Goal: Task Accomplishment & Management: Complete application form

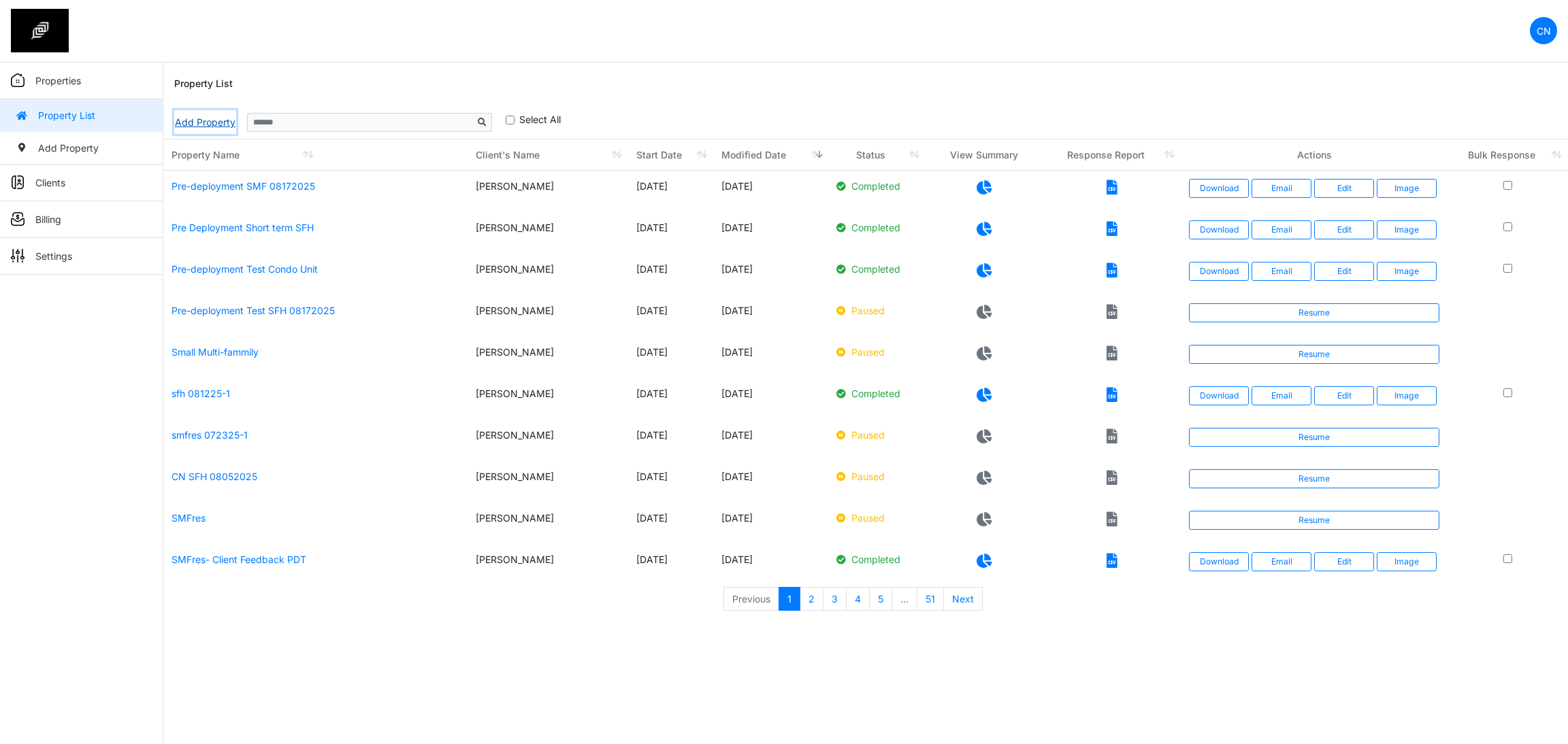
click at [210, 118] on link "Add Property" at bounding box center [205, 122] width 62 height 24
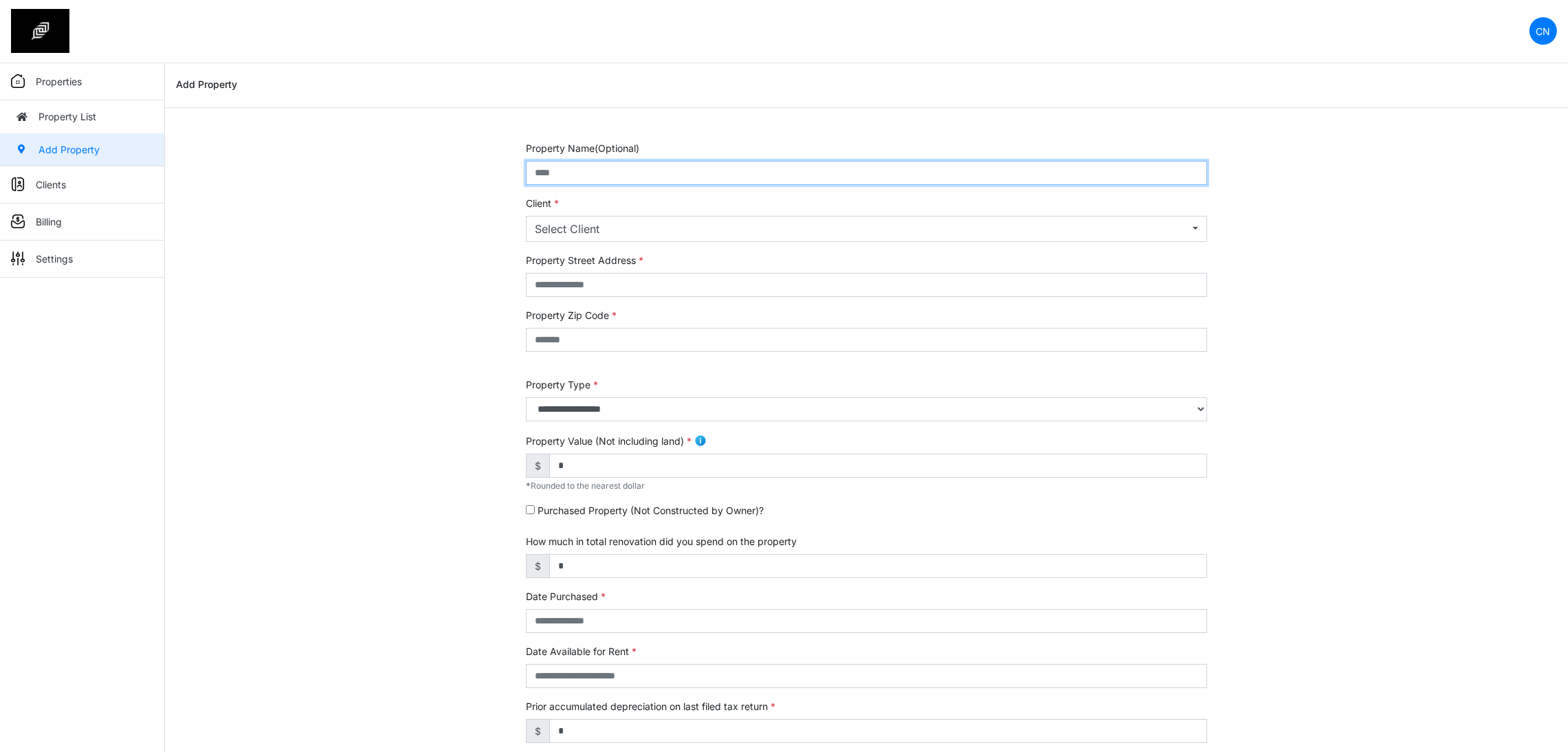
click at [591, 164] on input "text" at bounding box center [866, 172] width 681 height 24
type input "**********"
click at [611, 221] on div "Select Client" at bounding box center [861, 229] width 654 height 16
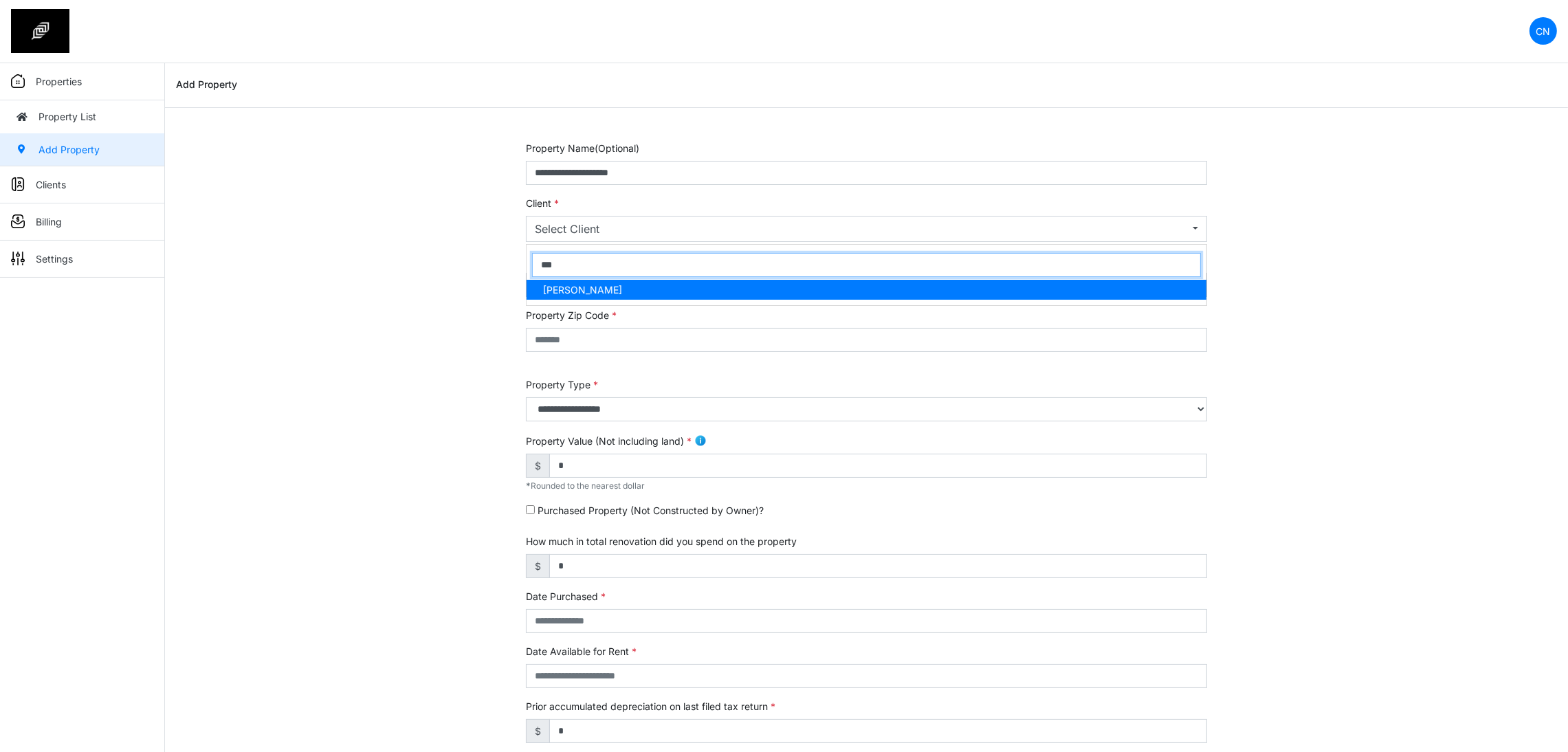
type input "***"
click at [592, 295] on span "Clyton Navarro" at bounding box center [582, 290] width 79 height 15
select select "***"
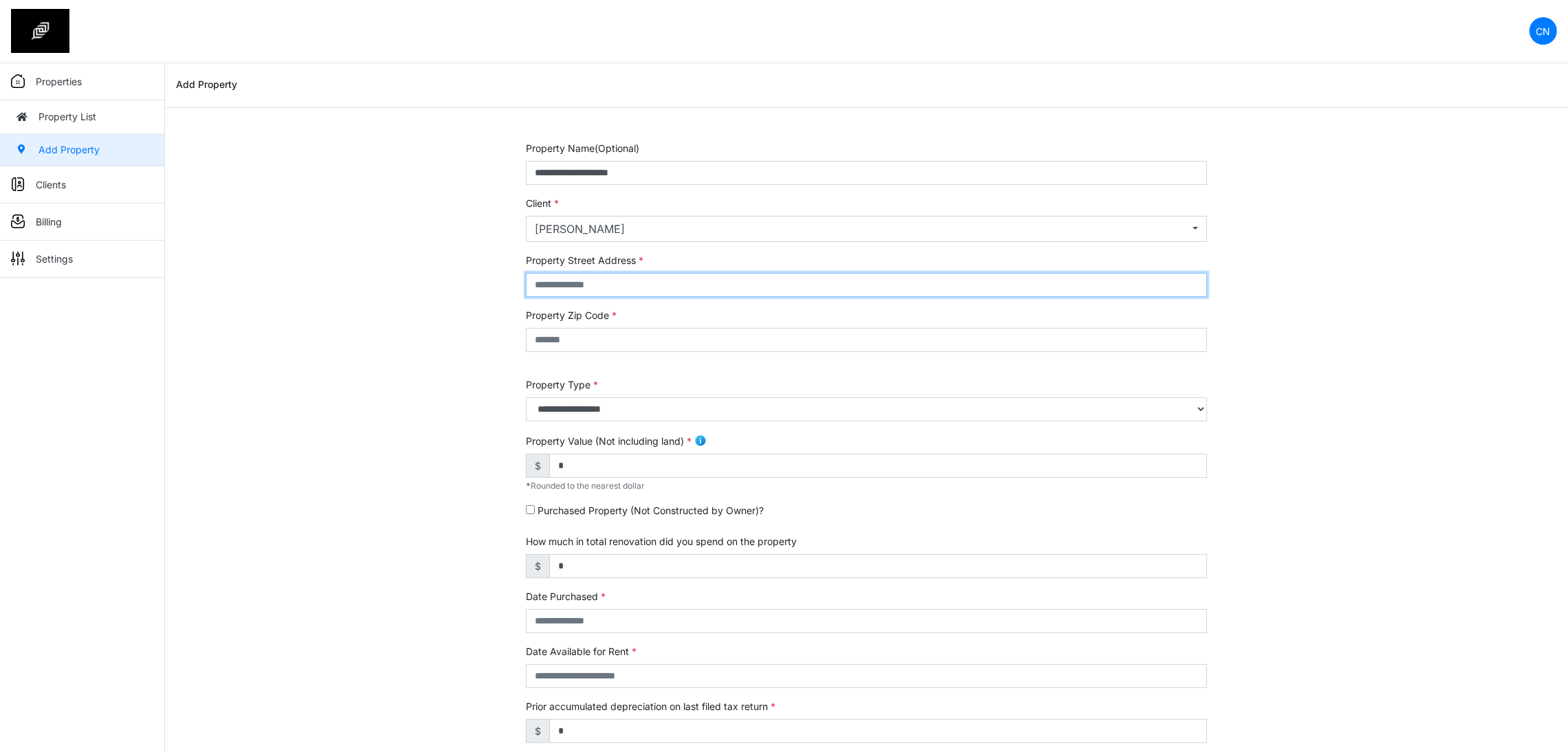
click at [609, 289] on input "text" at bounding box center [866, 285] width 681 height 24
type input "******"
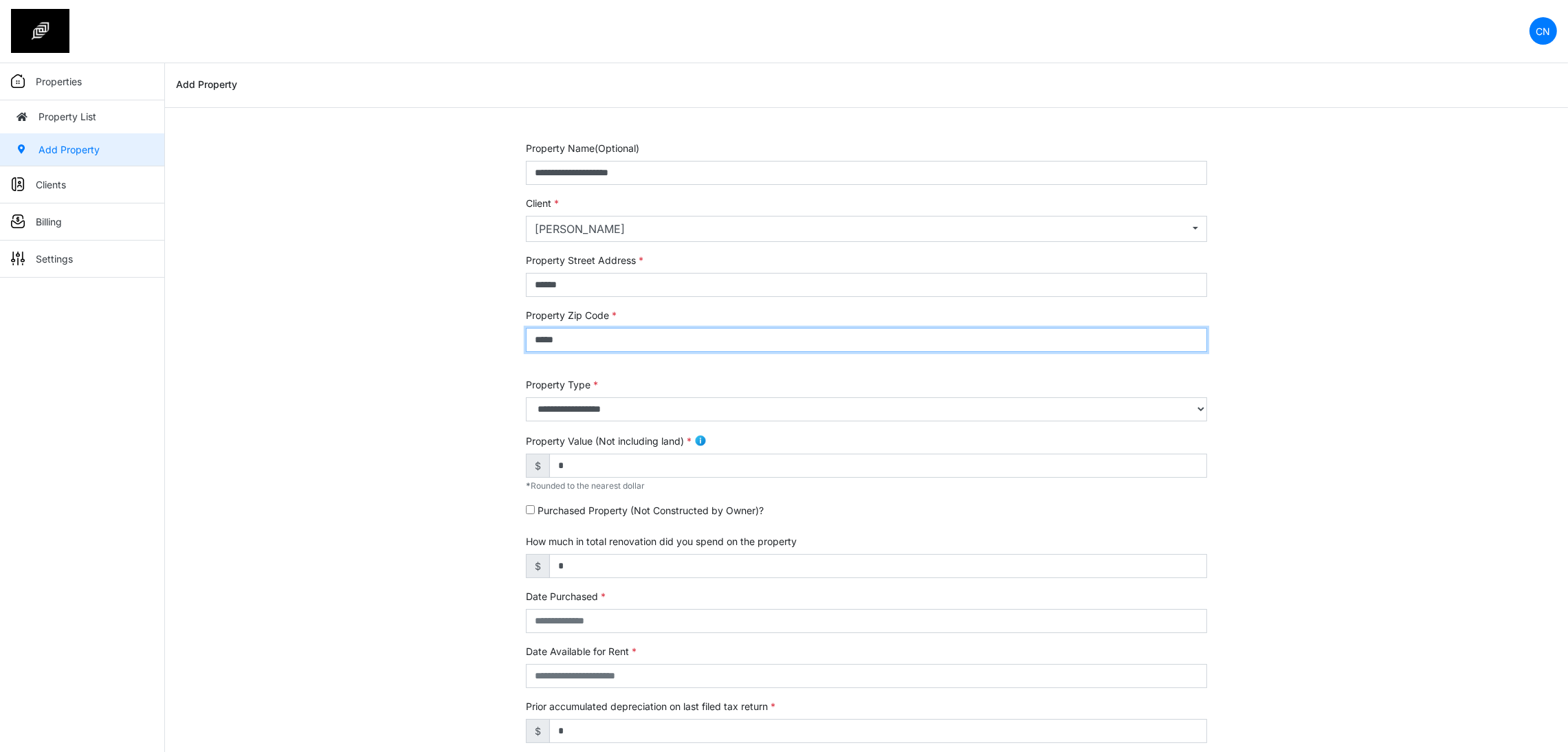
type input "*****"
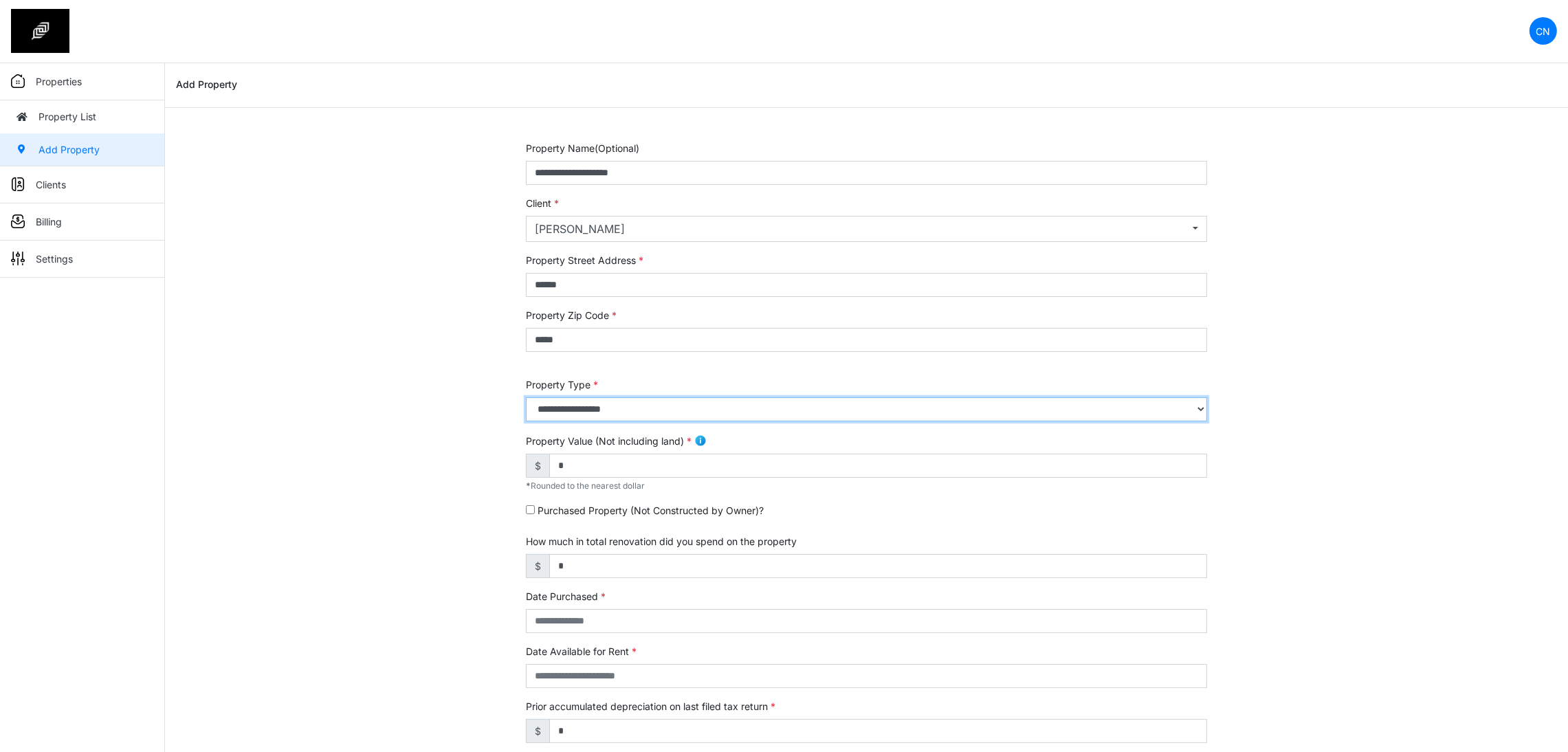
click at [589, 403] on select "**********" at bounding box center [866, 409] width 681 height 24
select select "*"
click at [525, 398] on select "**********" at bounding box center [866, 409] width 681 height 24
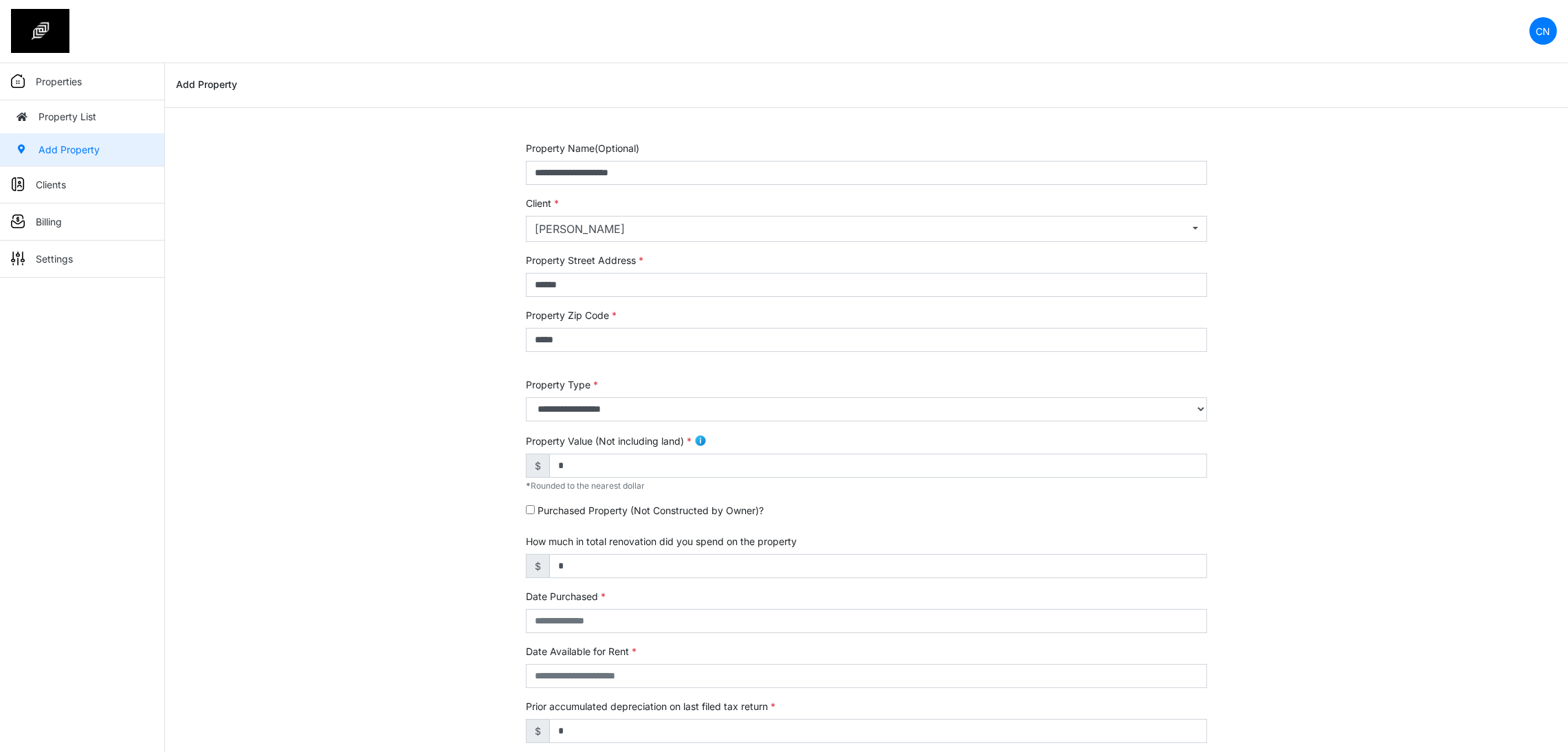
click at [261, 442] on div "**********" at bounding box center [866, 556] width 1402 height 831
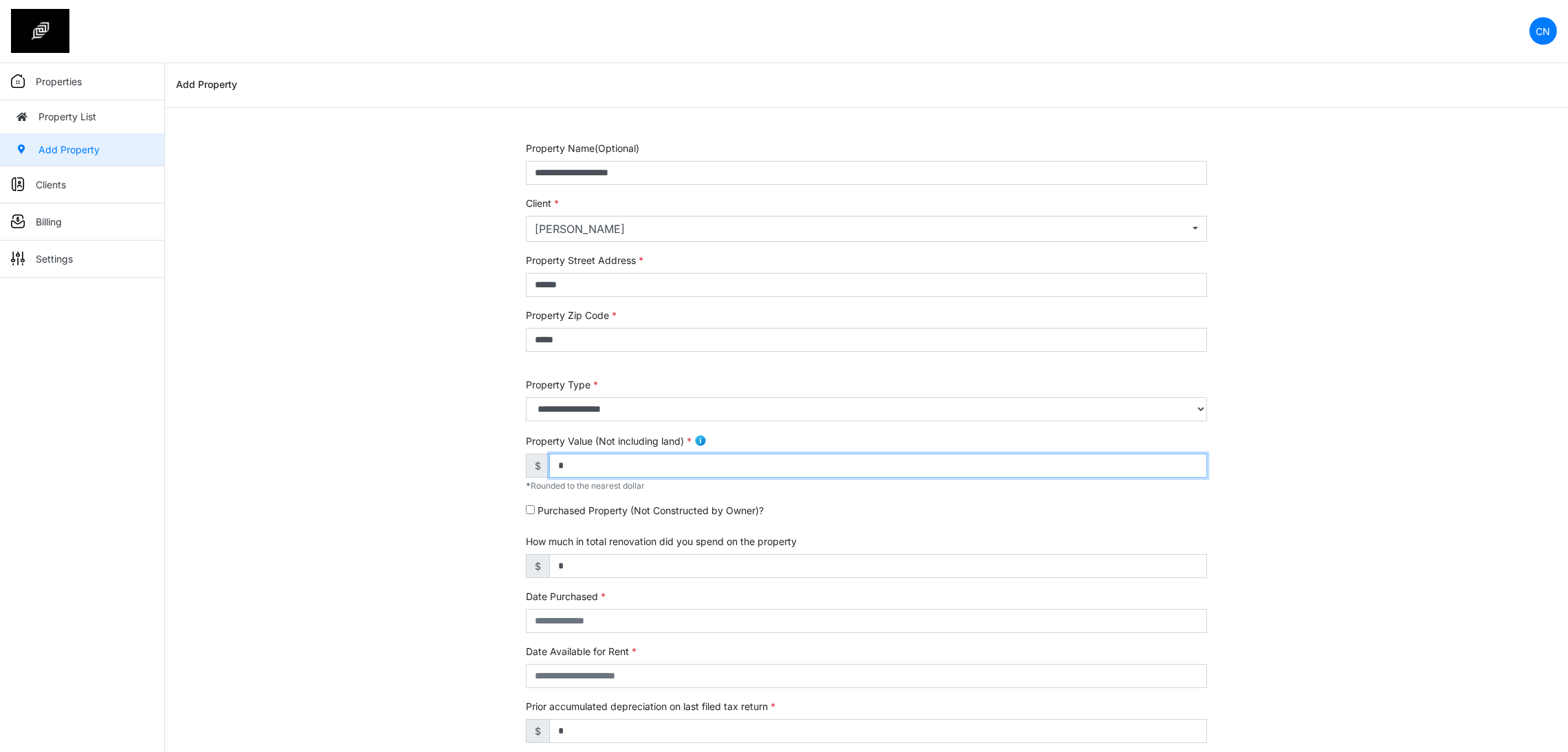
drag, startPoint x: 575, startPoint y: 463, endPoint x: 498, endPoint y: 470, distance: 77.3
click at [498, 470] on div "**********" at bounding box center [866, 556] width 1402 height 831
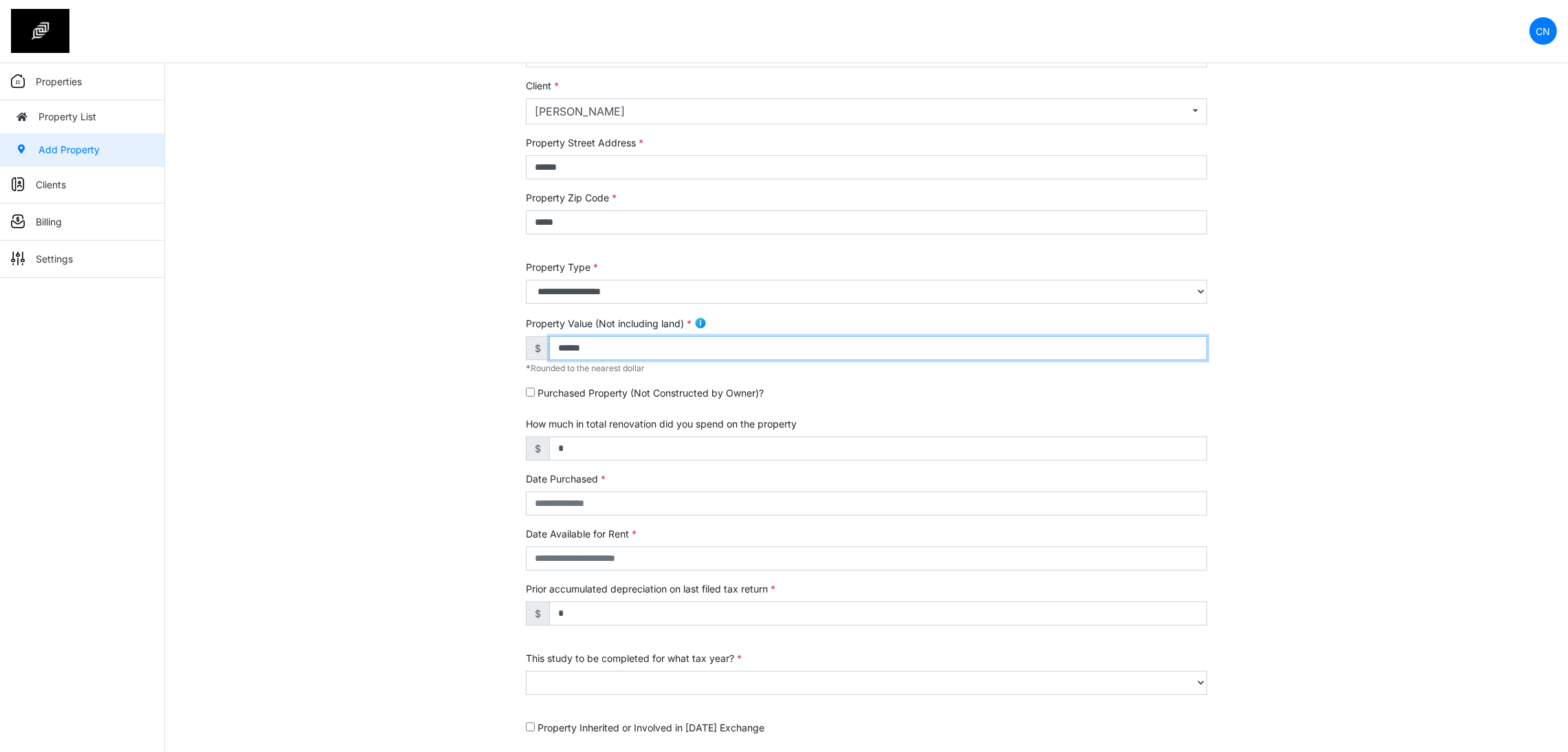
scroll to position [207, 0]
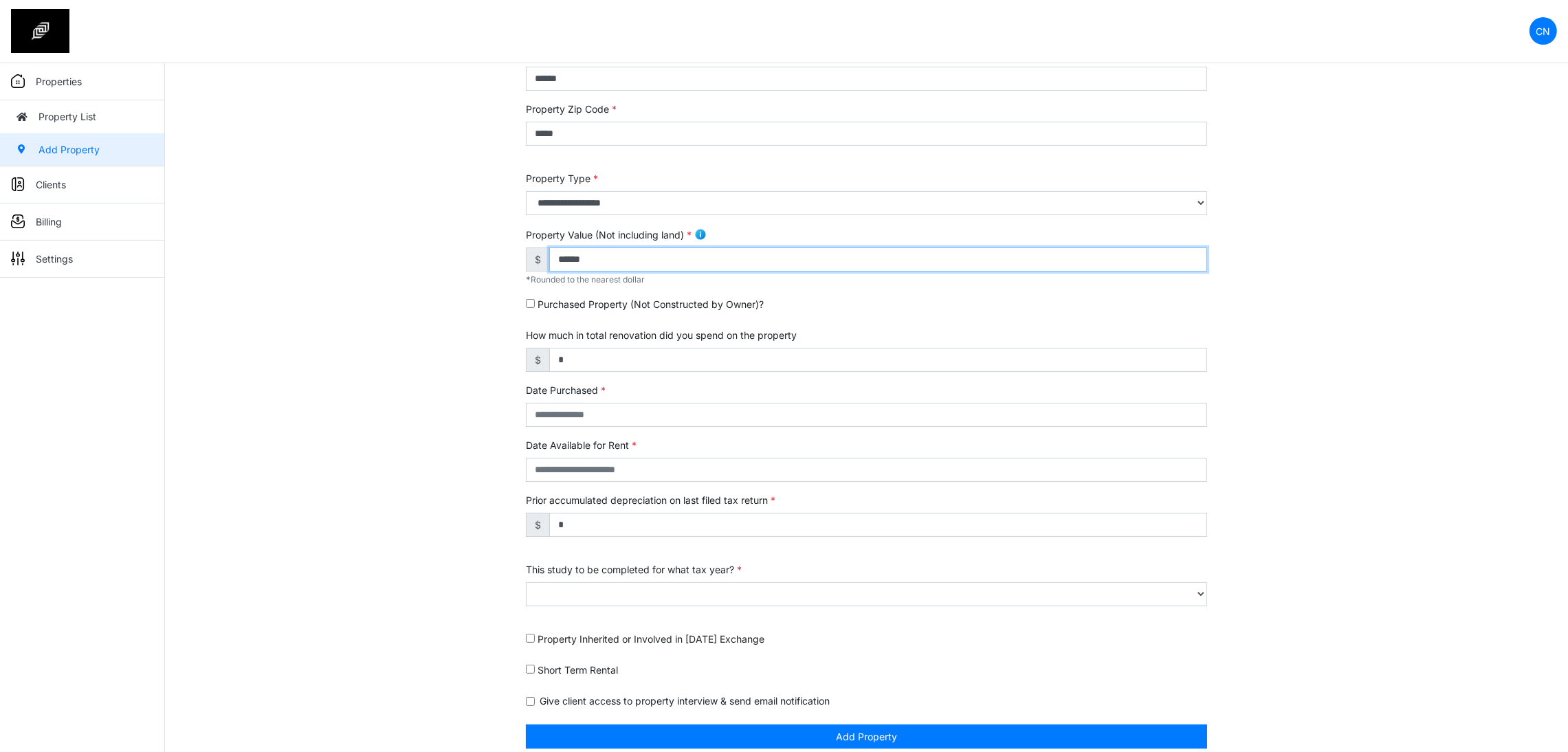
type input "******"
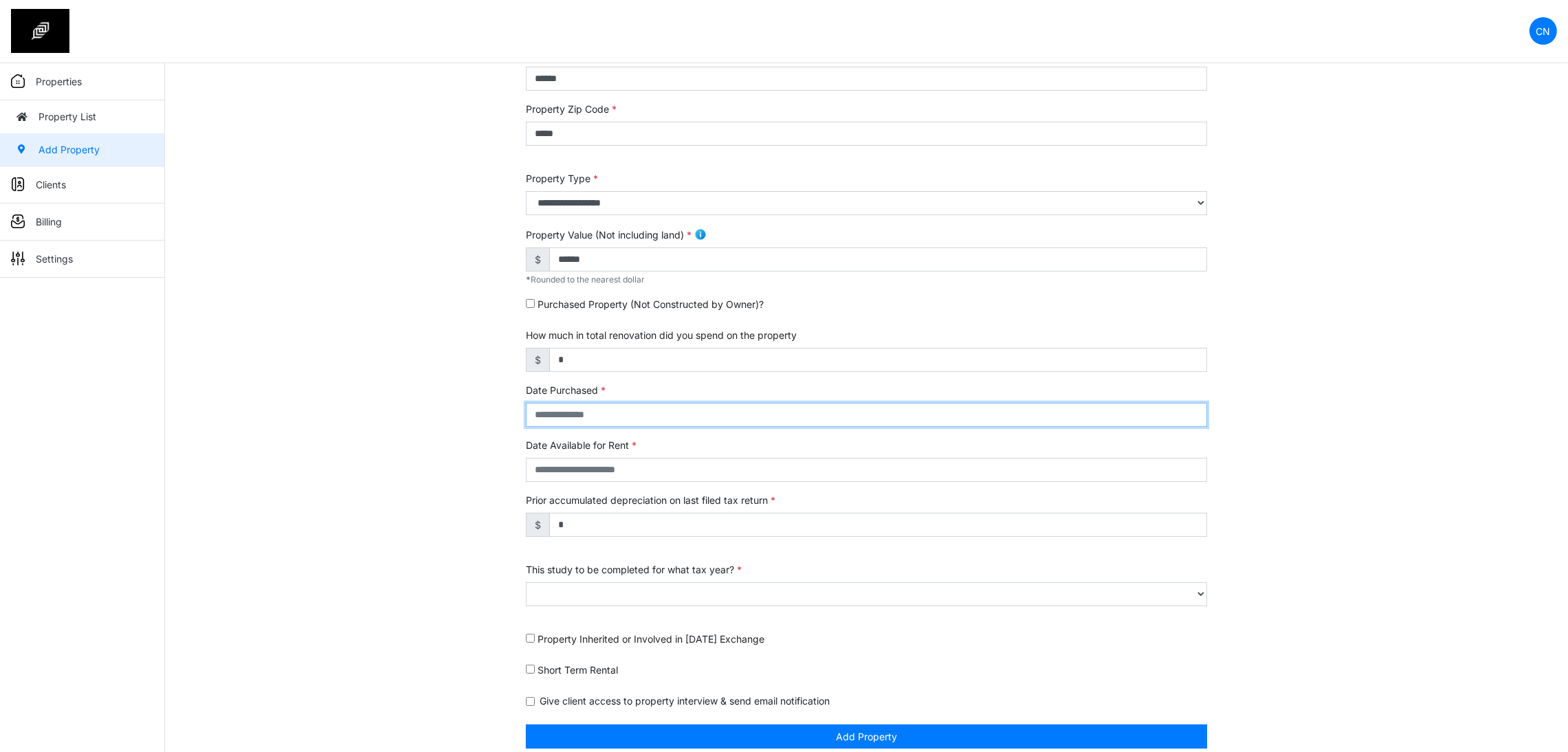
click at [546, 419] on input "text" at bounding box center [866, 414] width 681 height 24
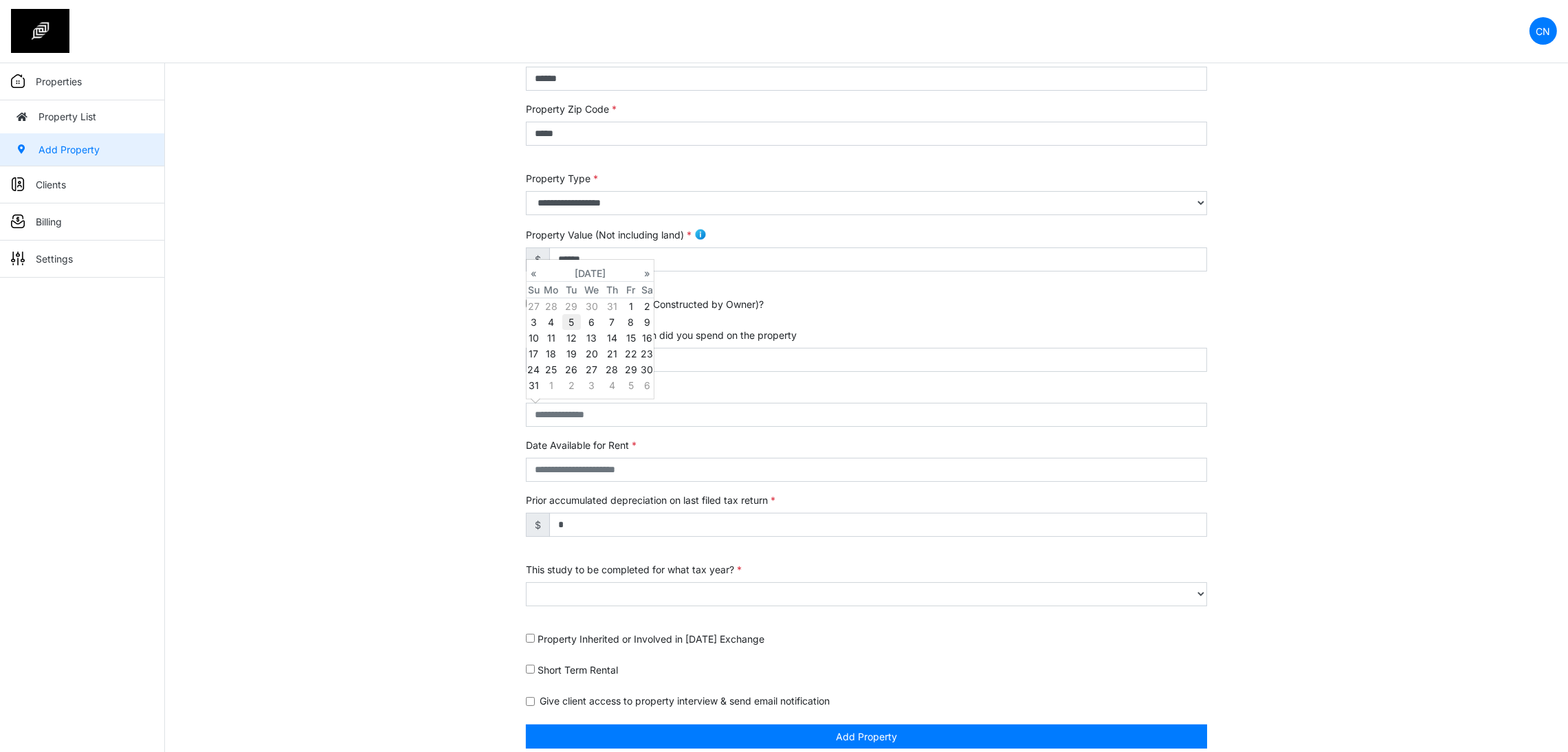
click at [564, 326] on td "5" at bounding box center [571, 321] width 19 height 16
type input "**********"
select select "****"
click at [337, 600] on div "**********" at bounding box center [866, 349] width 1402 height 831
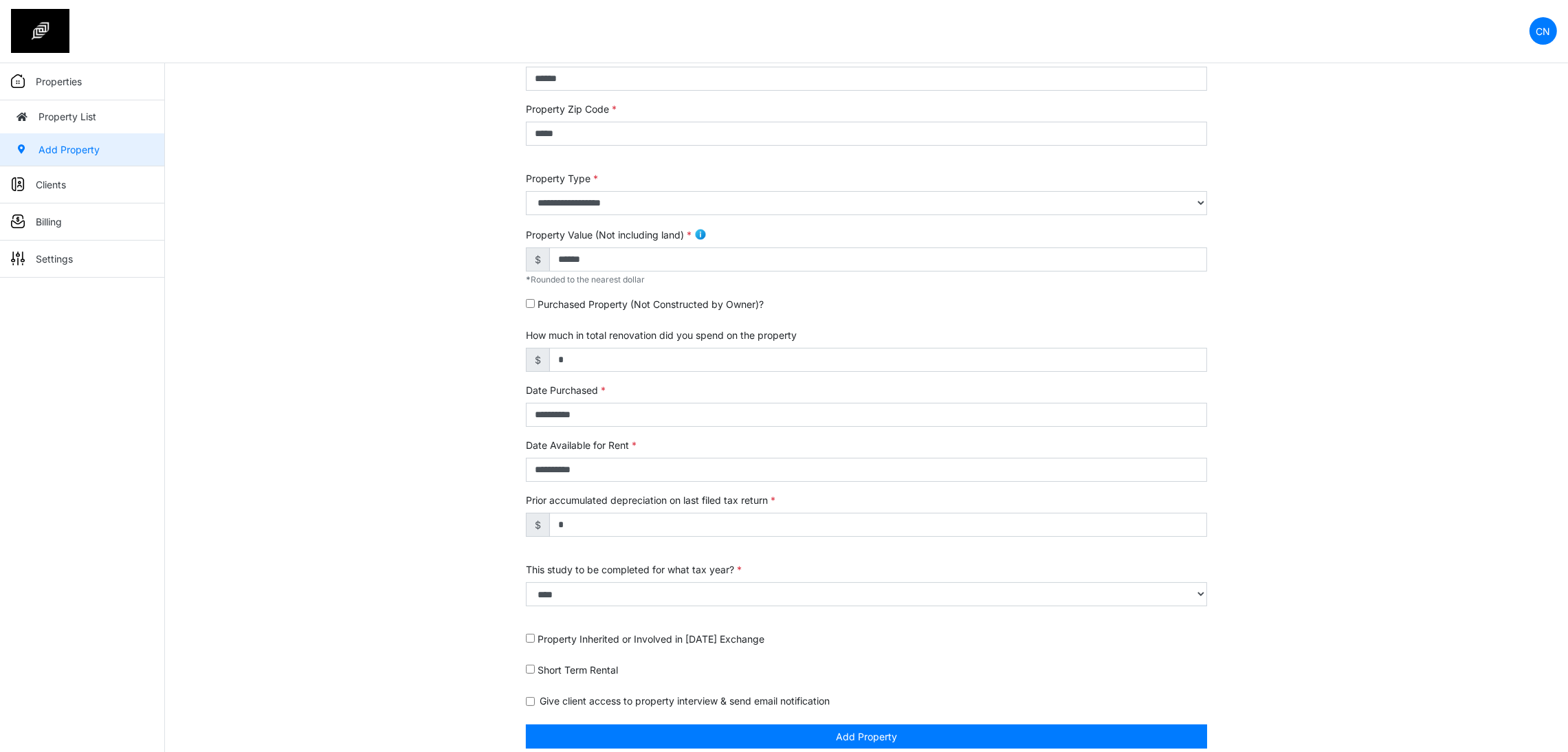
scroll to position [221, 0]
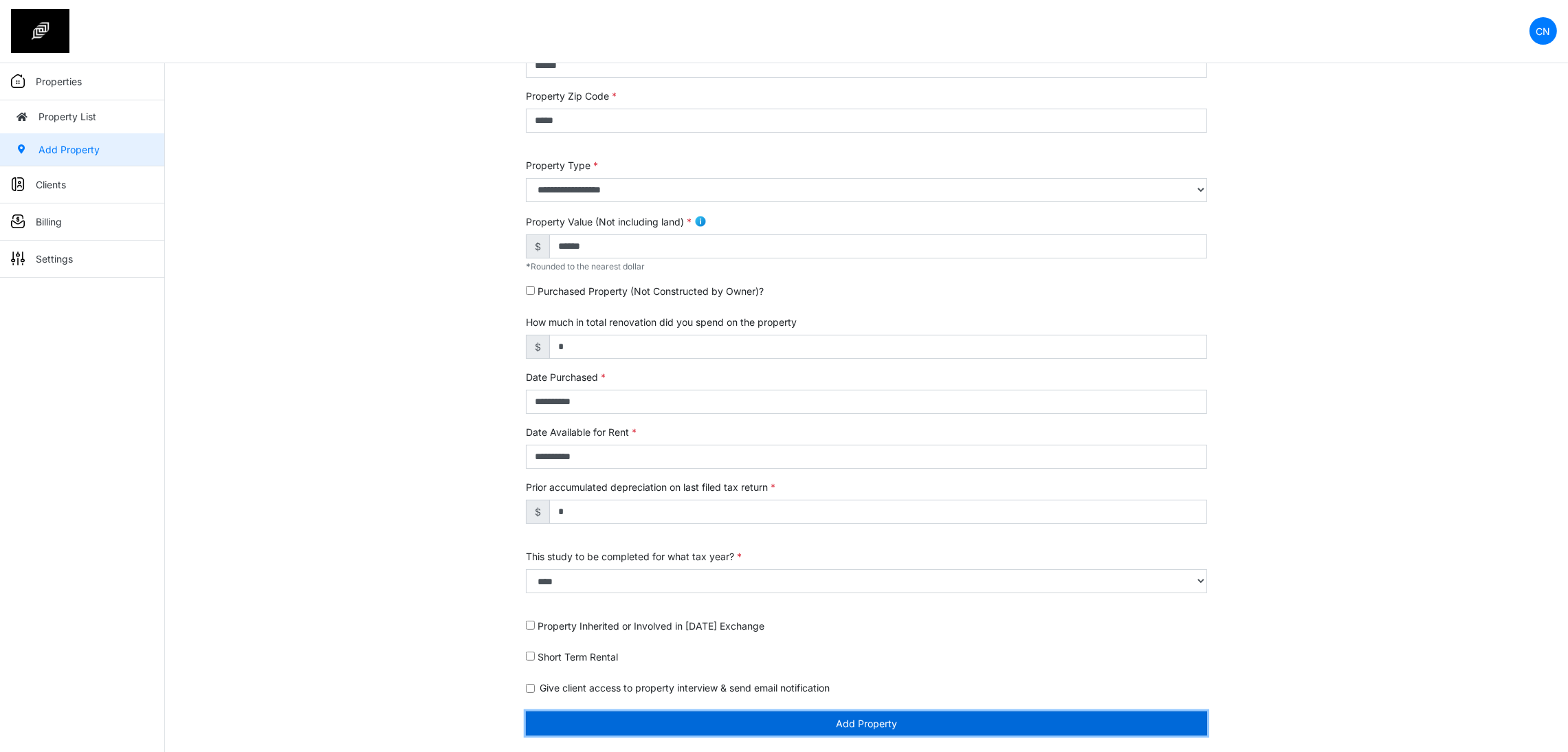
click at [795, 718] on button "Add Property" at bounding box center [866, 723] width 681 height 24
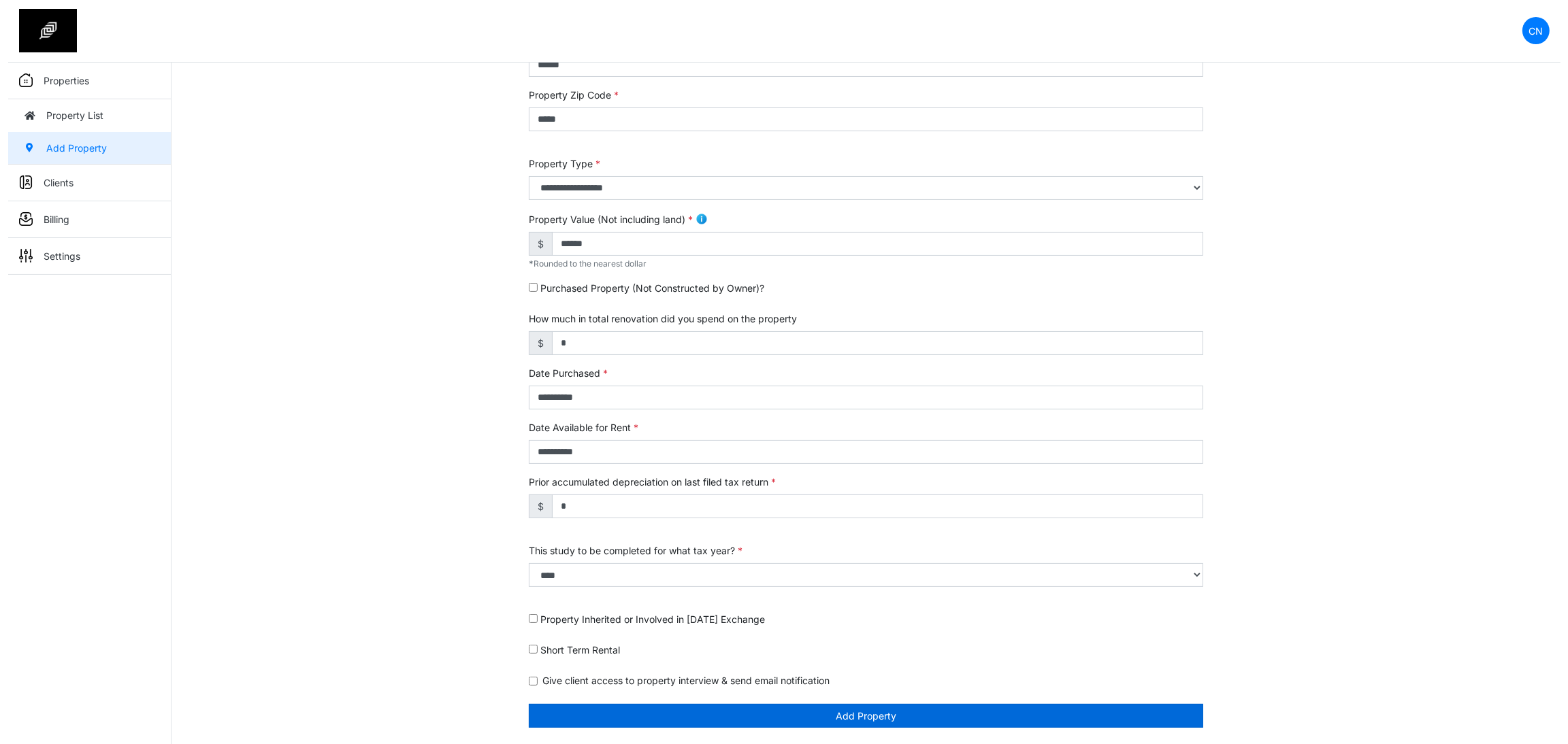
scroll to position [175, 0]
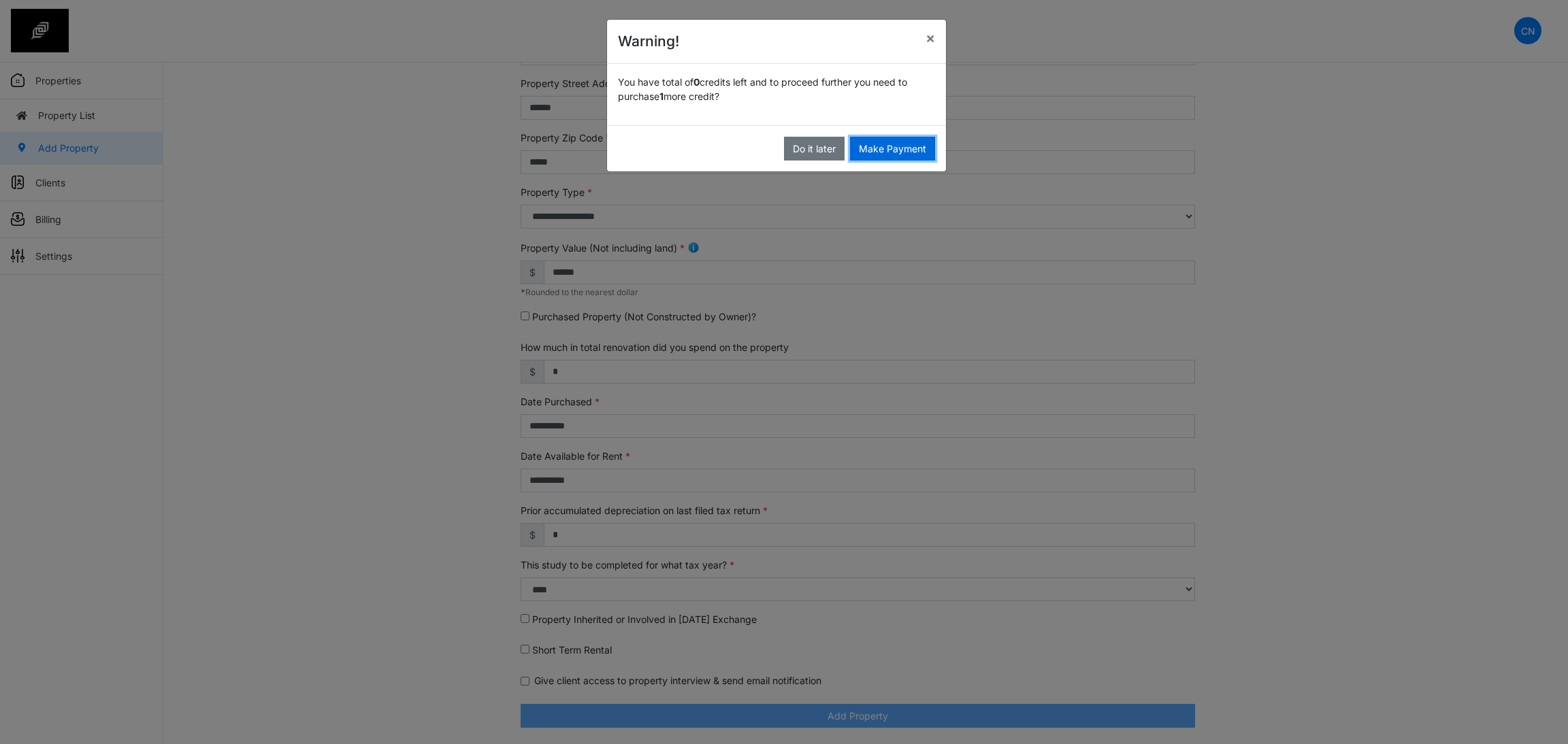
click at [885, 142] on button "Make Payment" at bounding box center [892, 148] width 85 height 24
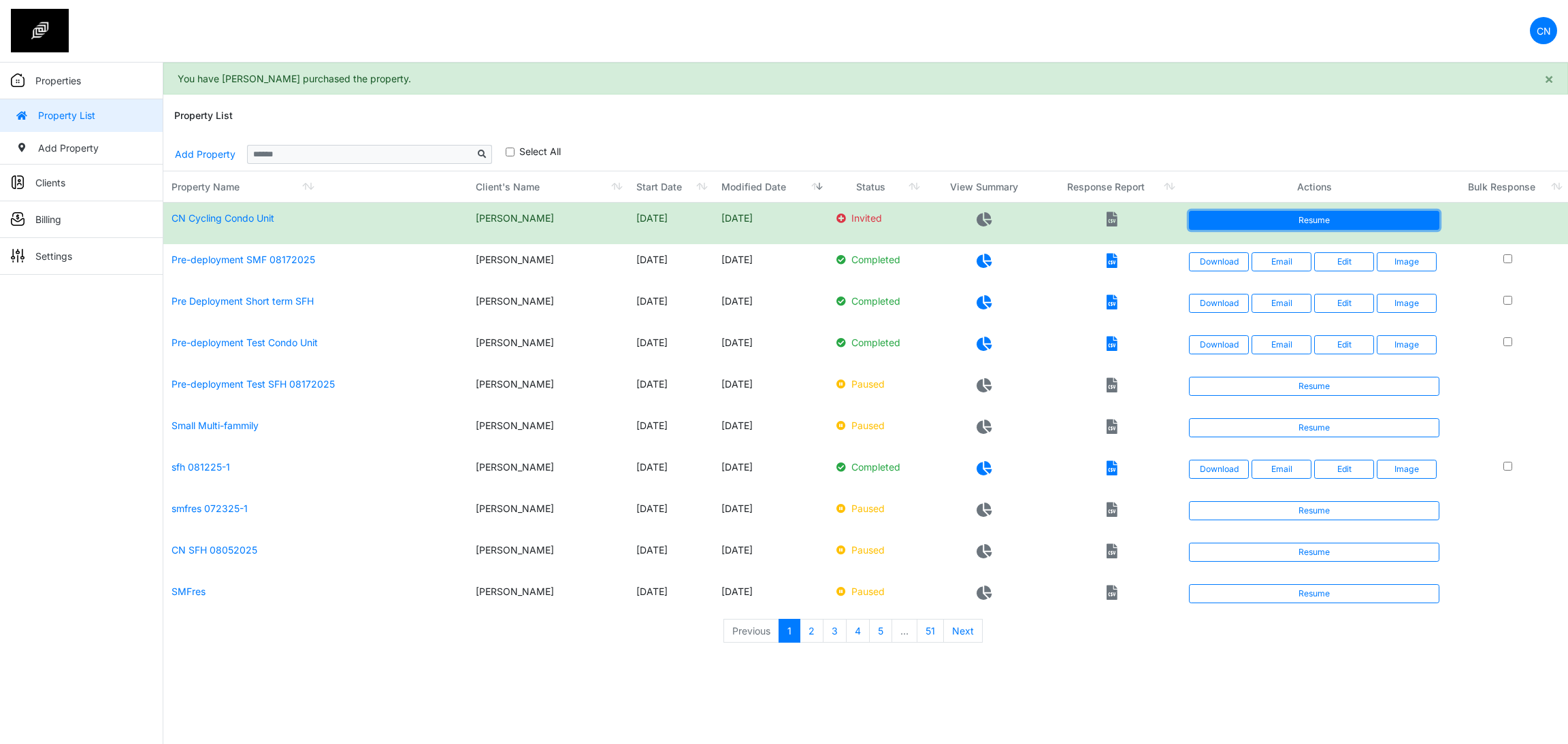
click at [1242, 226] on link "Resume" at bounding box center [1314, 220] width 251 height 19
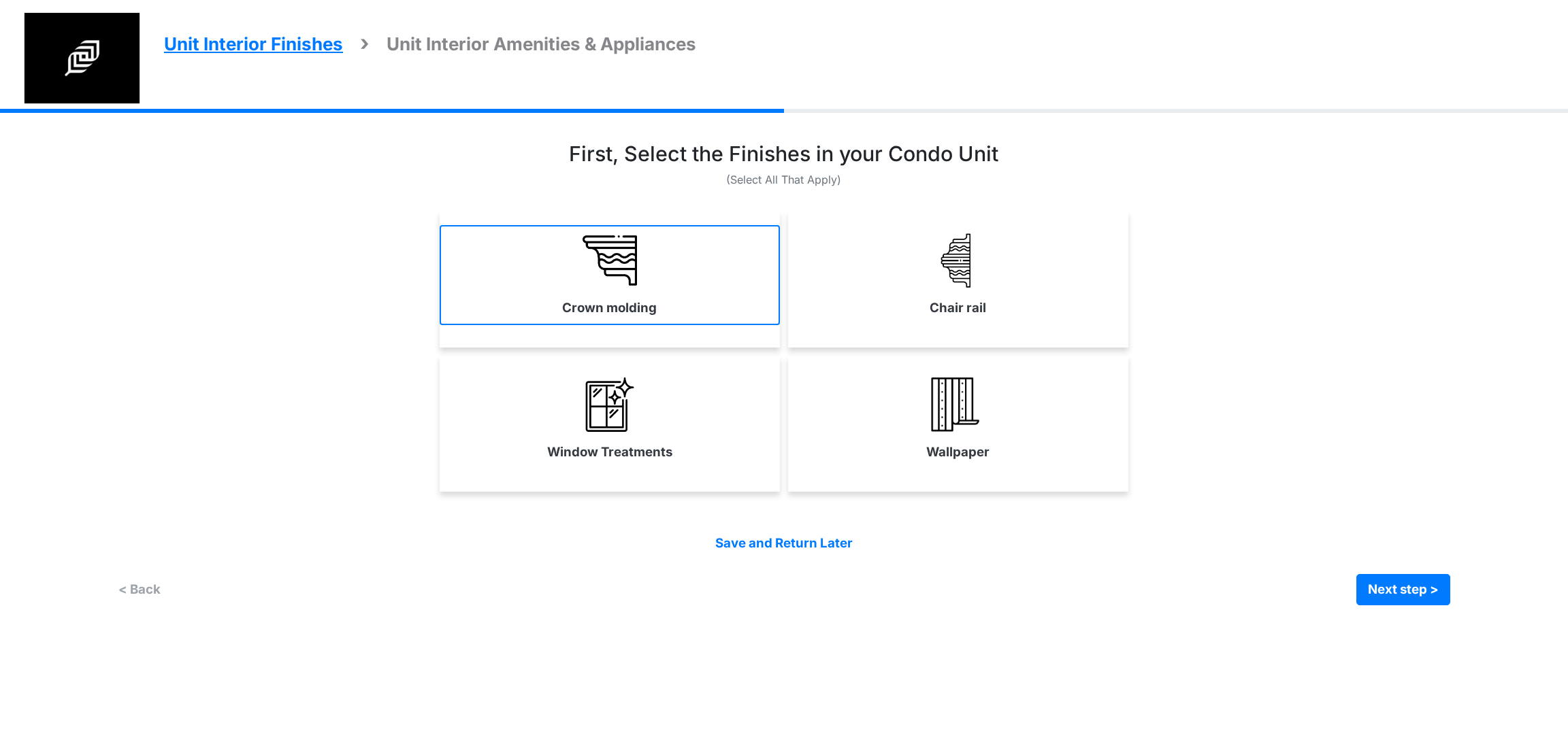
click at [562, 304] on link "Crown molding" at bounding box center [610, 275] width 340 height 99
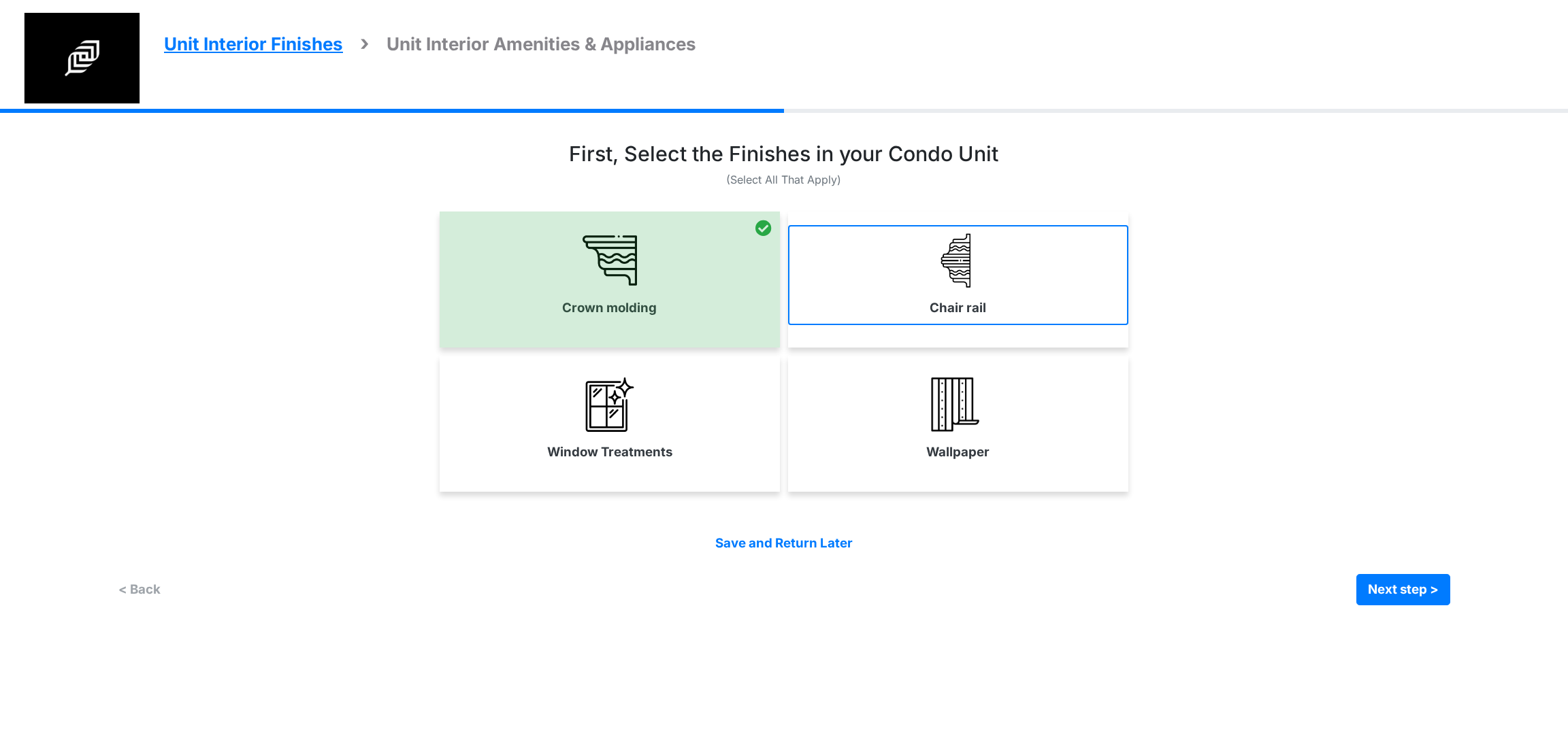
click at [928, 277] on link "Chair rail" at bounding box center [958, 275] width 340 height 99
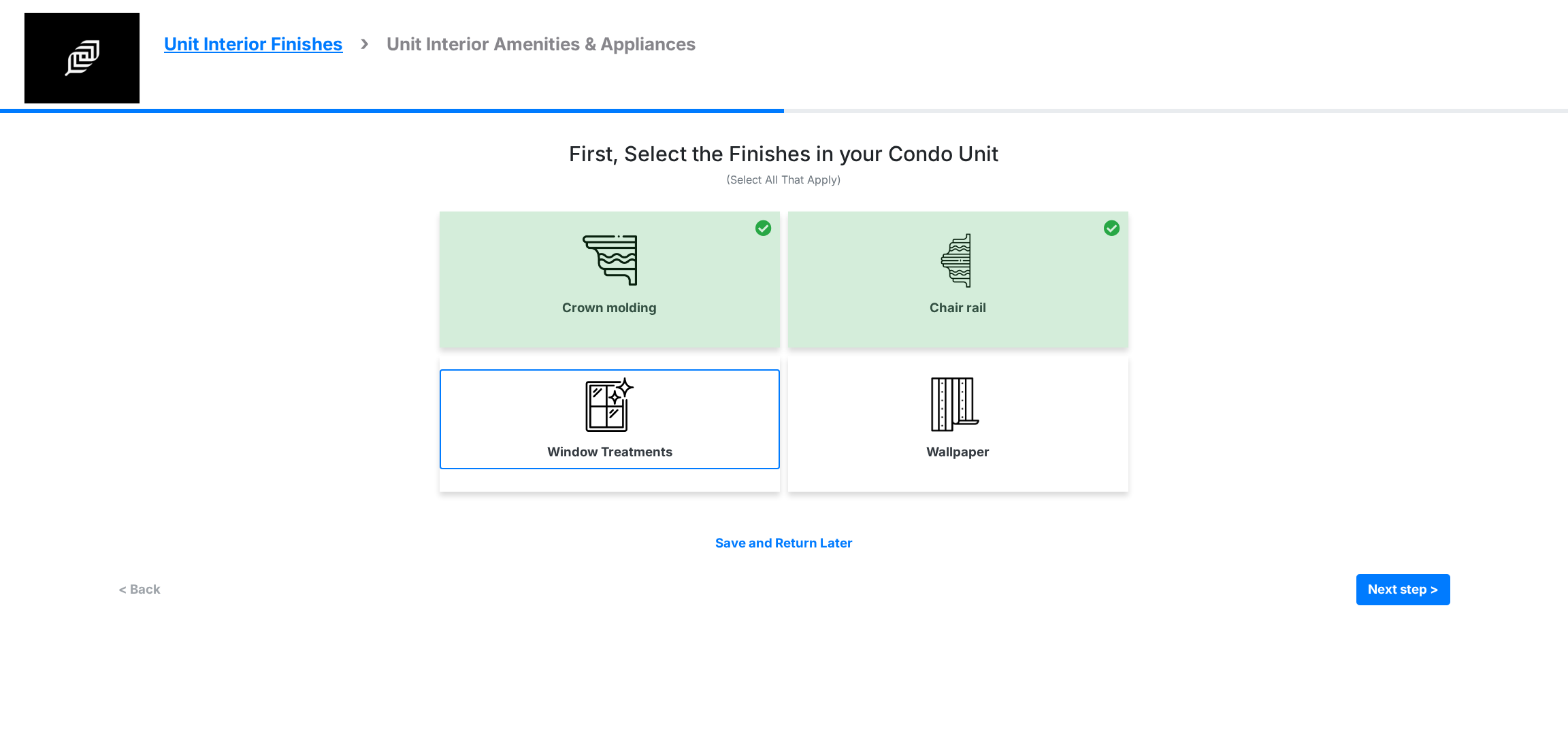
click at [704, 419] on link "Window Treatments" at bounding box center [610, 419] width 340 height 99
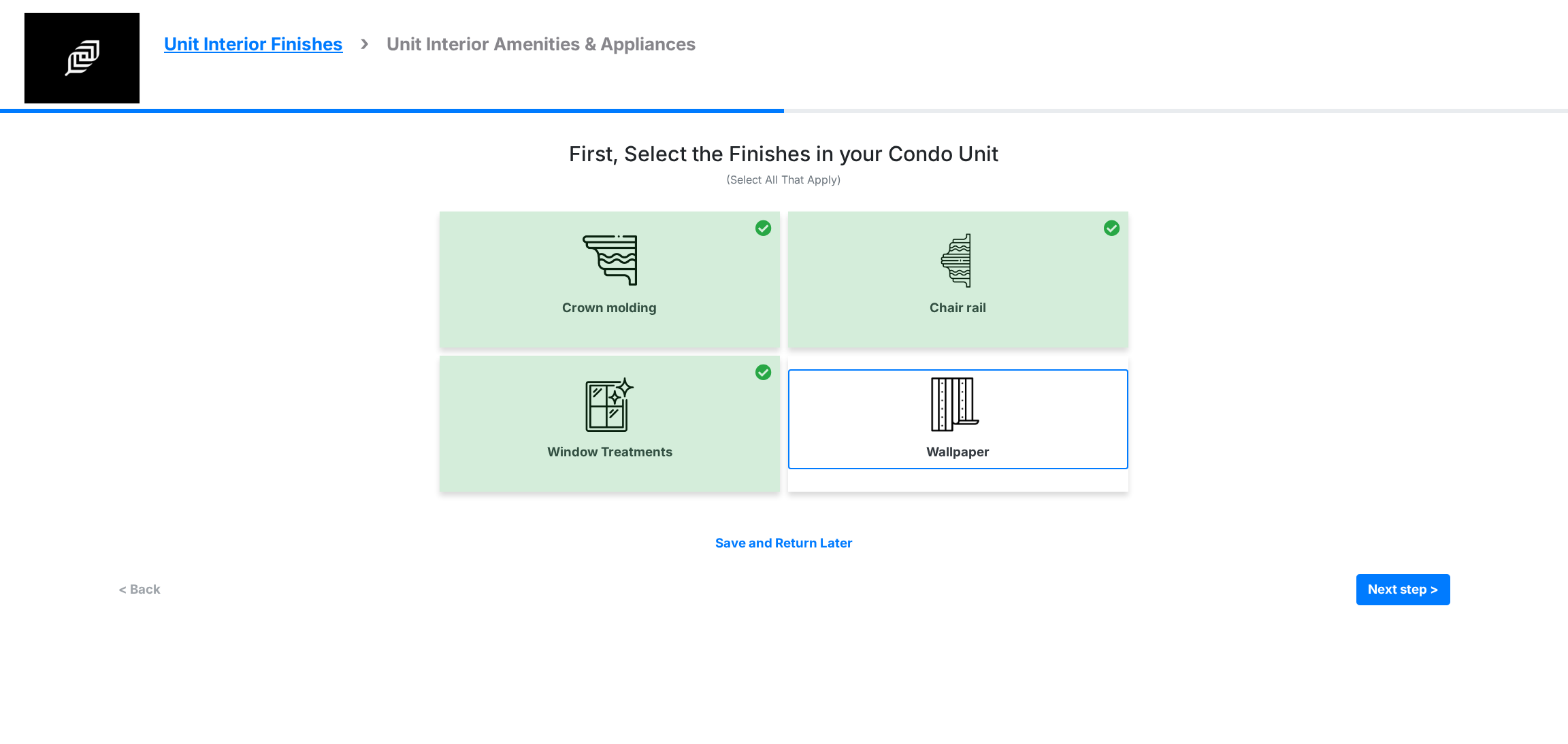
click at [819, 410] on link "Wallpaper" at bounding box center [958, 419] width 340 height 99
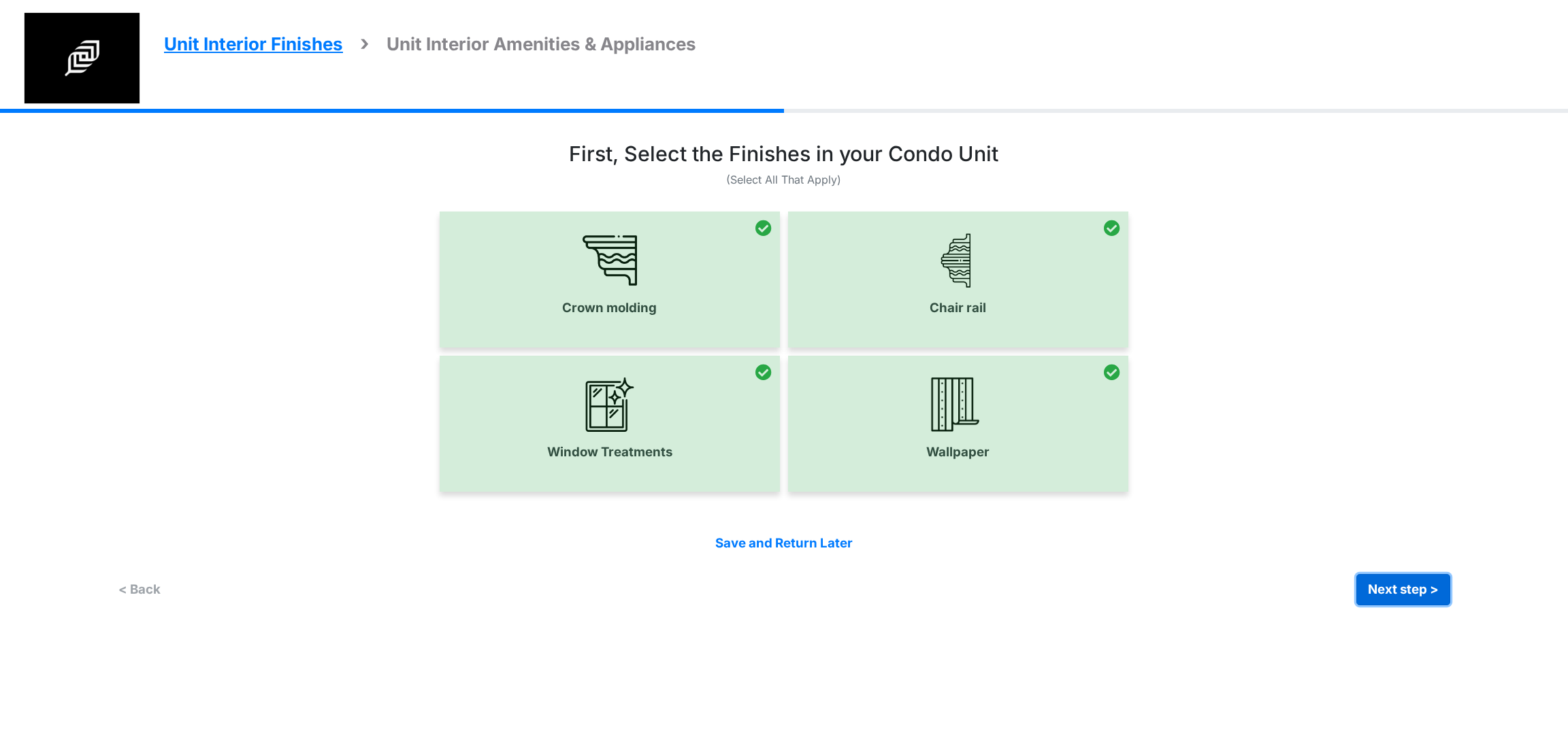
click at [1389, 583] on button "Next step >" at bounding box center [1403, 590] width 94 height 32
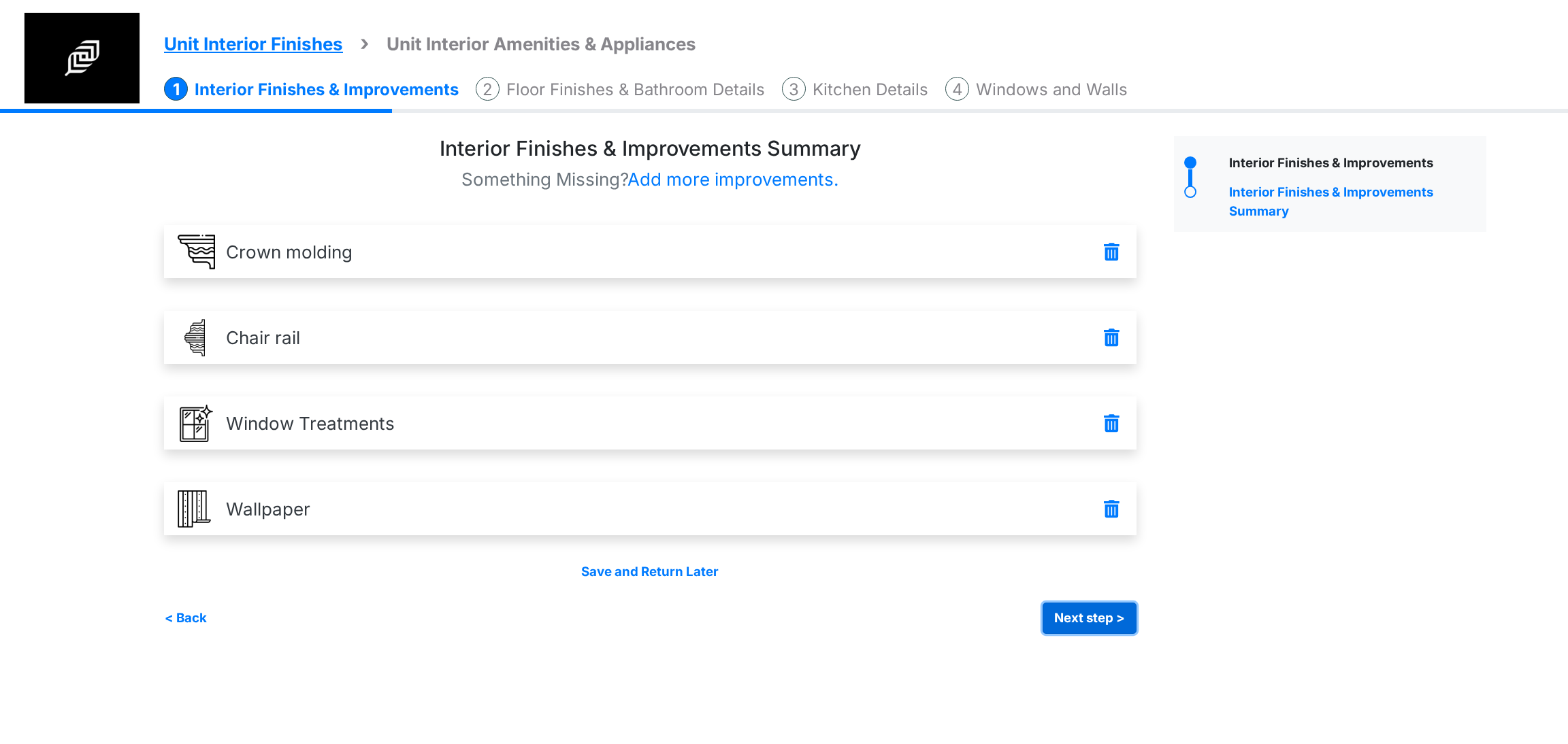
click at [1094, 629] on button "Next step >" at bounding box center [1090, 618] width 94 height 32
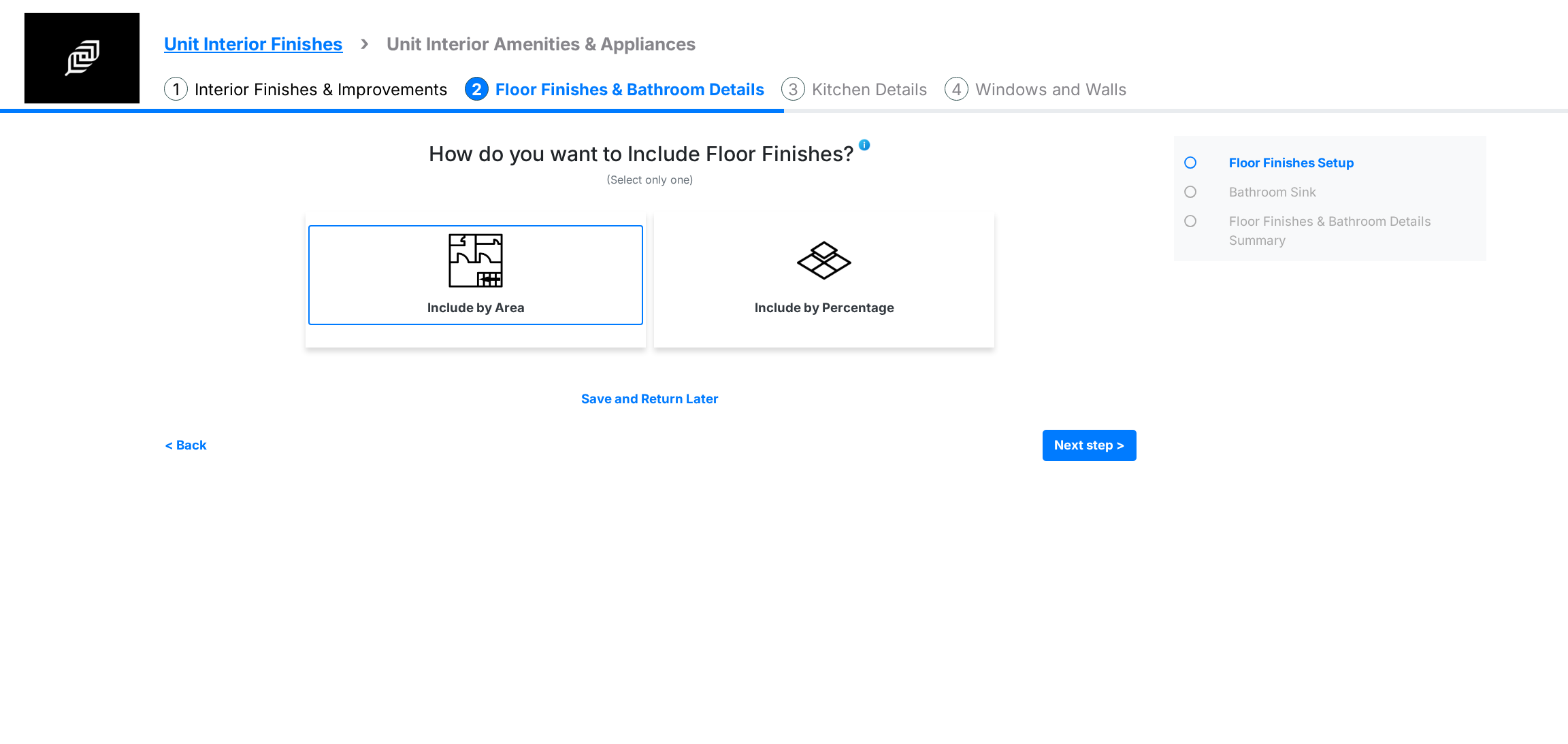
click at [618, 282] on link "Include by Area" at bounding box center [476, 275] width 335 height 99
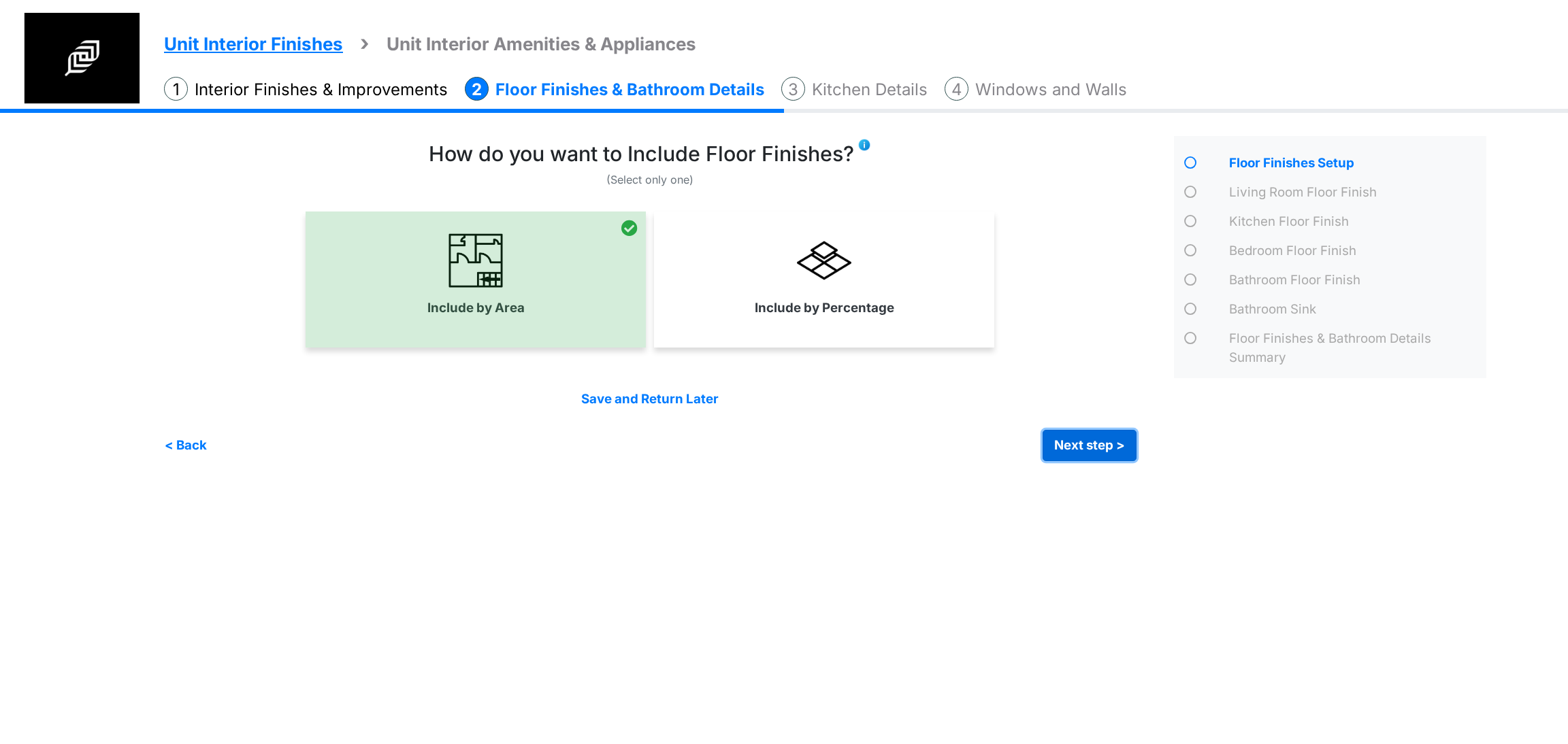
click at [1109, 437] on button "Next step >" at bounding box center [1090, 445] width 94 height 32
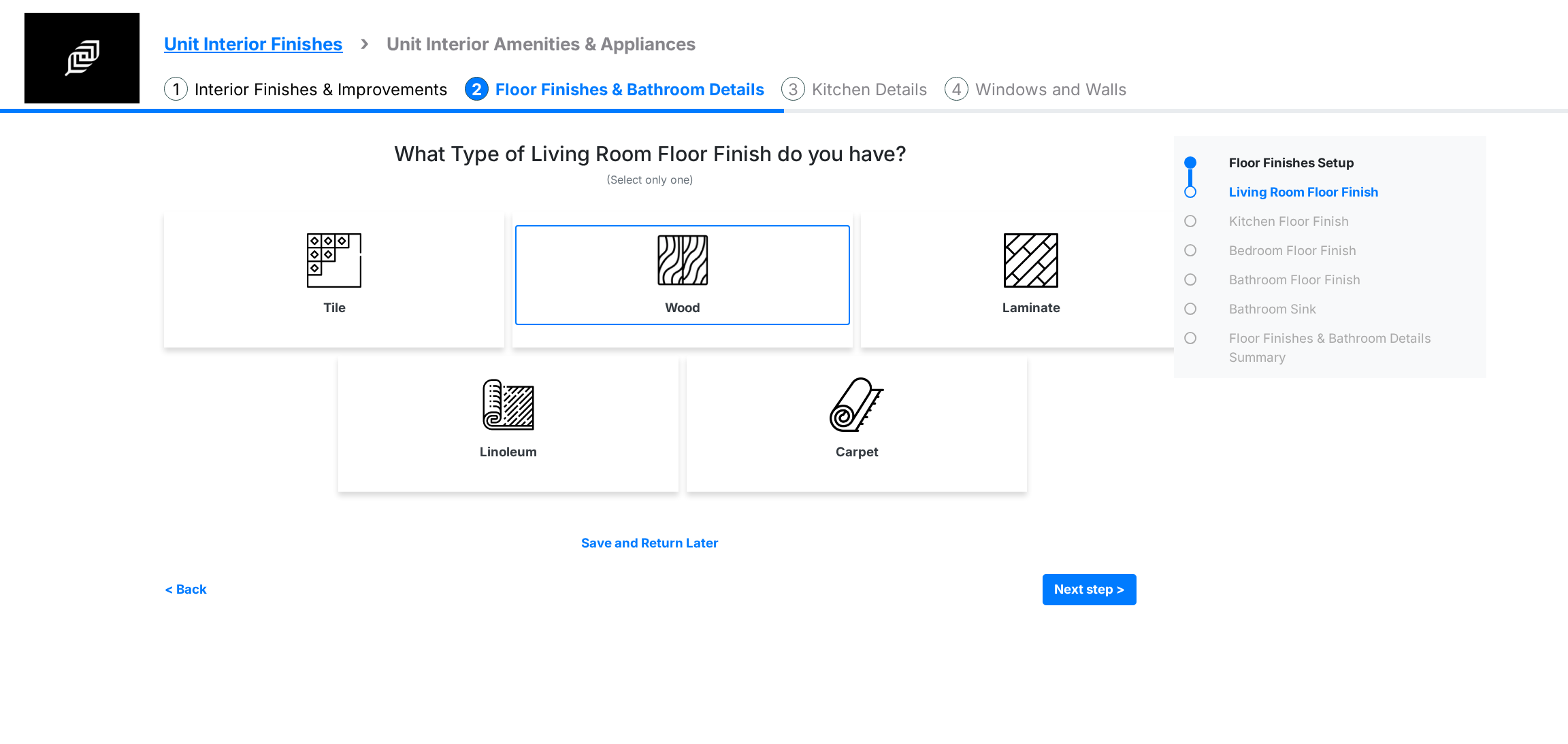
click at [751, 299] on link "Wood" at bounding box center [683, 275] width 335 height 99
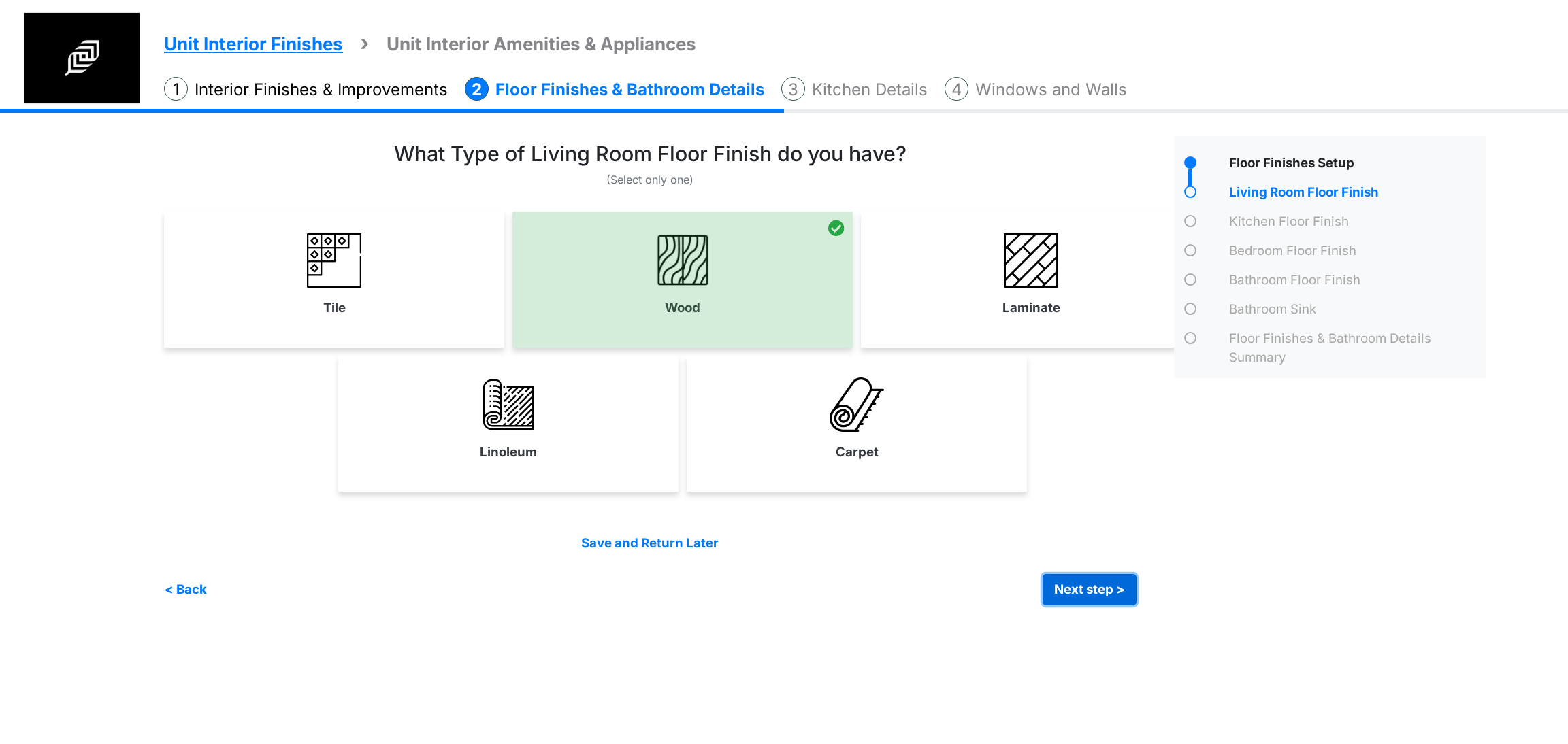
click at [1076, 584] on button "Next step >" at bounding box center [1090, 590] width 94 height 32
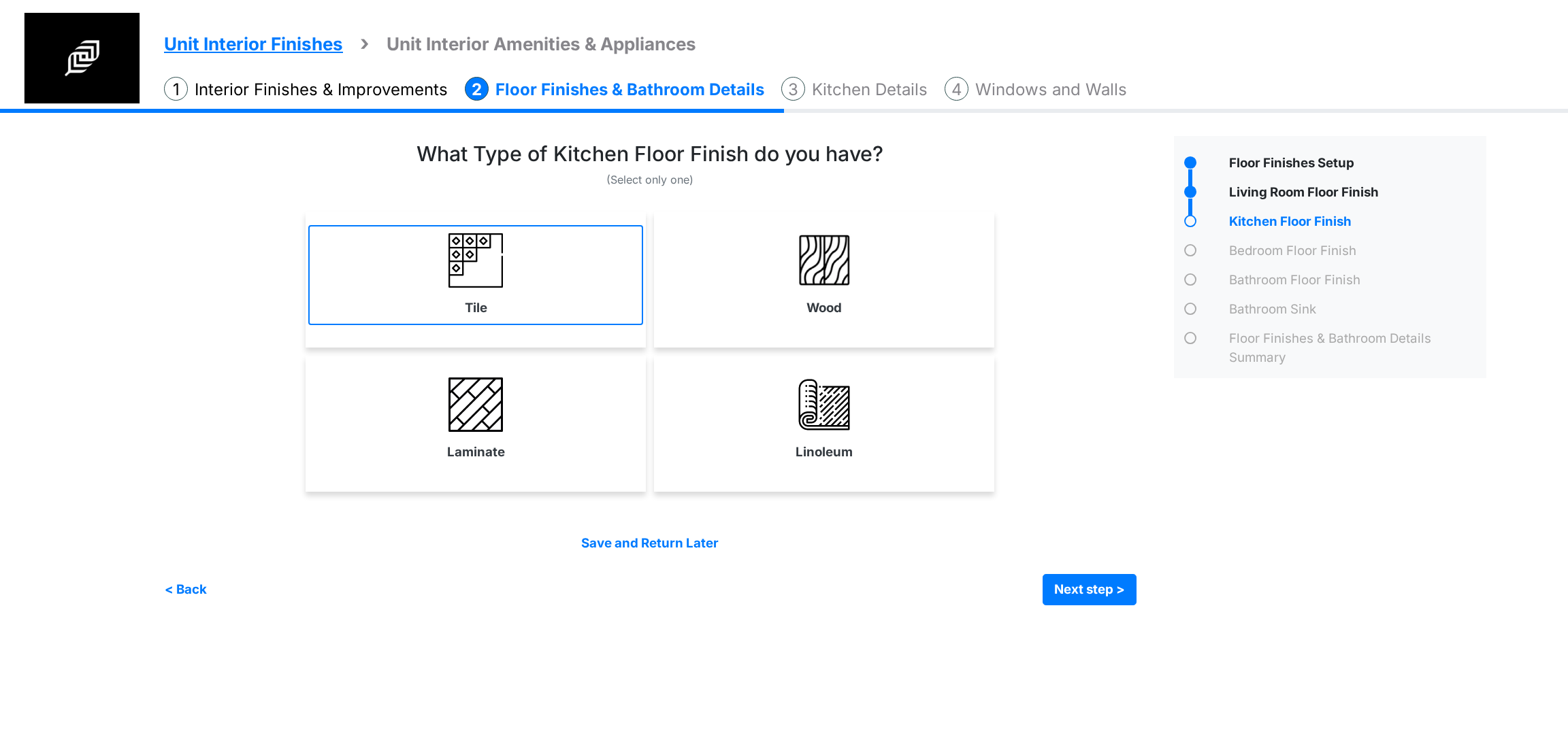
click at [536, 280] on link "Tile" at bounding box center [476, 275] width 335 height 99
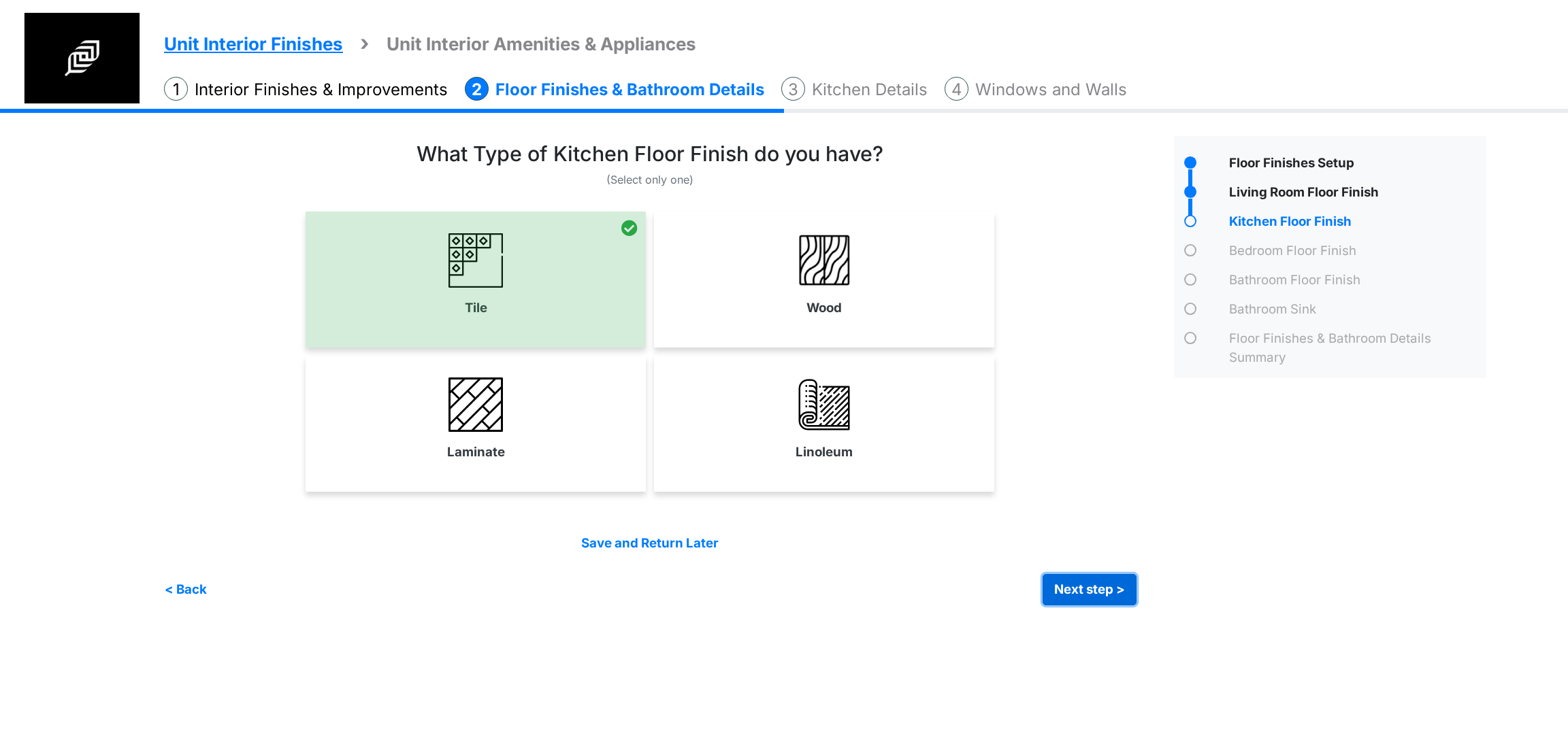
click at [1077, 592] on button "Next step >" at bounding box center [1090, 590] width 94 height 32
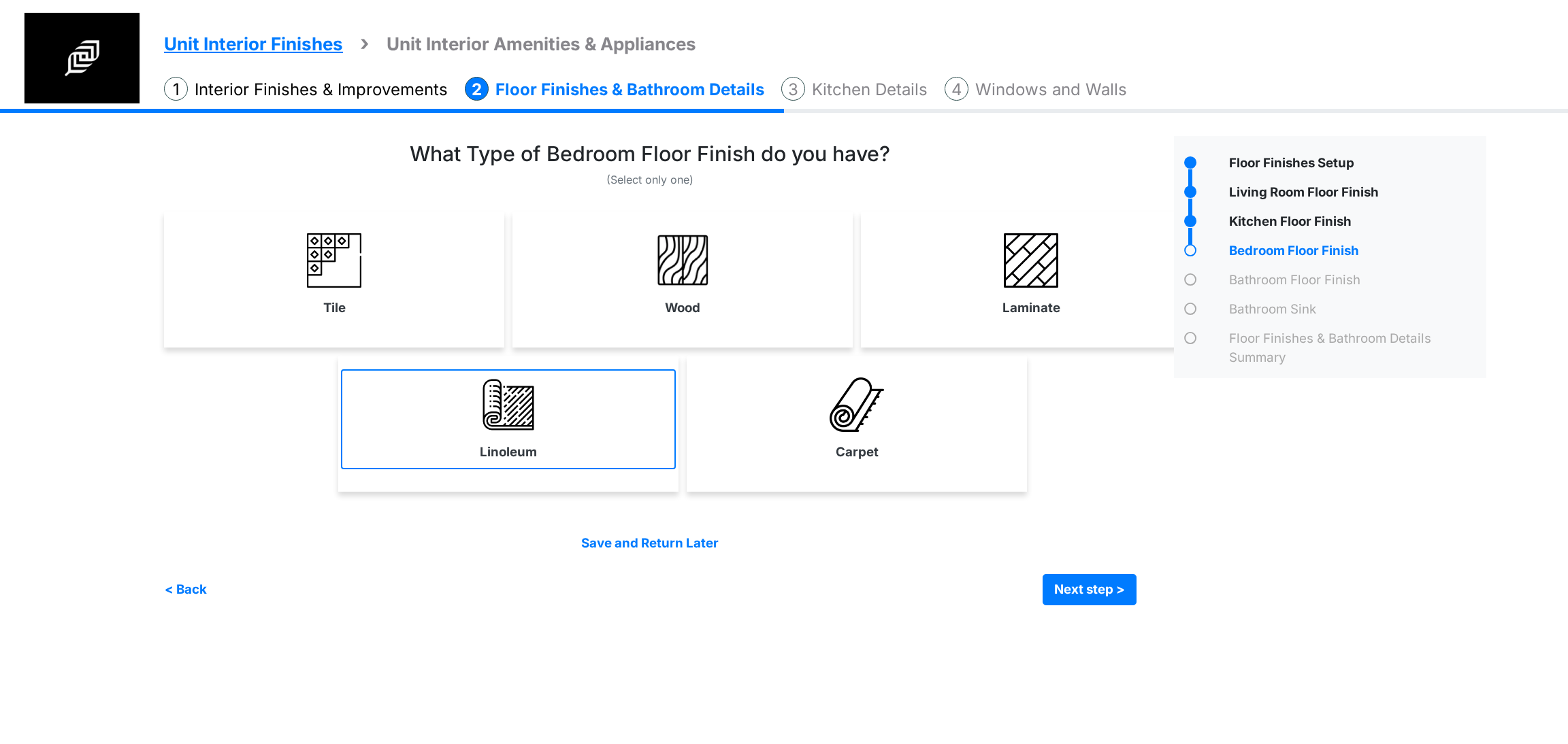
click at [583, 437] on link "Linoleum" at bounding box center [508, 419] width 335 height 99
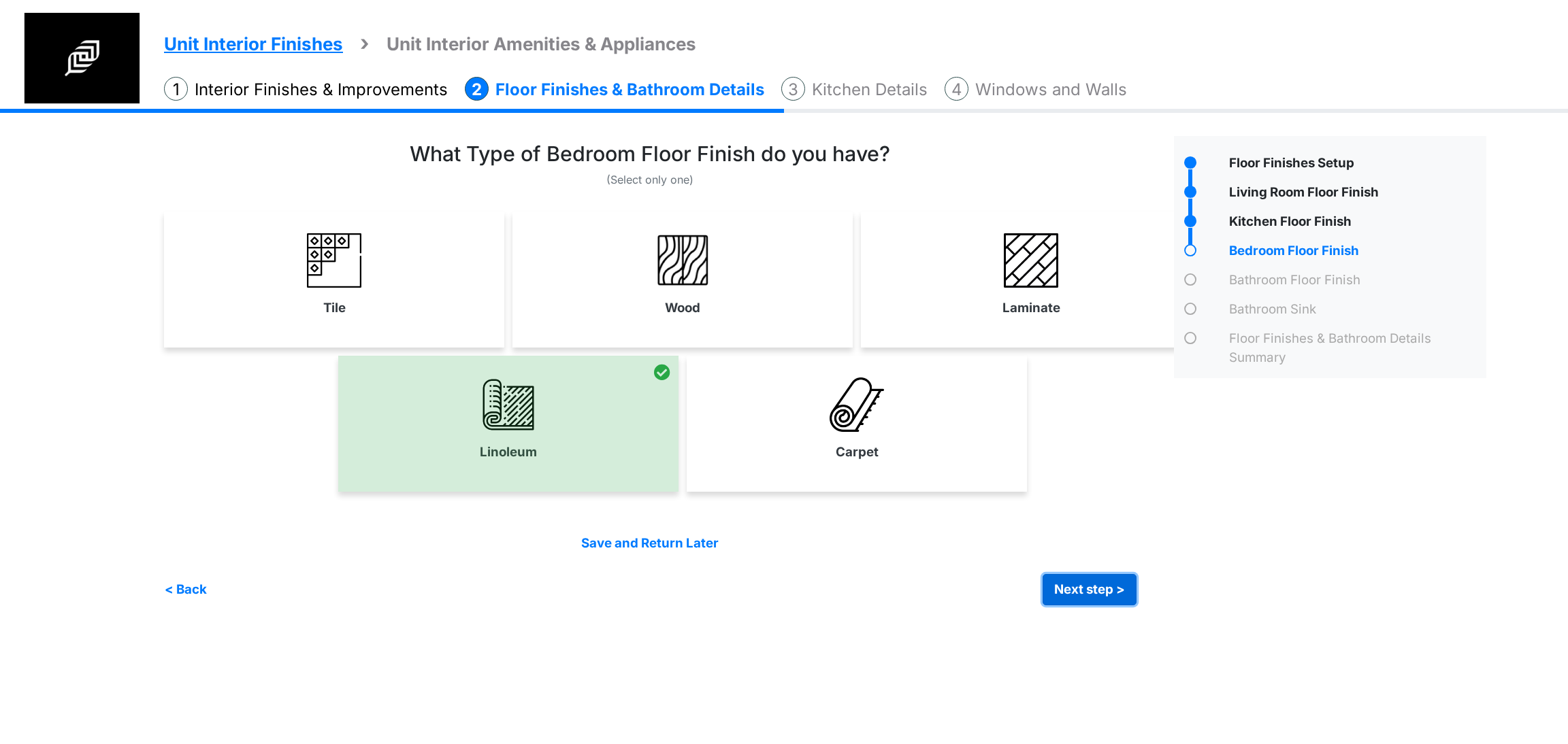
click at [1064, 587] on button "Next step >" at bounding box center [1090, 590] width 94 height 32
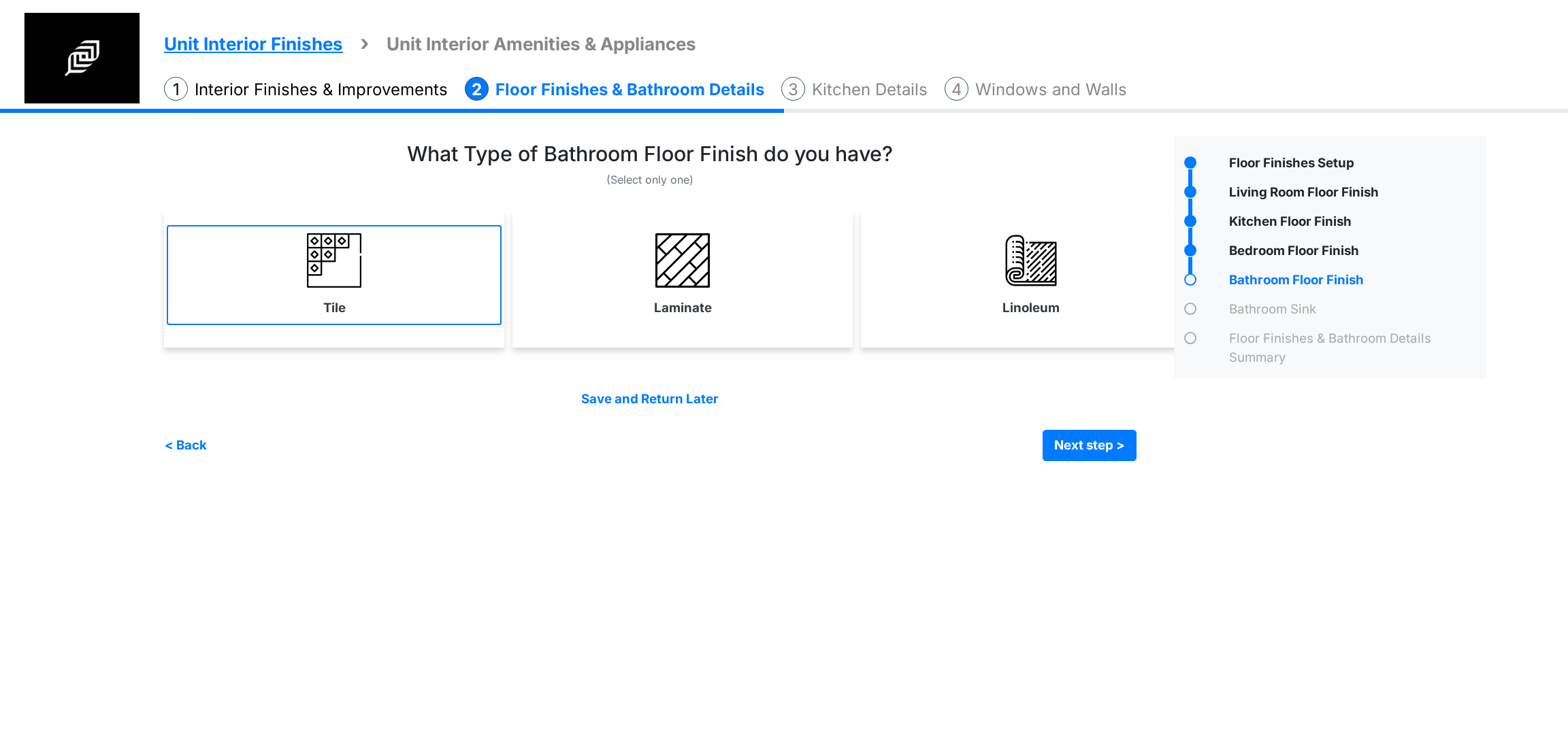
click at [403, 294] on link "Tile" at bounding box center [334, 275] width 335 height 99
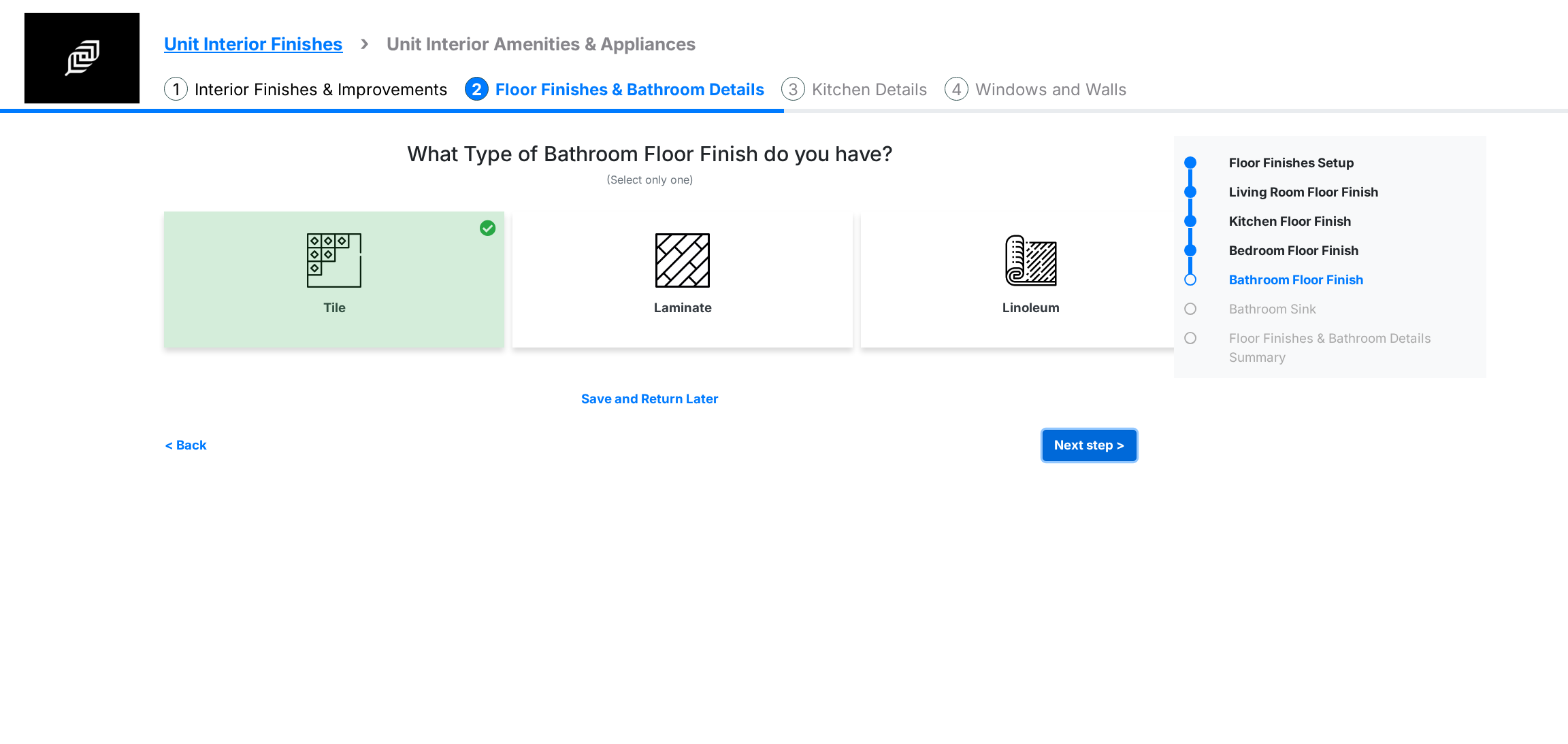
click at [1088, 457] on button "Next step >" at bounding box center [1090, 445] width 94 height 32
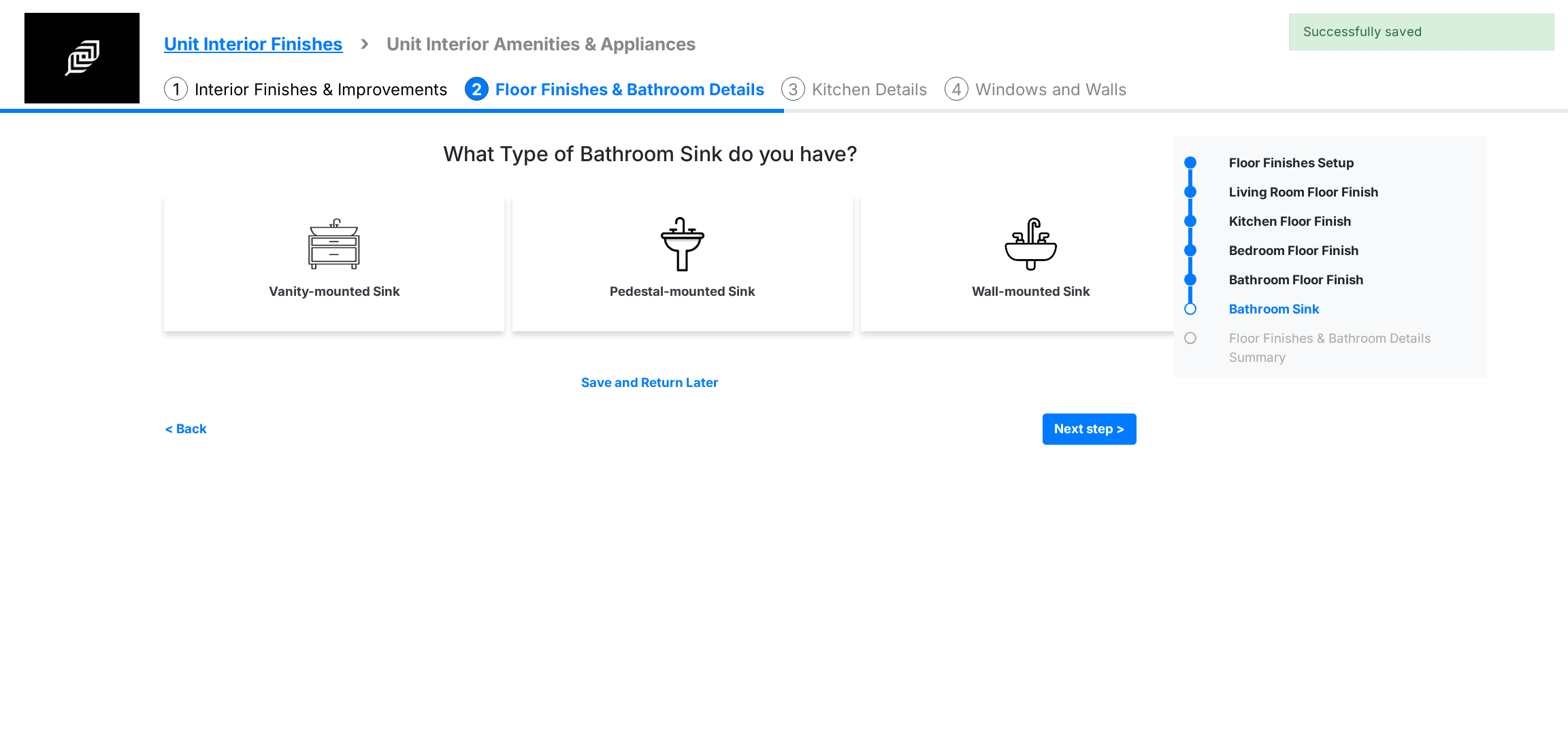
click at [1047, 312] on div "Wall-mounted Sink" at bounding box center [1031, 264] width 340 height 136
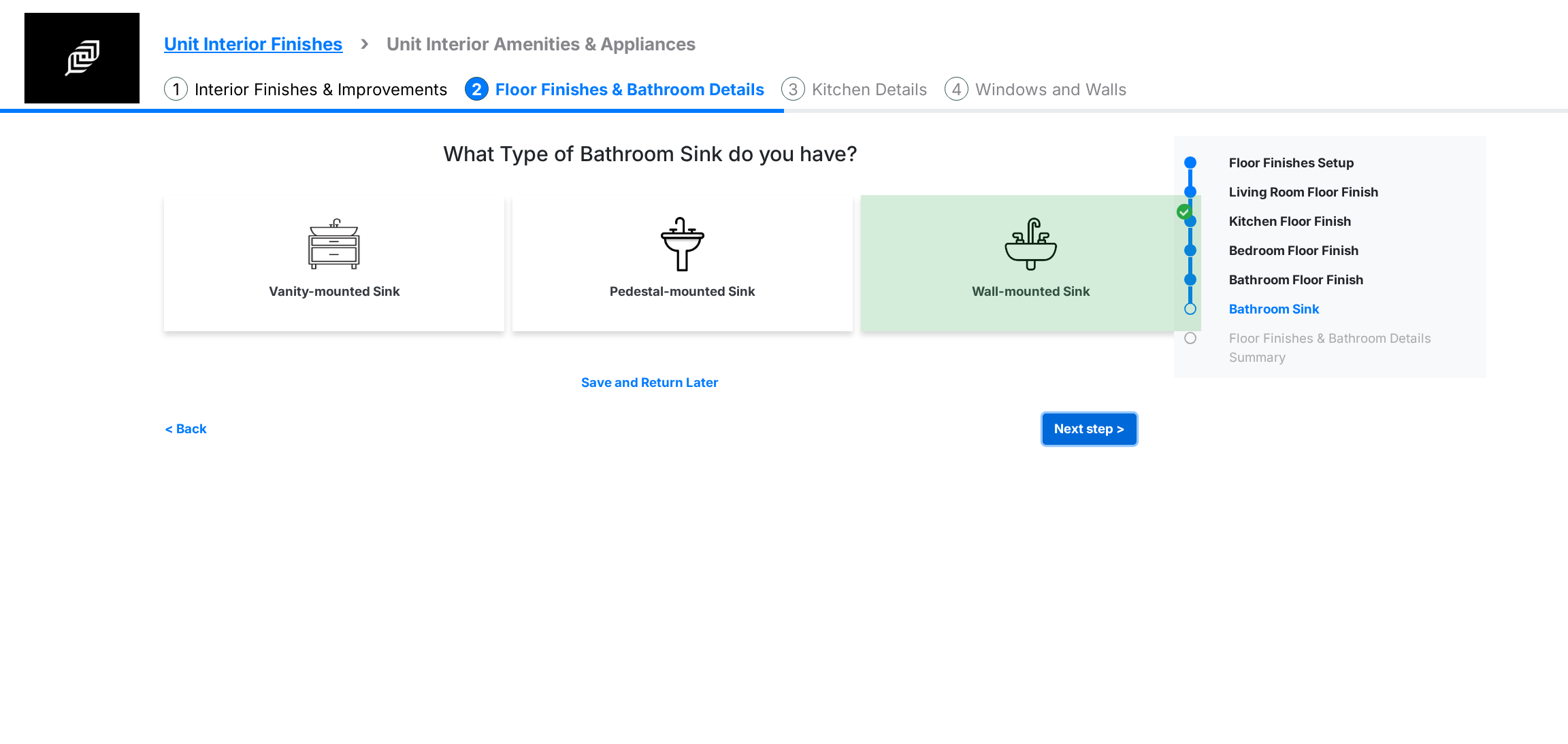
click at [1077, 437] on button "Next step >" at bounding box center [1090, 429] width 94 height 32
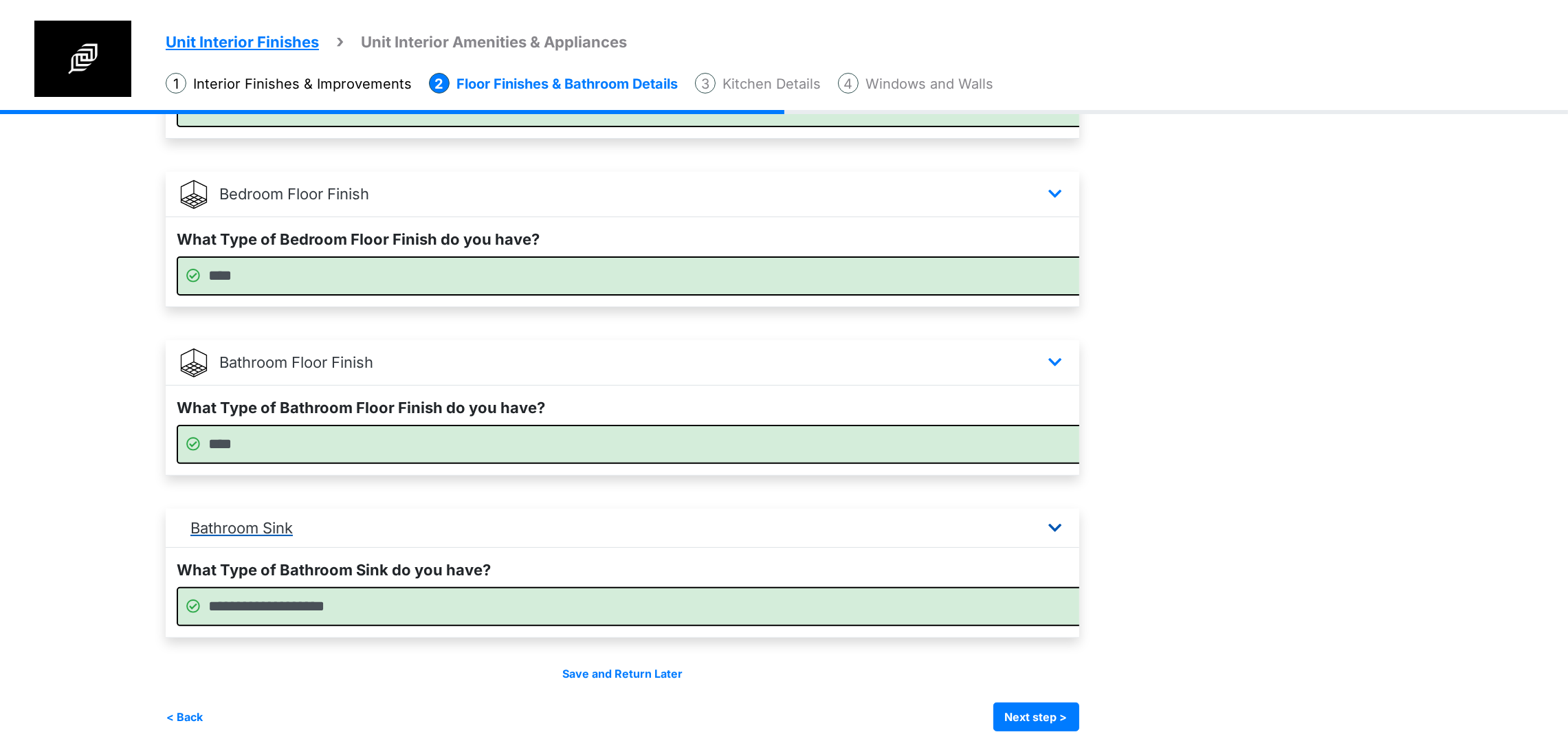
scroll to position [641, 0]
click at [1079, 713] on button "Next step >" at bounding box center [1036, 717] width 86 height 29
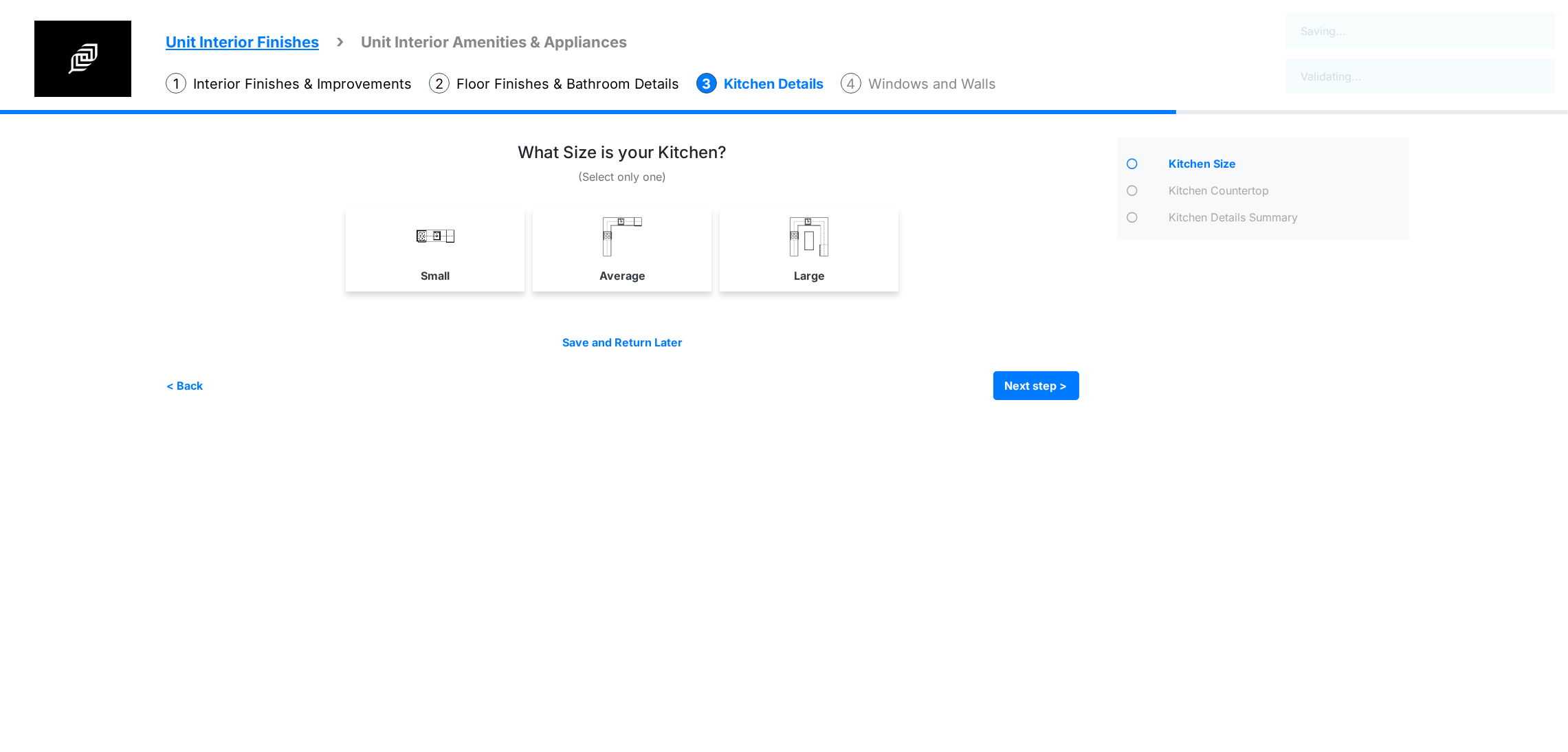
scroll to position [0, 0]
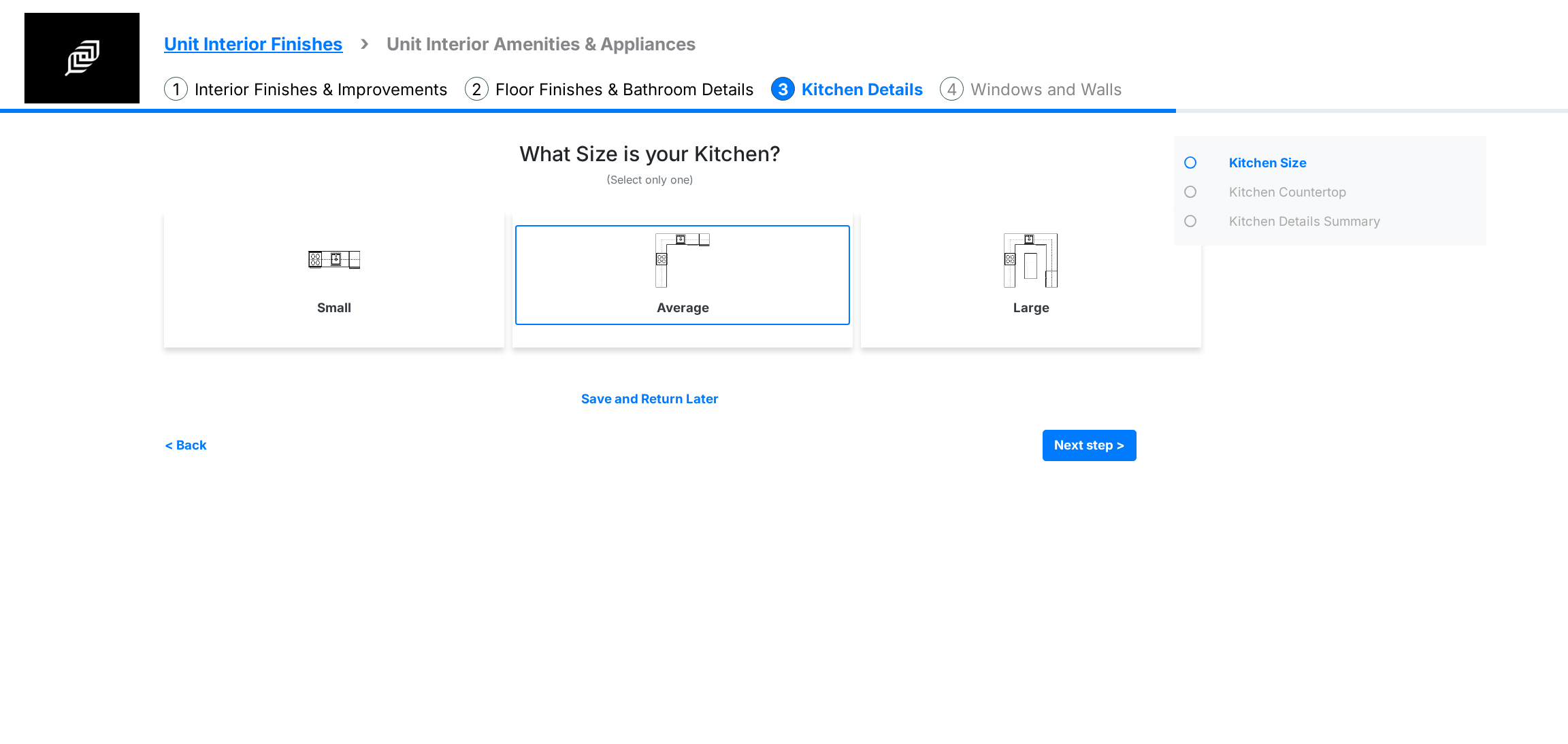
click at [803, 303] on link "Average" at bounding box center [683, 275] width 335 height 99
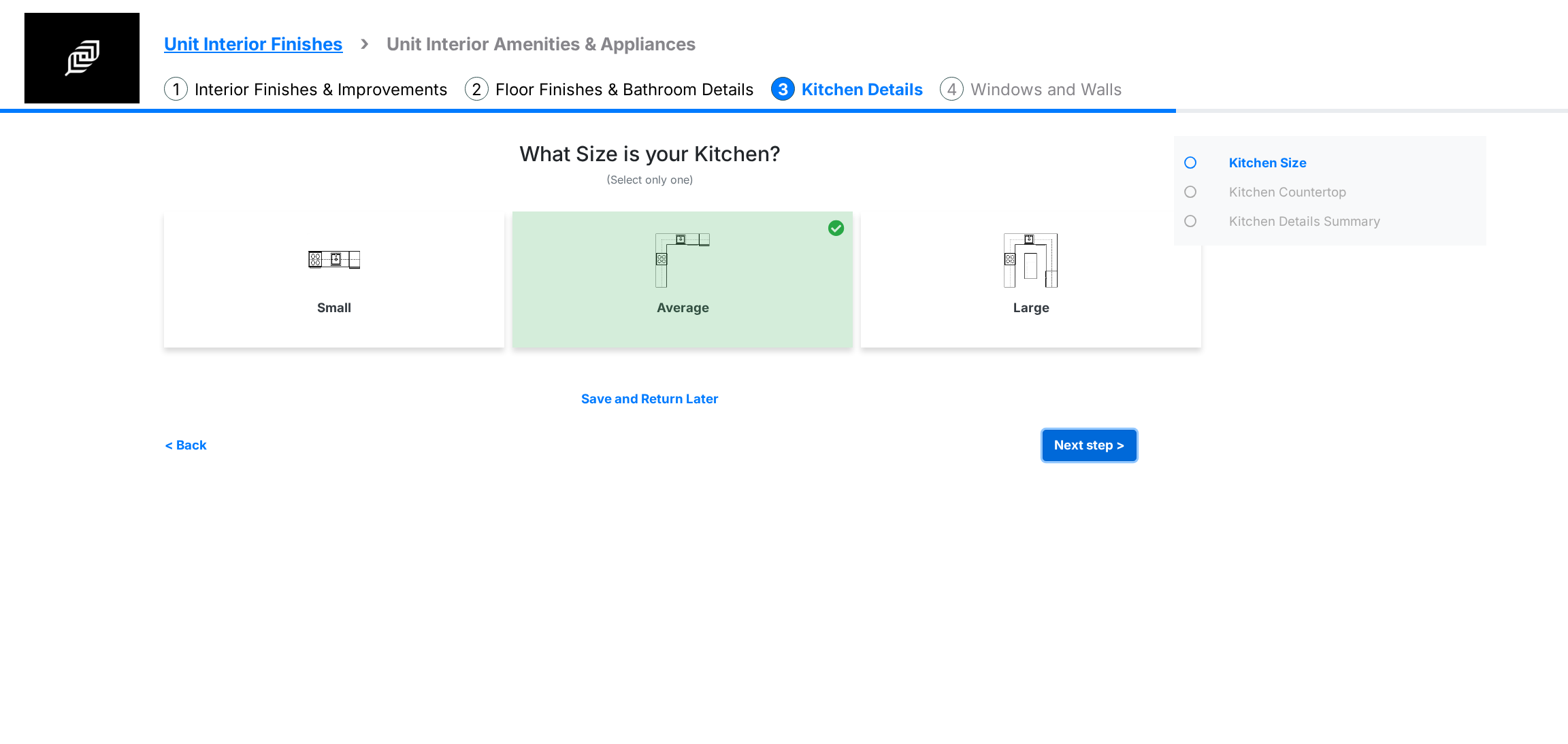
click at [1072, 454] on button "Next step >" at bounding box center [1090, 445] width 94 height 32
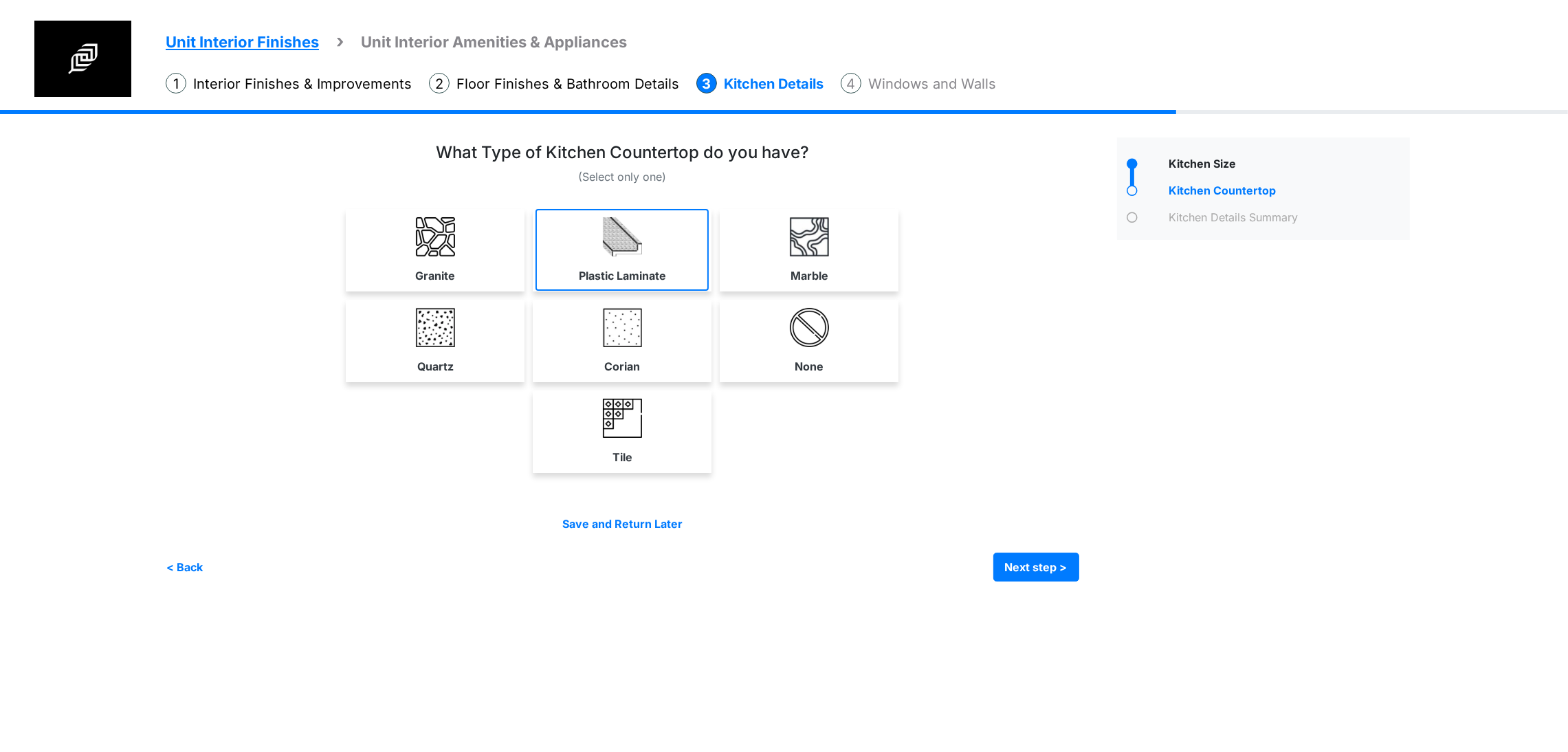
click at [709, 281] on link "Plastic Laminate" at bounding box center [621, 250] width 173 height 82
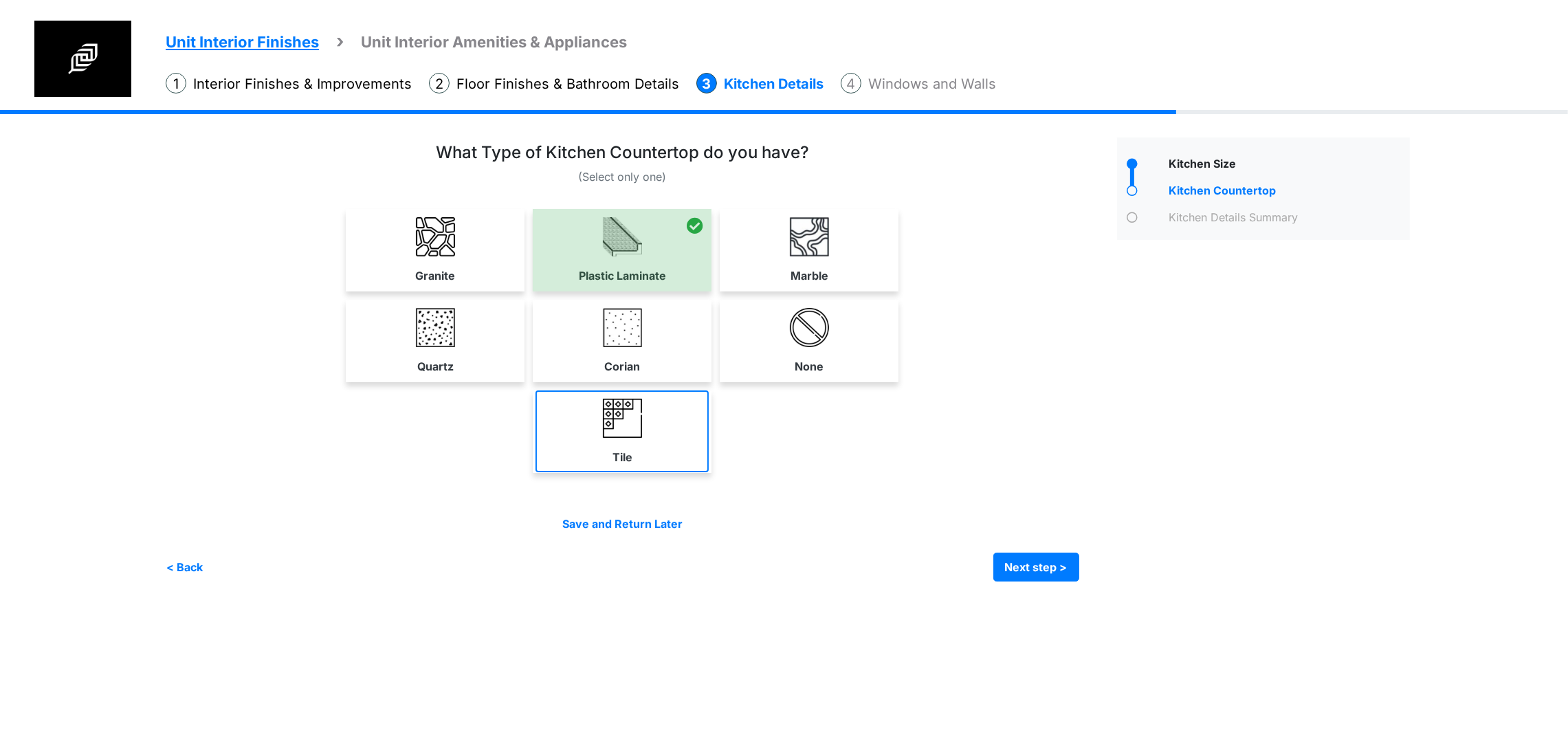
click at [642, 438] on img at bounding box center [622, 418] width 39 height 39
select select "*"
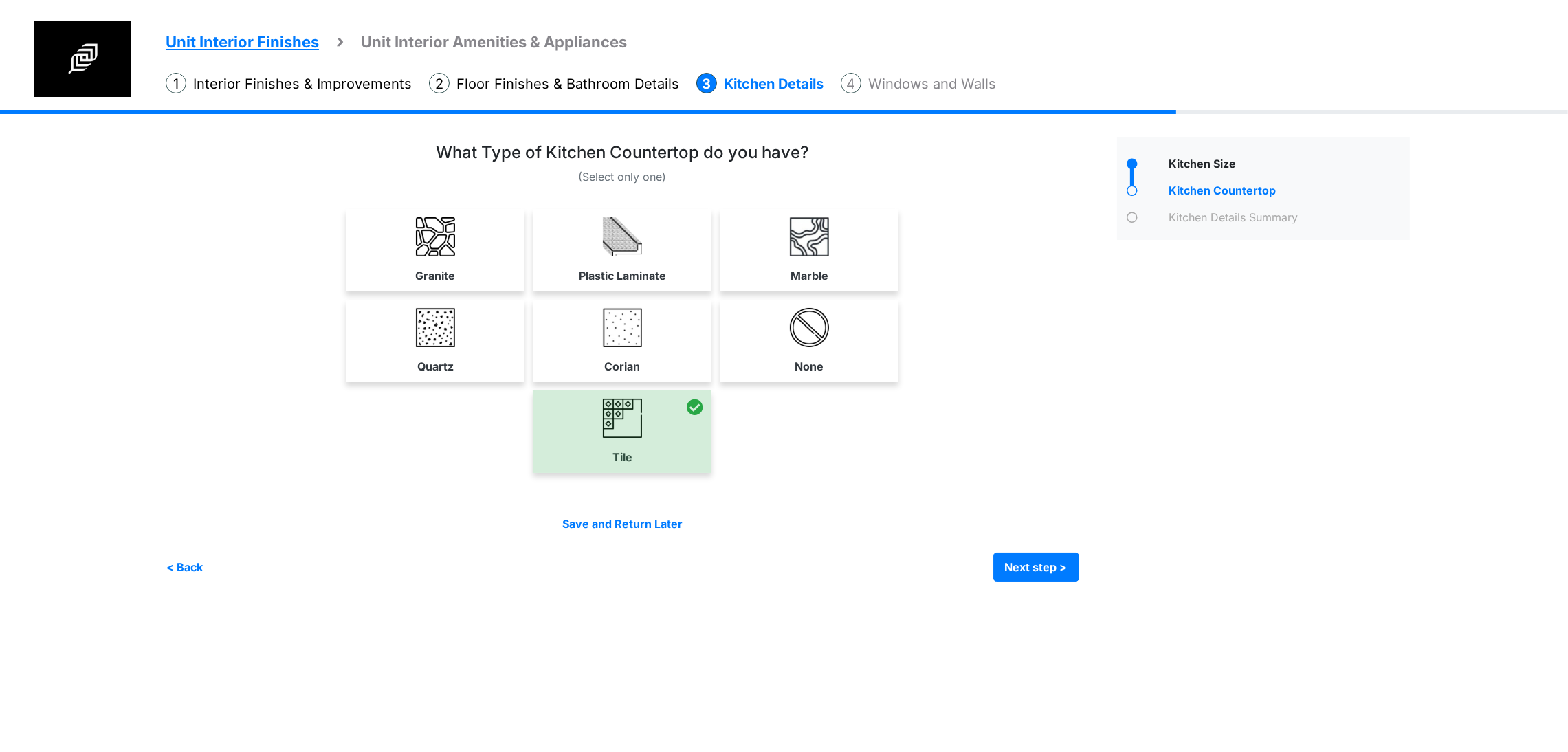
scroll to position [25, 0]
click at [1079, 581] on button "Next step >" at bounding box center [1036, 567] width 86 height 29
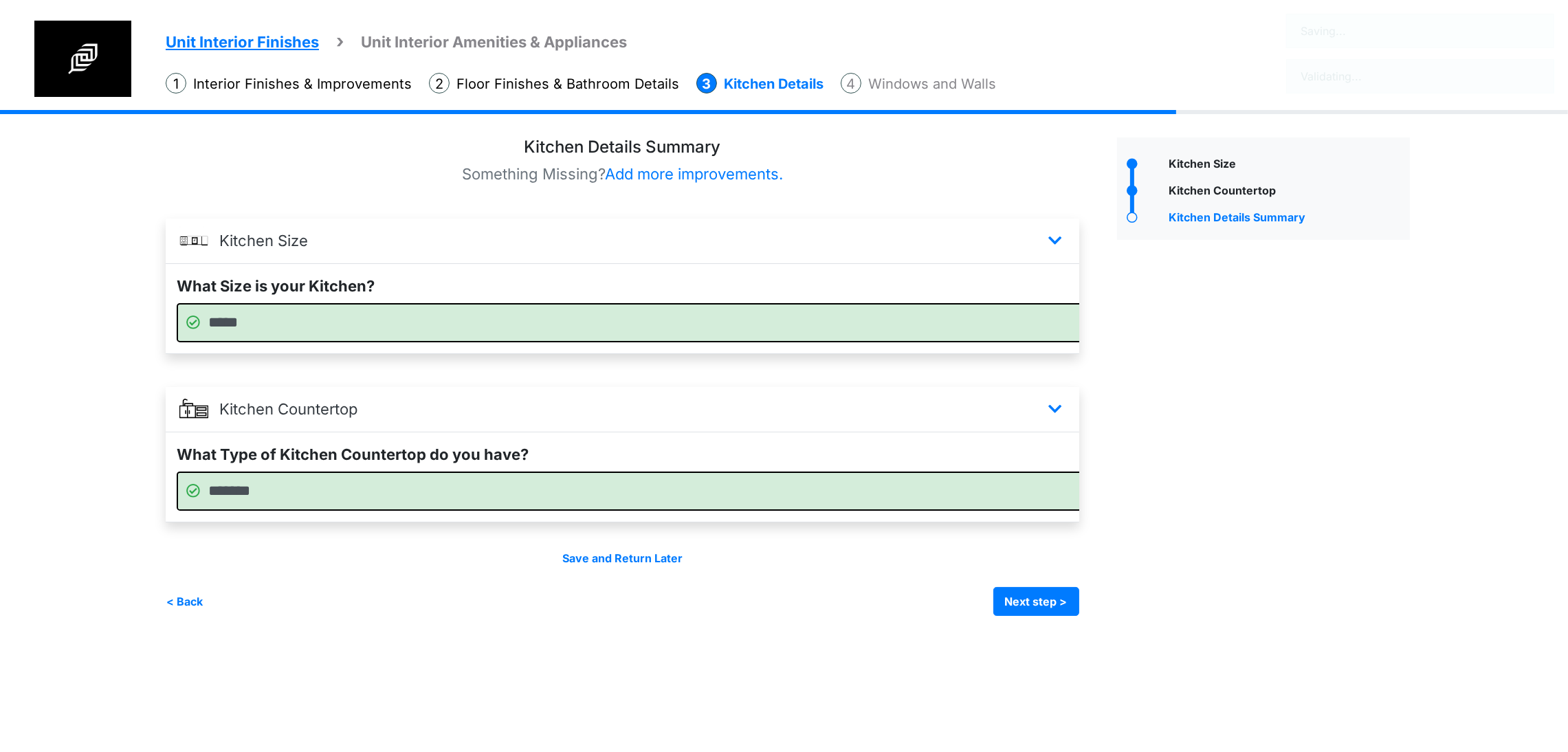
scroll to position [0, 0]
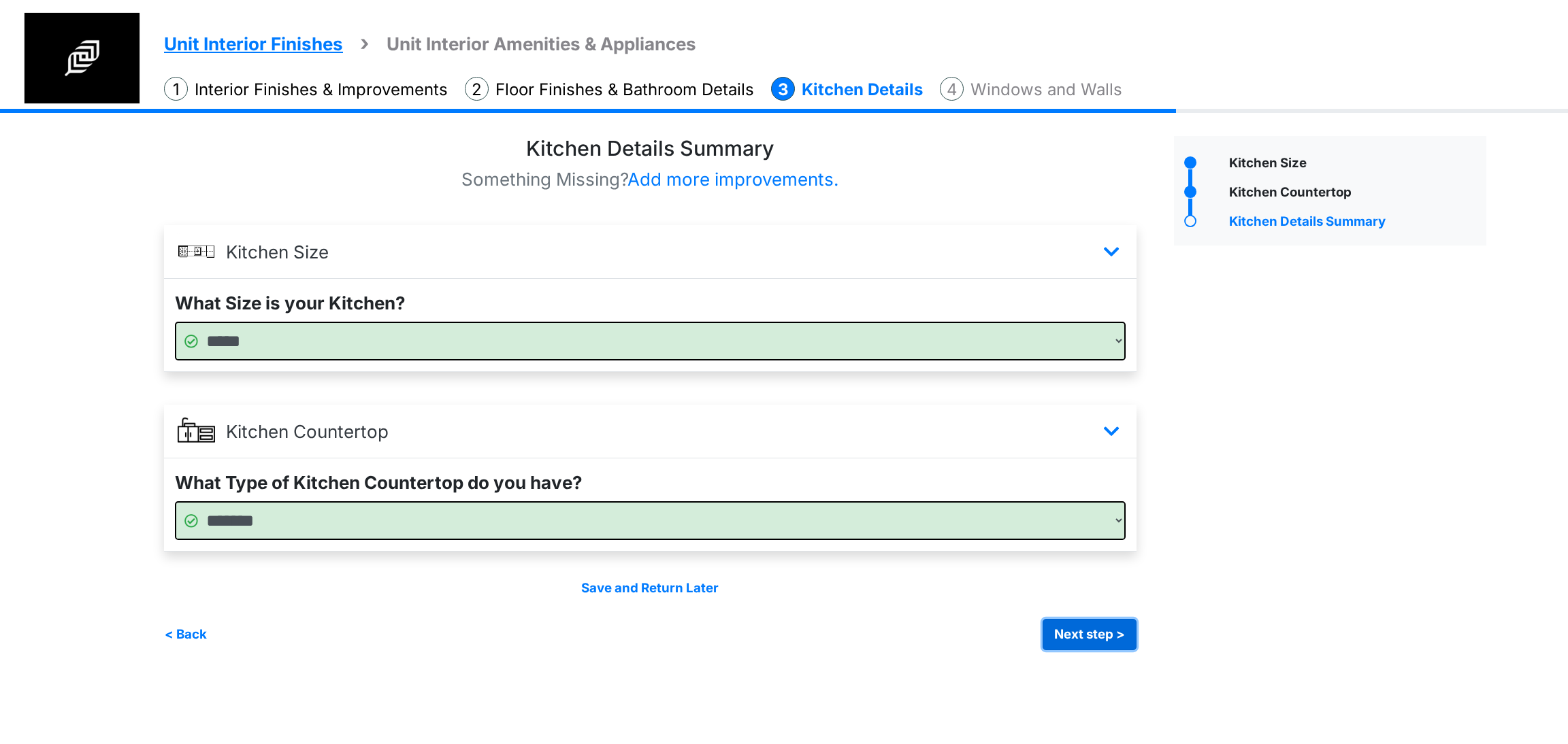
click at [1073, 632] on button "Next step >" at bounding box center [1090, 634] width 94 height 32
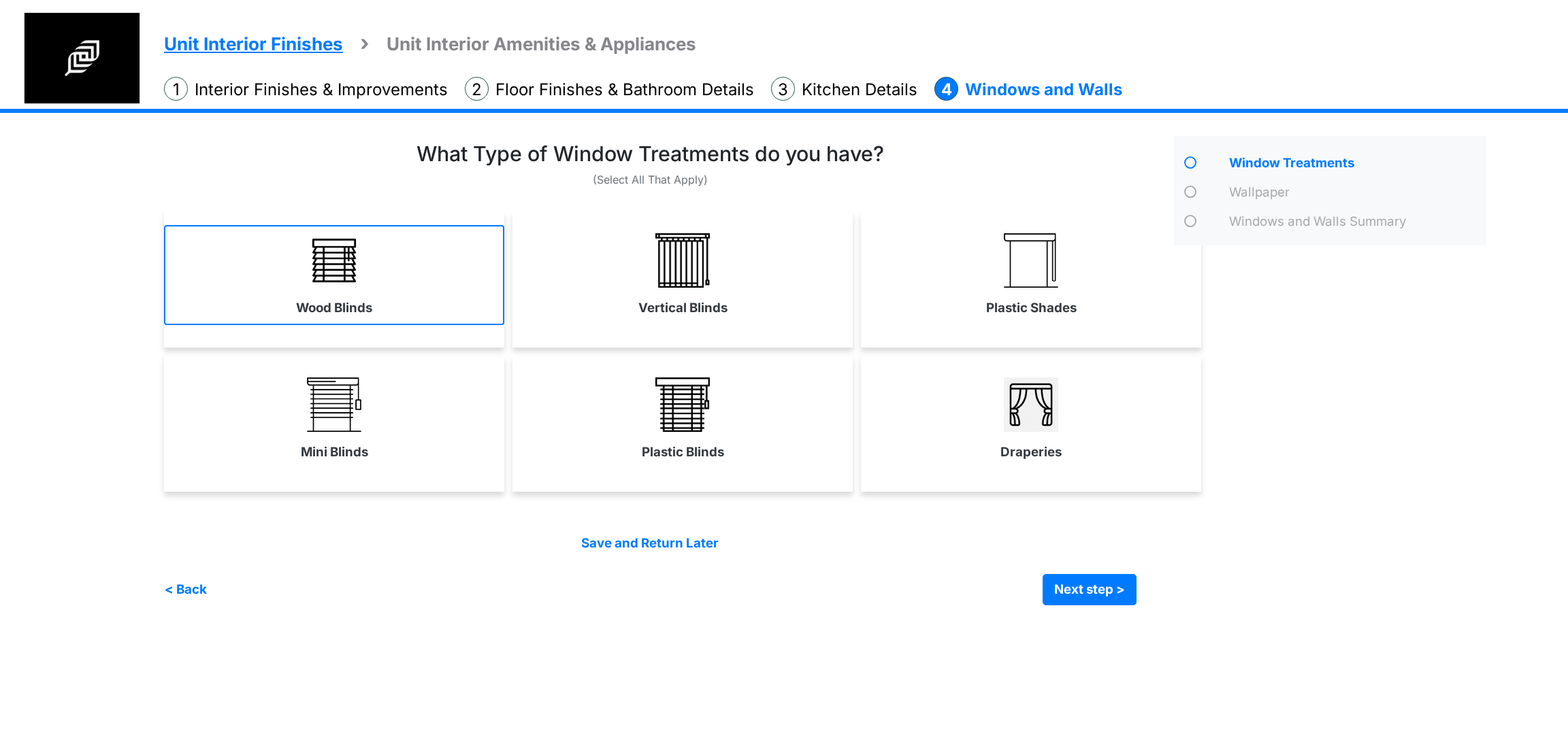
click at [398, 258] on link "Wood Blinds" at bounding box center [334, 275] width 340 height 99
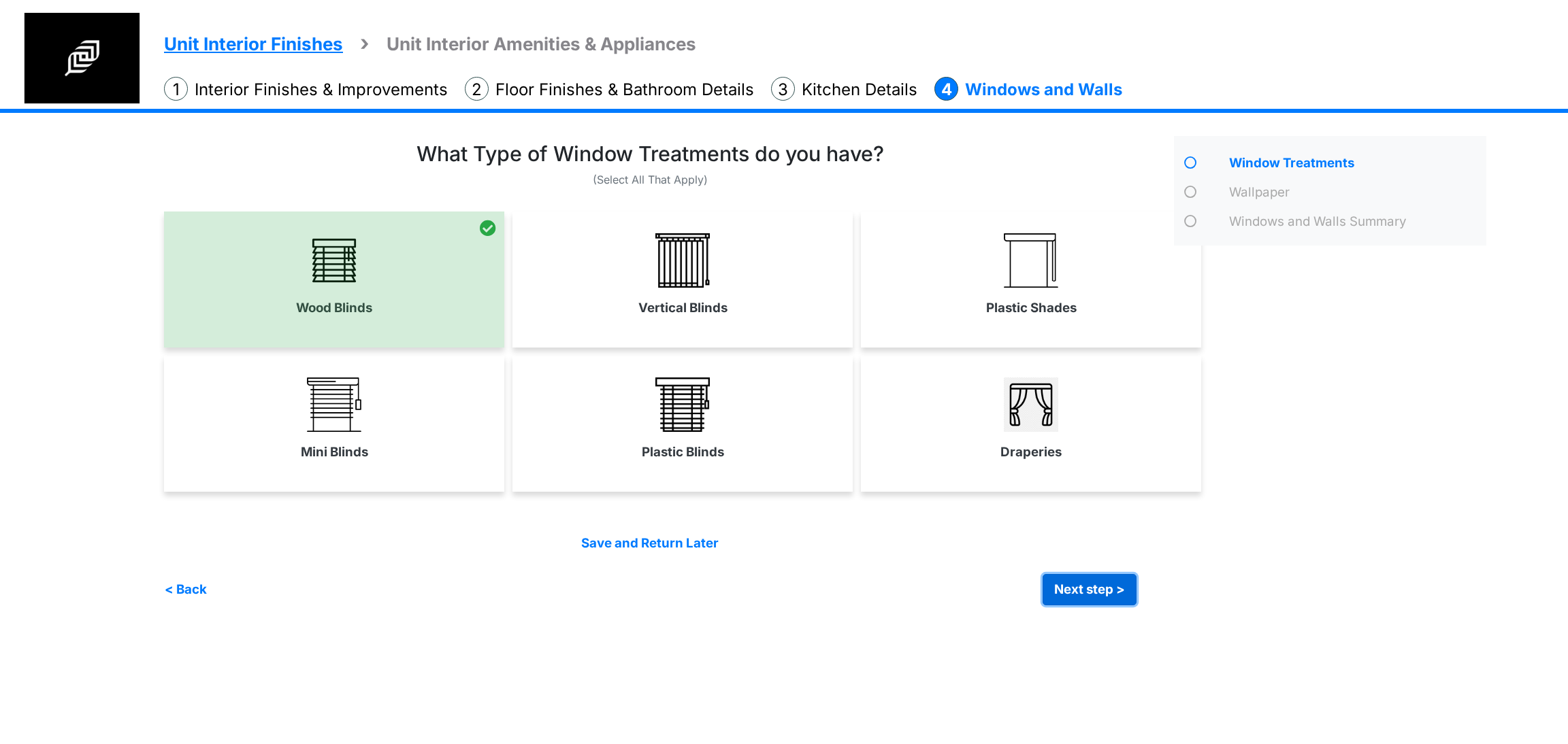
click at [1060, 594] on button "Next step >" at bounding box center [1090, 590] width 94 height 32
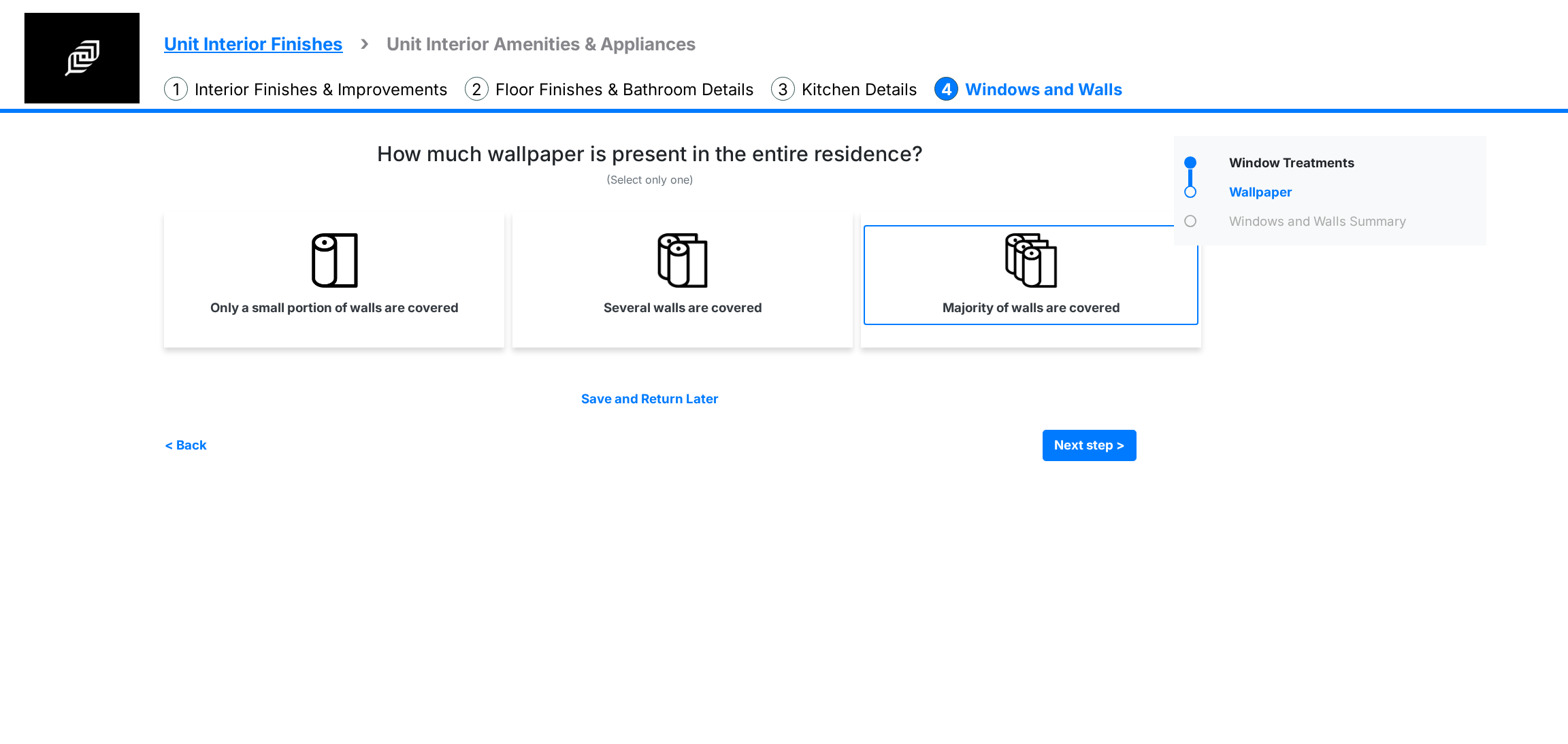
click at [1003, 307] on label "Majority of walls are covered" at bounding box center [1031, 307] width 178 height 19
select select "*"
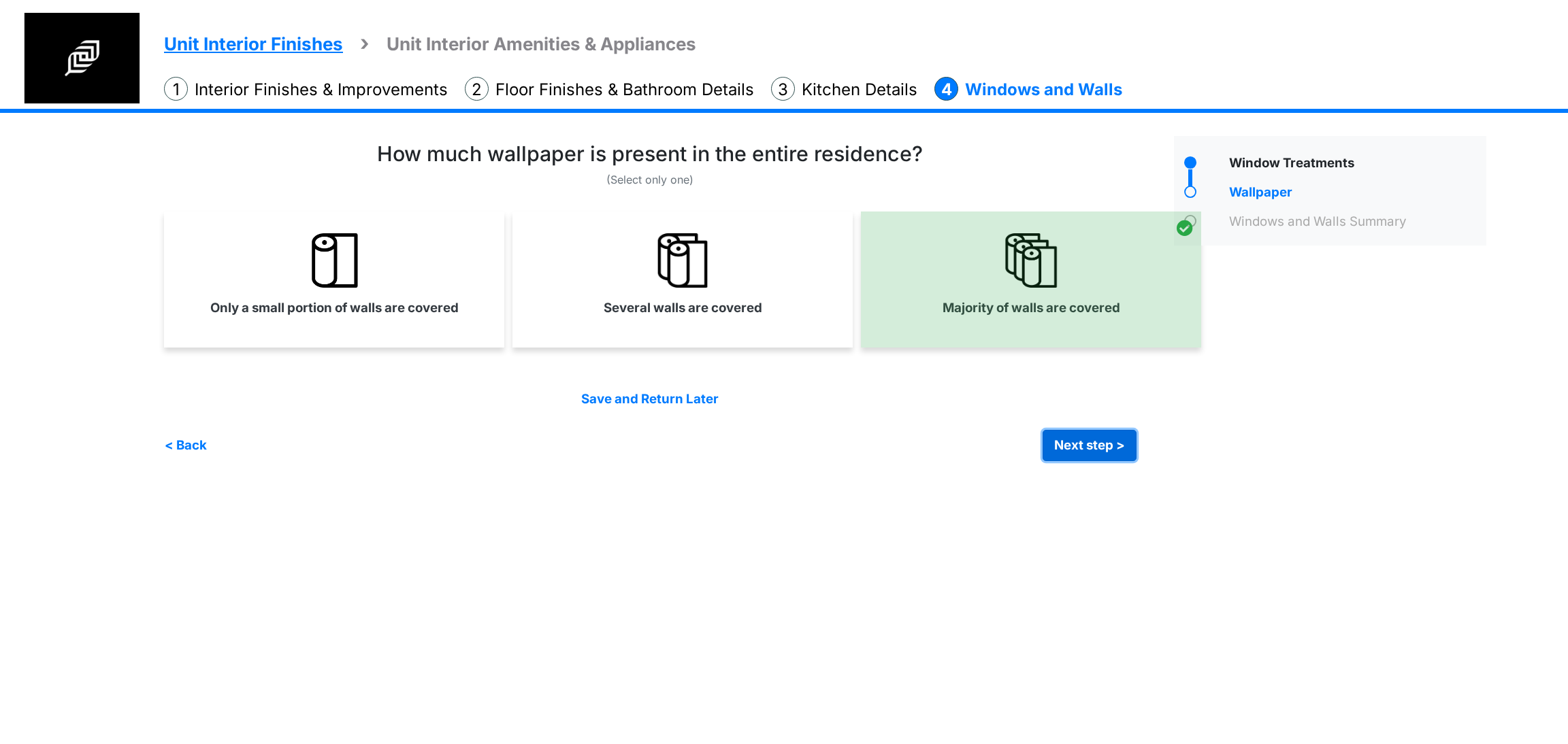
click at [1097, 445] on button "Next step >" at bounding box center [1090, 445] width 94 height 32
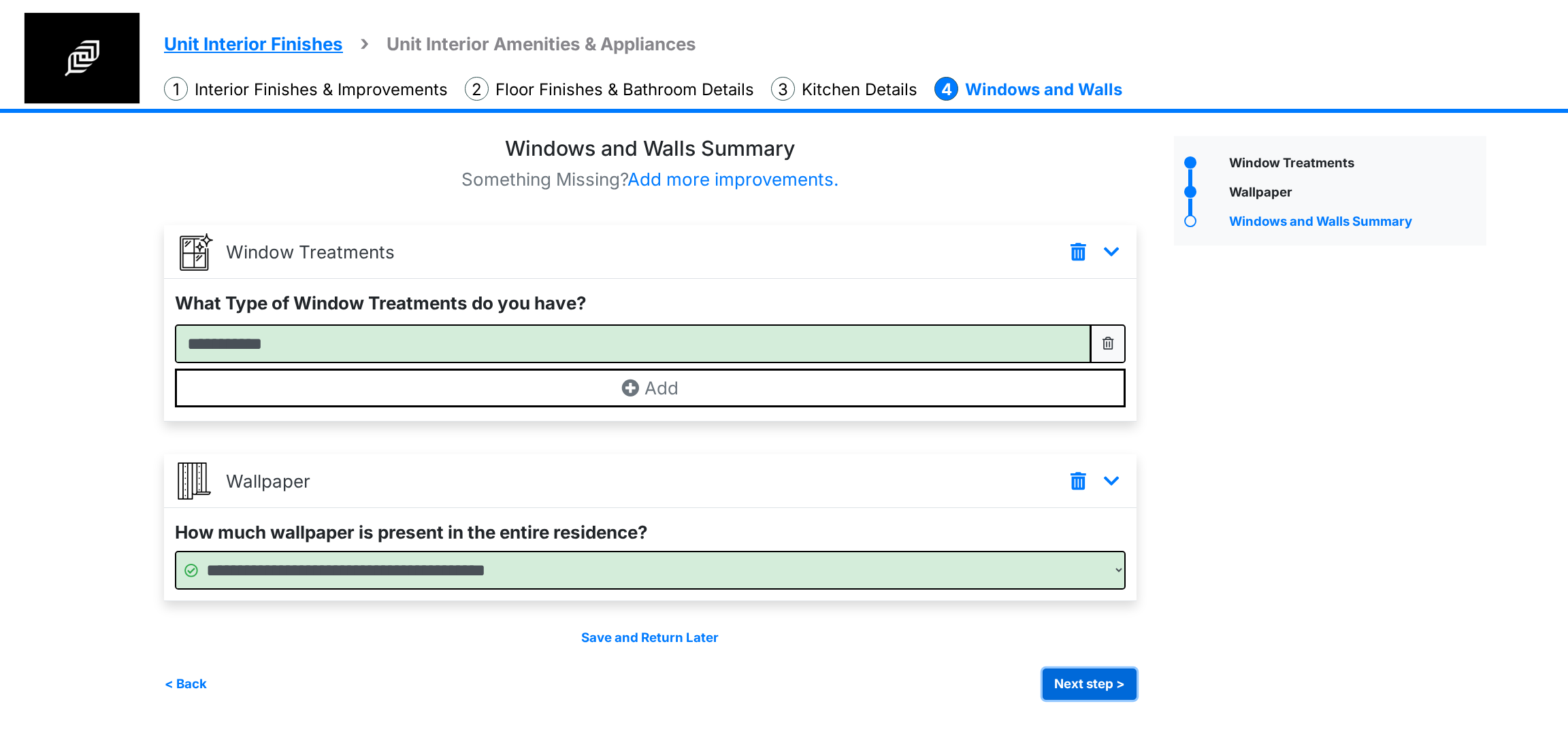
click at [1075, 673] on button "Next step >" at bounding box center [1090, 684] width 94 height 32
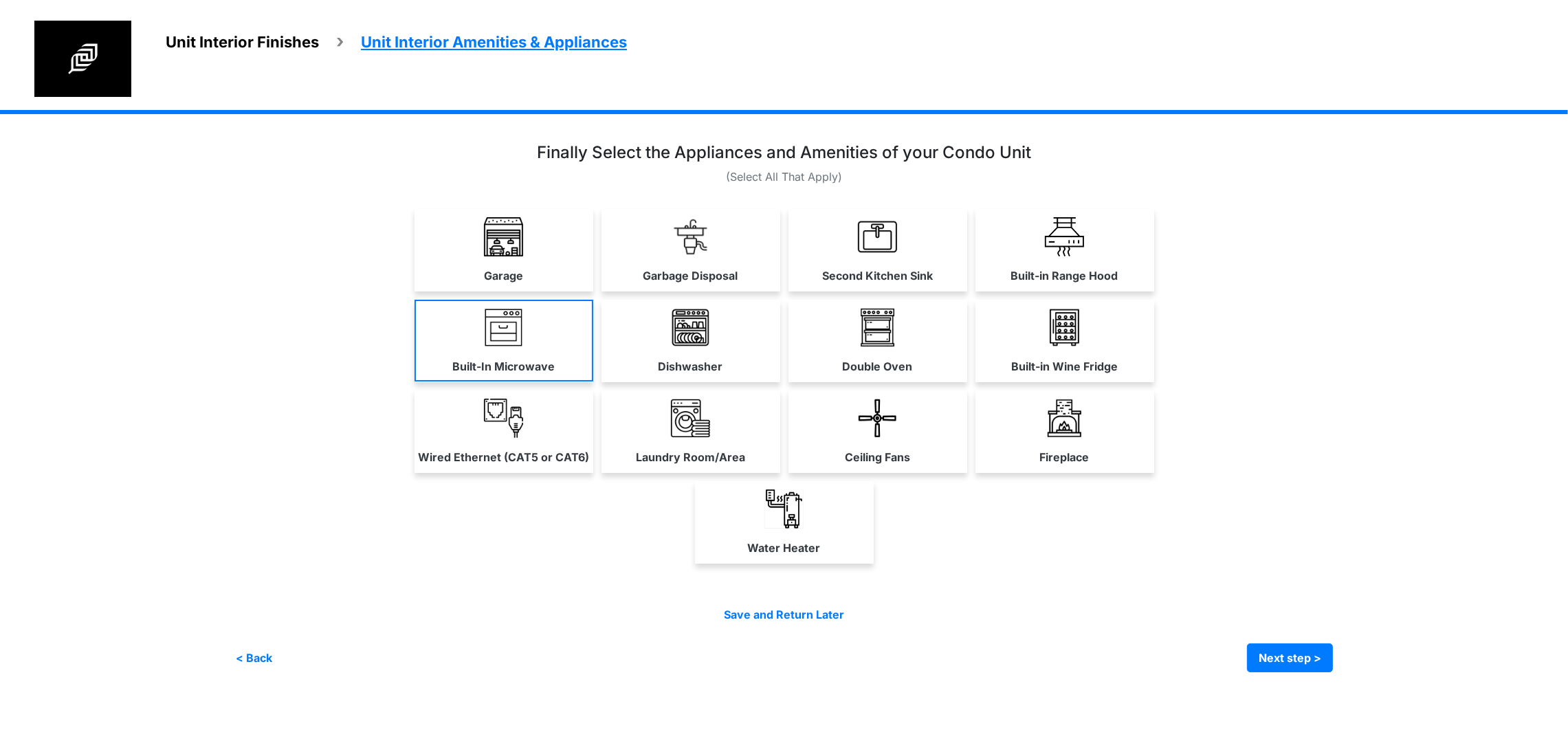
click at [415, 381] on link "Built-In Microwave" at bounding box center [504, 341] width 179 height 82
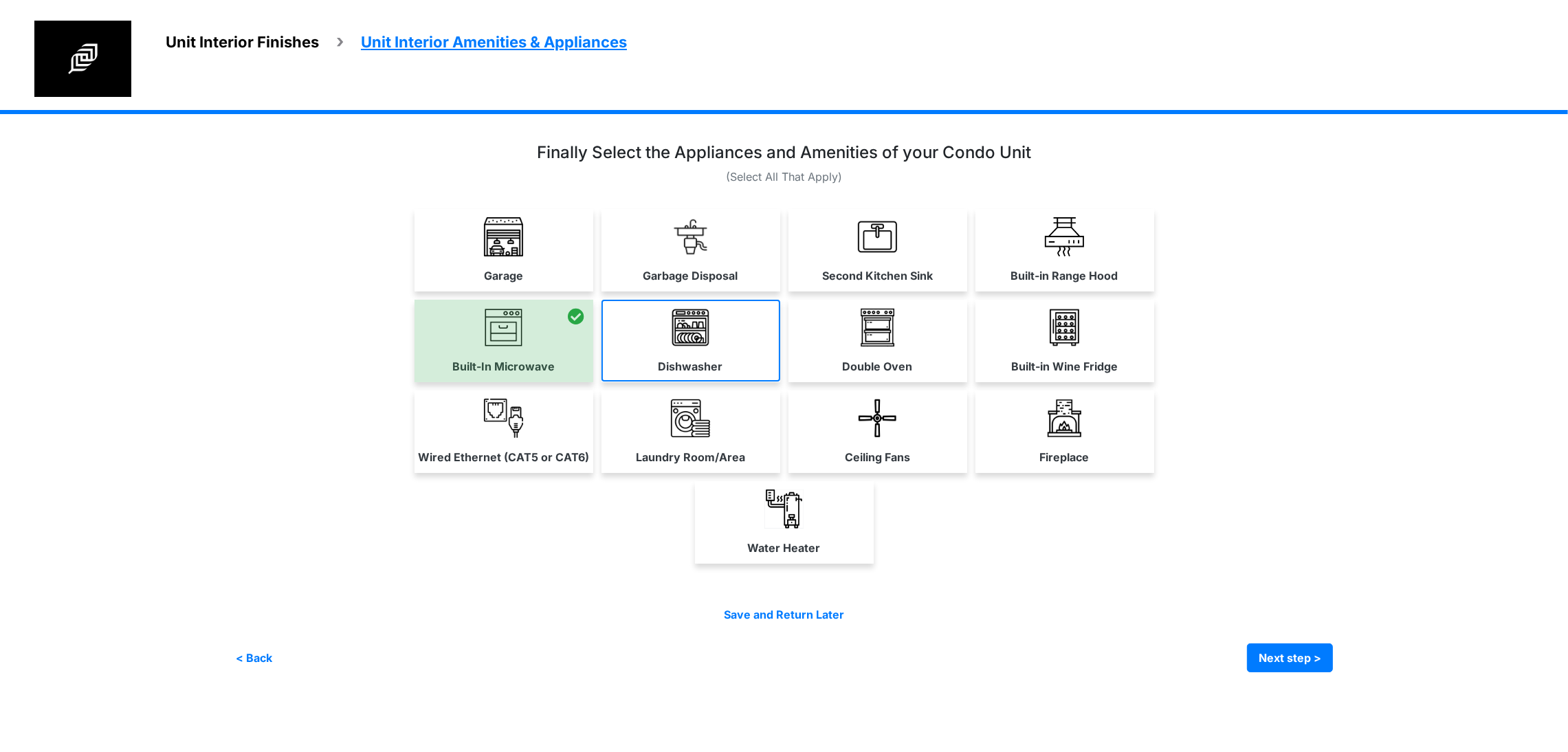
click at [602, 381] on link "Dishwasher" at bounding box center [691, 341] width 179 height 82
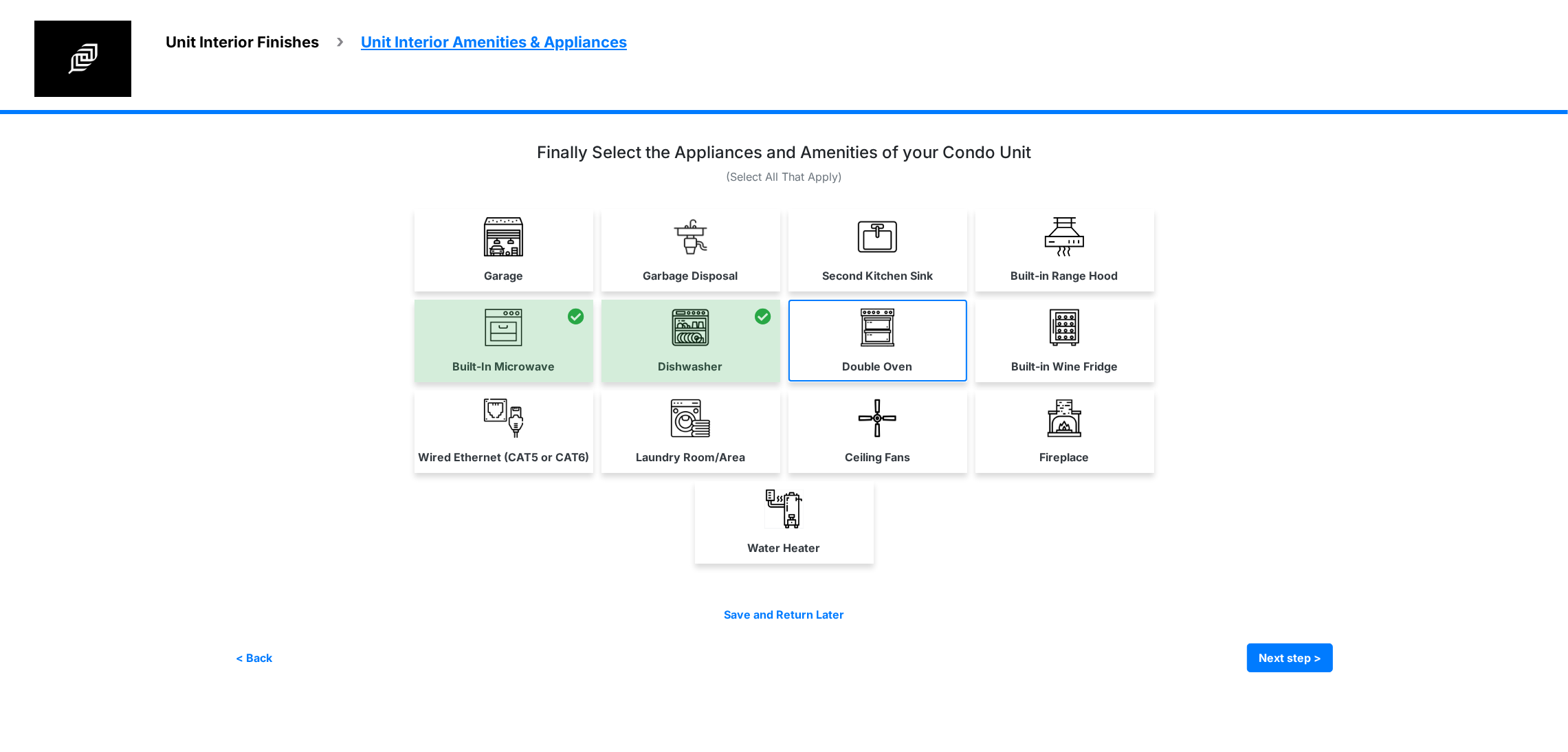
click at [943, 381] on link "Double Oven" at bounding box center [878, 341] width 179 height 82
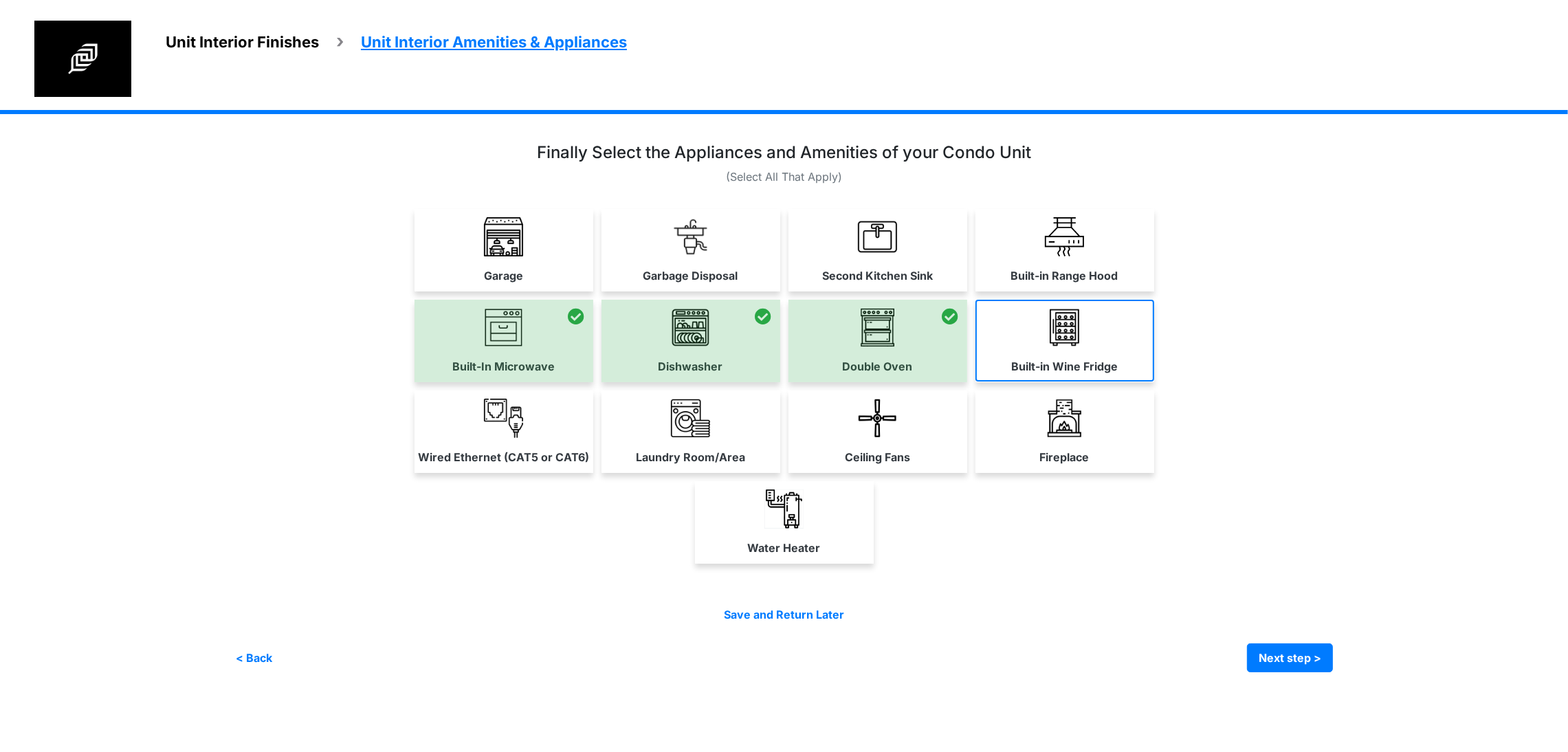
click at [1117, 375] on label "Built-in Wine Fridge" at bounding box center [1064, 367] width 107 height 16
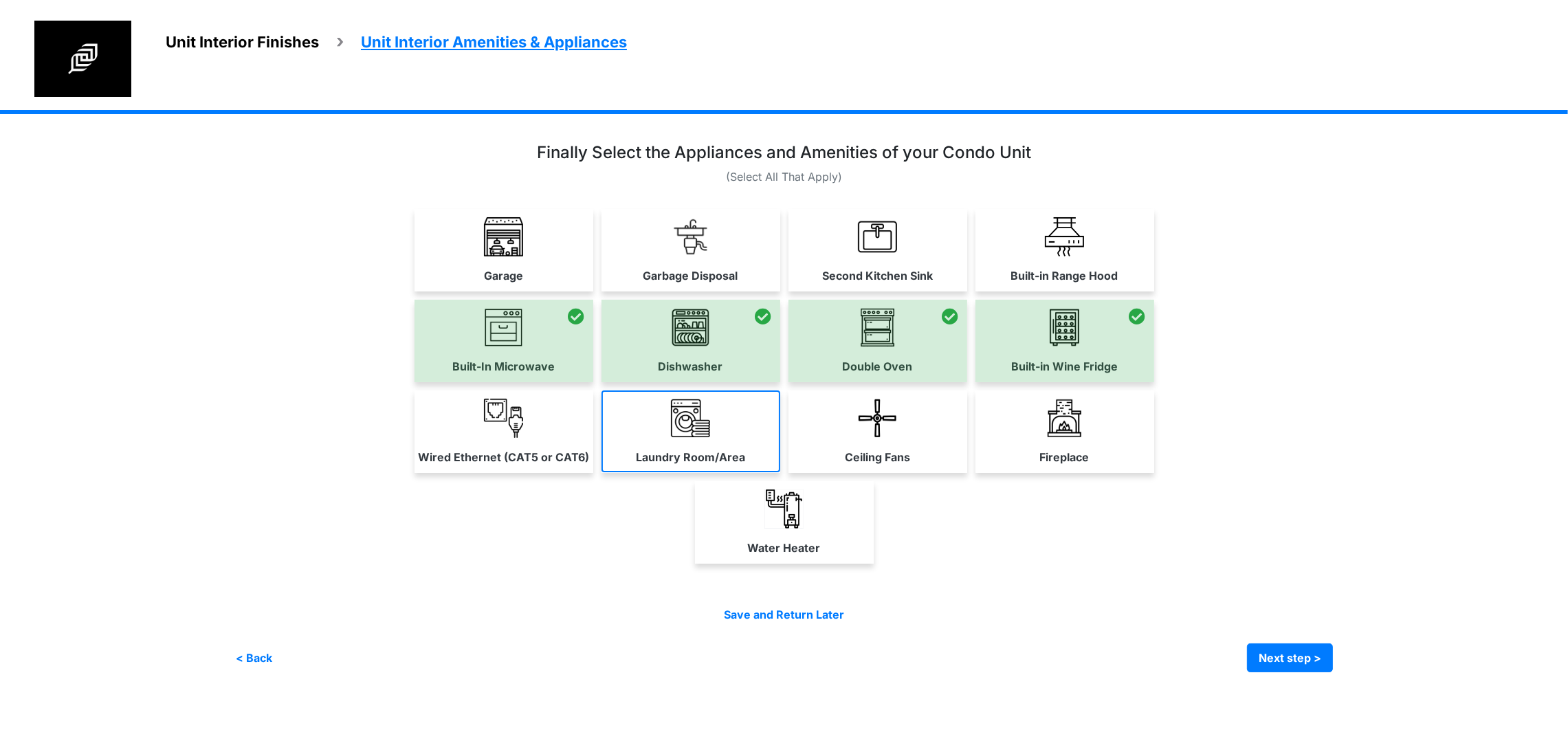
click at [695, 472] on link "Laundry Room/Area" at bounding box center [691, 431] width 179 height 82
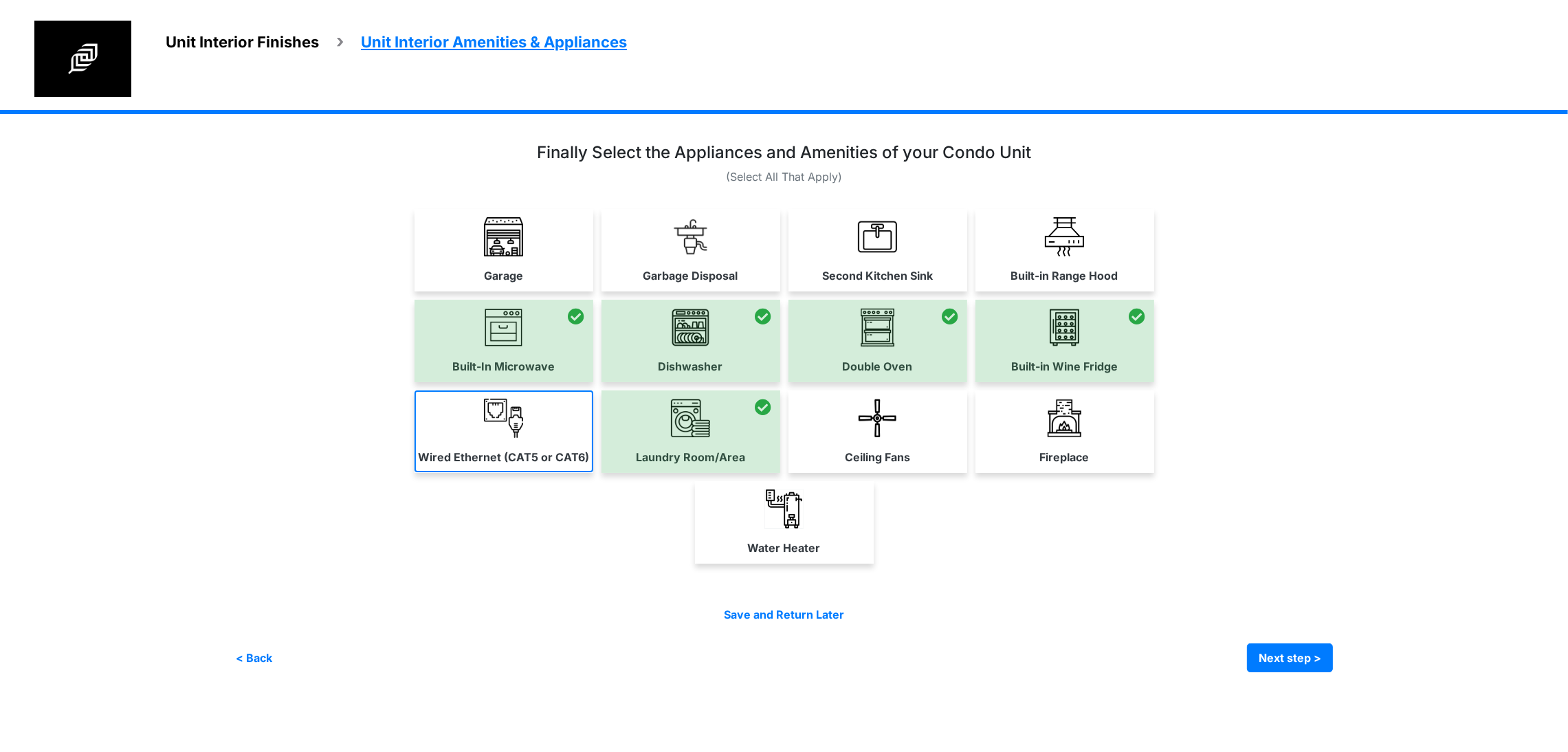
click at [415, 472] on link "Wired Ethernet (CAT5 or CAT6)" at bounding box center [504, 431] width 179 height 82
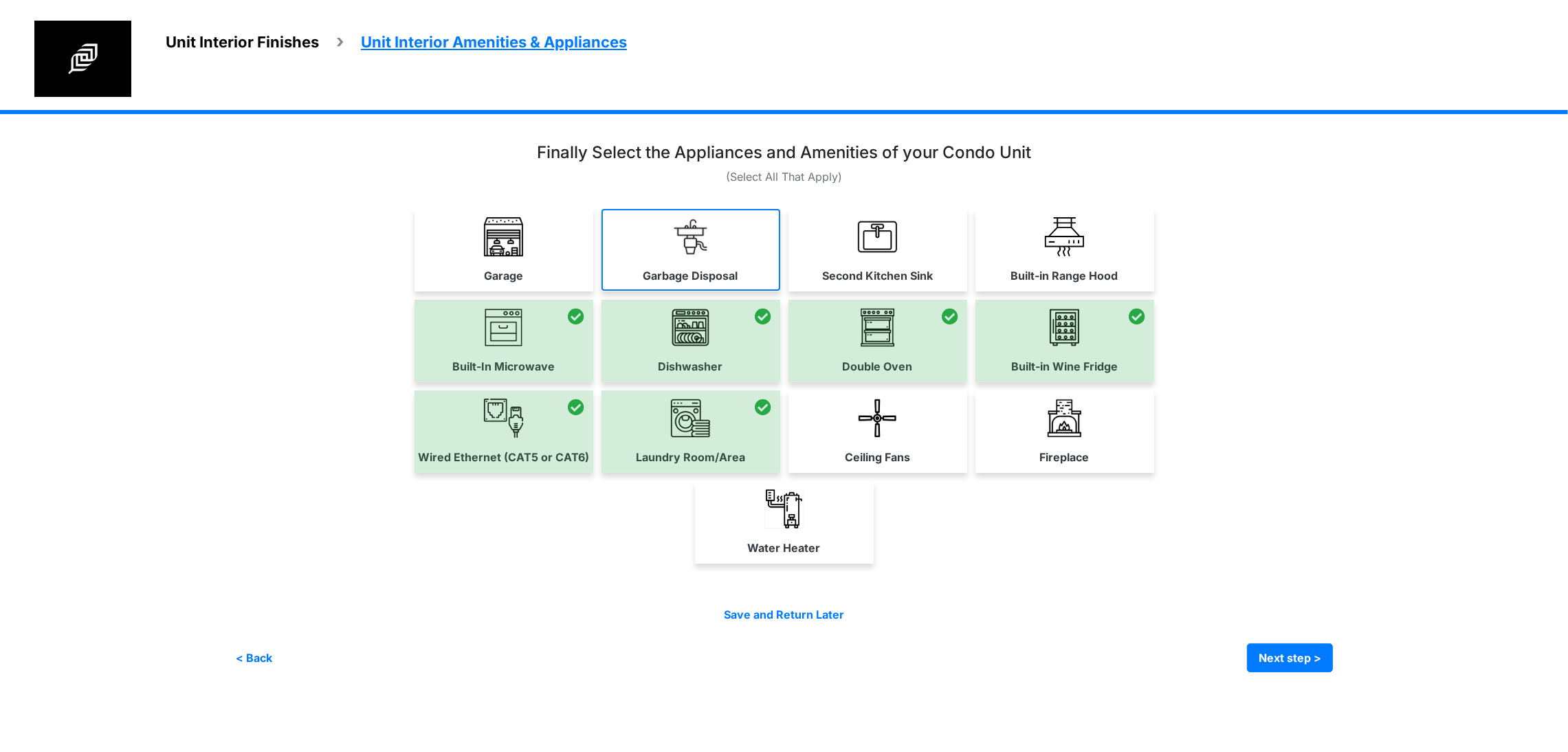
click at [665, 291] on link "Garbage Disposal" at bounding box center [691, 250] width 179 height 82
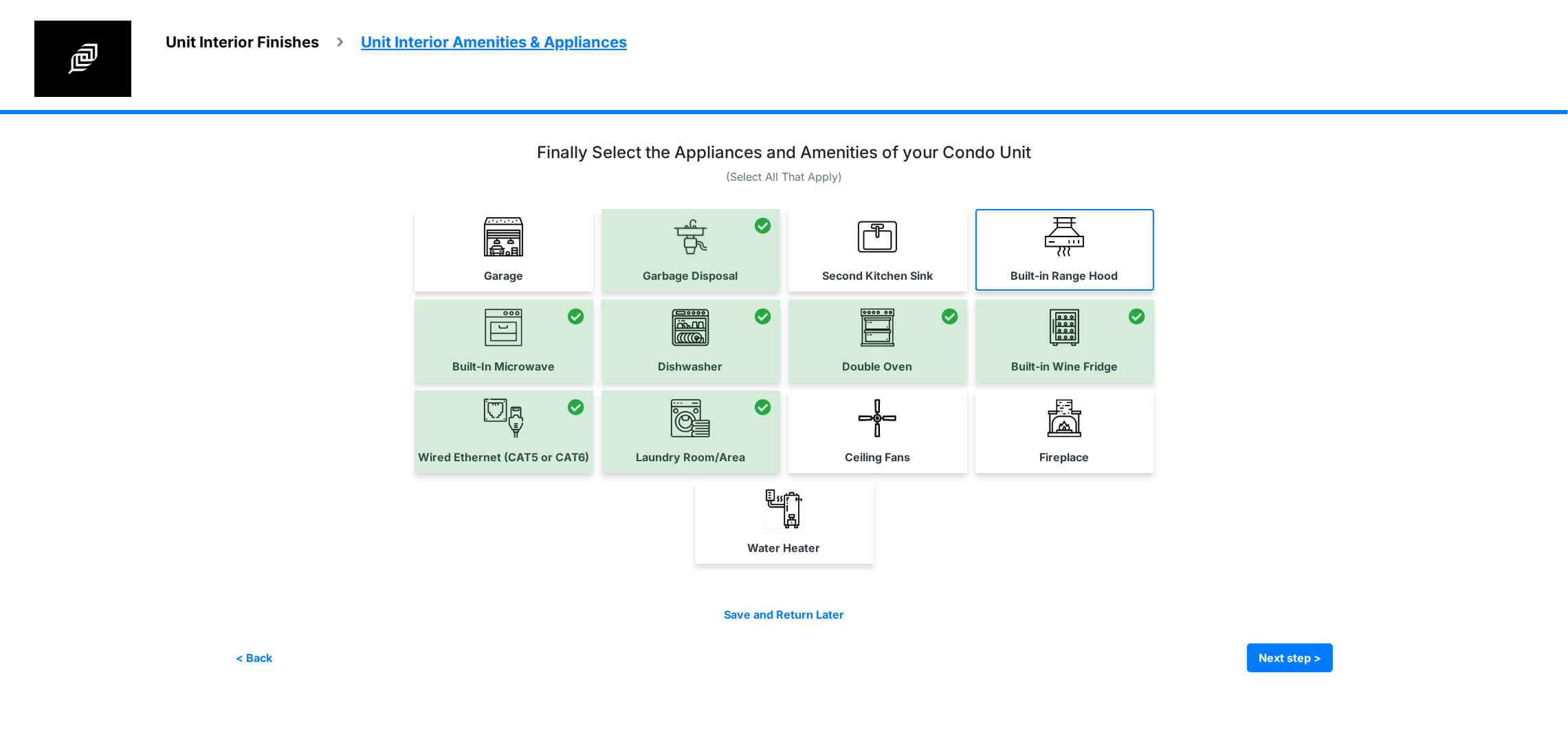
click at [1118, 284] on label "Built-in Range Hood" at bounding box center [1064, 276] width 107 height 16
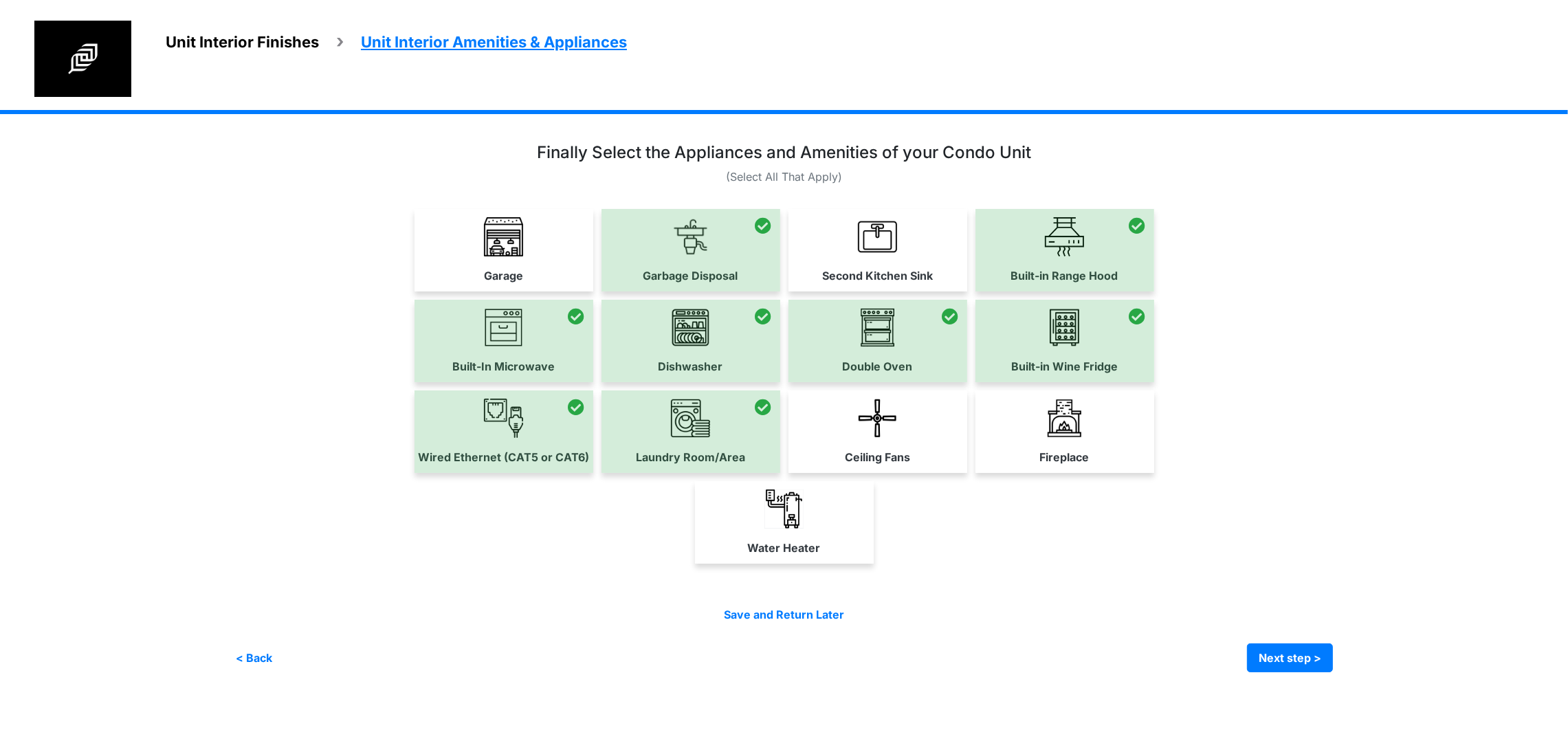
scroll to position [171, 0]
click at [810, 563] on link "Water Heater" at bounding box center [784, 522] width 179 height 82
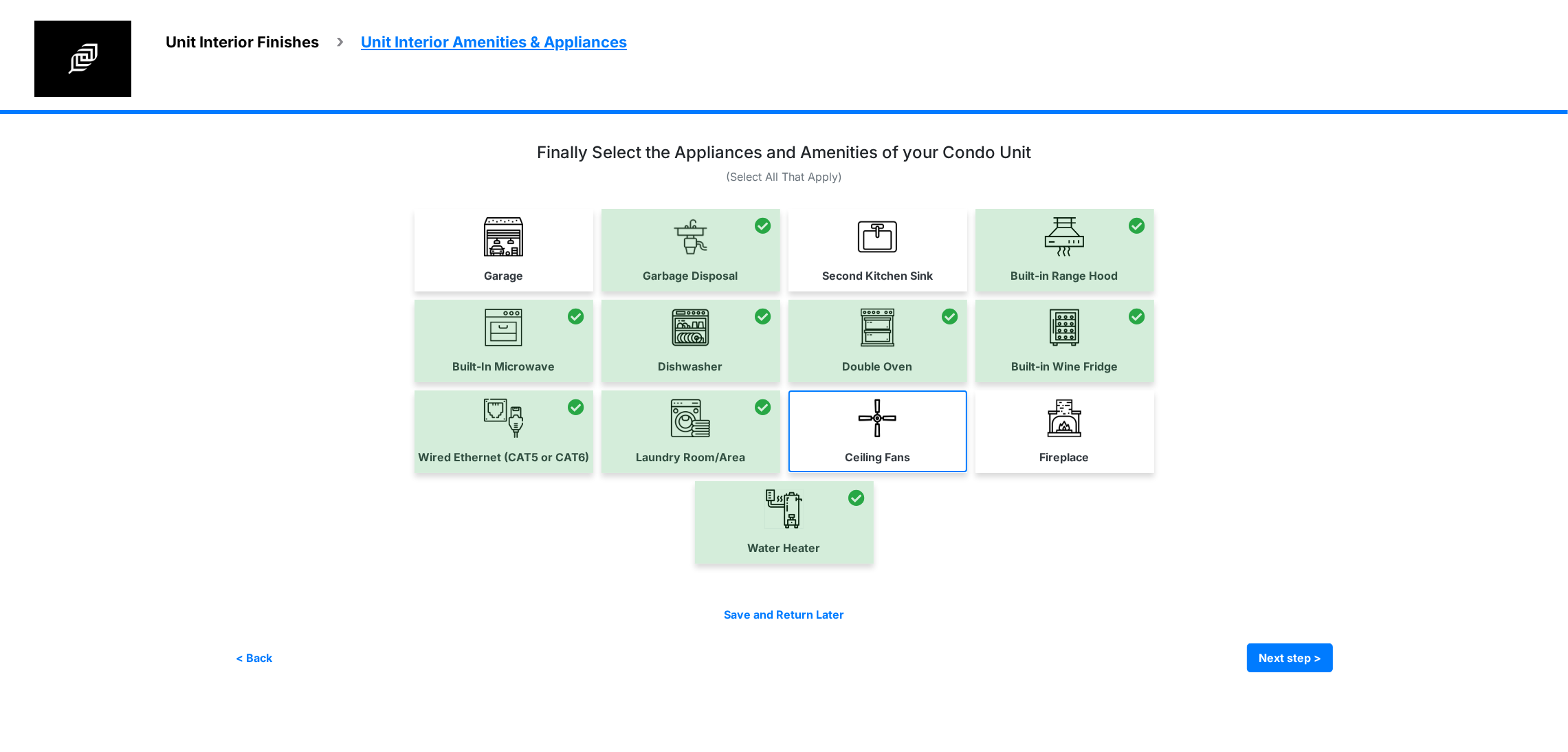
click at [967, 409] on link "Ceiling Fans" at bounding box center [878, 431] width 179 height 82
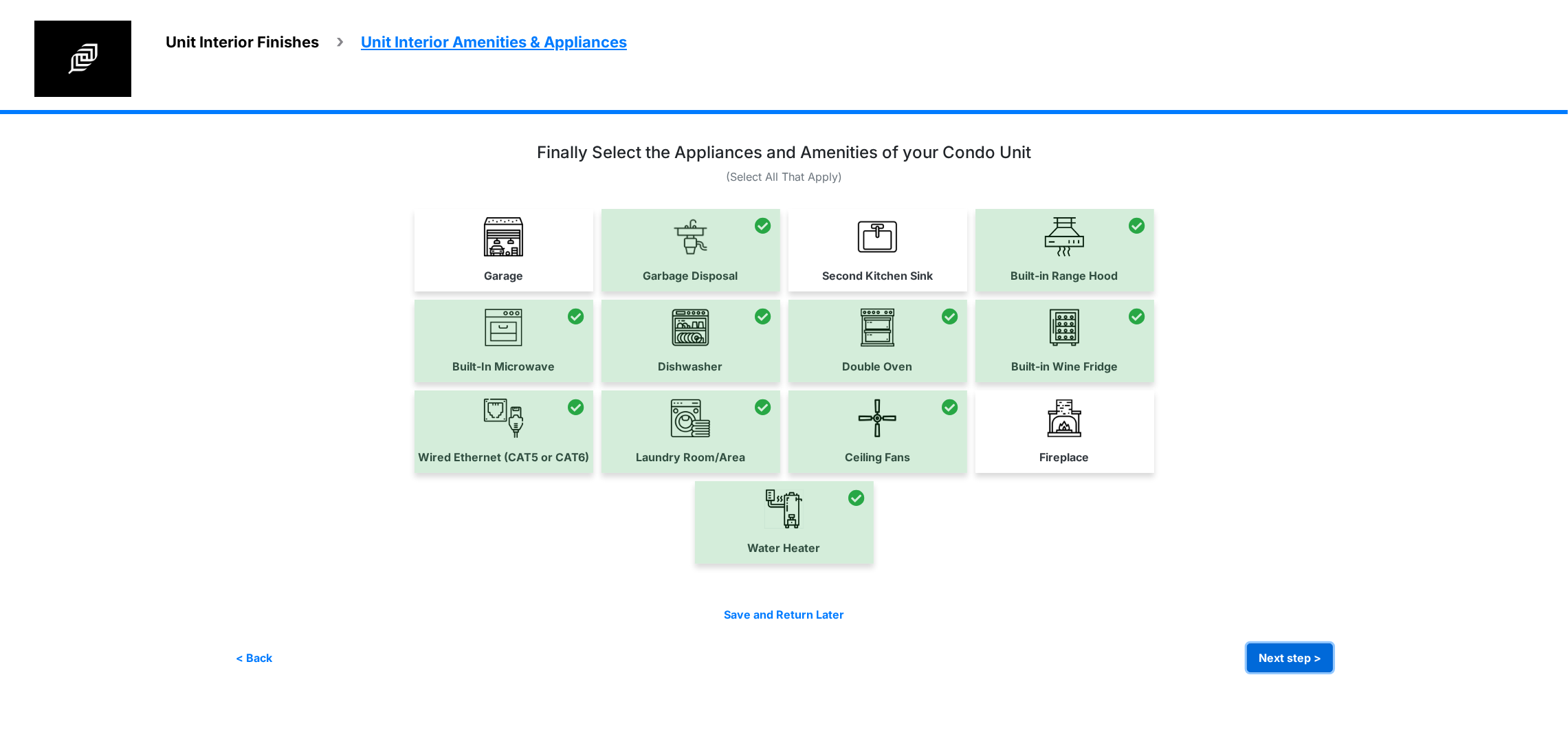
click at [1333, 672] on button "Next step >" at bounding box center [1289, 658] width 86 height 29
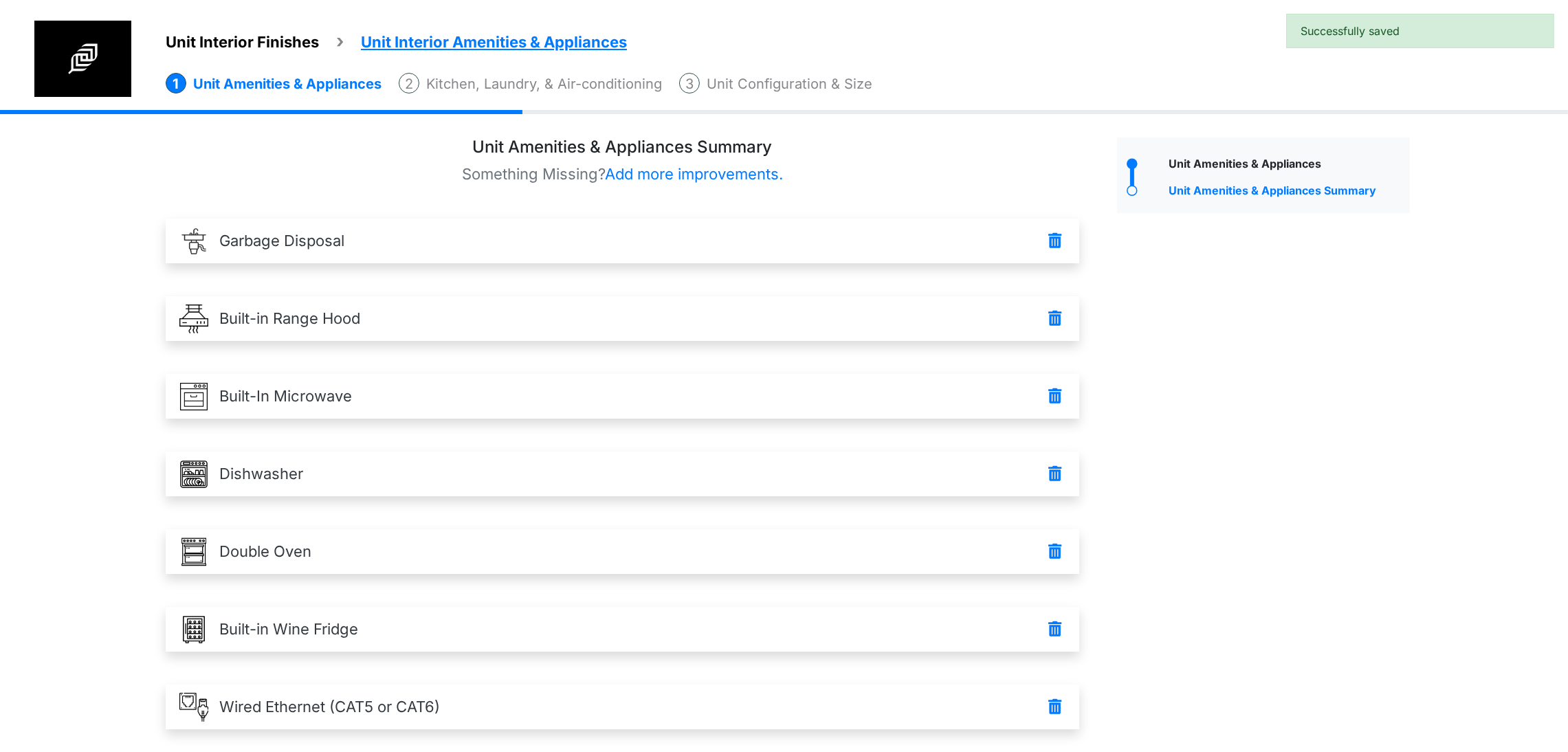
scroll to position [412, 0]
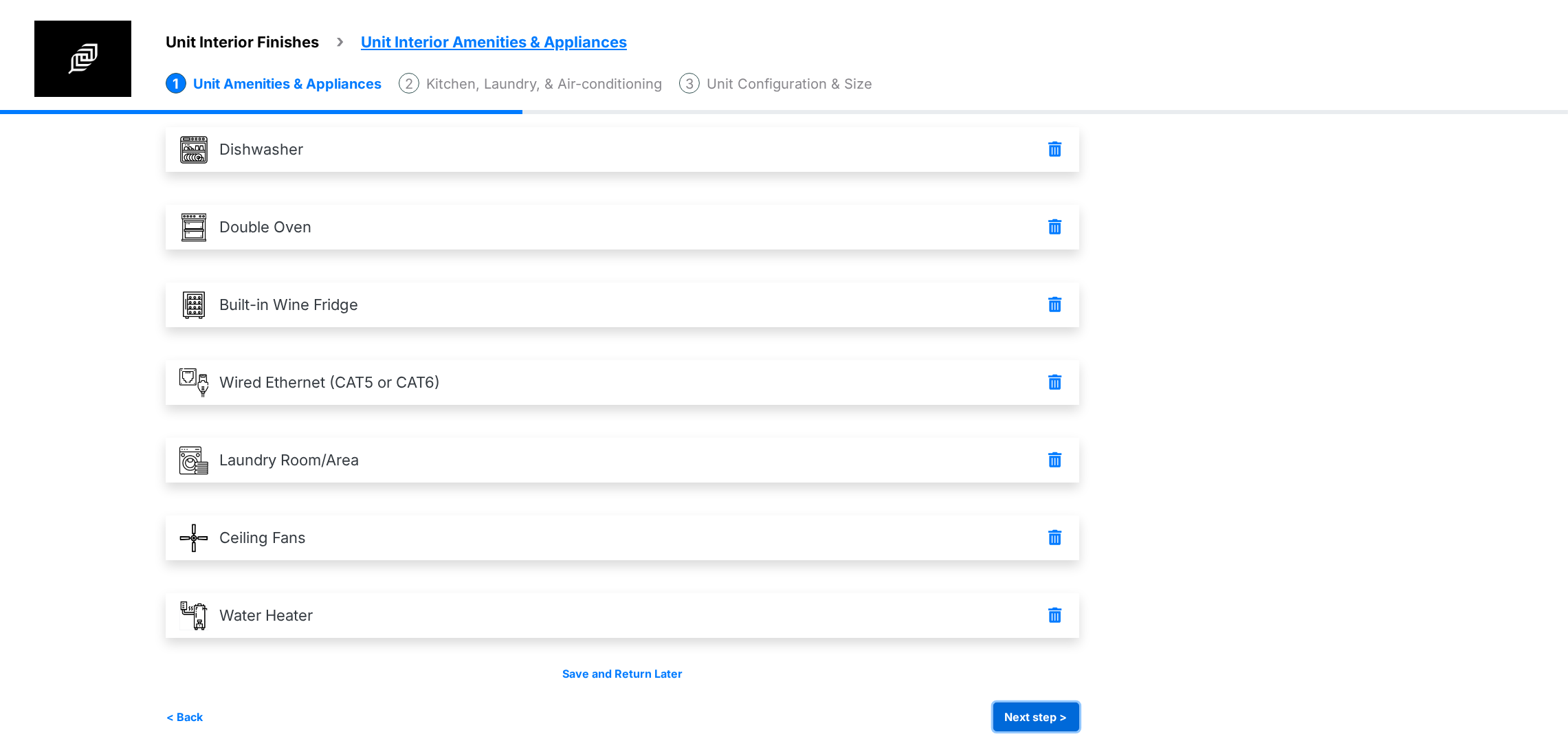
click at [1079, 727] on button "Next step >" at bounding box center [1036, 717] width 86 height 29
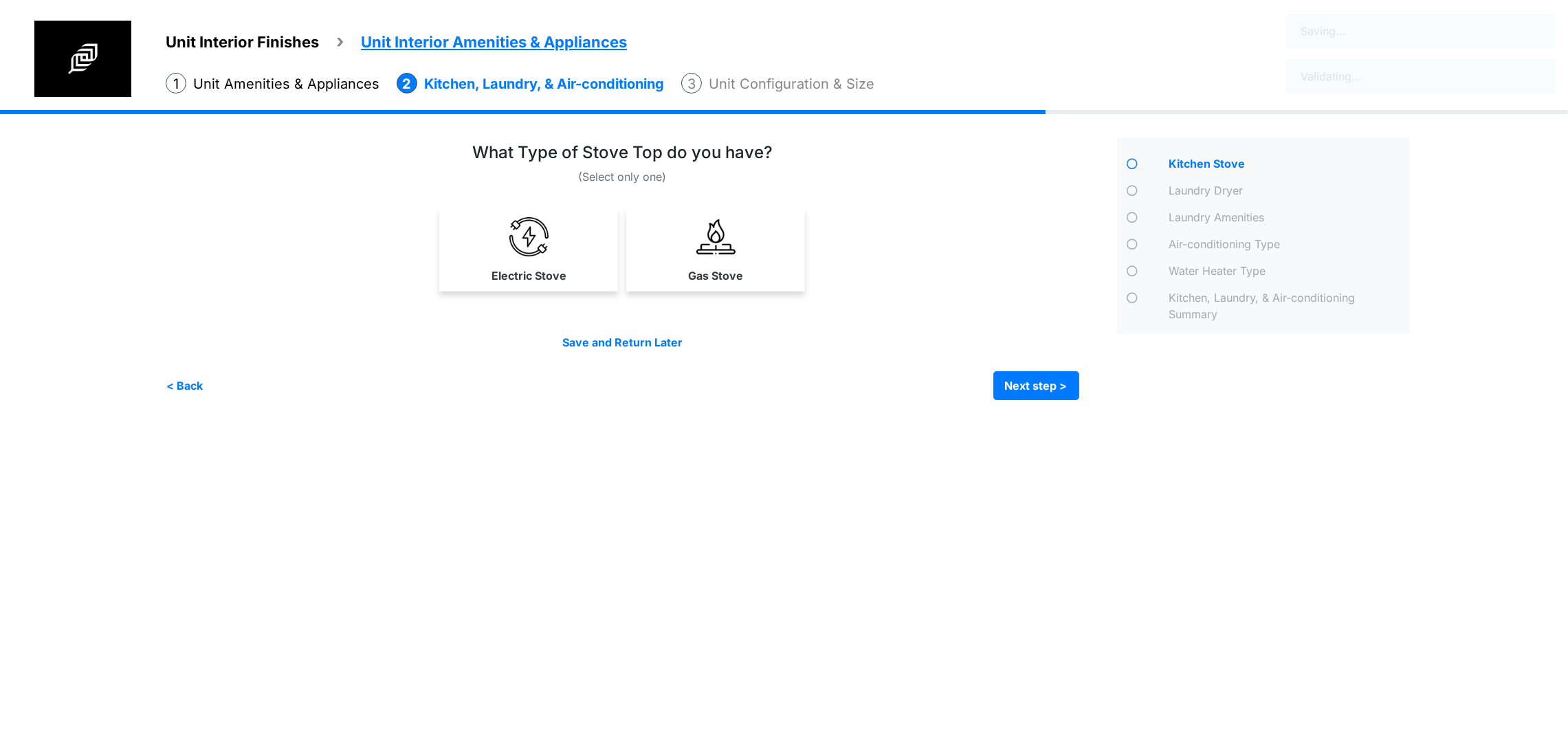
scroll to position [0, 0]
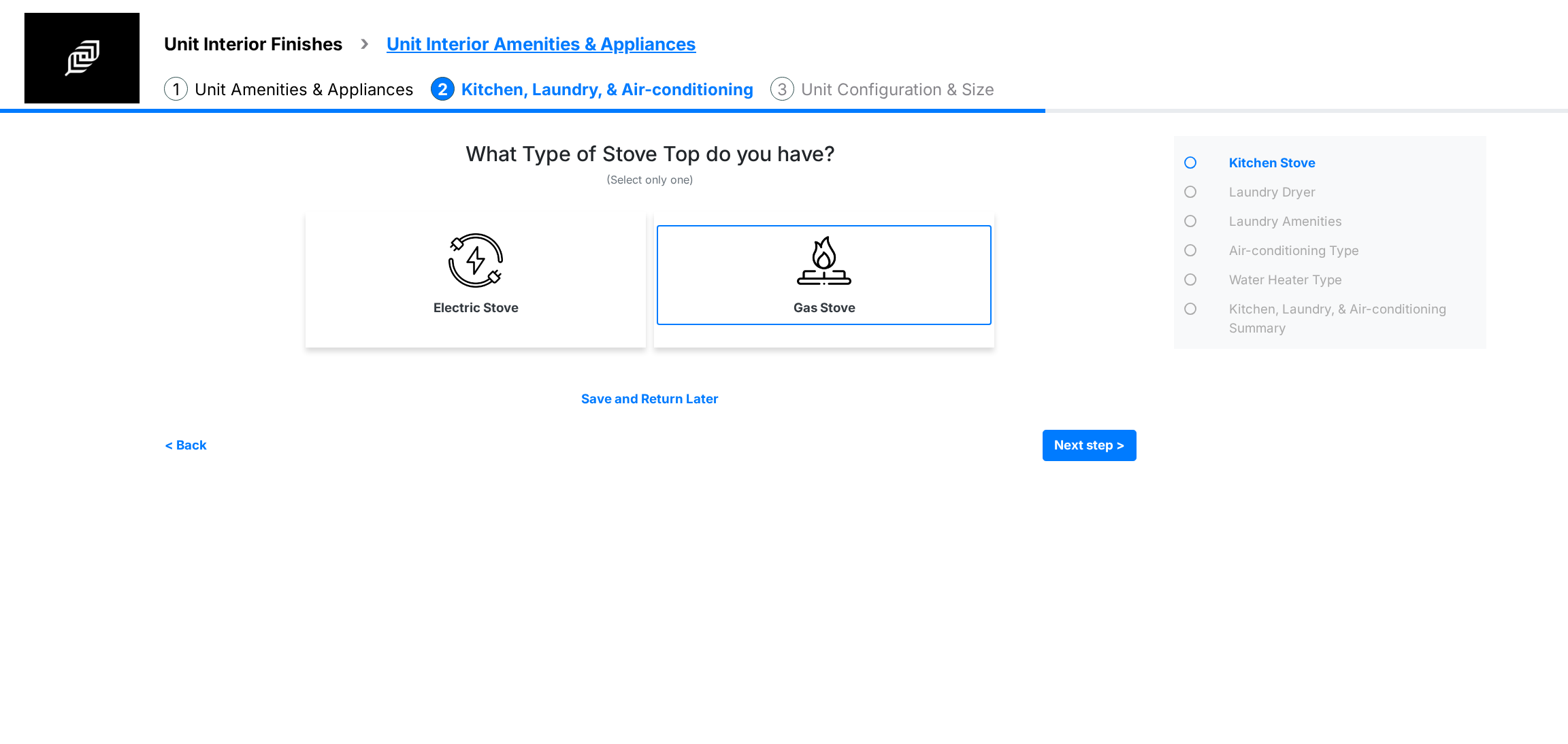
click at [730, 288] on link "Gas Stove" at bounding box center [824, 275] width 335 height 99
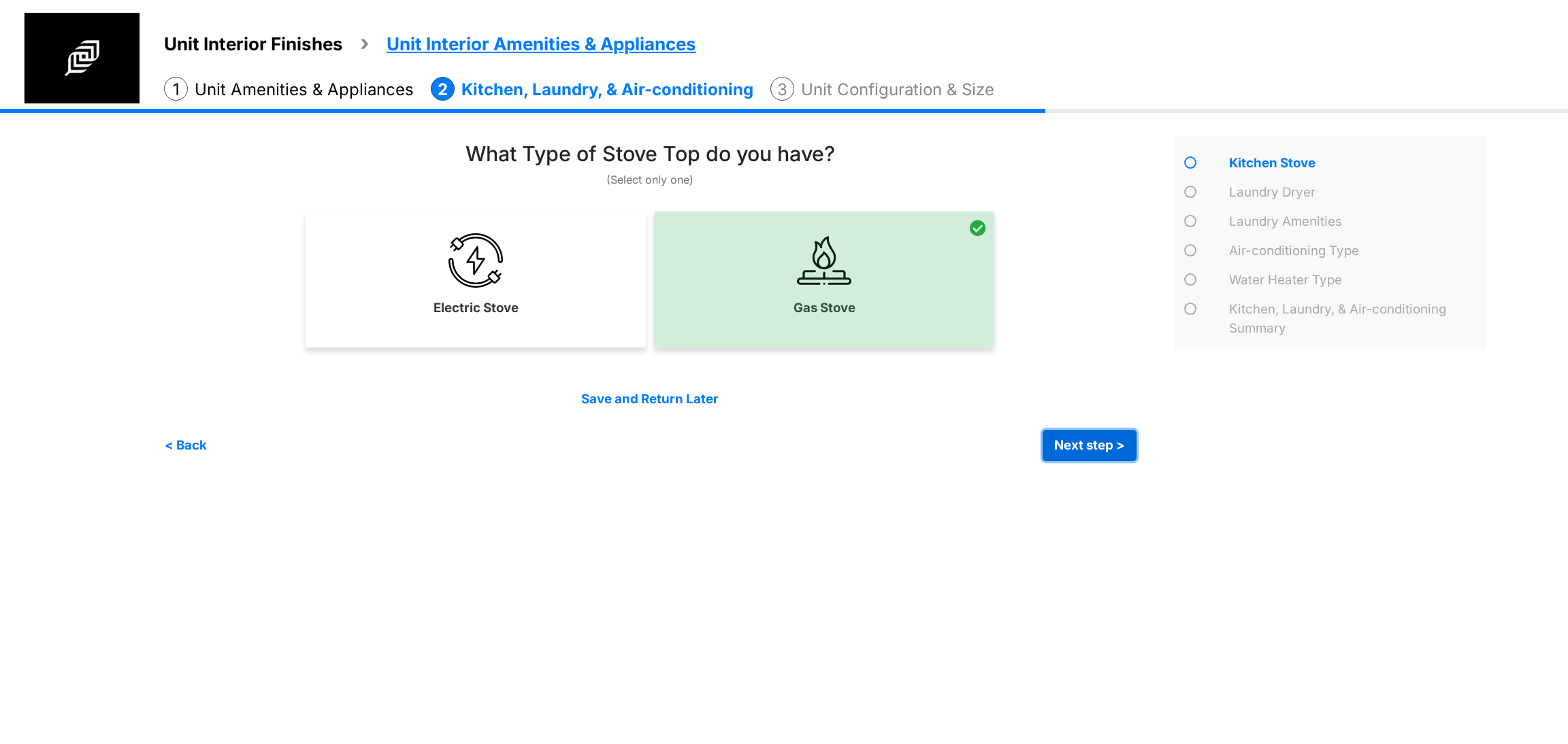
click at [1105, 449] on button "Next step >" at bounding box center [1090, 445] width 94 height 32
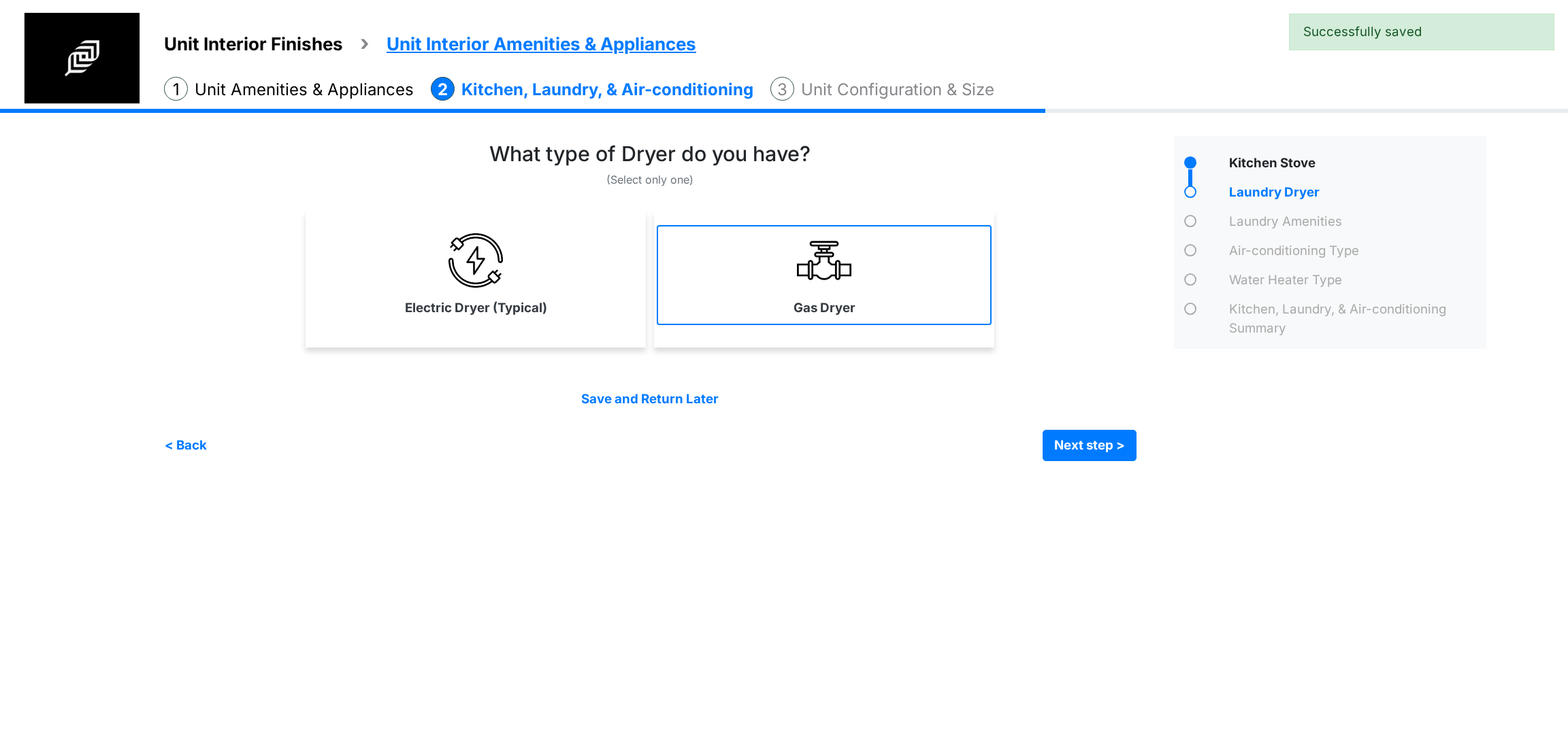
click at [759, 285] on link "Gas Dryer" at bounding box center [824, 275] width 335 height 99
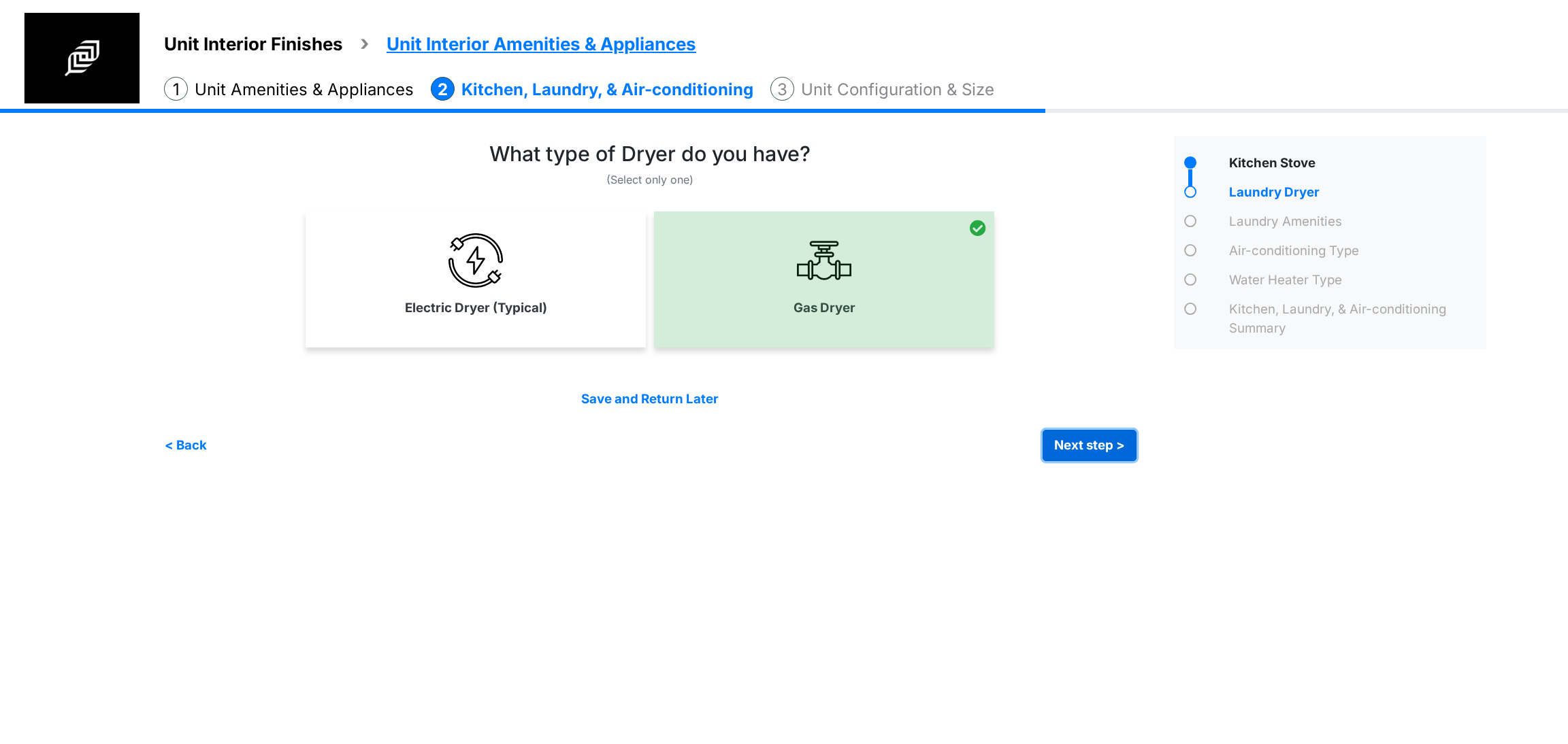
click at [1076, 453] on button "Next step >" at bounding box center [1090, 445] width 94 height 32
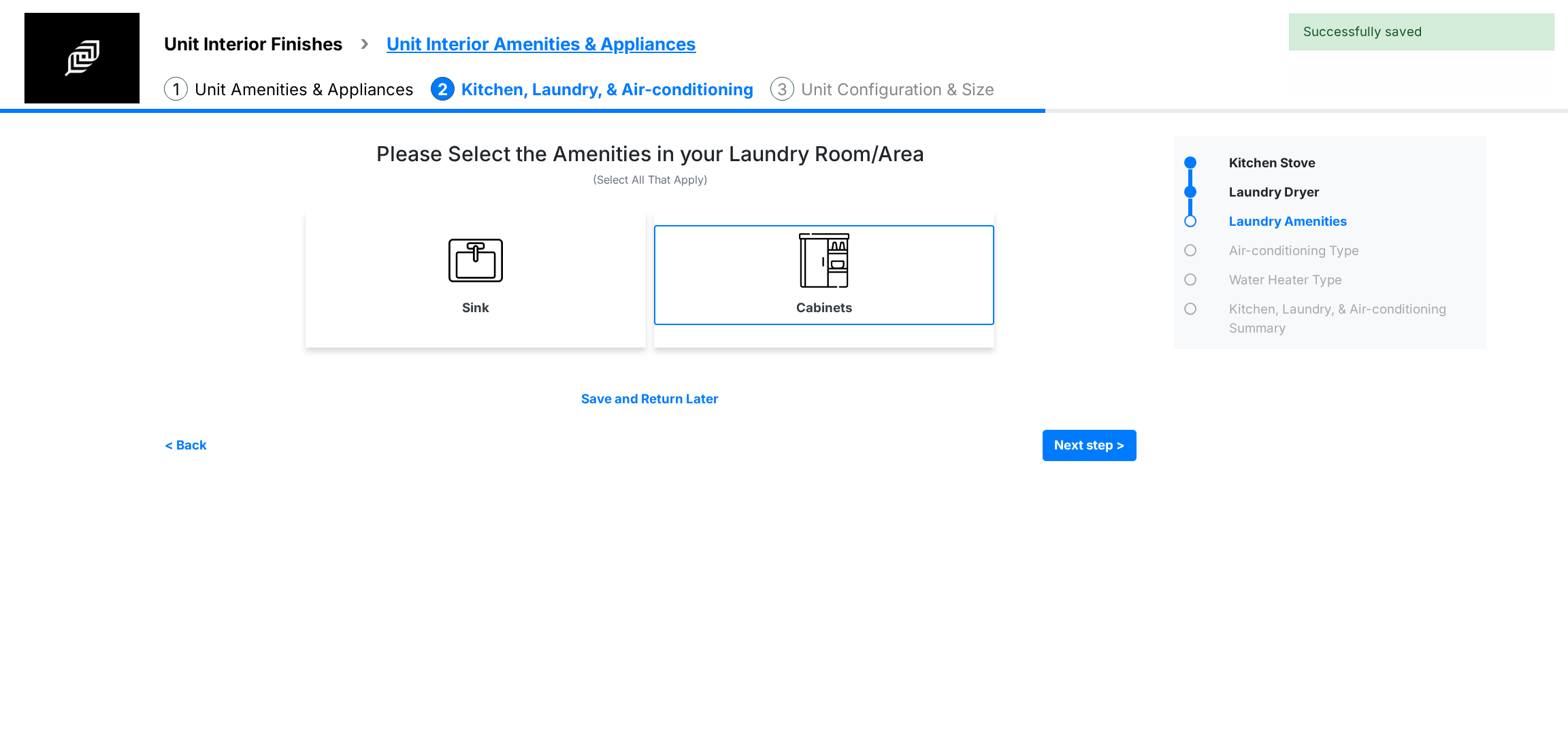
click at [762, 266] on link "Cabinets" at bounding box center [824, 275] width 340 height 99
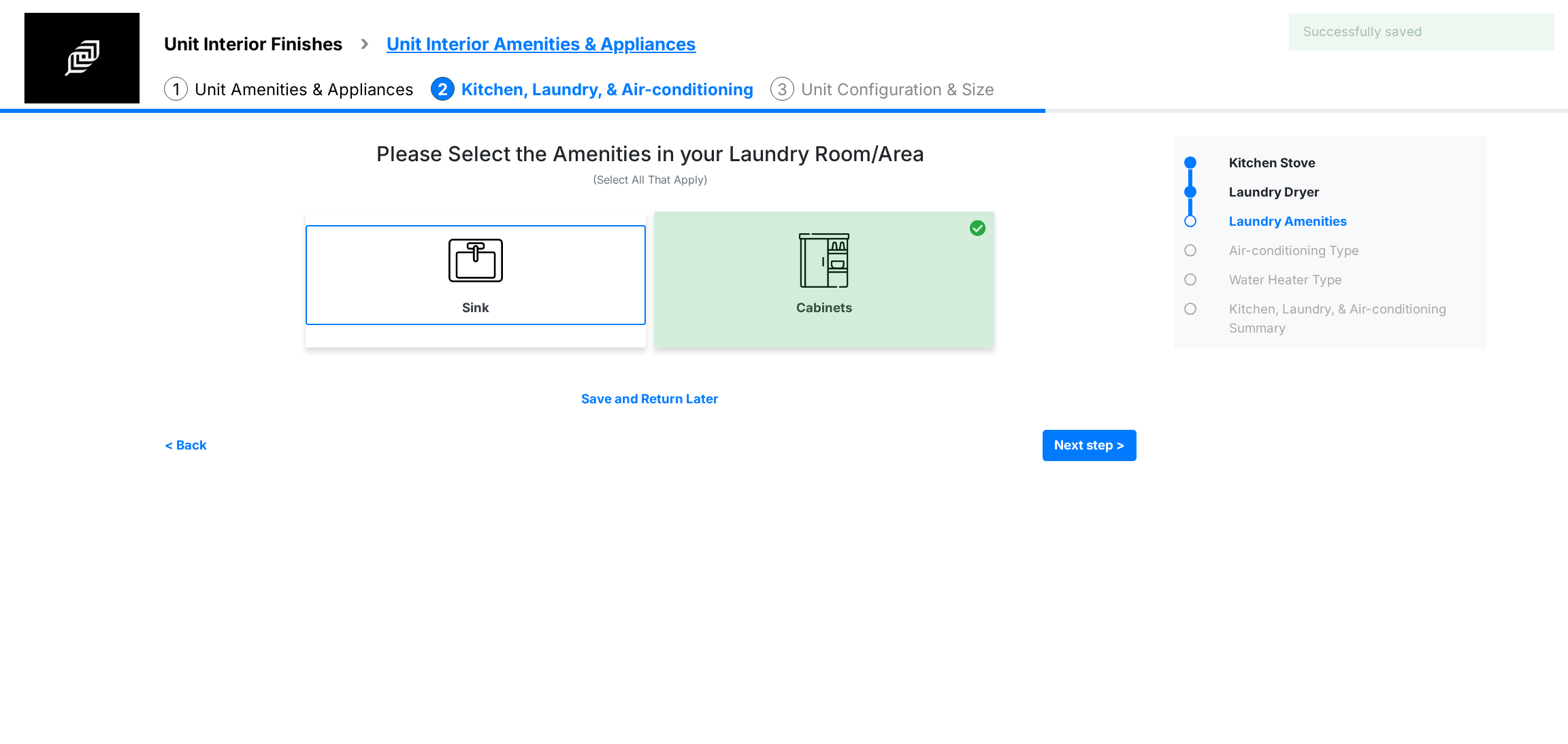
click at [517, 273] on link "Sink" at bounding box center [476, 275] width 340 height 99
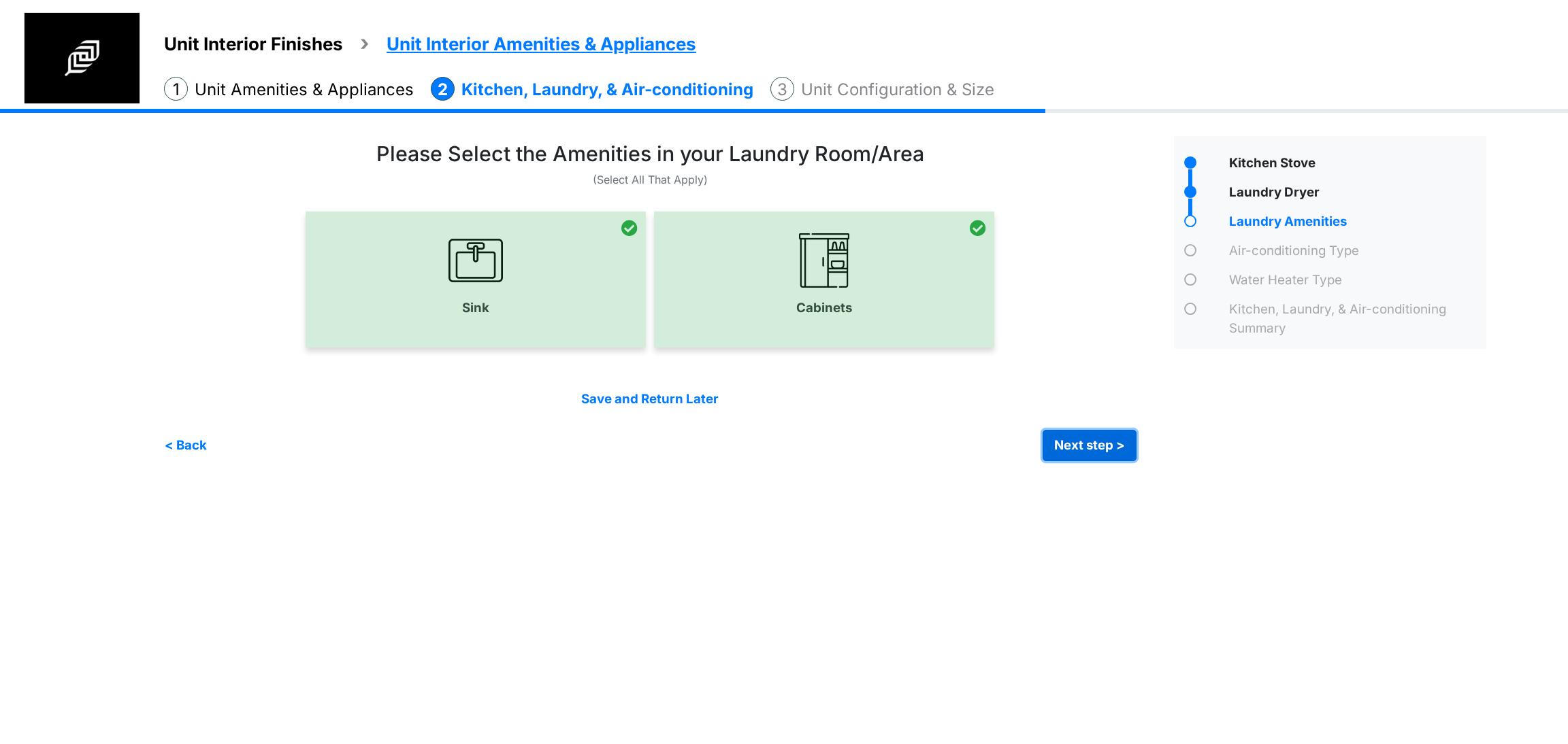
click at [1115, 432] on button "Next step >" at bounding box center [1090, 445] width 94 height 32
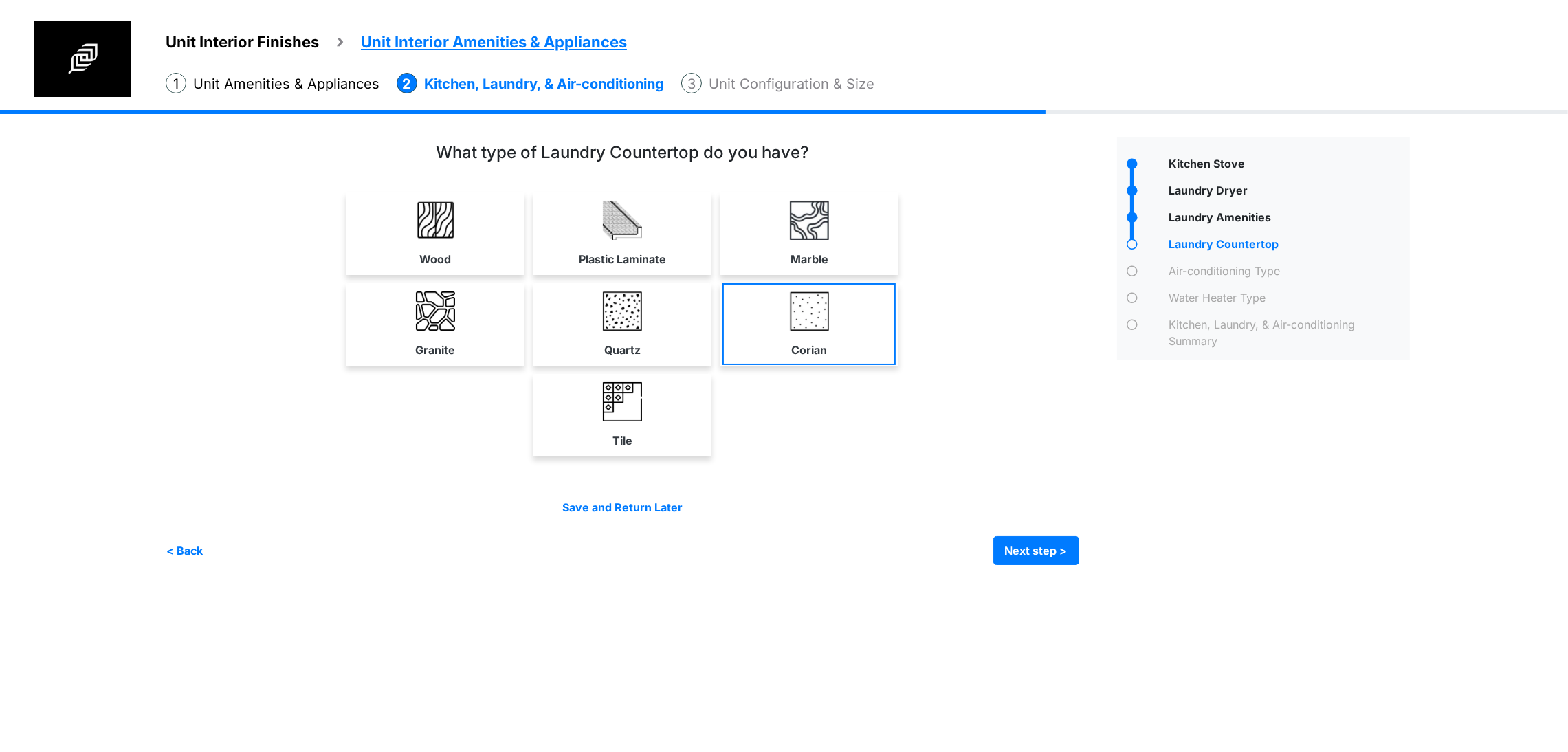
click at [896, 365] on link "Corian" at bounding box center [808, 324] width 173 height 82
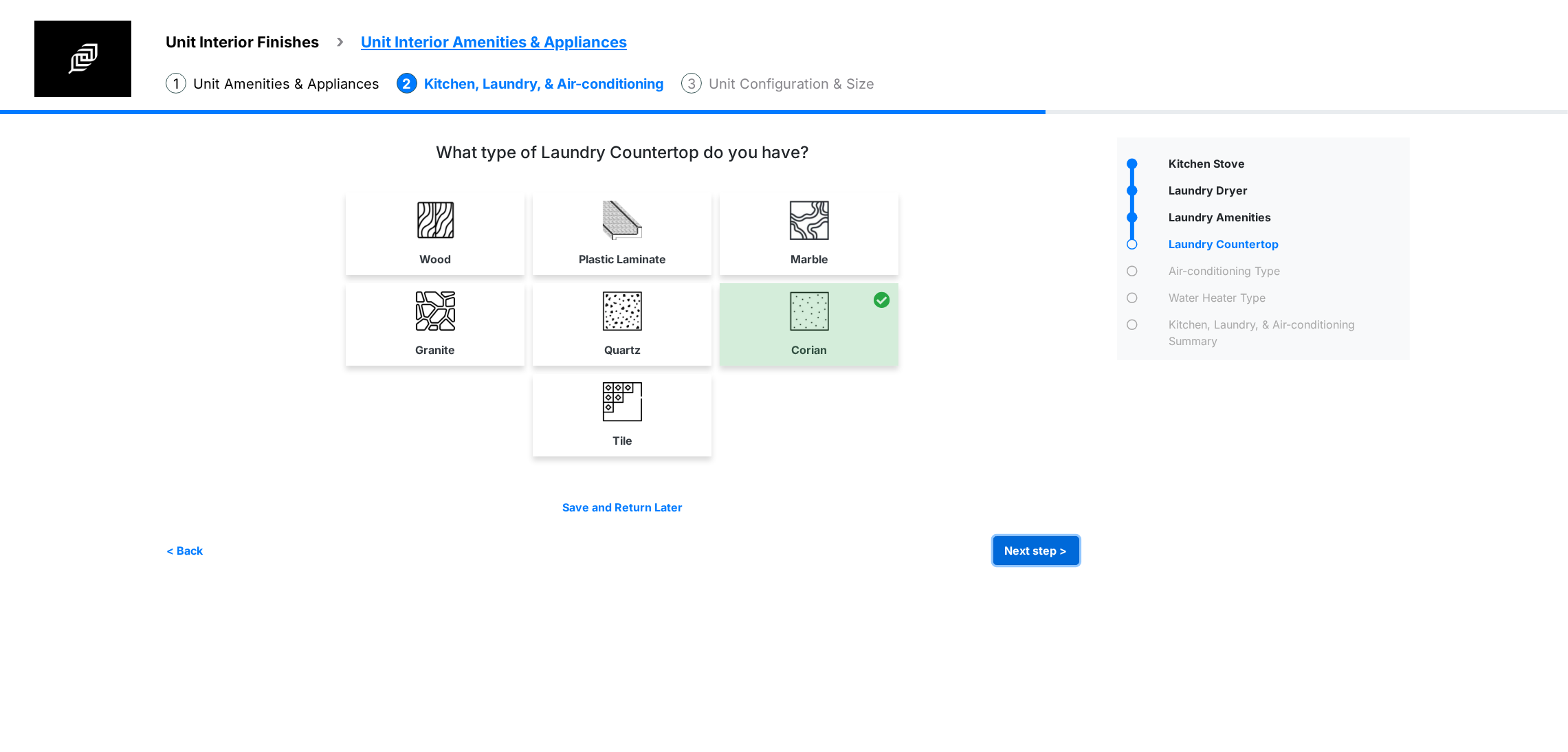
click at [1079, 565] on button "Next step >" at bounding box center [1036, 550] width 86 height 29
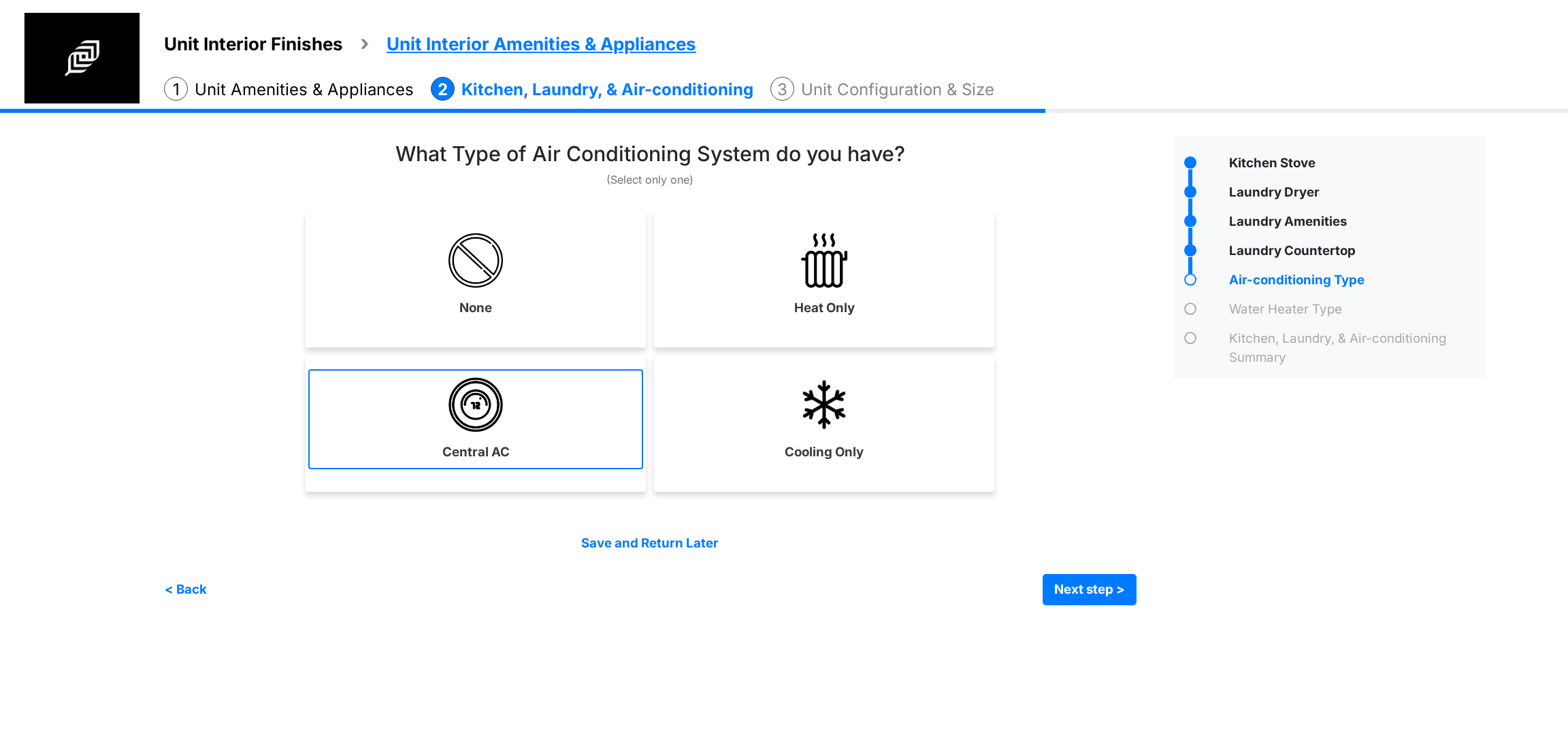
click at [604, 438] on link "Central AC" at bounding box center [476, 419] width 335 height 99
select select "*"
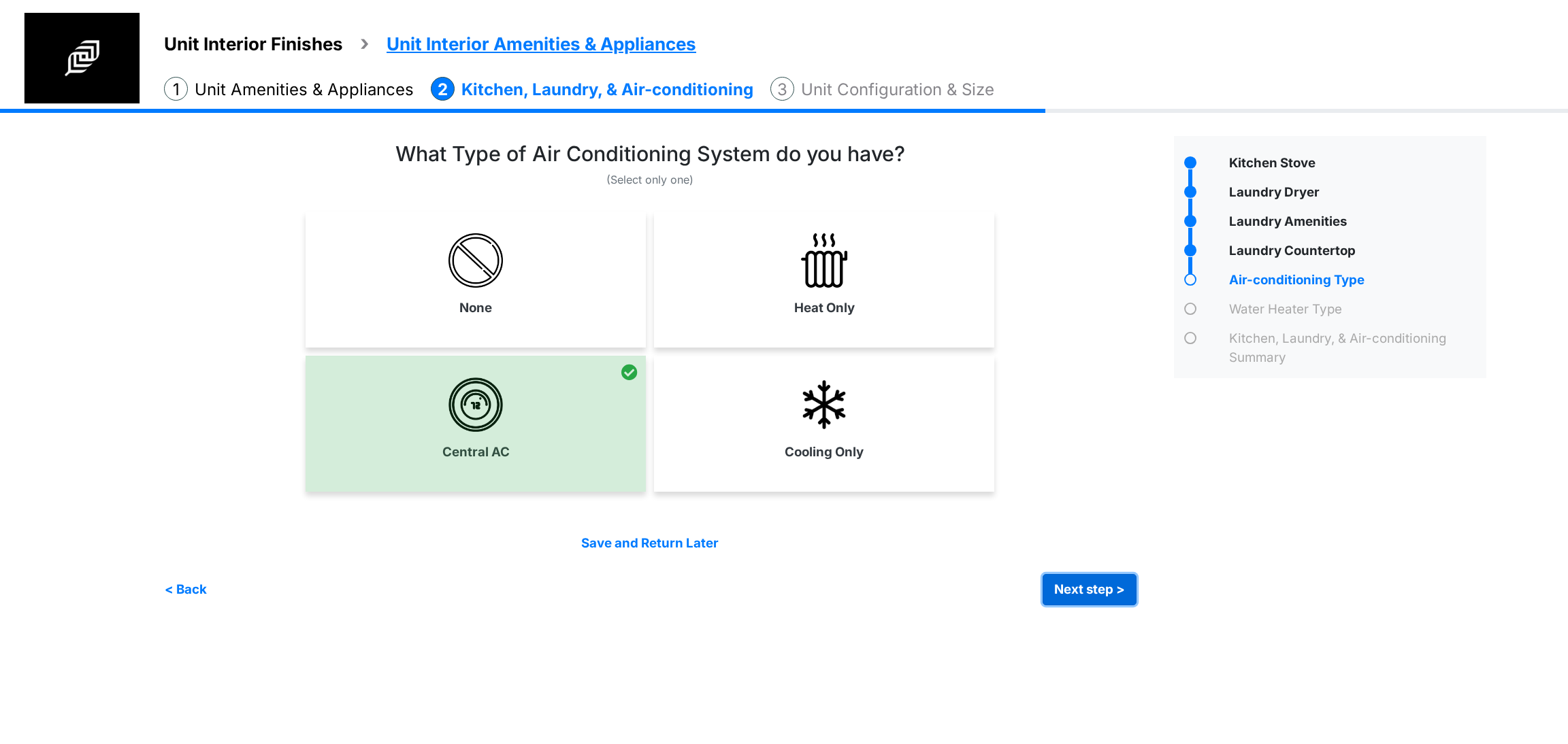
click at [1064, 587] on button "Next step >" at bounding box center [1090, 590] width 94 height 32
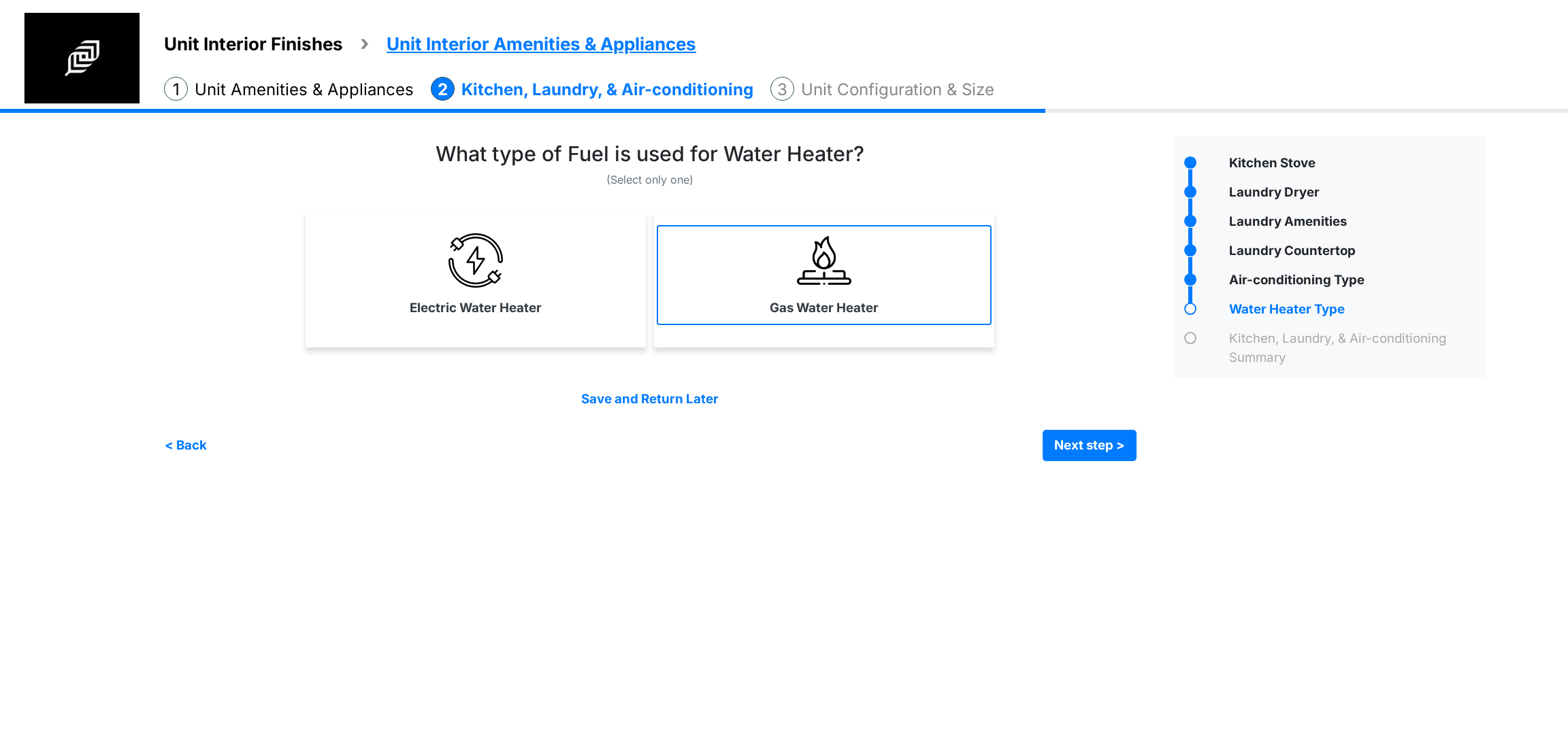
click at [773, 255] on link "Gas Water Heater" at bounding box center [824, 275] width 335 height 99
select select "*"
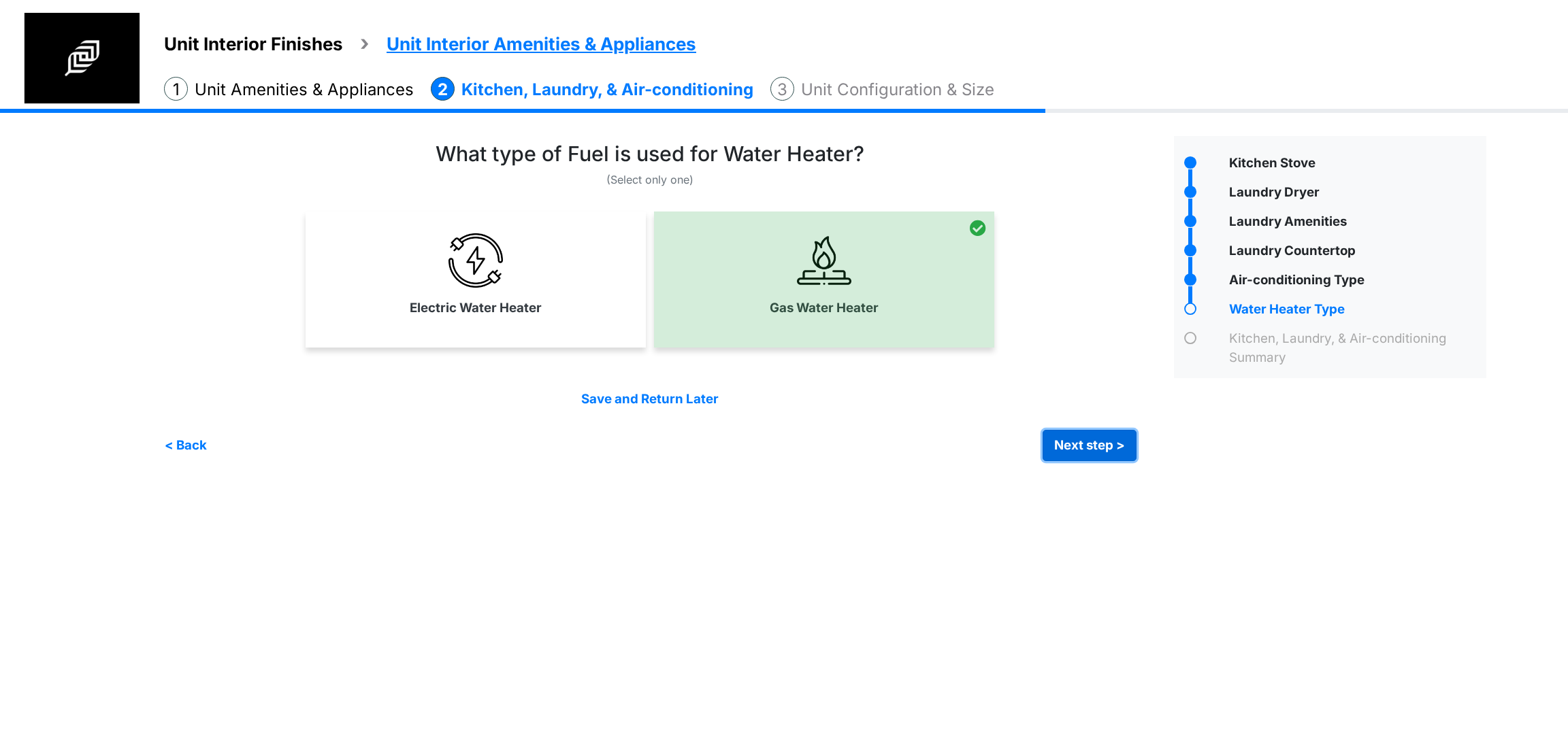
click at [1054, 454] on button "Next step >" at bounding box center [1090, 445] width 94 height 32
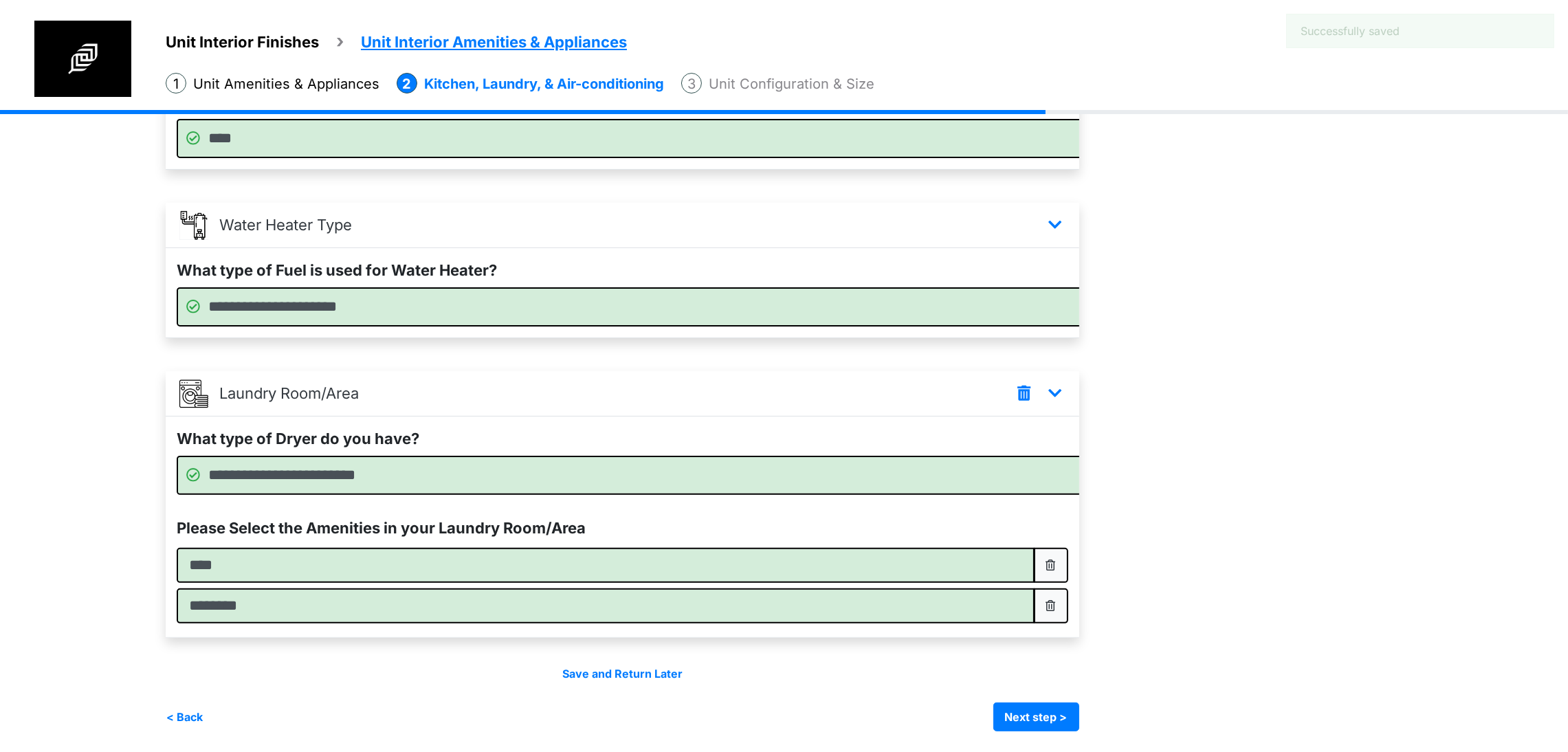
scroll to position [604, 0]
click at [1079, 703] on button "Next step >" at bounding box center [1036, 717] width 86 height 29
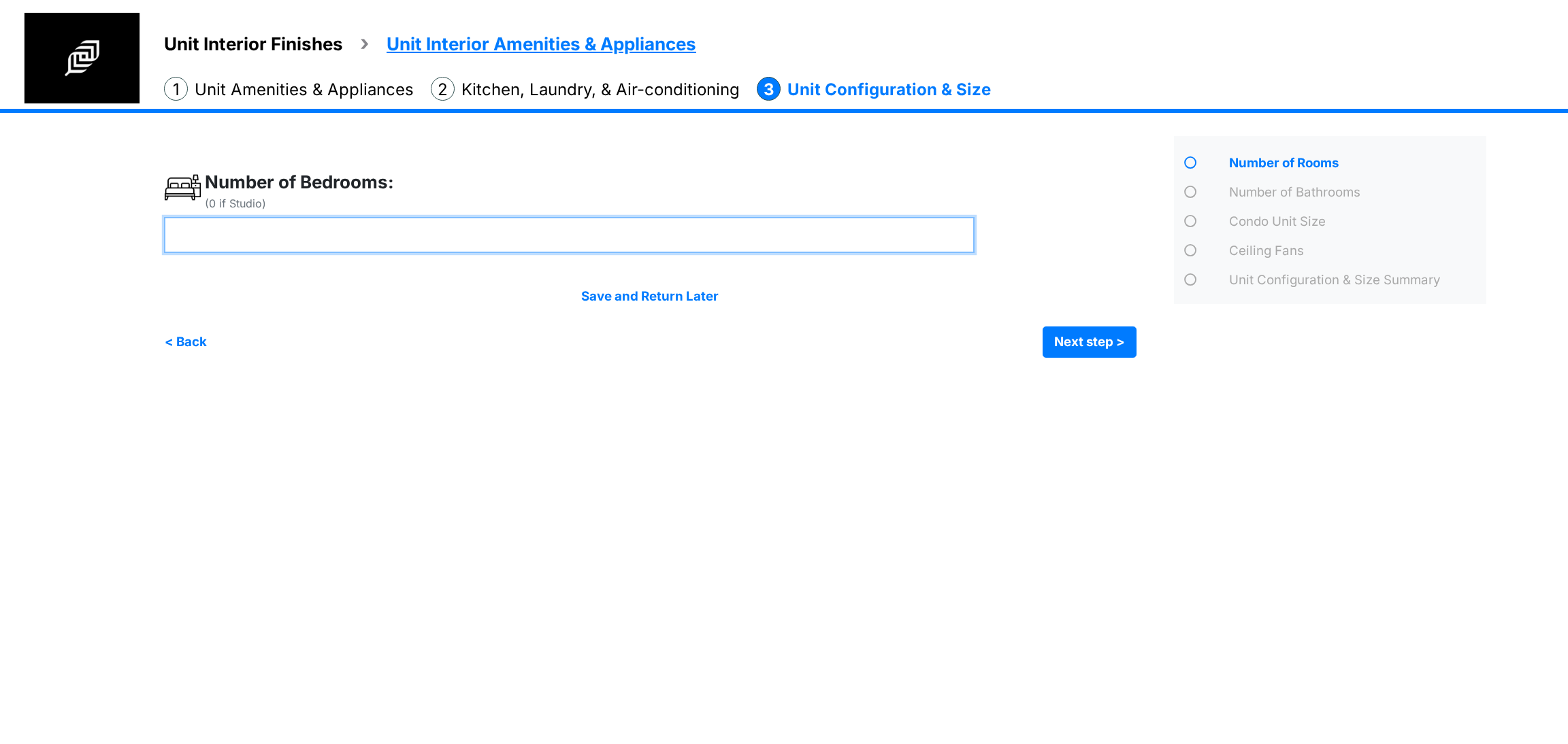
click at [576, 234] on input "number" at bounding box center [569, 234] width 811 height 36
type input "*"
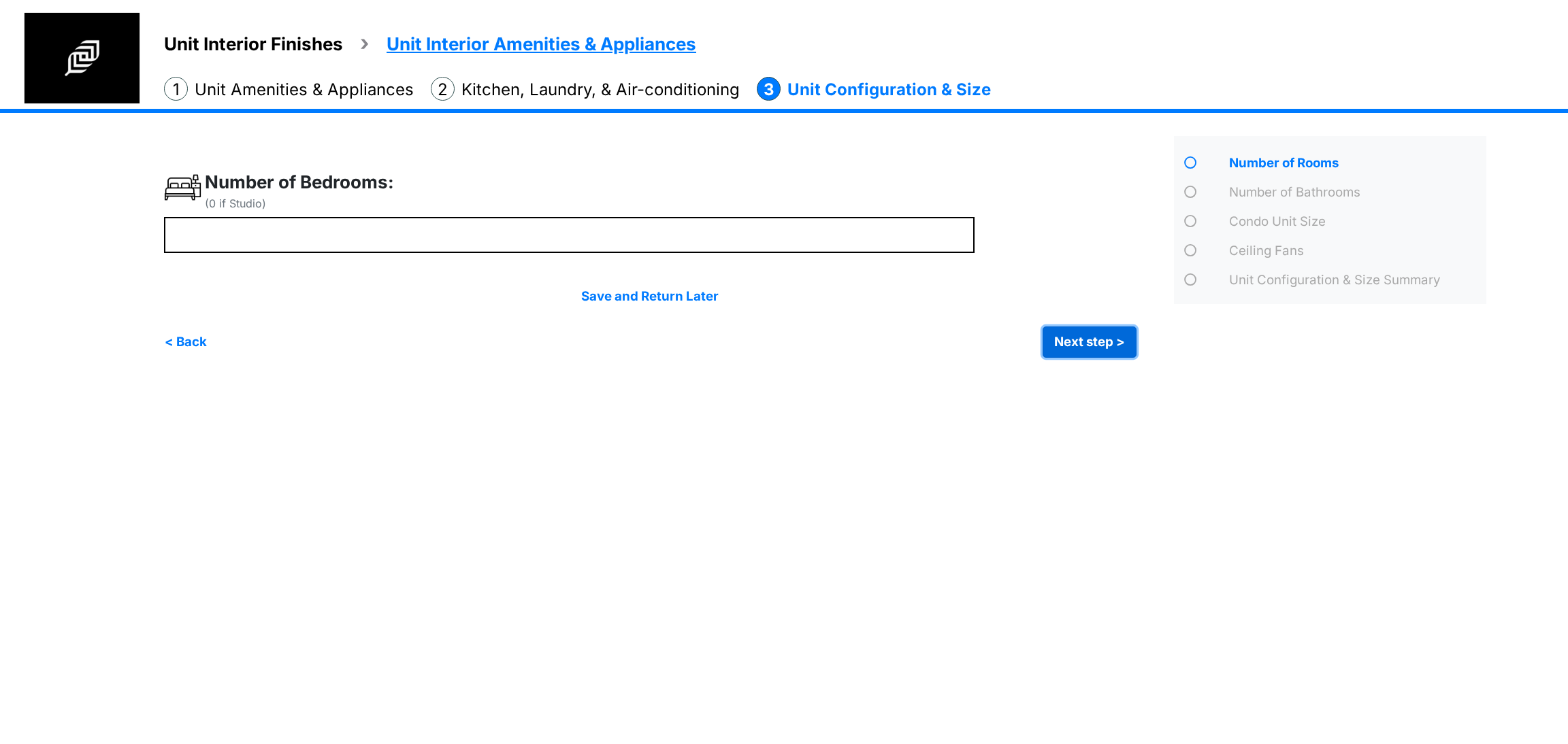
click at [1062, 334] on button "Next step >" at bounding box center [1090, 342] width 94 height 32
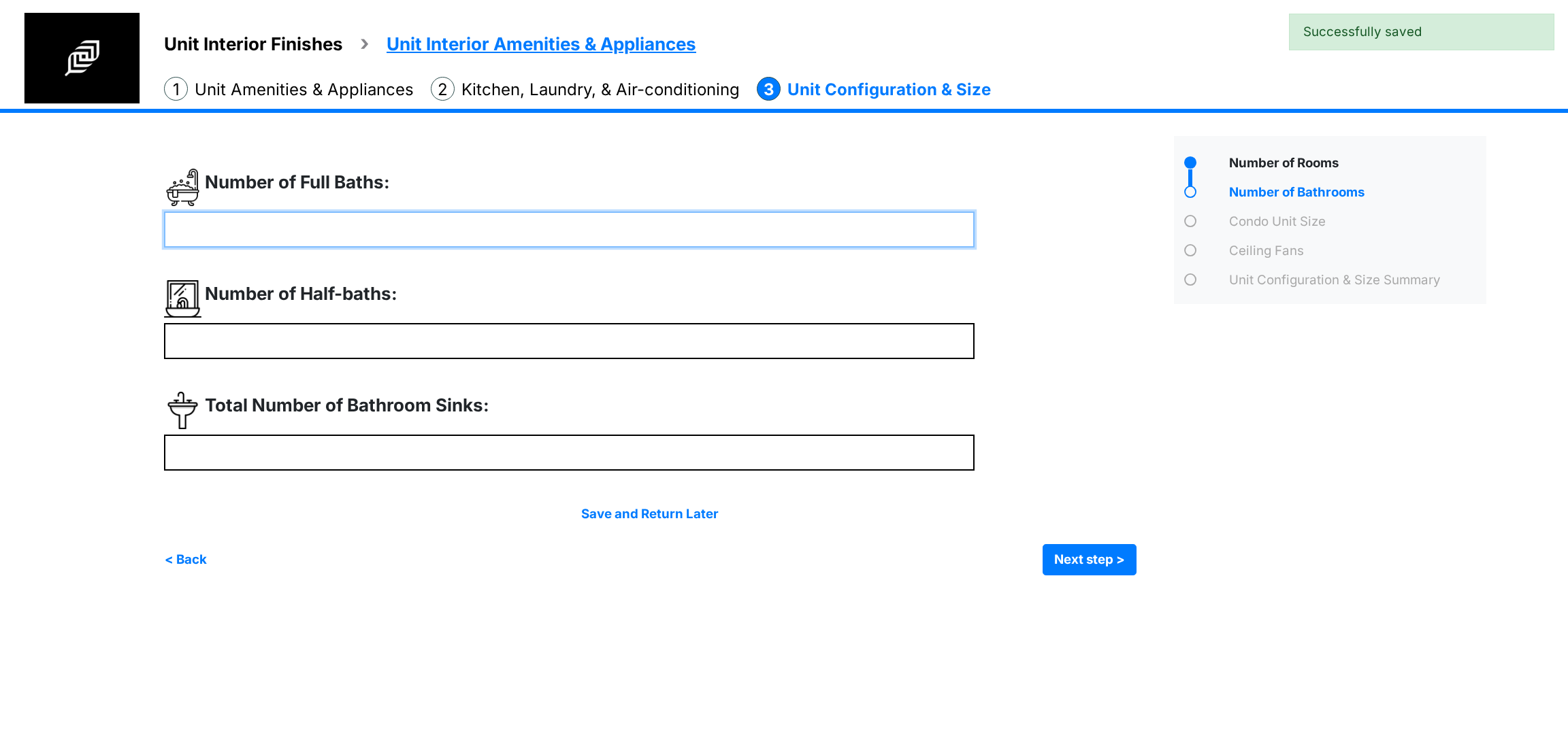
click at [339, 230] on input "number" at bounding box center [569, 230] width 811 height 36
type input "*"
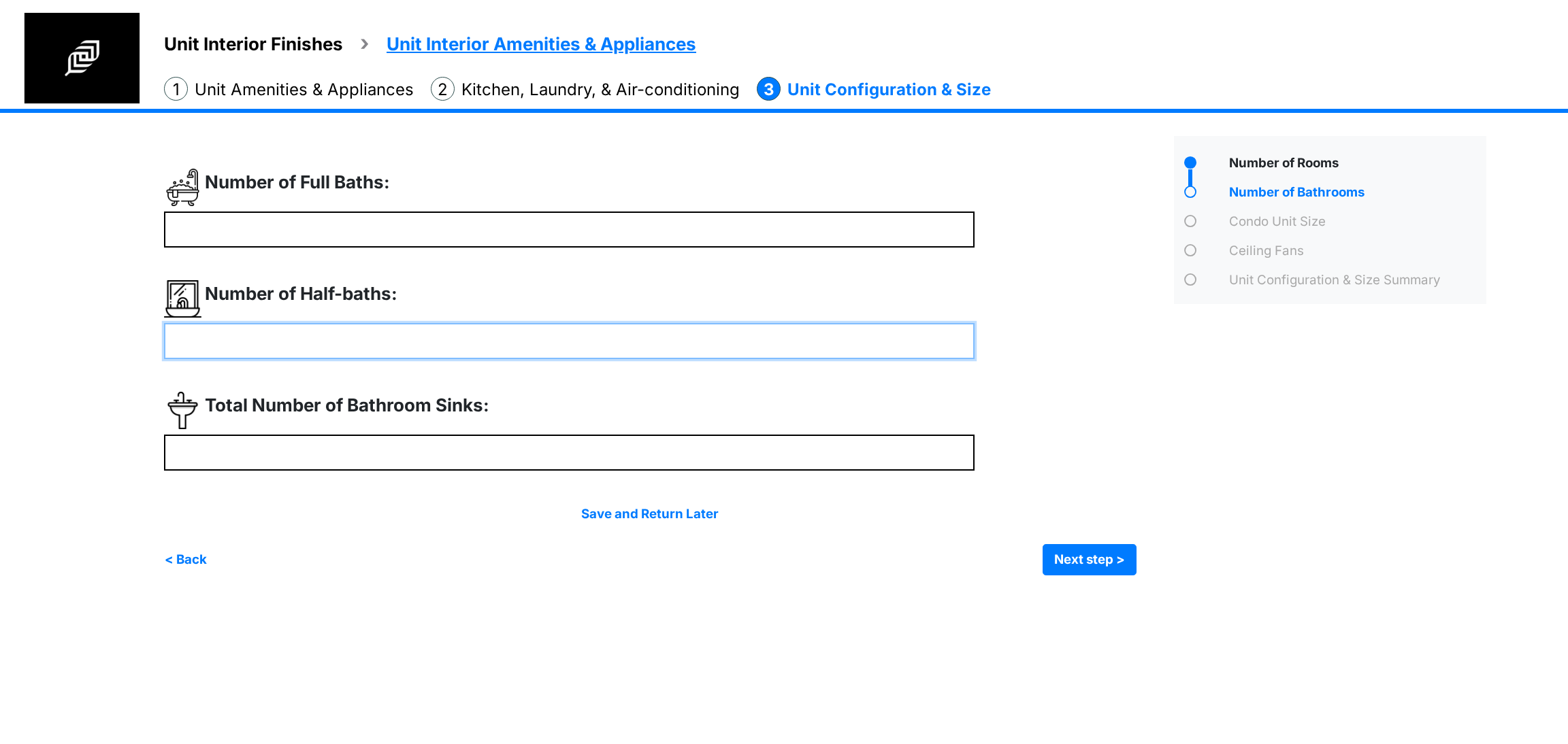
click at [274, 349] on input "number" at bounding box center [569, 341] width 811 height 36
type input "*"
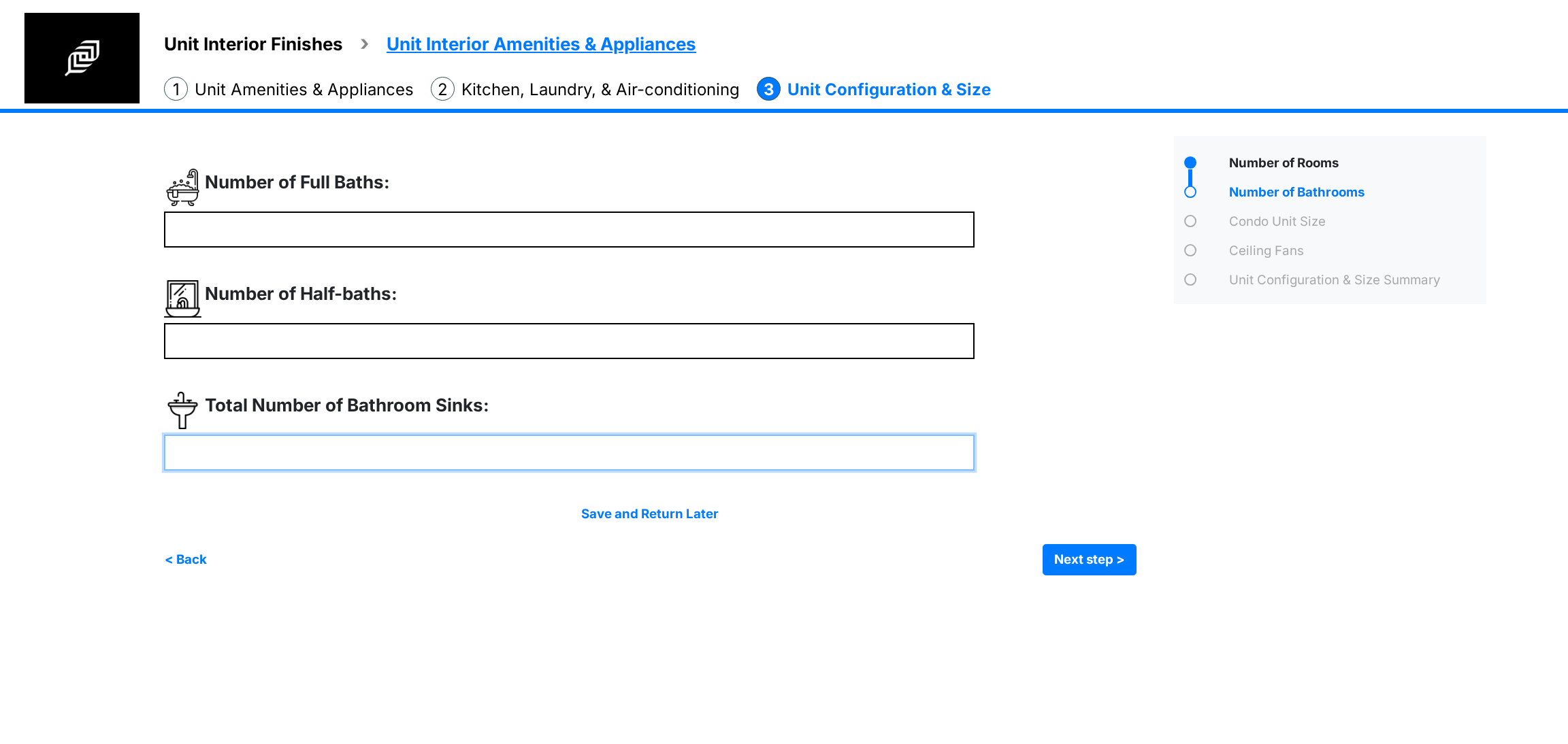
click at [361, 458] on input "number" at bounding box center [569, 453] width 811 height 36
type input "*"
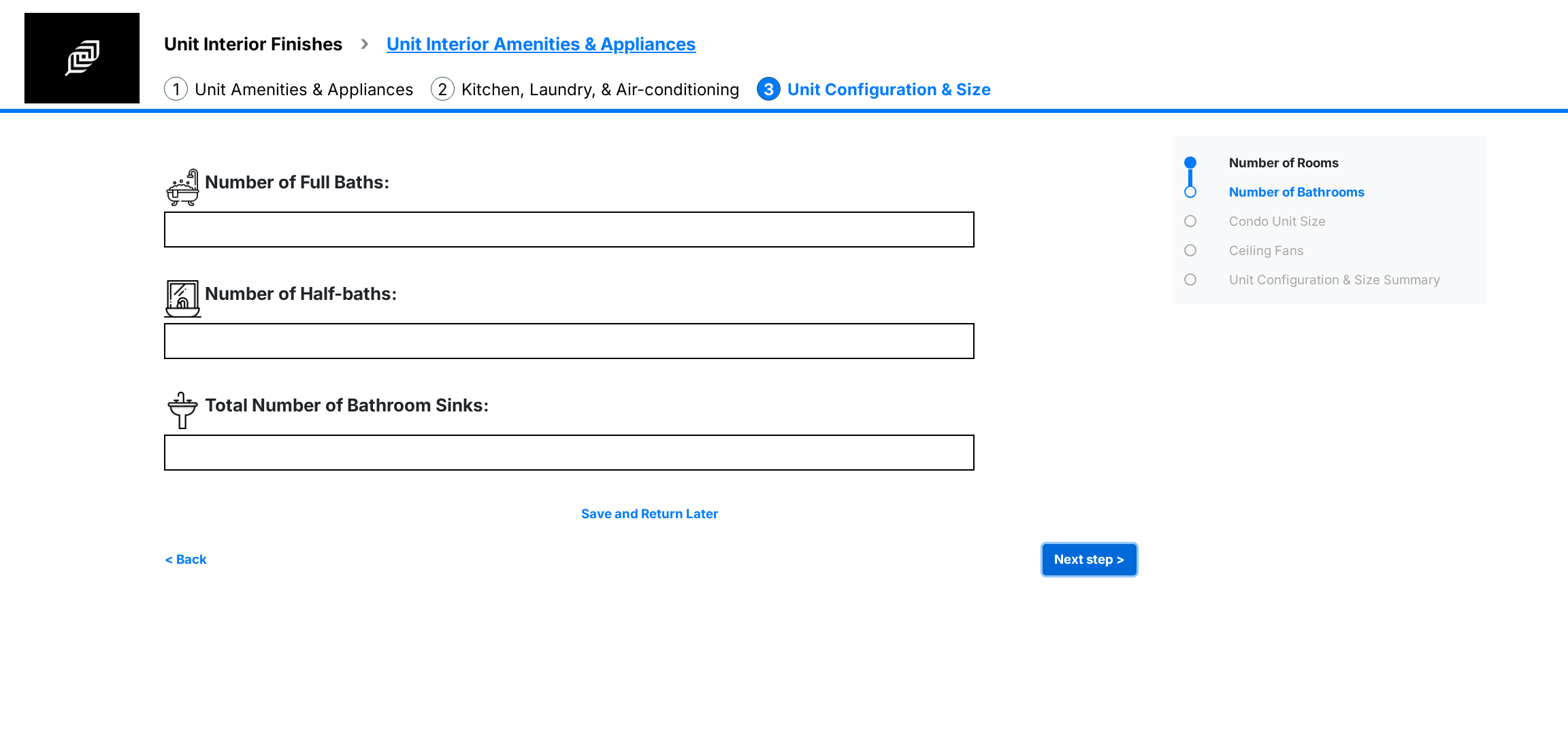
click at [1096, 566] on button "Next step >" at bounding box center [1090, 560] width 94 height 32
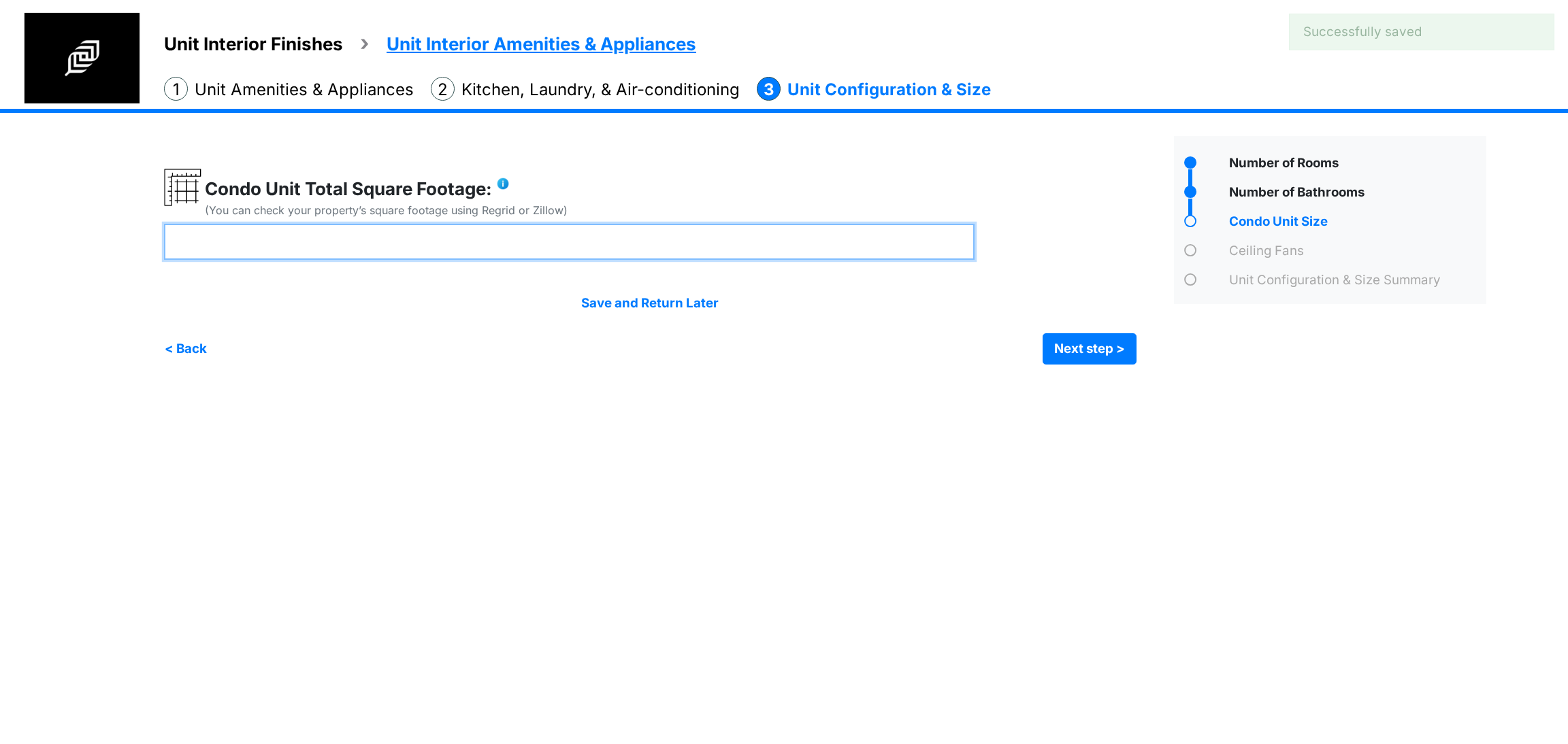
click at [373, 244] on input "number" at bounding box center [569, 242] width 811 height 36
type input "****"
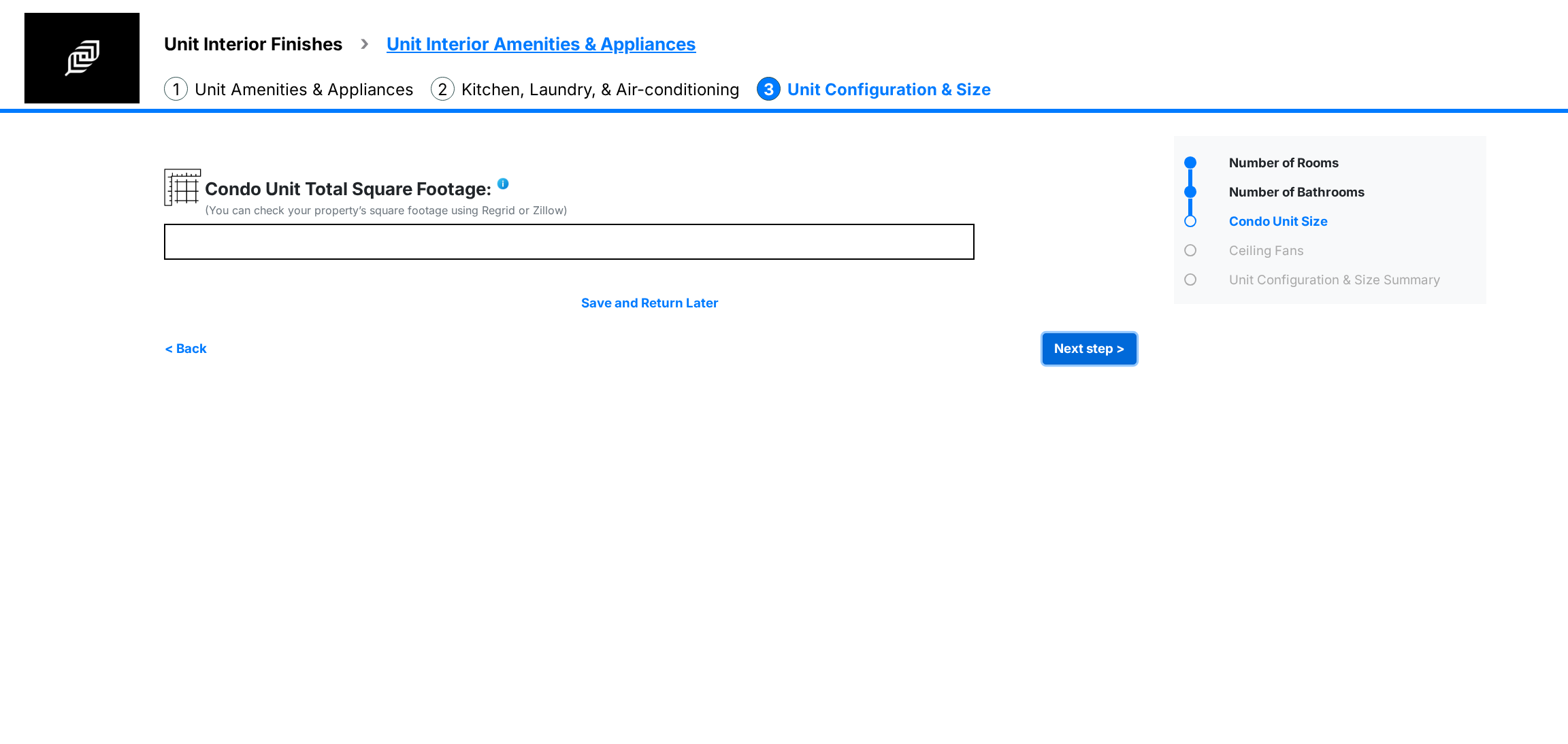
click at [1098, 355] on button "Next step >" at bounding box center [1090, 349] width 94 height 32
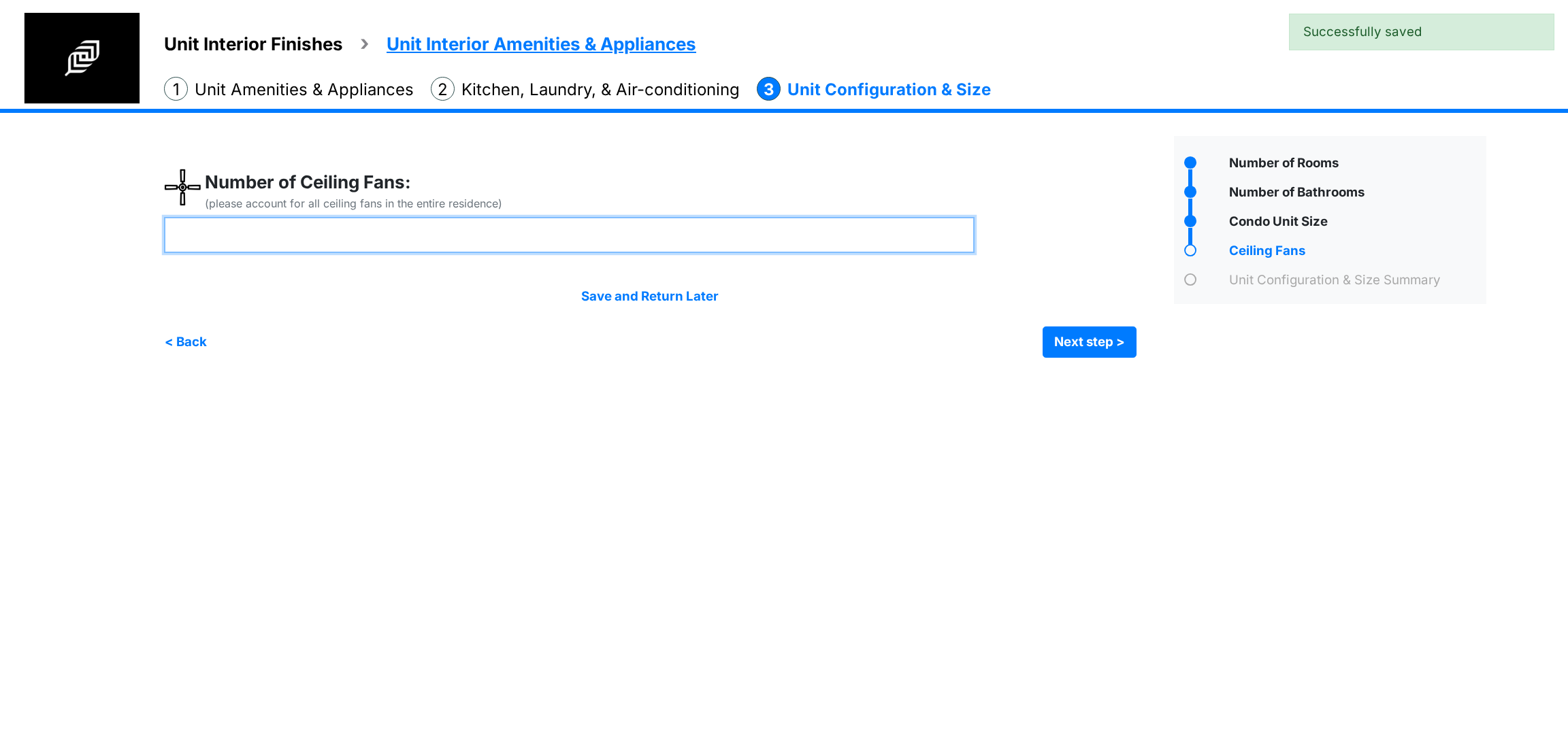
click at [566, 246] on input "number" at bounding box center [569, 234] width 811 height 36
type input "*"
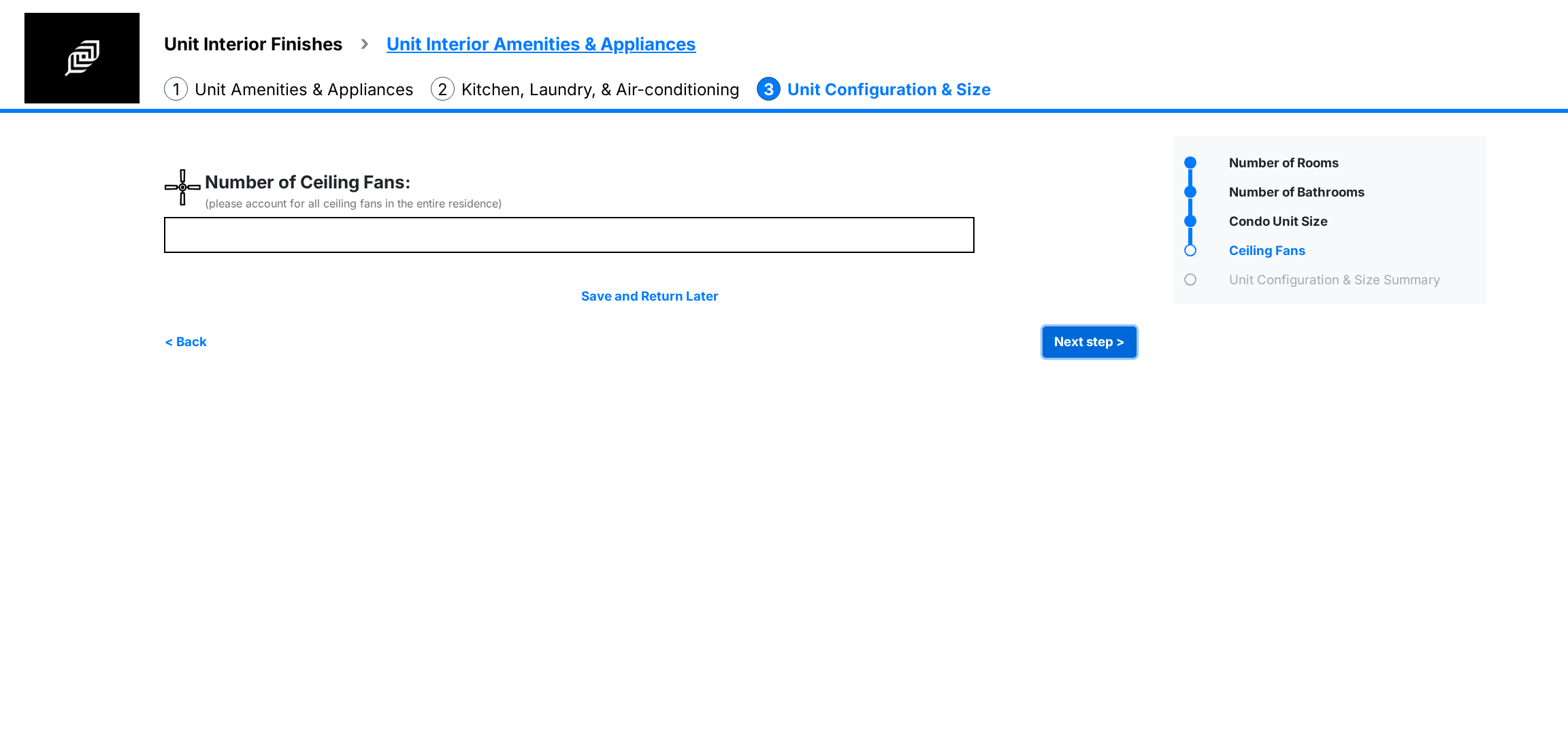
type input "*"
click at [1083, 349] on button "Next step >" at bounding box center [1090, 342] width 94 height 32
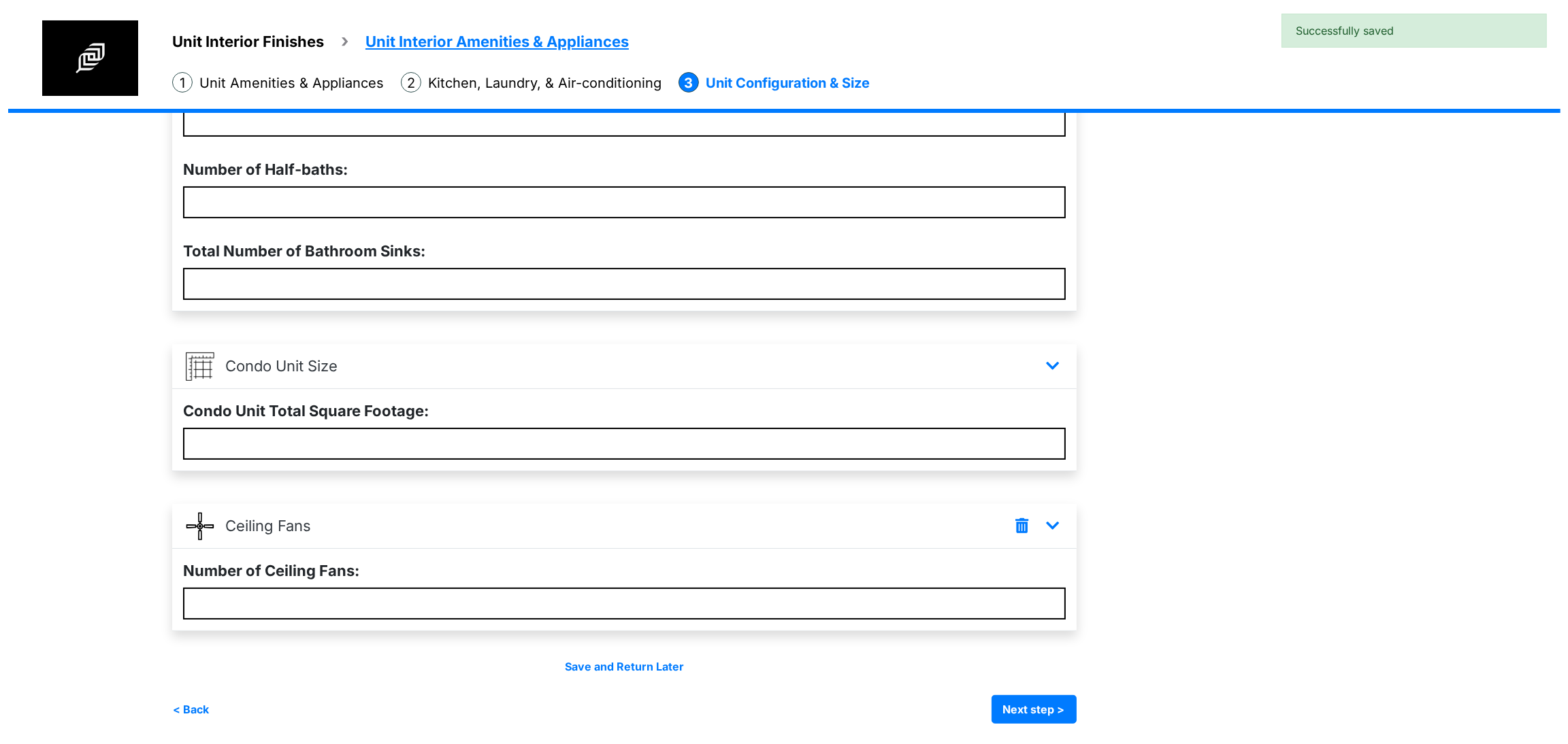
scroll to position [454, 0]
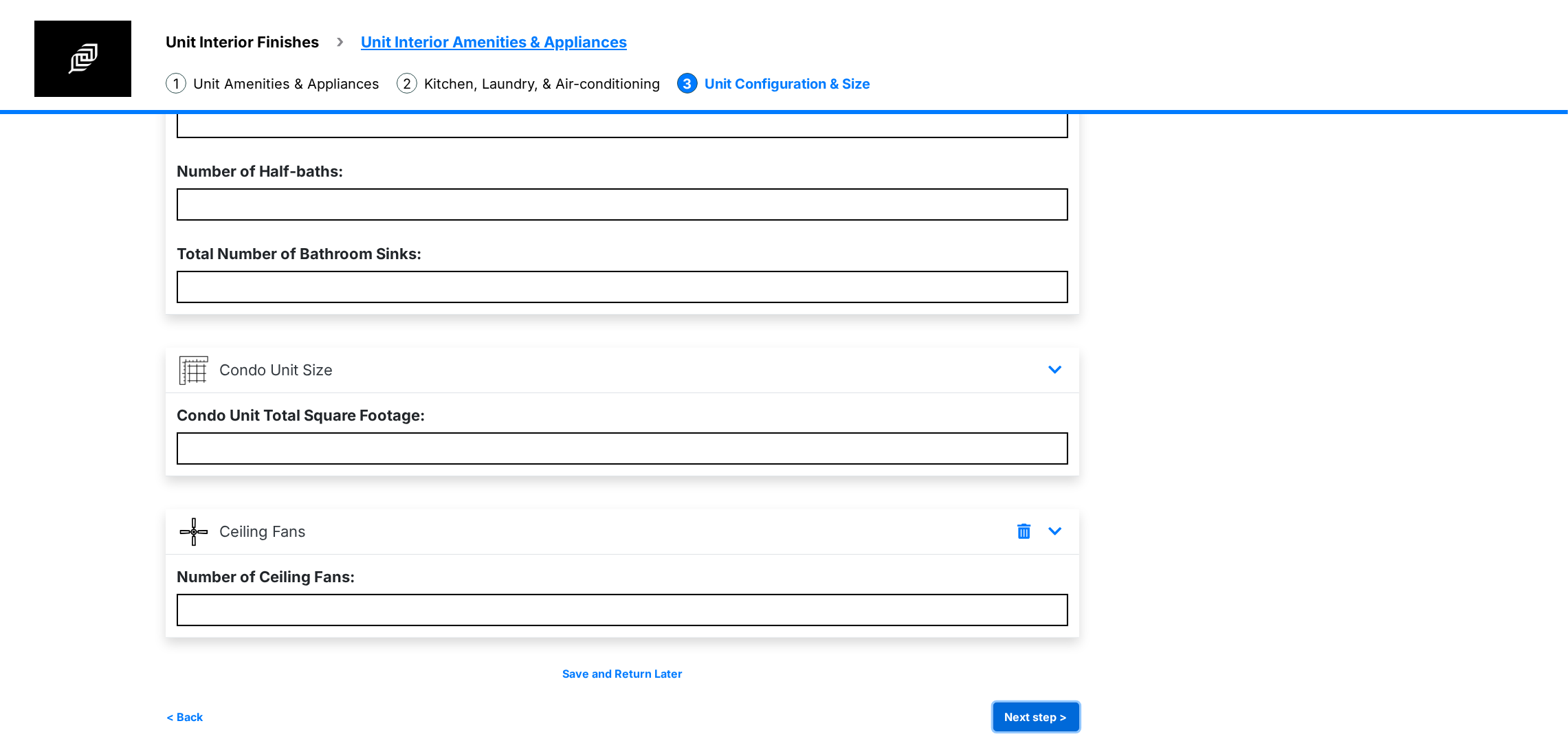
click at [1075, 731] on button "Next step >" at bounding box center [1036, 717] width 86 height 29
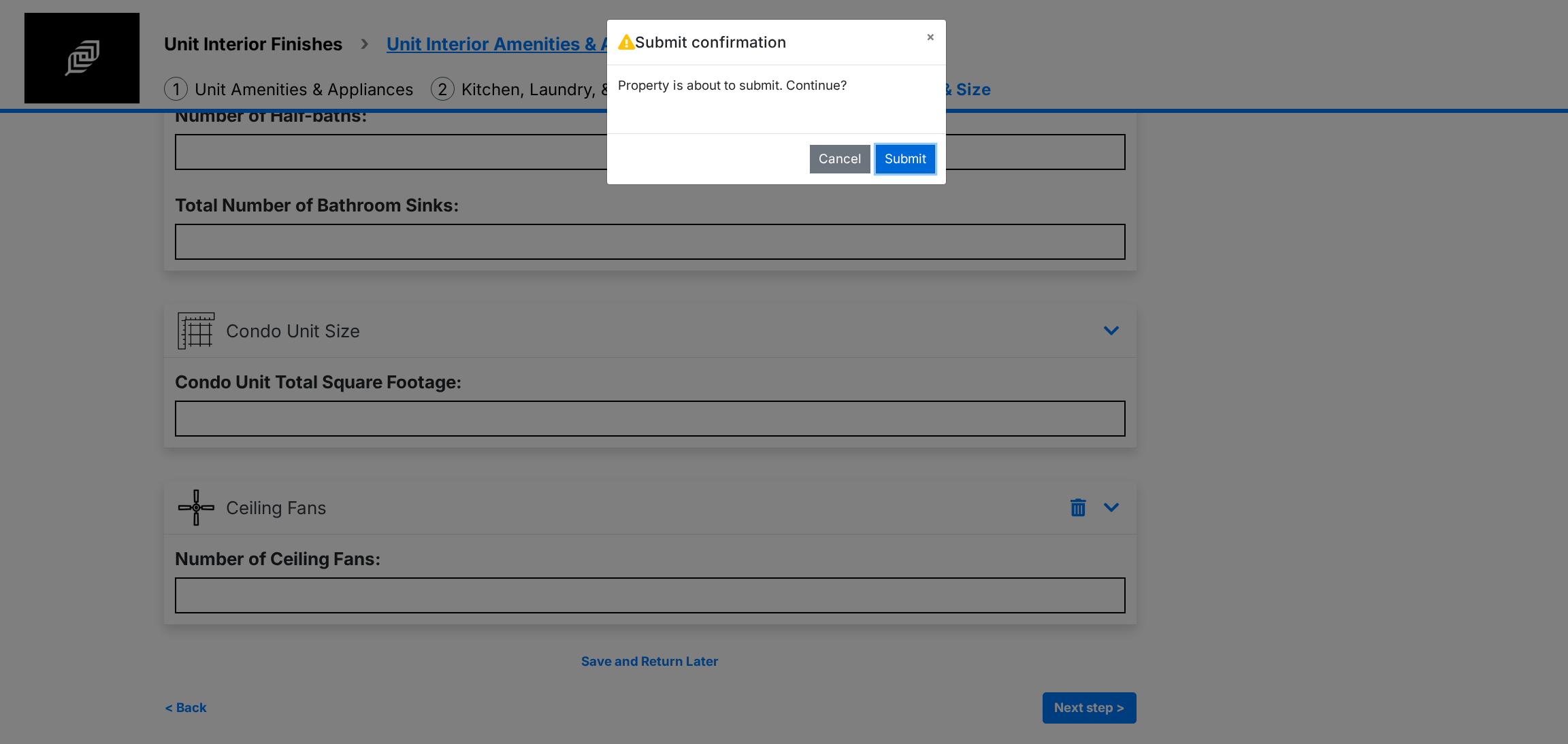
click at [914, 158] on button "Submit" at bounding box center [905, 159] width 59 height 28
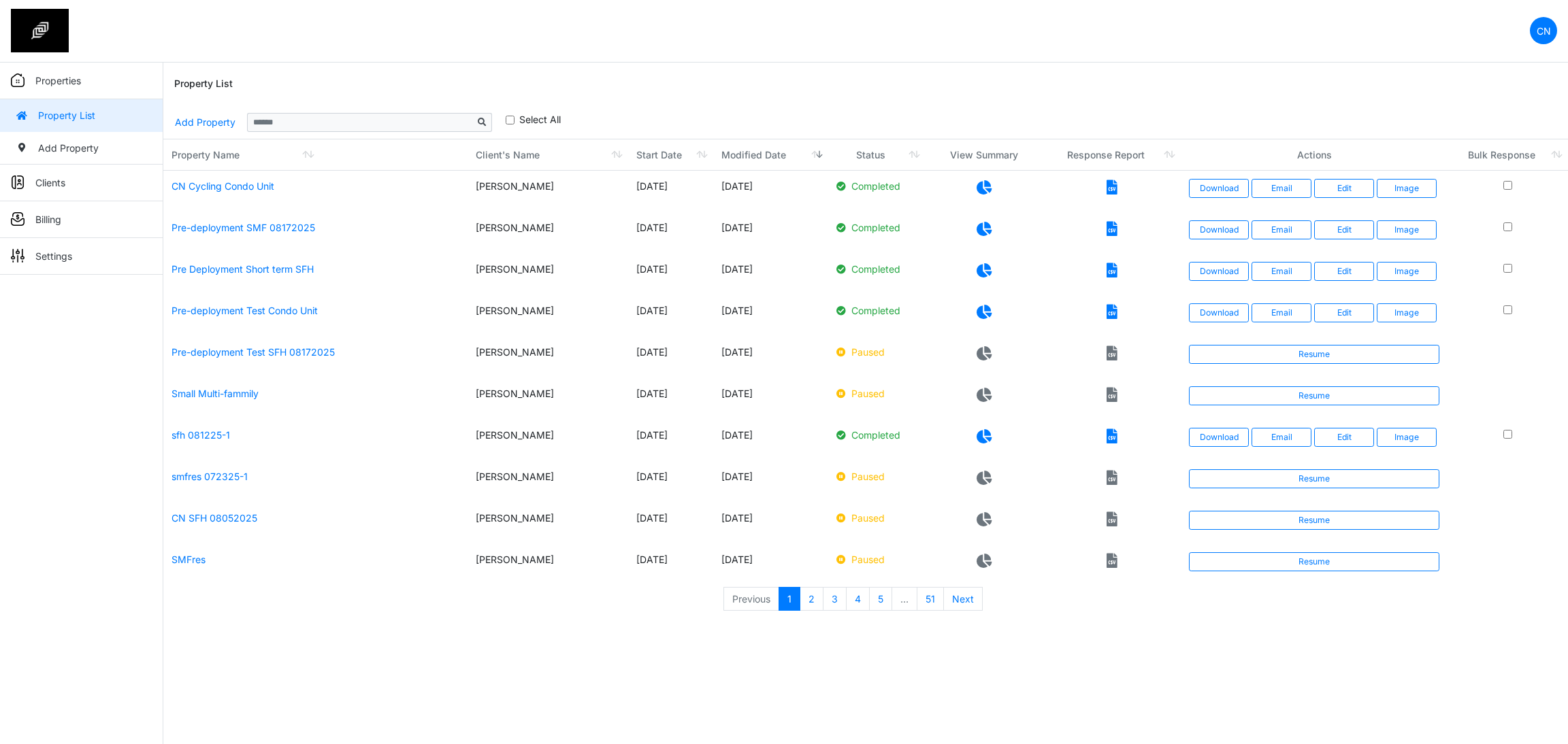
drag, startPoint x: 1504, startPoint y: 66, endPoint x: 1393, endPoint y: 2, distance: 128.1
click at [1503, 66] on div "Property List" at bounding box center [866, 84] width 1383 height 44
click at [1334, 189] on link "Edit" at bounding box center [1344, 188] width 60 height 19
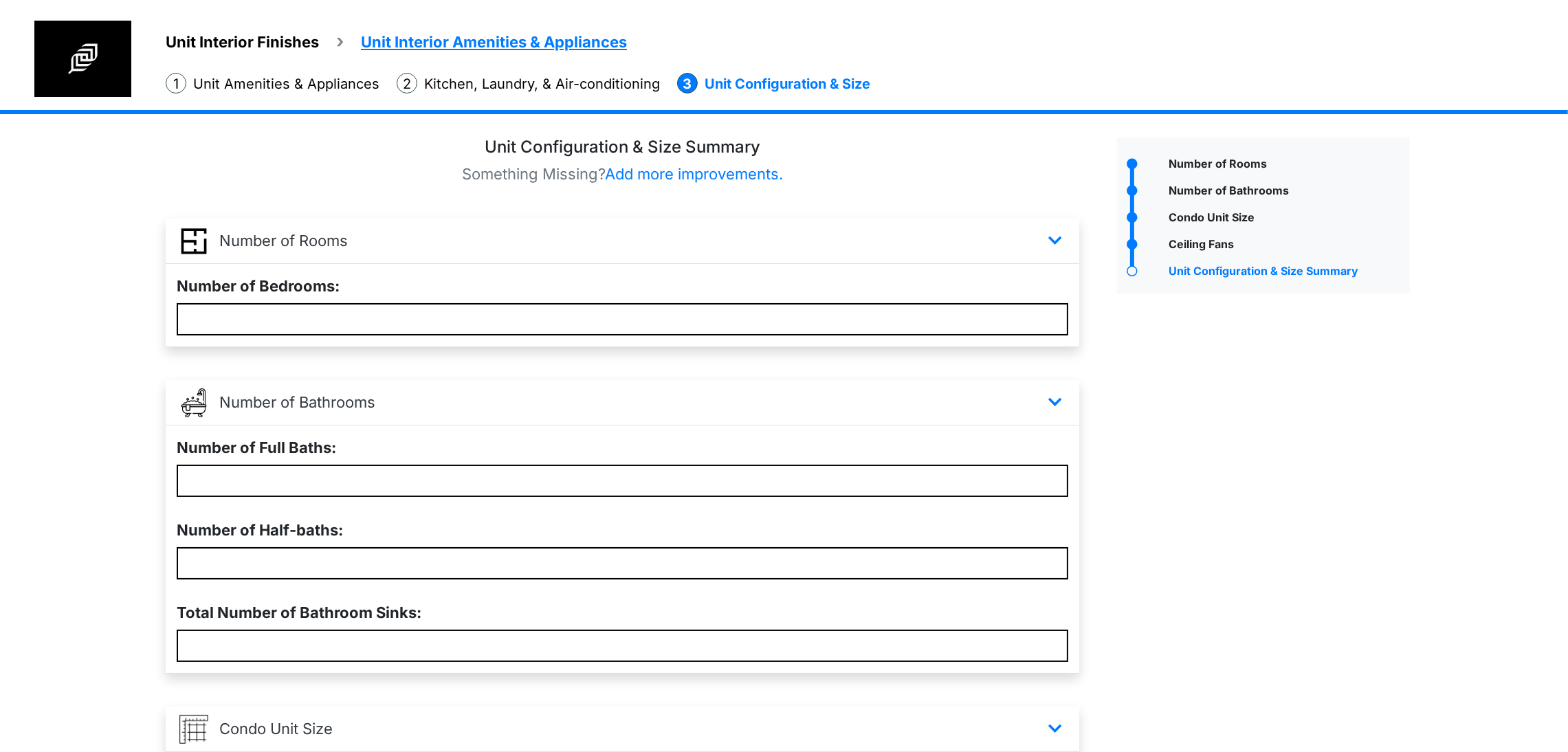
click at [602, 94] on li "Kitchen, Laundry, & Air-conditioning" at bounding box center [528, 84] width 263 height 21
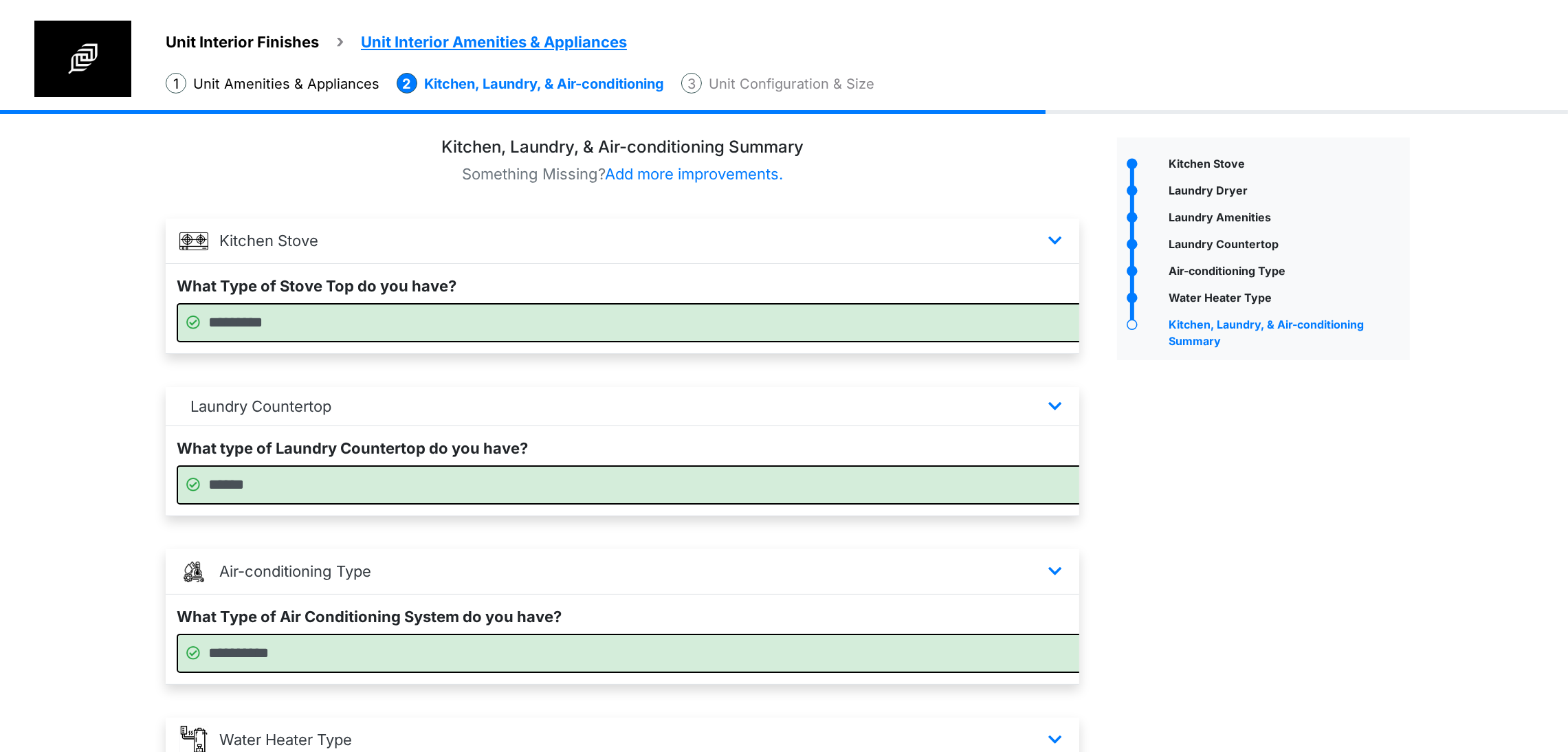
click at [298, 45] on span "Unit Interior Finishes" at bounding box center [242, 42] width 153 height 18
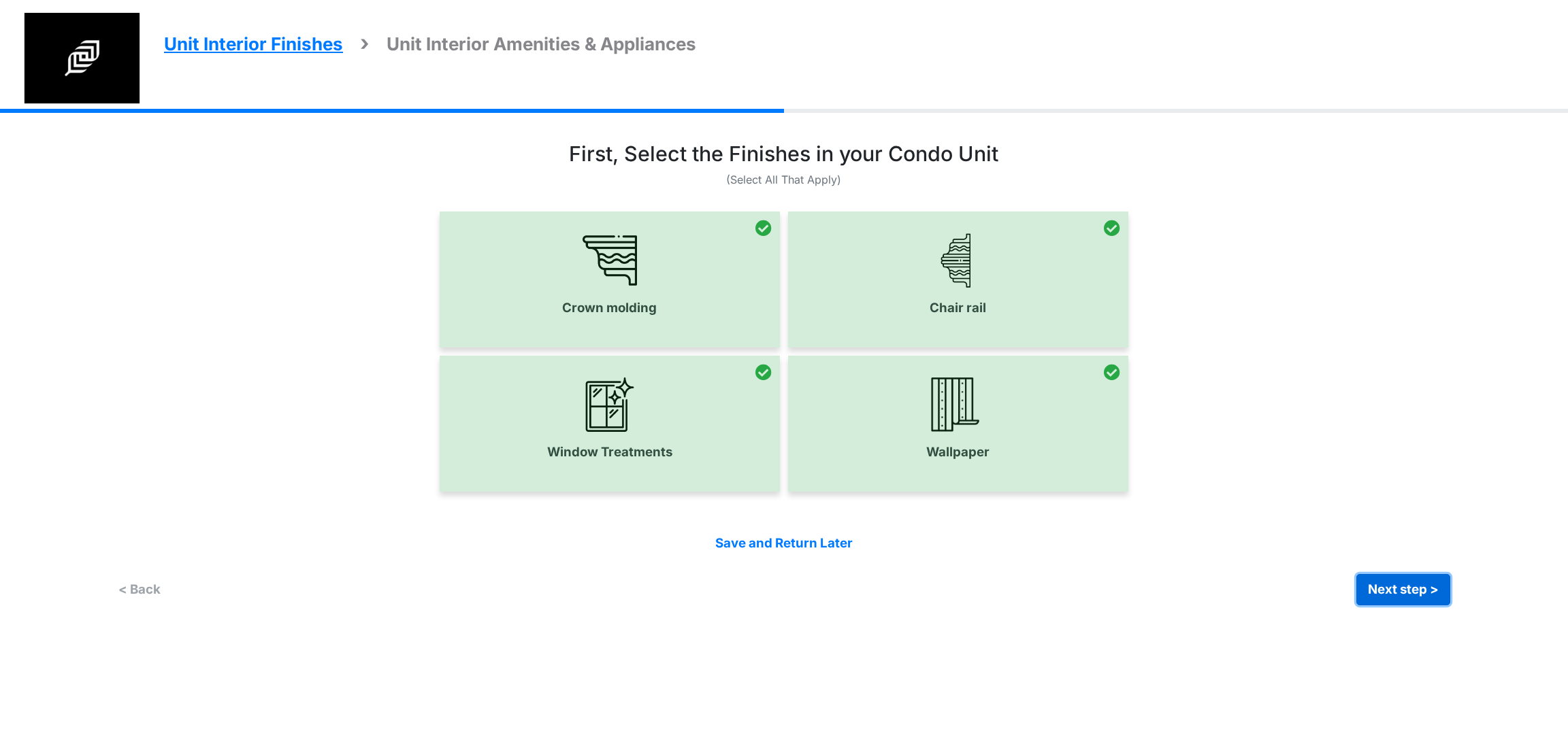
click at [1370, 604] on button "Next step >" at bounding box center [1403, 590] width 94 height 32
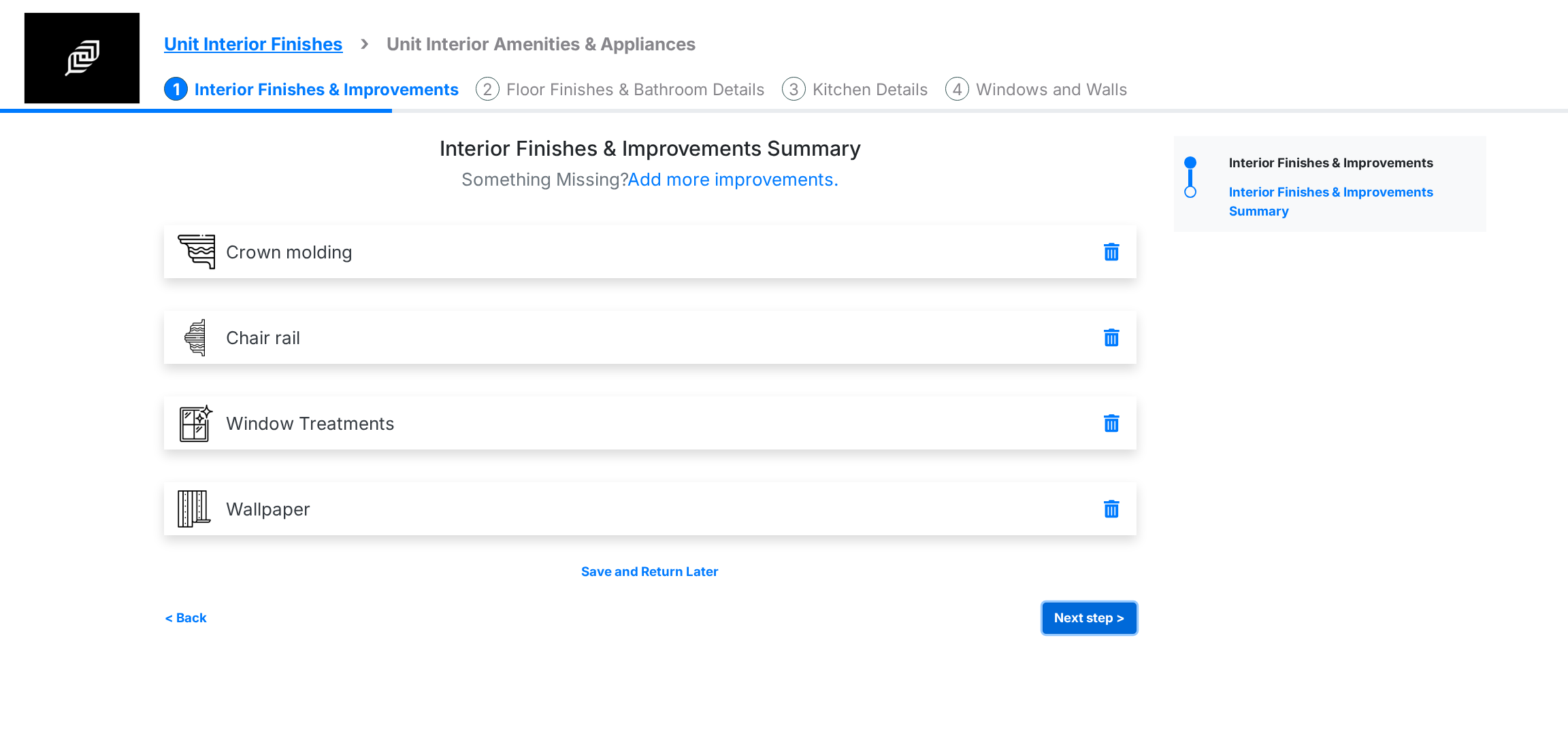
click at [1099, 609] on button "Next step >" at bounding box center [1090, 618] width 94 height 32
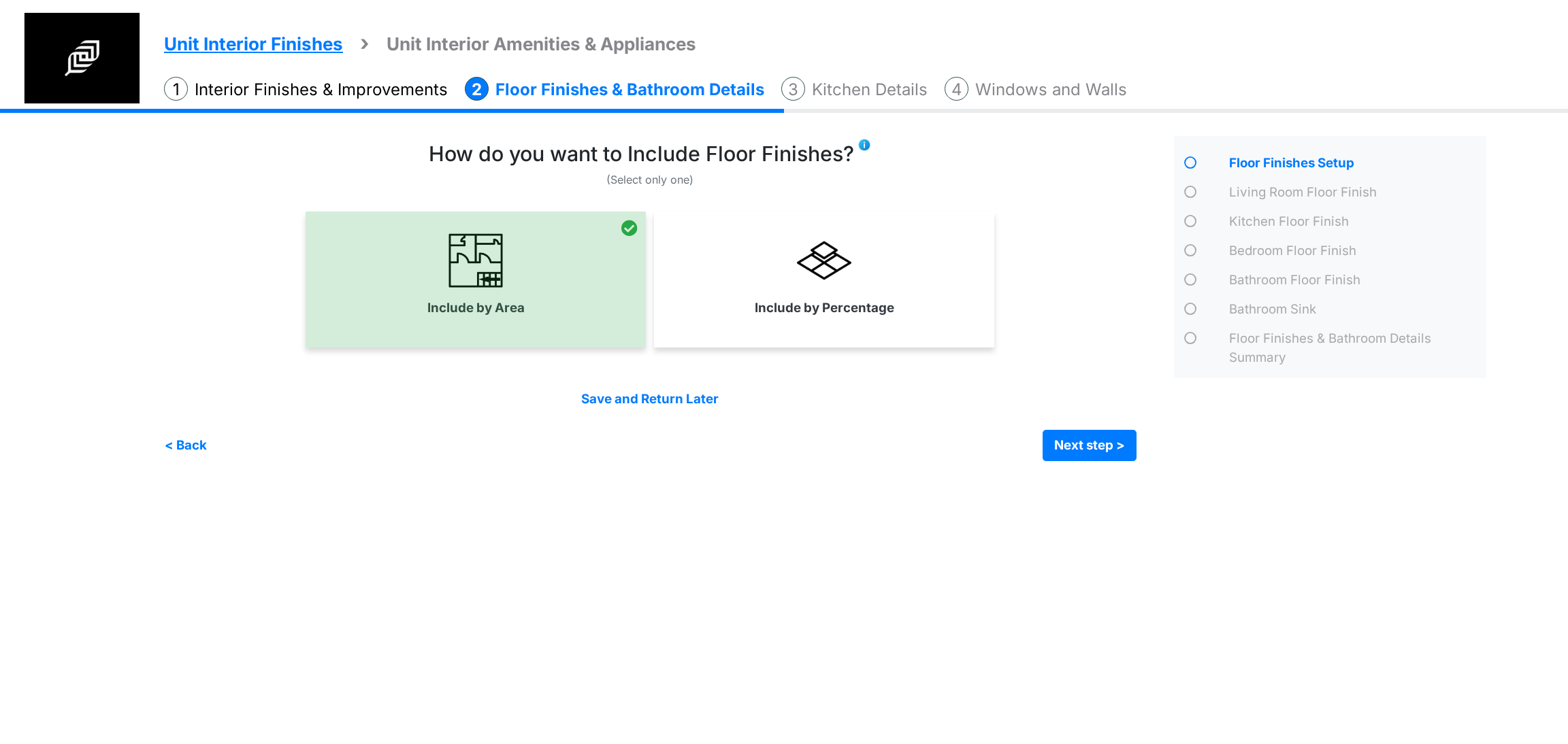
click at [626, 41] on span "Unit Interior Amenities & Appliances" at bounding box center [541, 44] width 310 height 21
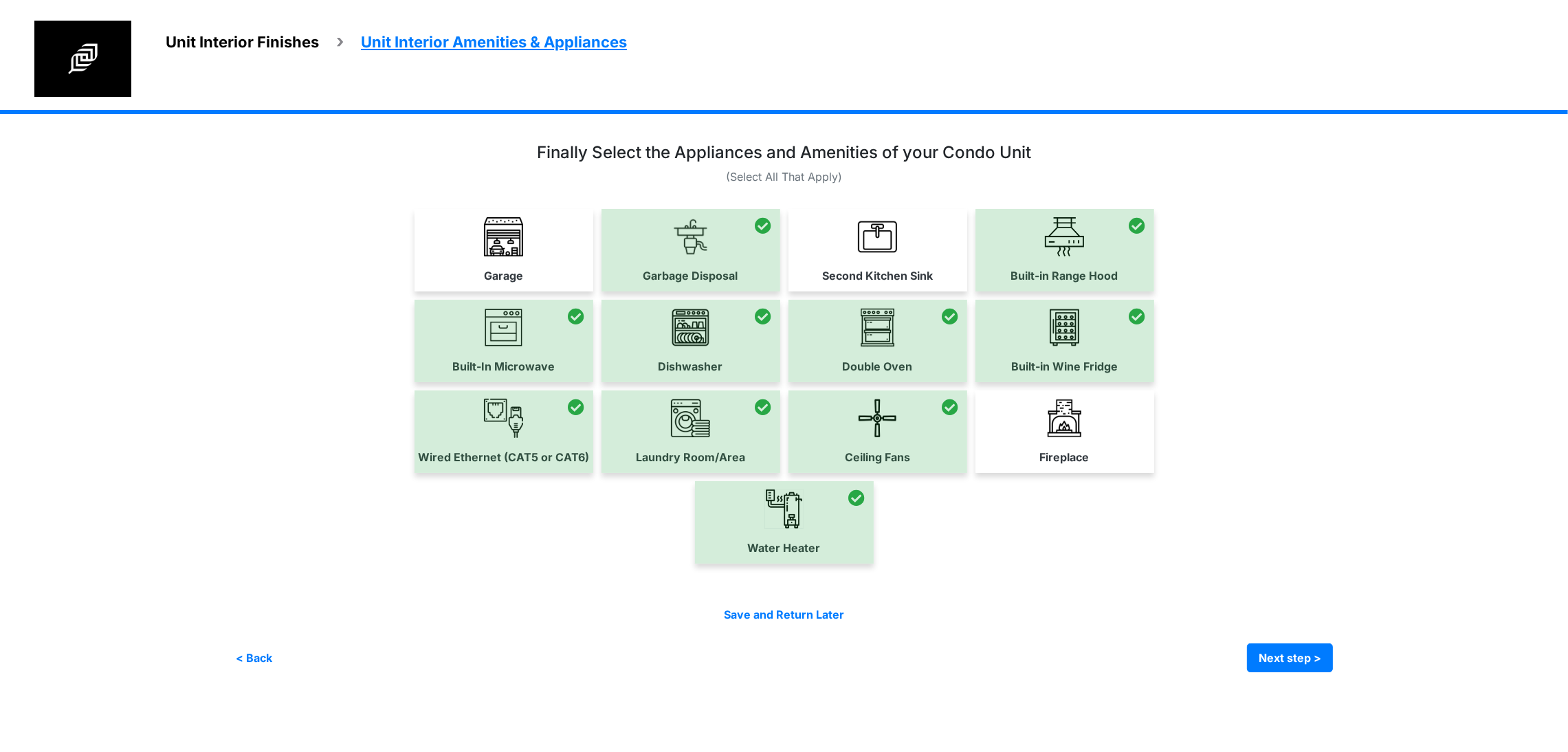
click at [415, 215] on div "Garage" at bounding box center [504, 250] width 179 height 83
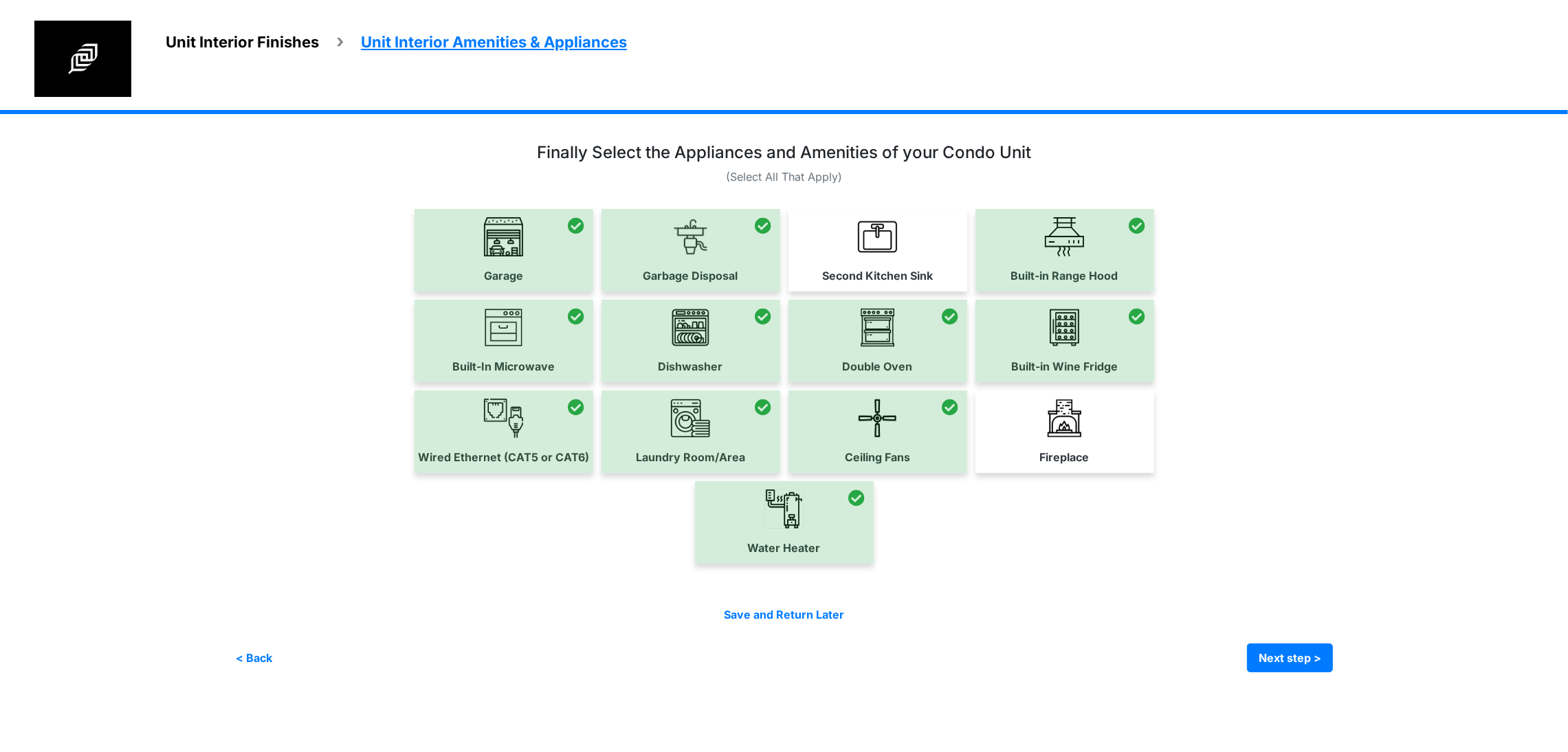
scroll to position [171, 0]
click at [1333, 672] on button "Next step >" at bounding box center [1289, 658] width 86 height 29
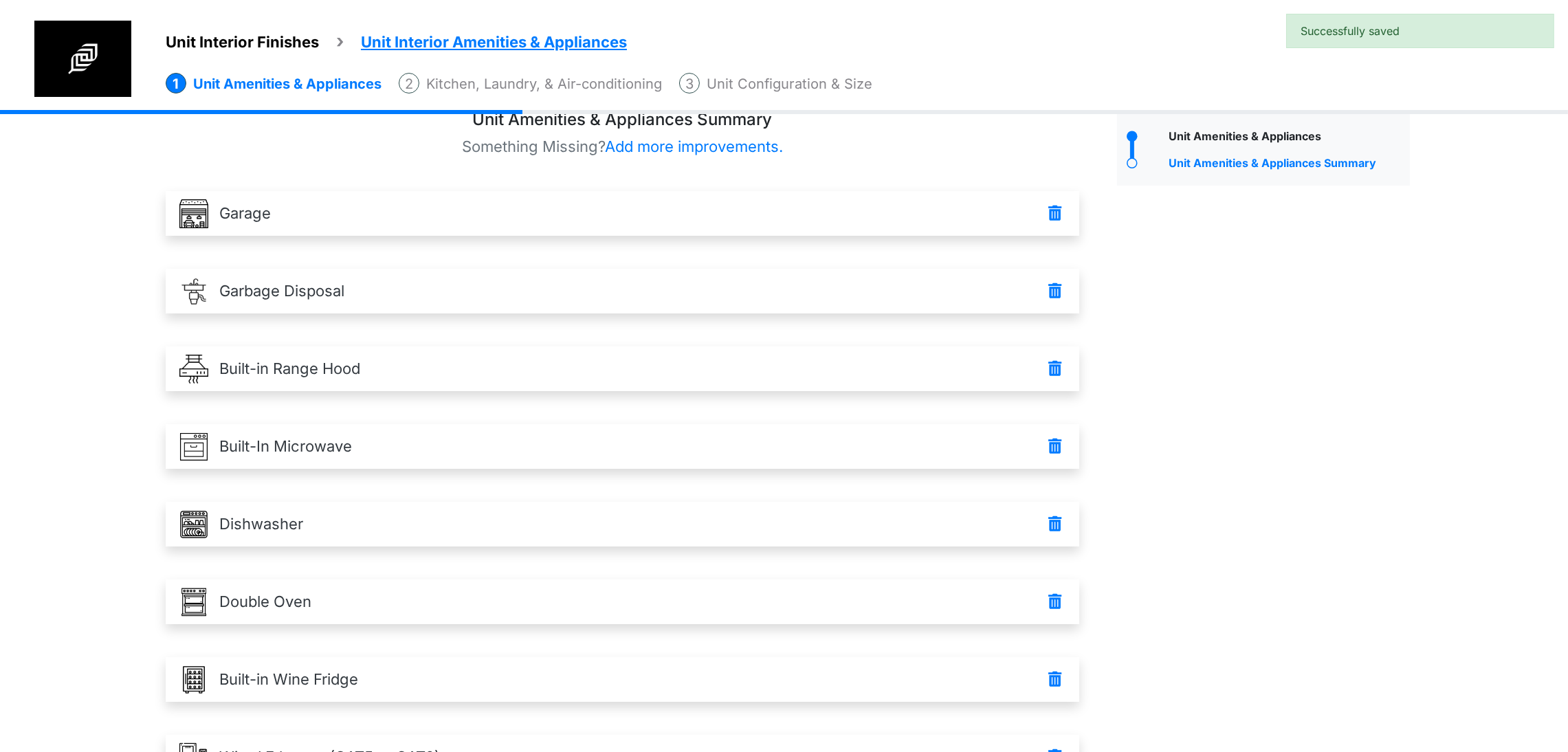
scroll to position [515, 0]
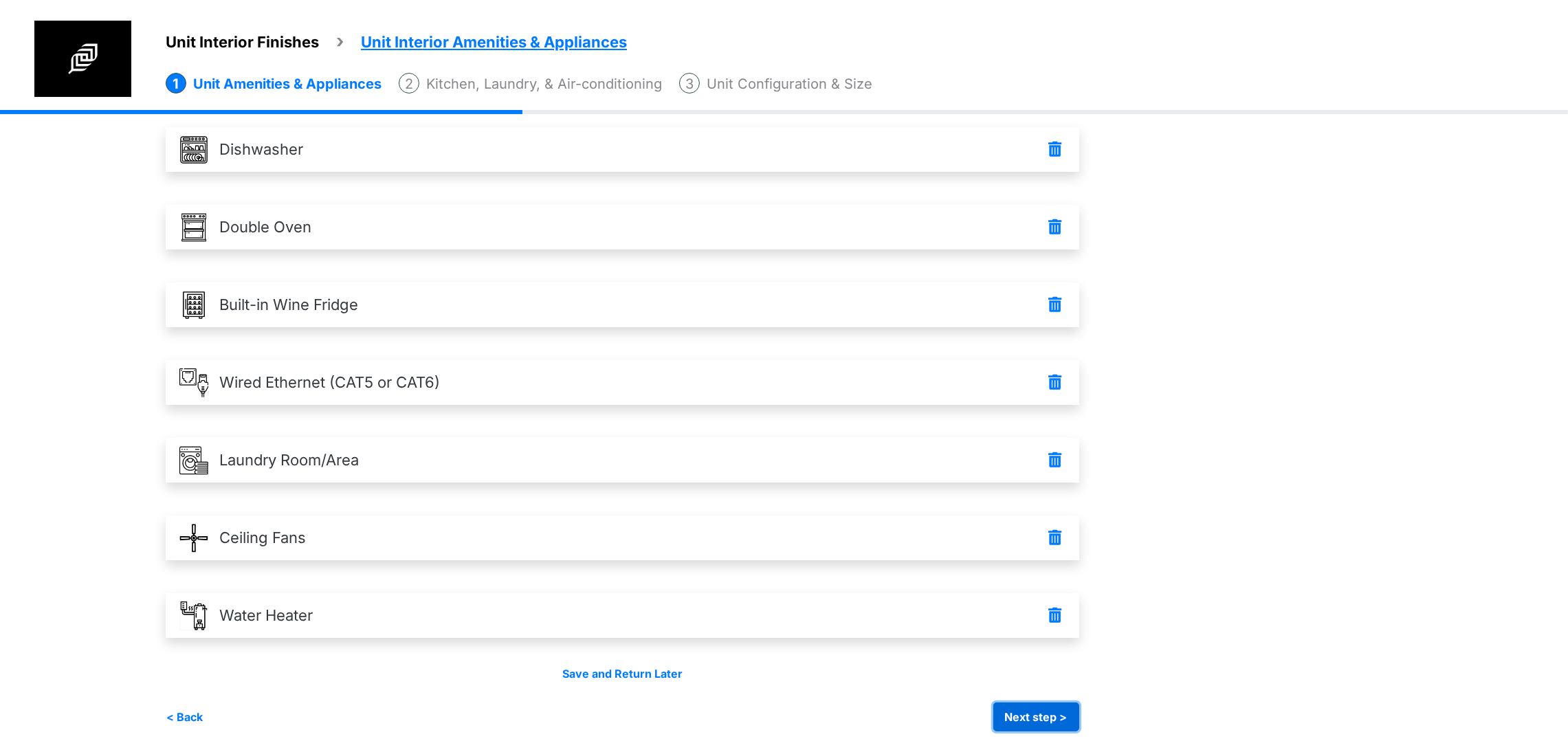
click at [1079, 715] on button "Next step >" at bounding box center [1036, 717] width 86 height 29
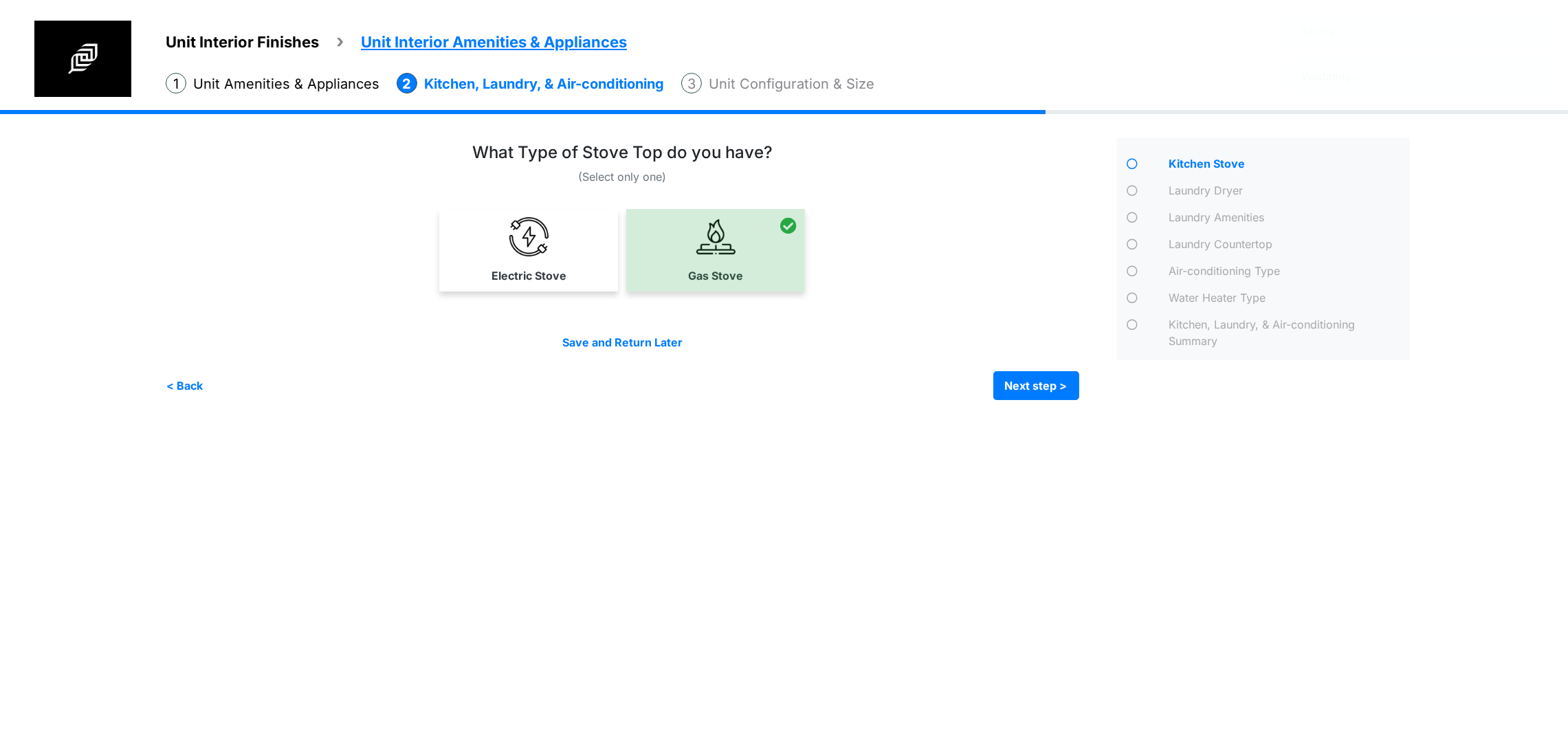
scroll to position [0, 0]
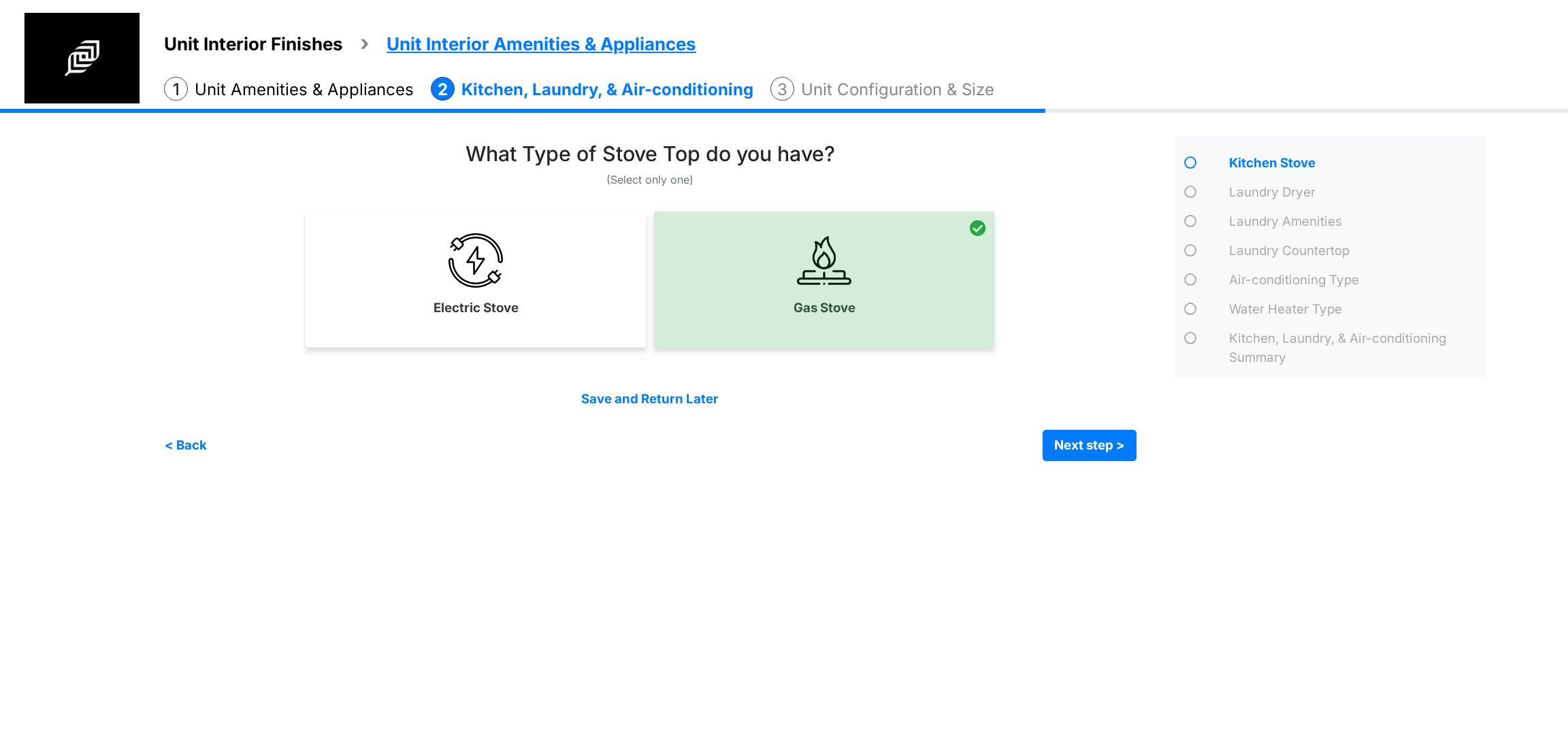
click at [855, 91] on li "Unit Configuration & Size" at bounding box center [882, 89] width 224 height 25
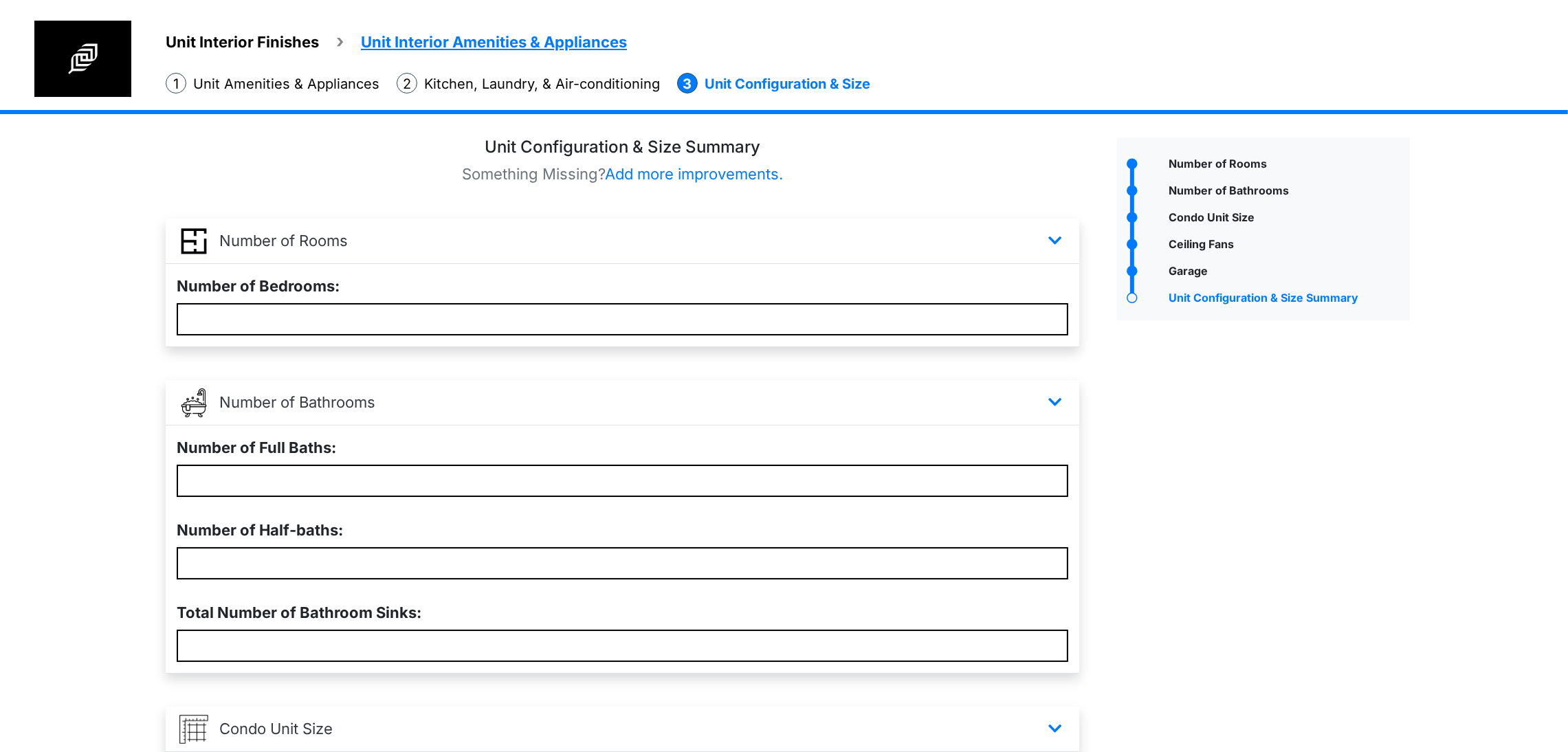
click at [572, 94] on li "Kitchen, Laundry, & Air-conditioning" at bounding box center [528, 84] width 263 height 21
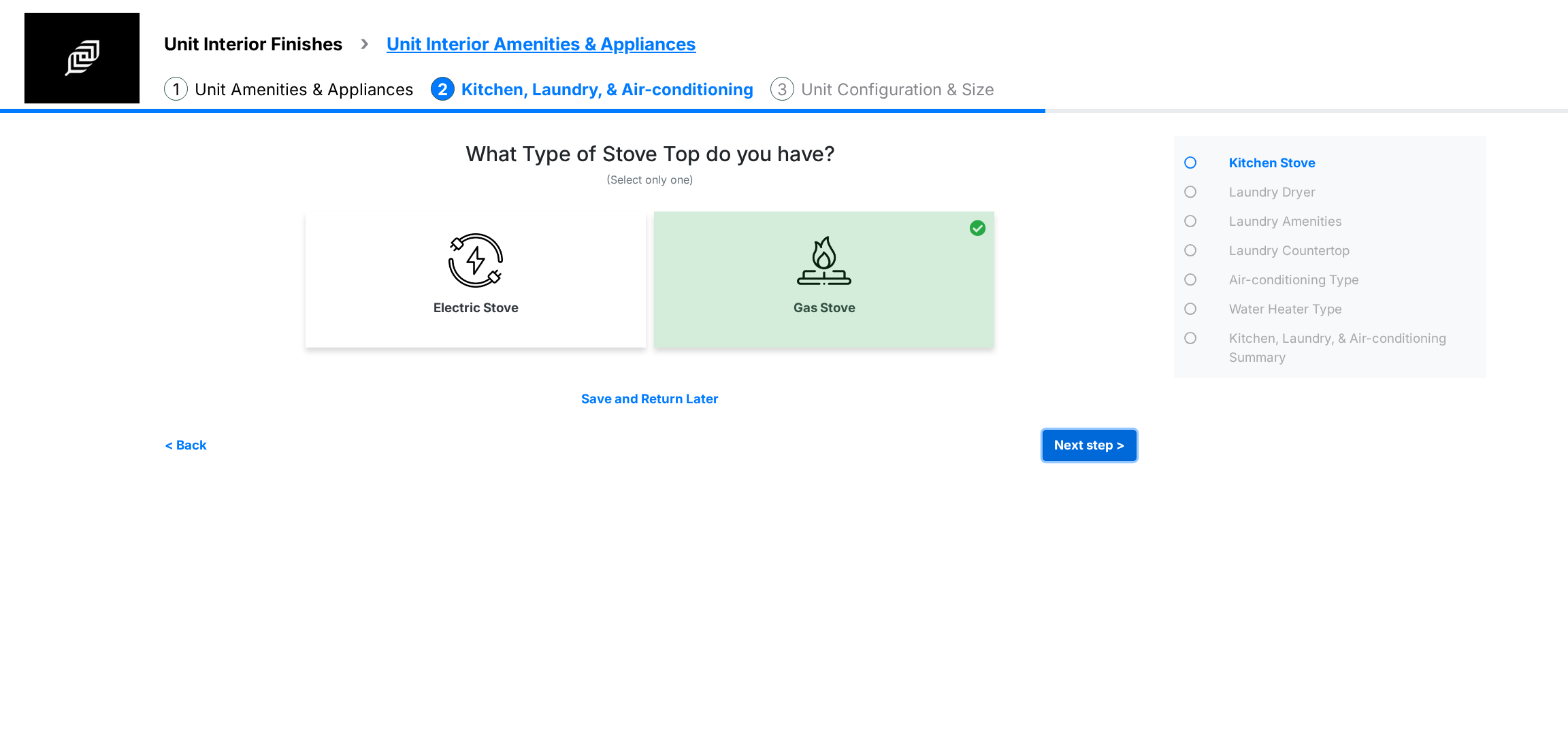
click at [1081, 432] on button "Next step >" at bounding box center [1090, 445] width 94 height 32
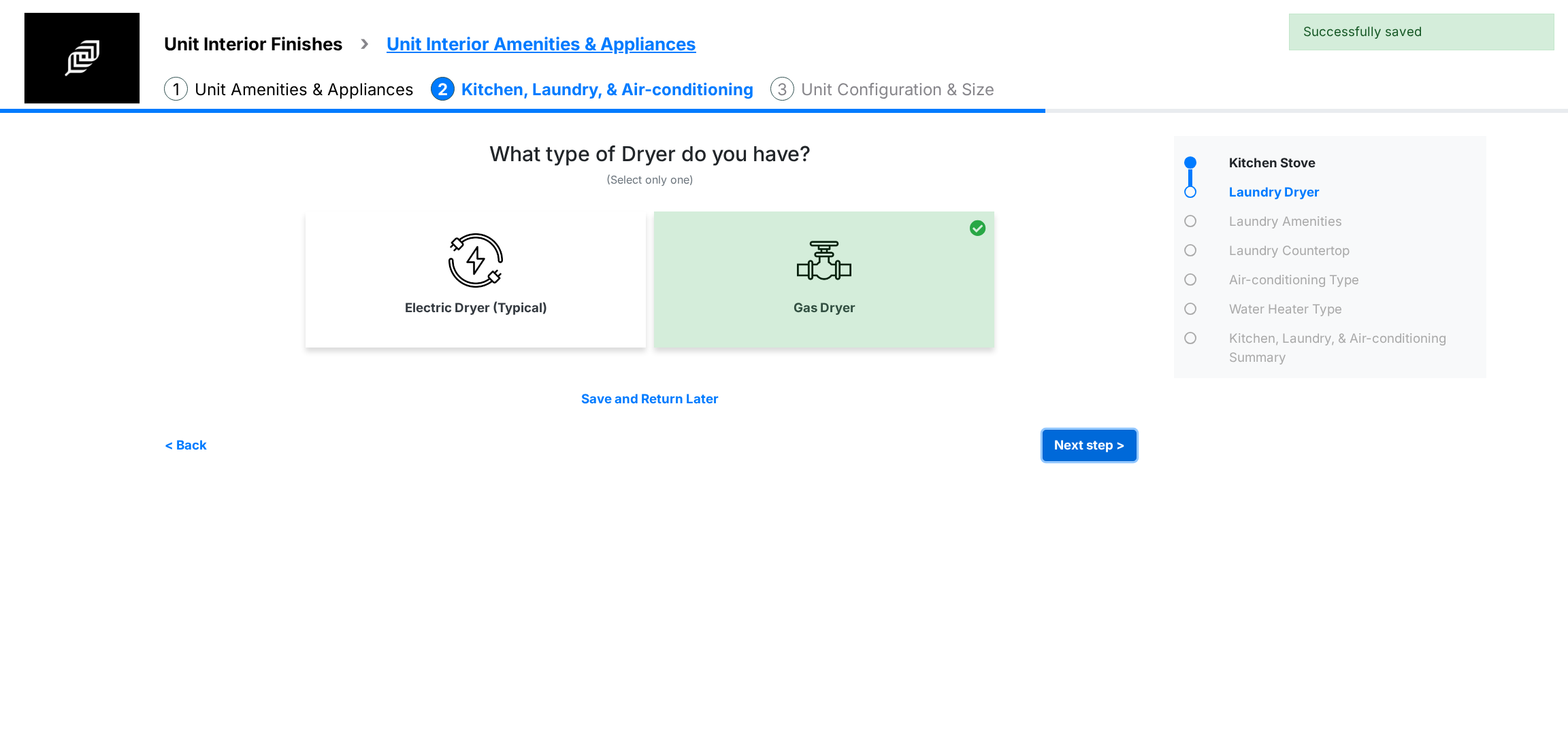
click at [1081, 432] on button "Next step >" at bounding box center [1090, 445] width 94 height 32
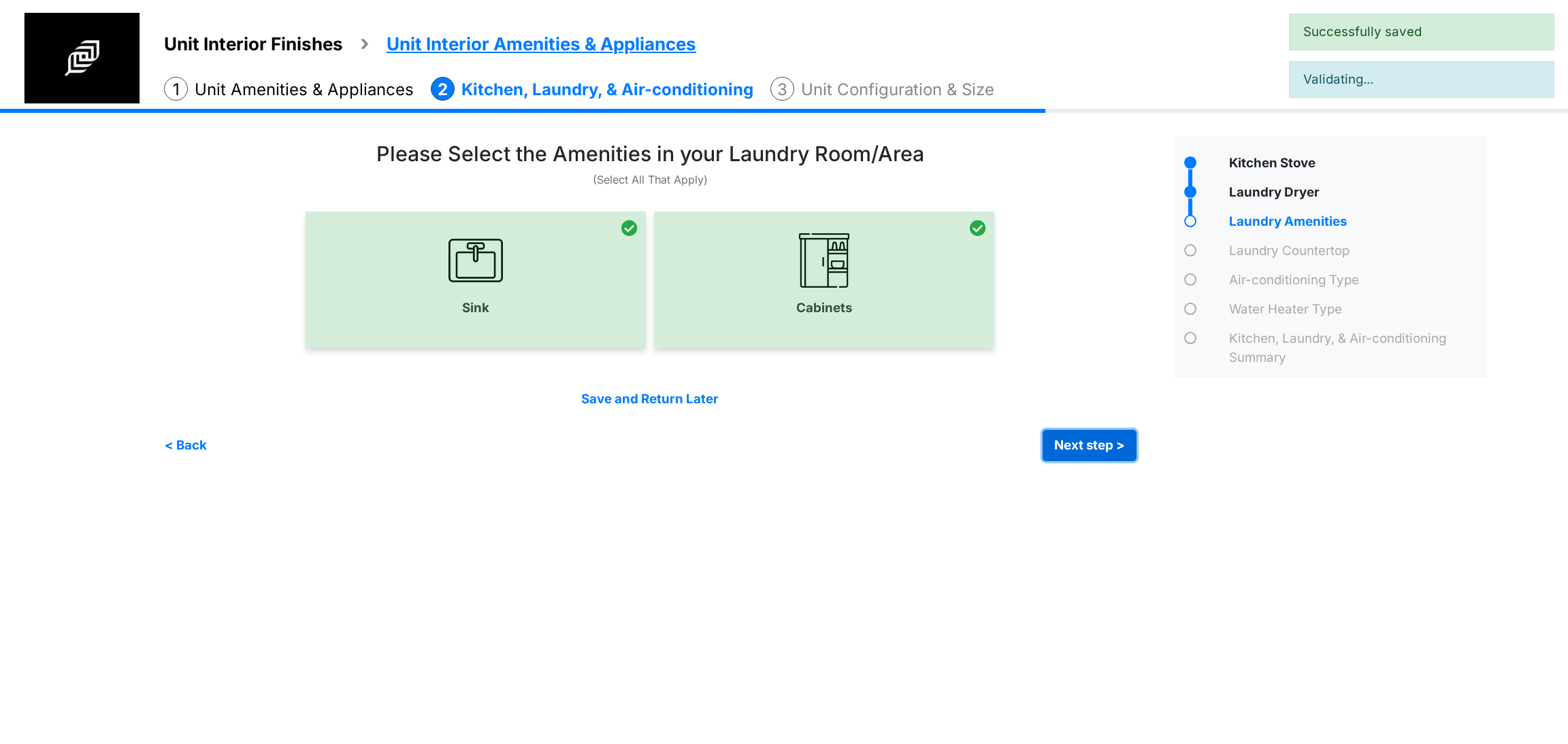
click at [1081, 432] on button "Next step >" at bounding box center [1090, 445] width 94 height 32
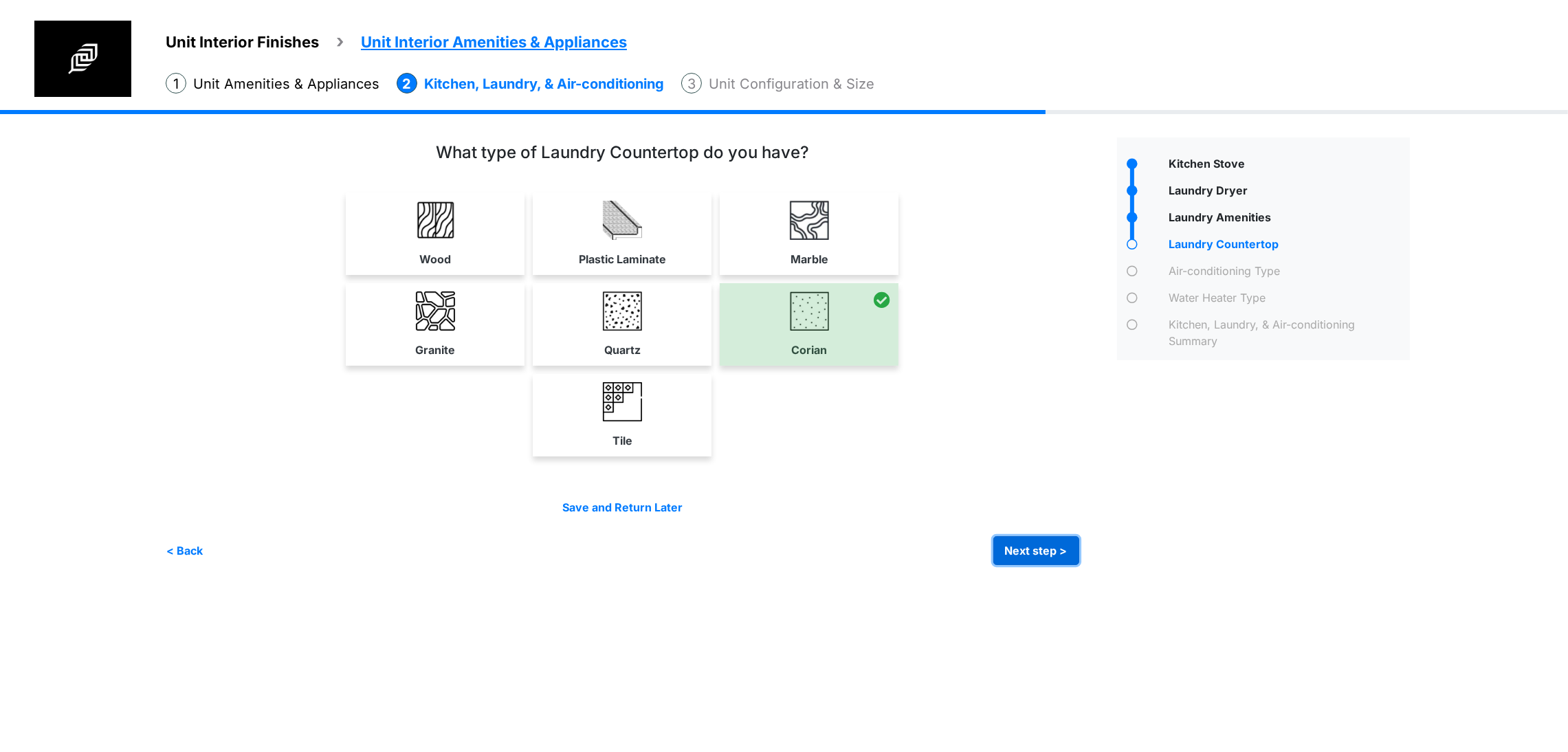
click at [1079, 565] on button "Next step >" at bounding box center [1036, 550] width 86 height 29
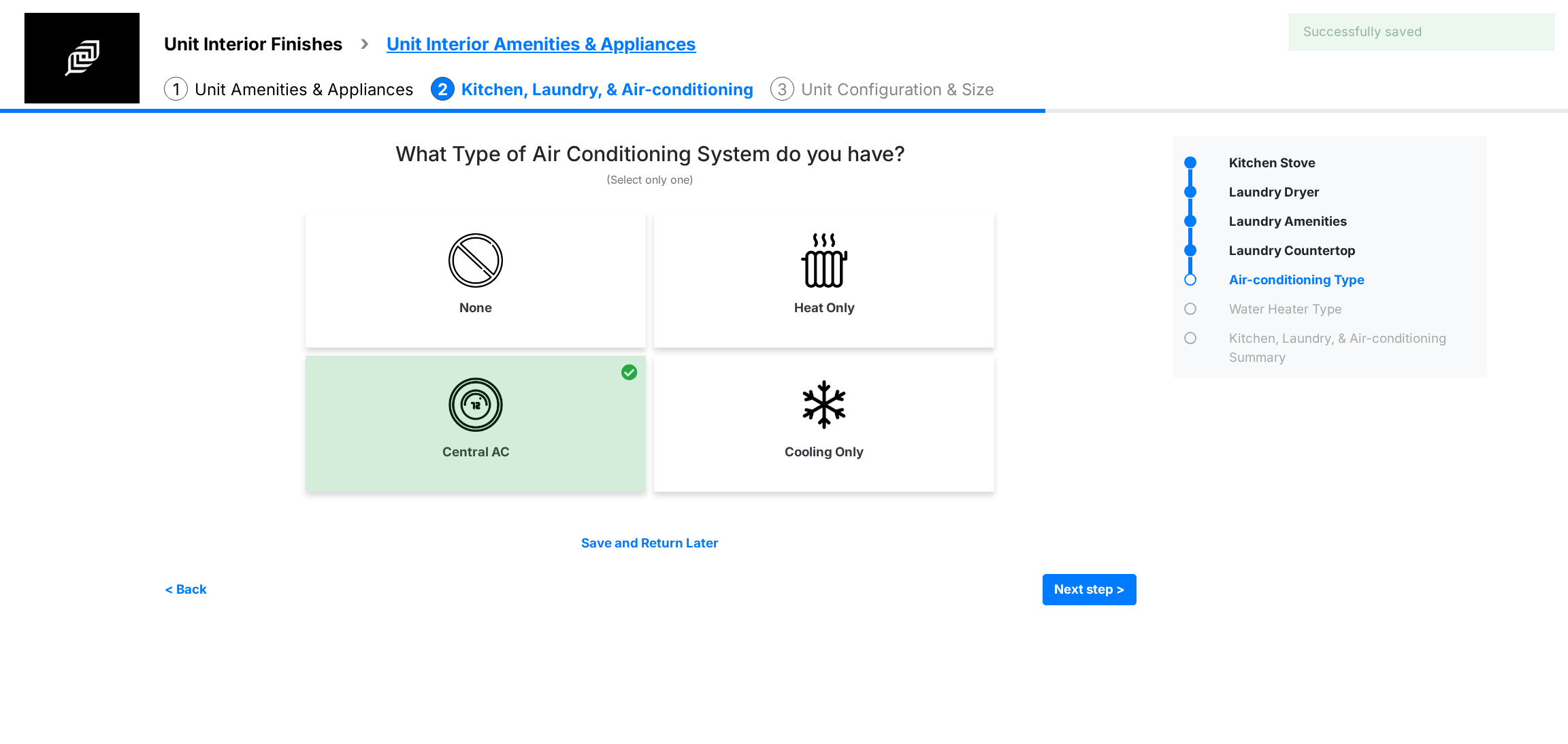
click at [1063, 613] on div "Crown molding < Back" at bounding box center [830, 367] width 1333 height 517
click at [1073, 589] on button "Next step >" at bounding box center [1090, 590] width 94 height 32
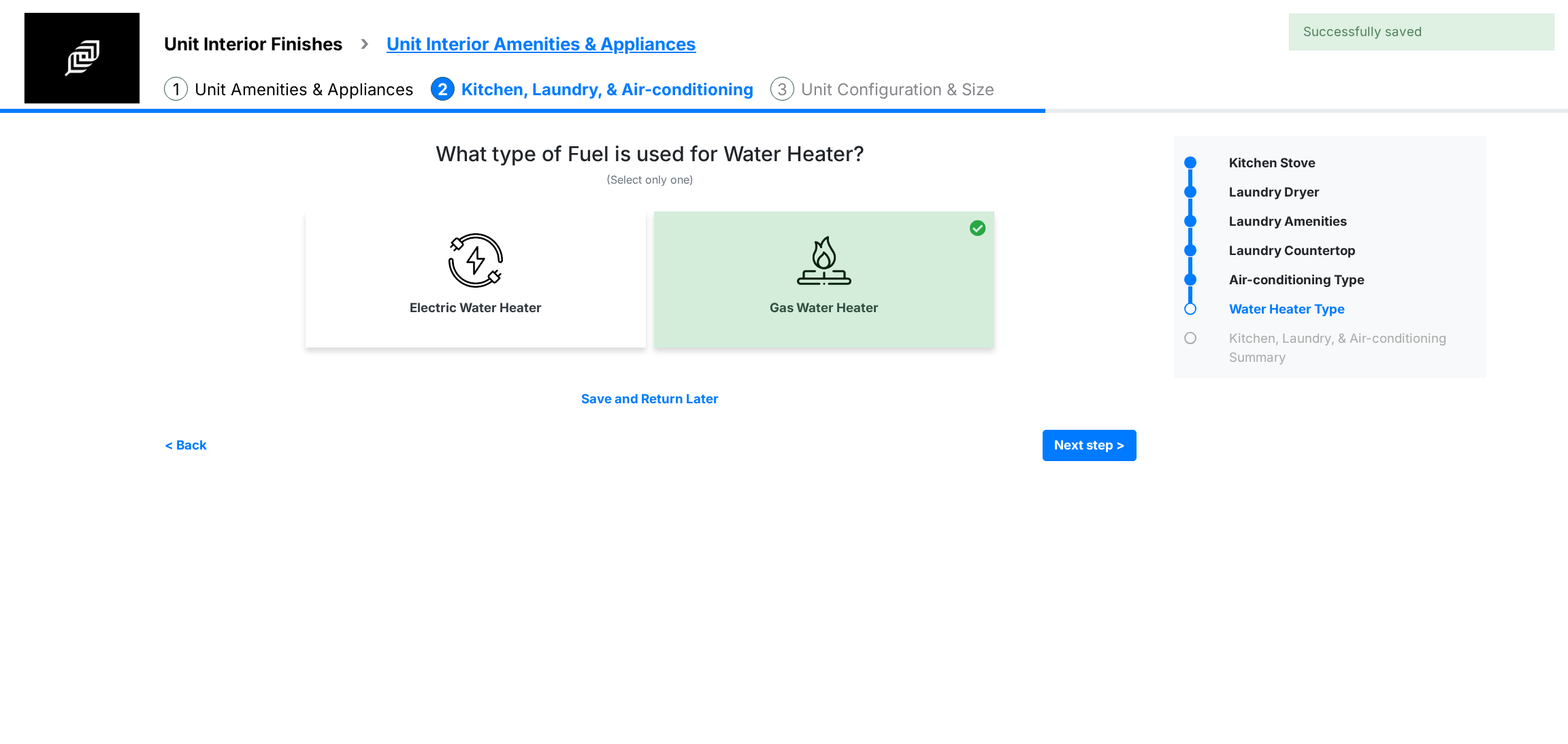
click at [1075, 428] on div "Save and Return Later < Back Next step > Save and submit" at bounding box center [650, 424] width 972 height 71
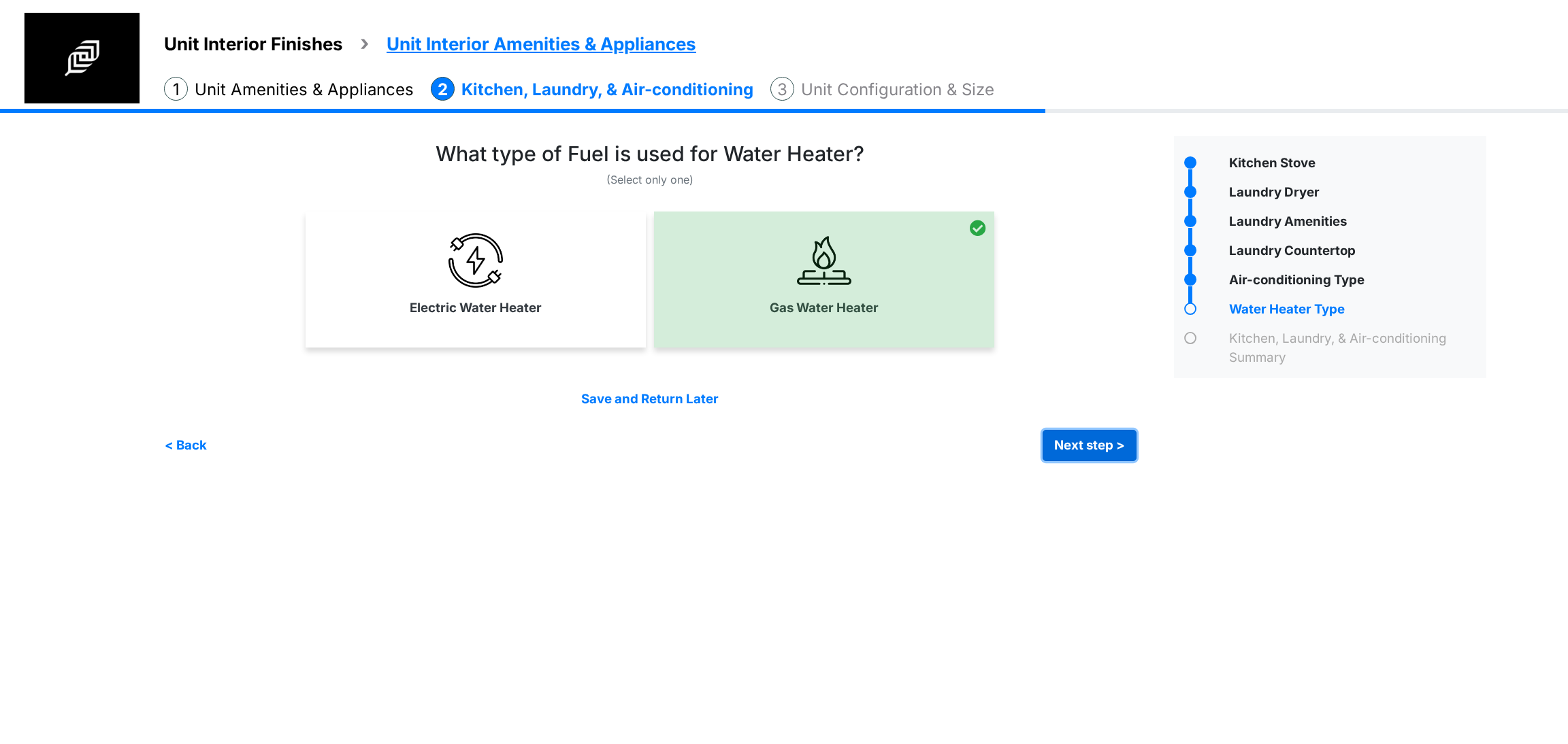
click at [1065, 454] on button "Next step >" at bounding box center [1090, 445] width 94 height 32
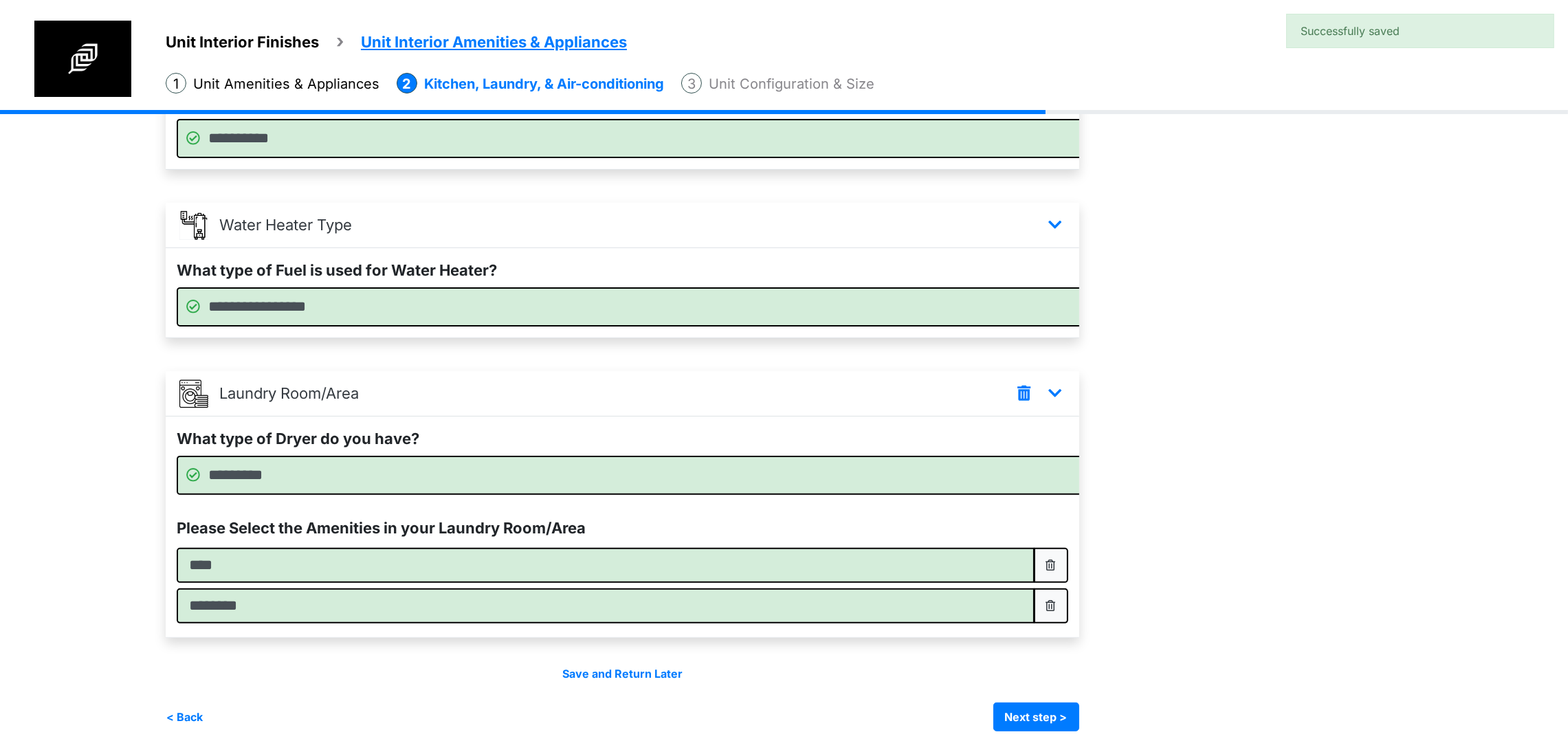
scroll to position [604, 0]
click at [1079, 718] on button "Next step >" at bounding box center [1036, 717] width 86 height 29
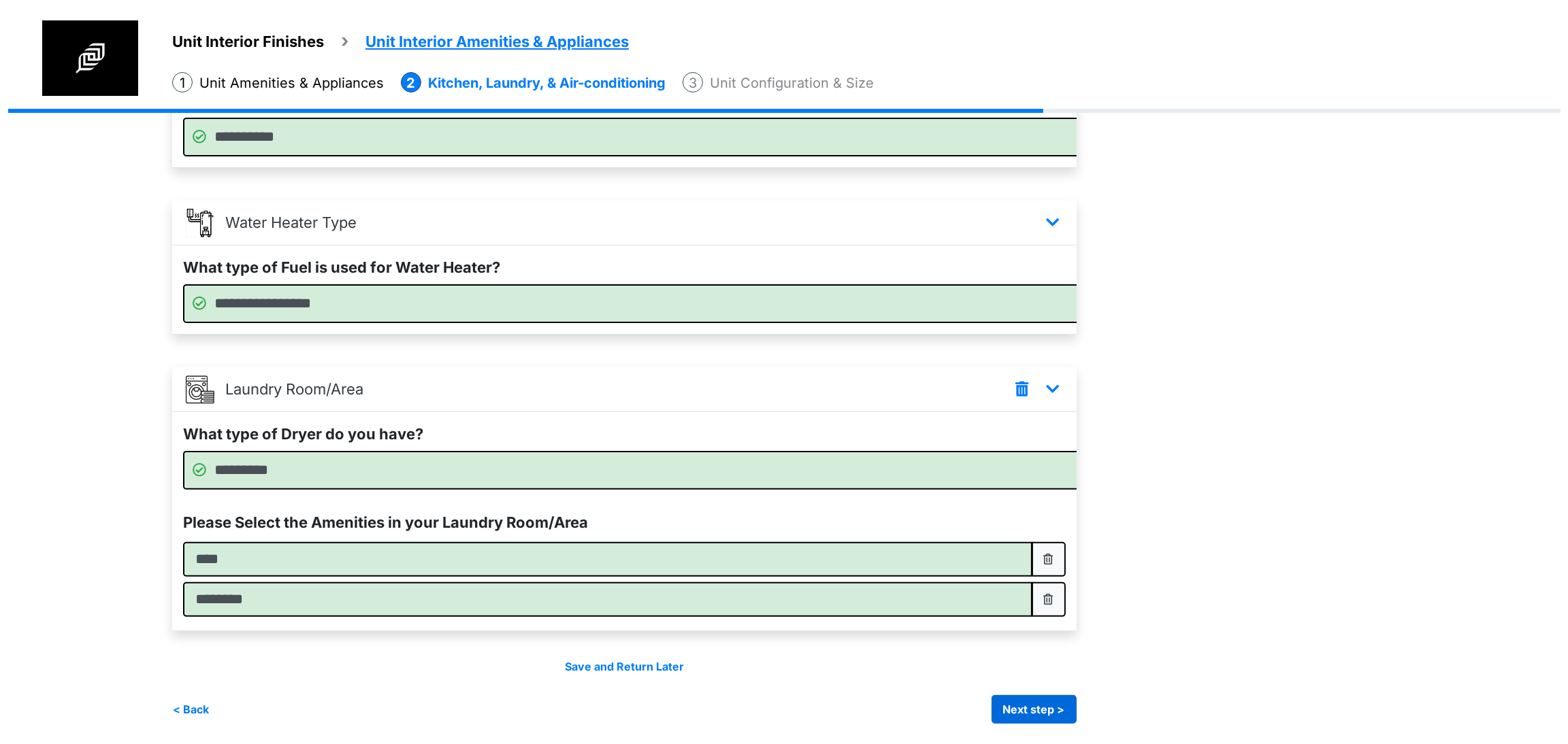
scroll to position [0, 0]
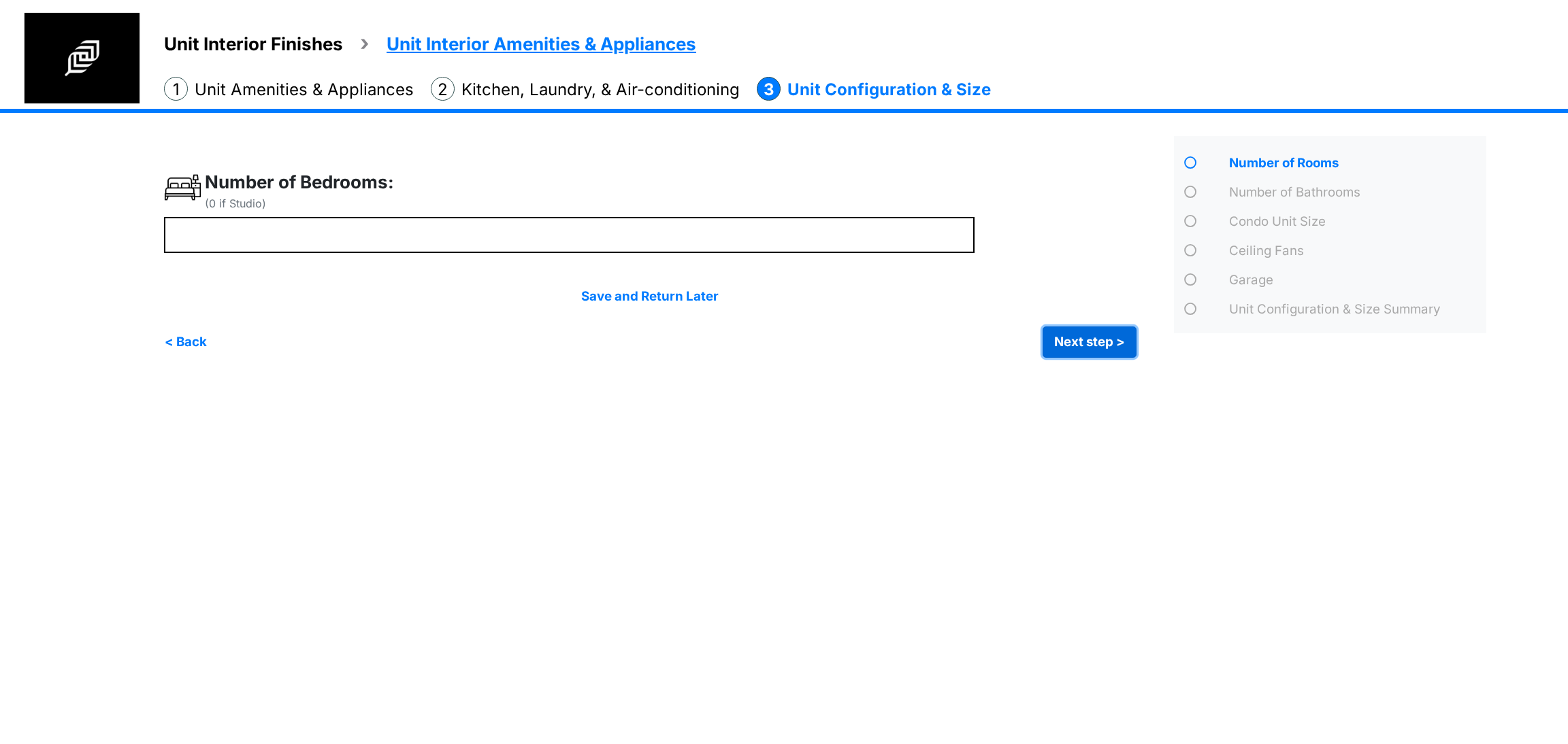
click at [1077, 351] on button "Next step >" at bounding box center [1090, 342] width 94 height 32
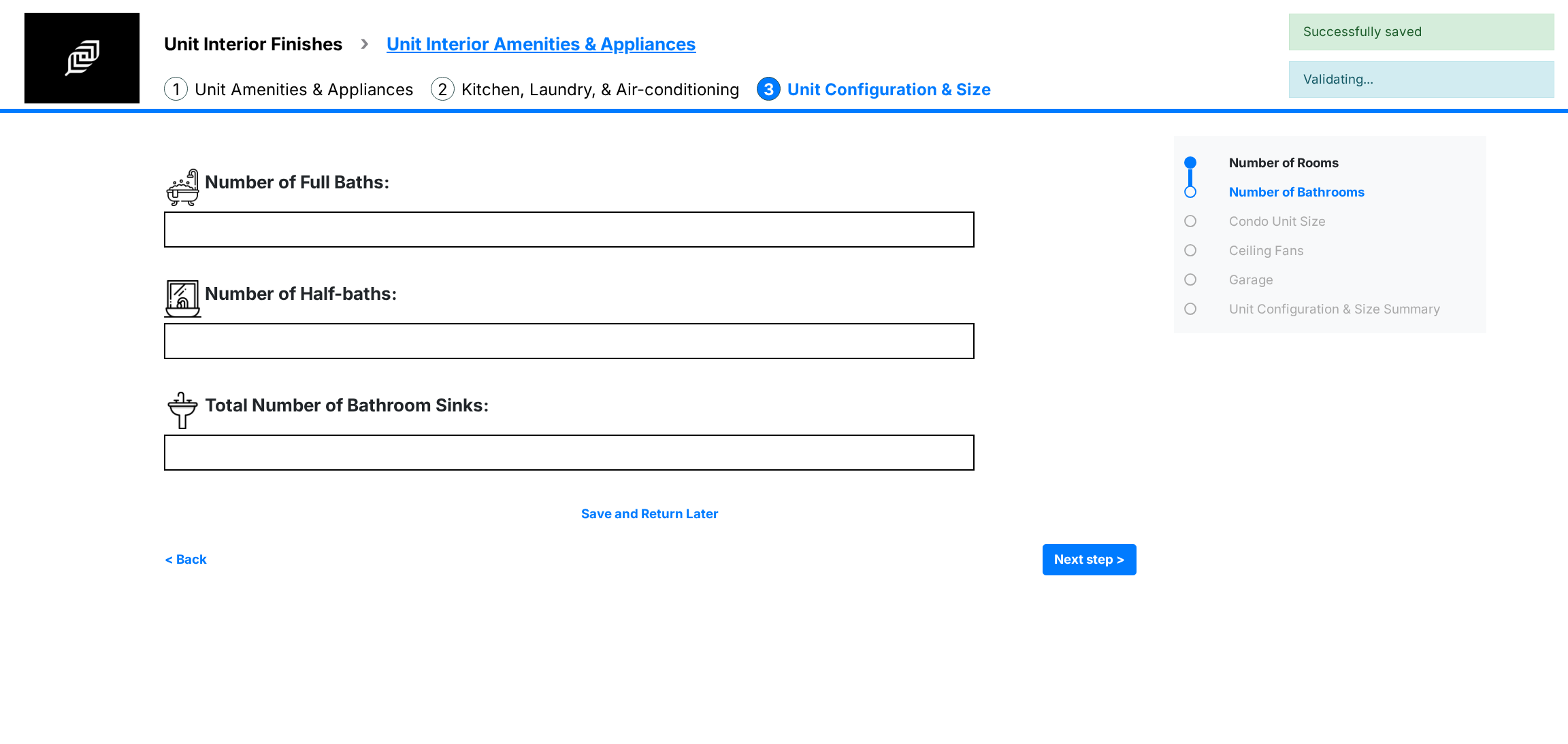
click at [1077, 351] on div "Number of Half-baths: *" at bounding box center [650, 319] width 972 height 79
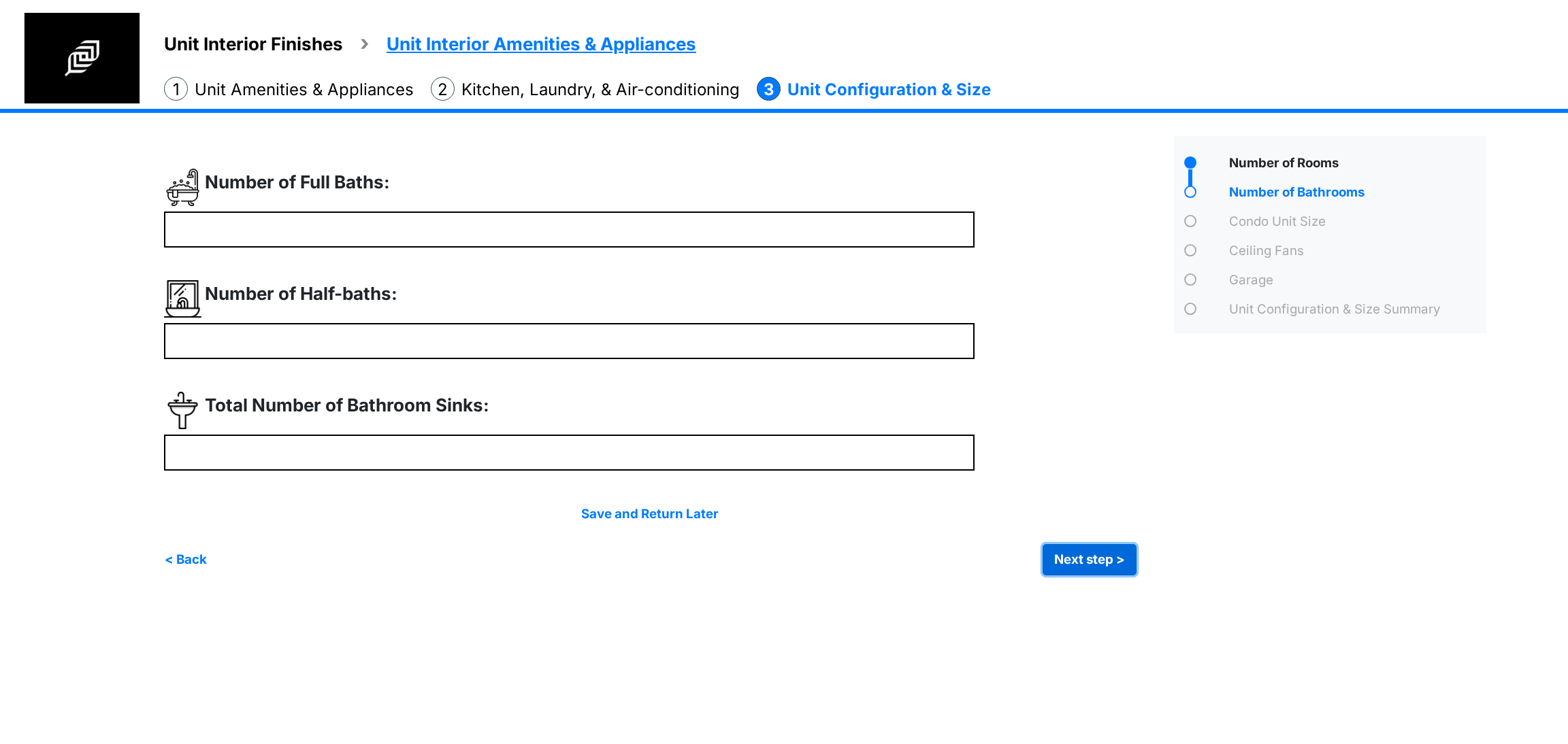
click at [1091, 572] on button "Next step >" at bounding box center [1090, 560] width 94 height 32
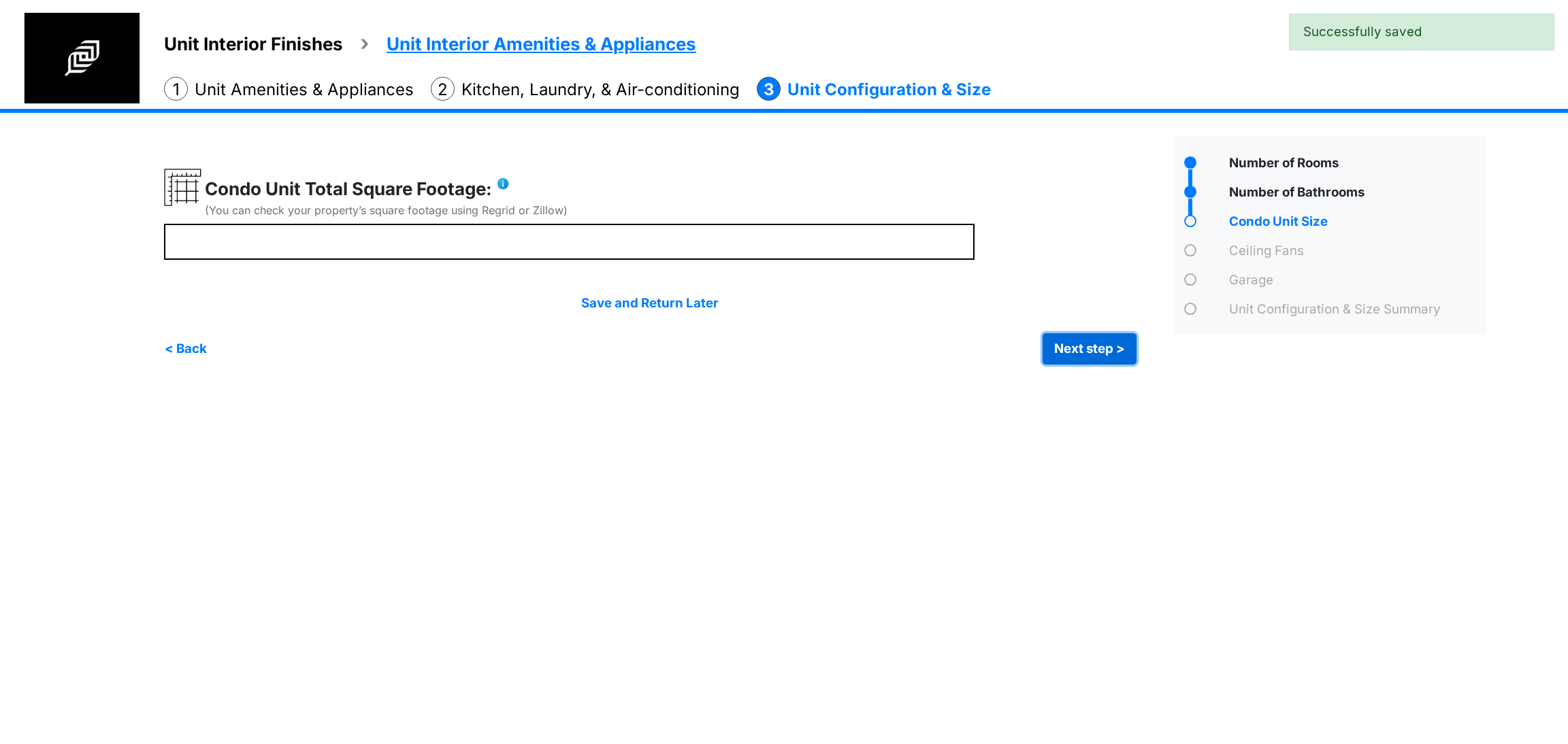
click at [1081, 352] on button "Next step >" at bounding box center [1090, 349] width 94 height 32
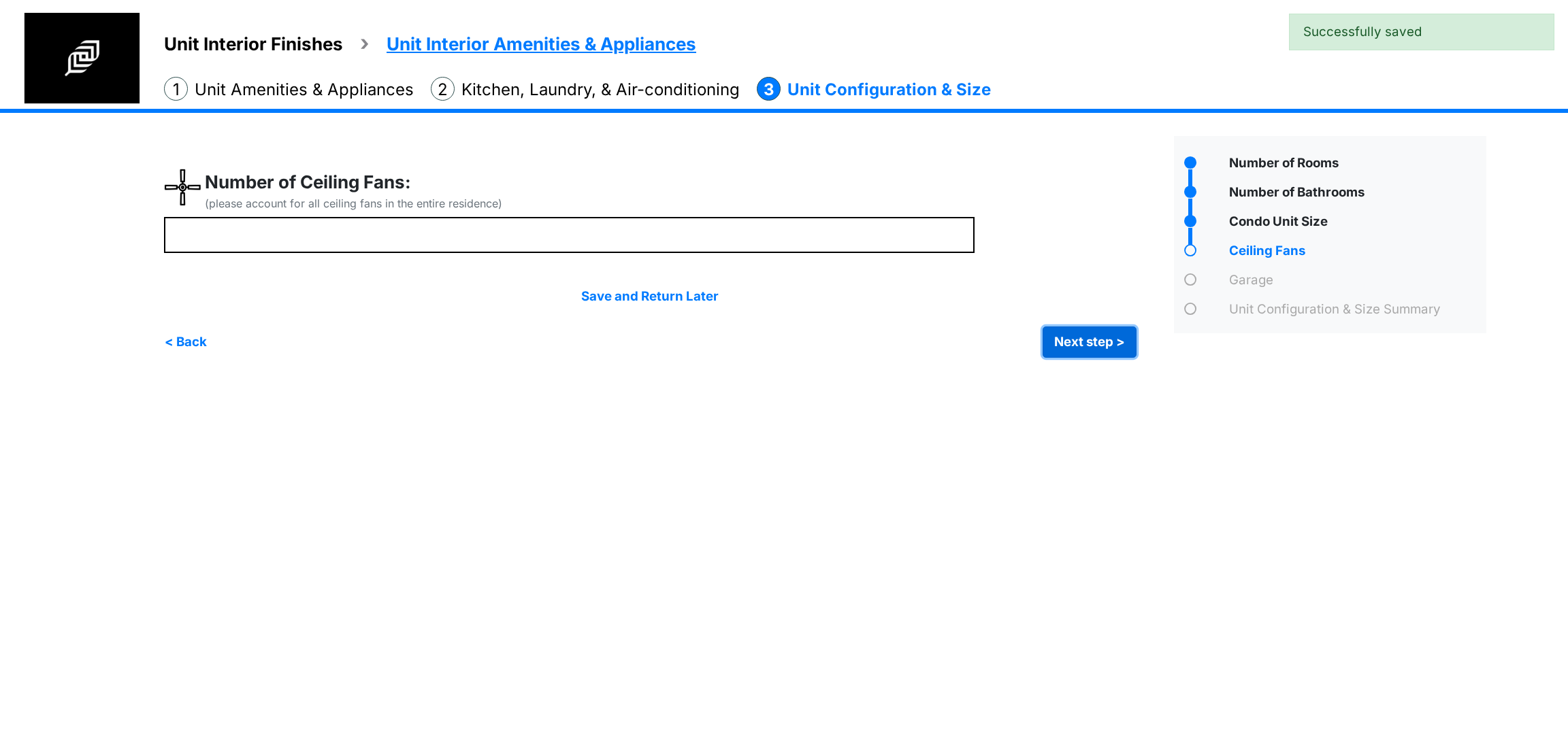
click at [1091, 350] on button "Next step >" at bounding box center [1090, 342] width 94 height 32
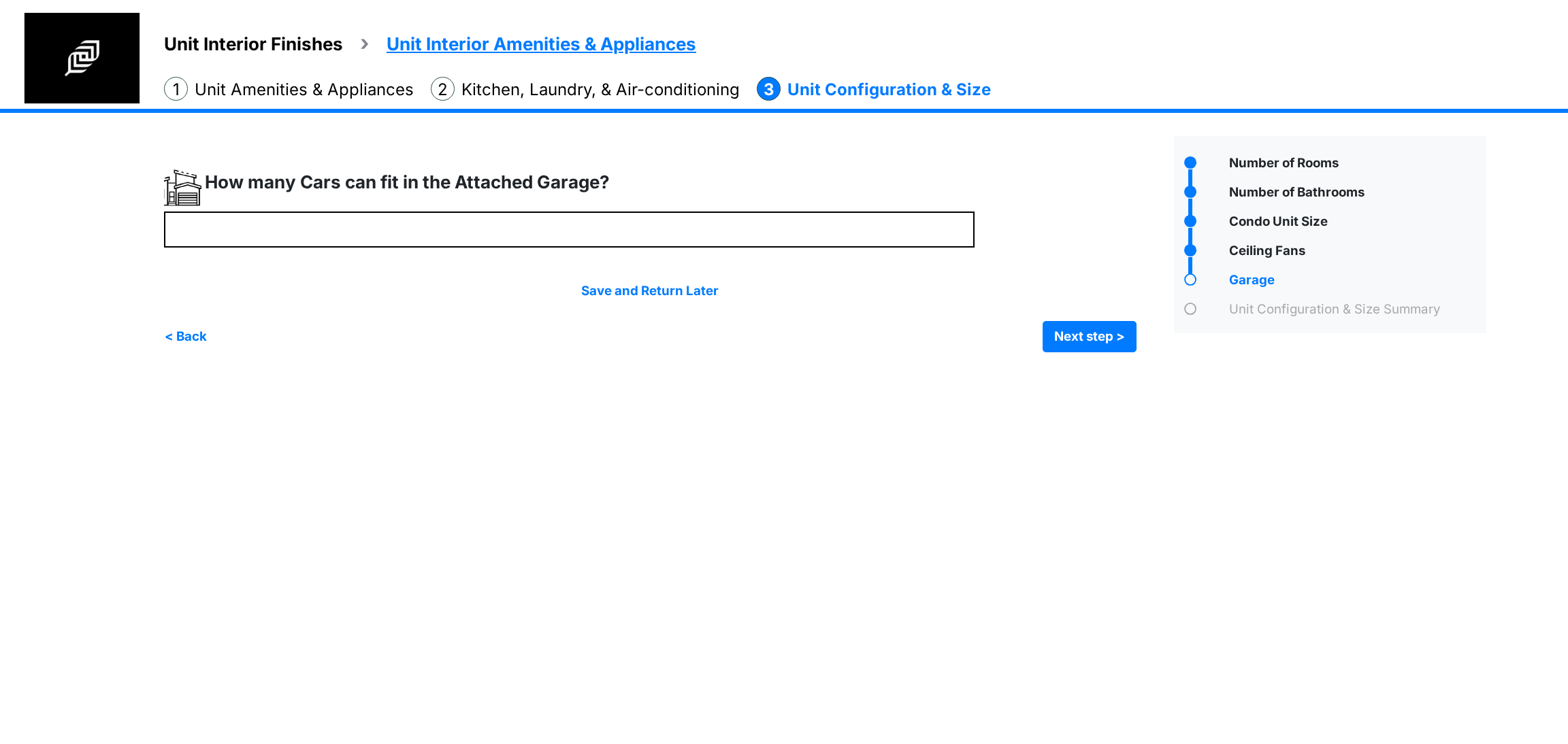
click at [327, 84] on li "Unit Amenities & Appliances" at bounding box center [289, 89] width 250 height 25
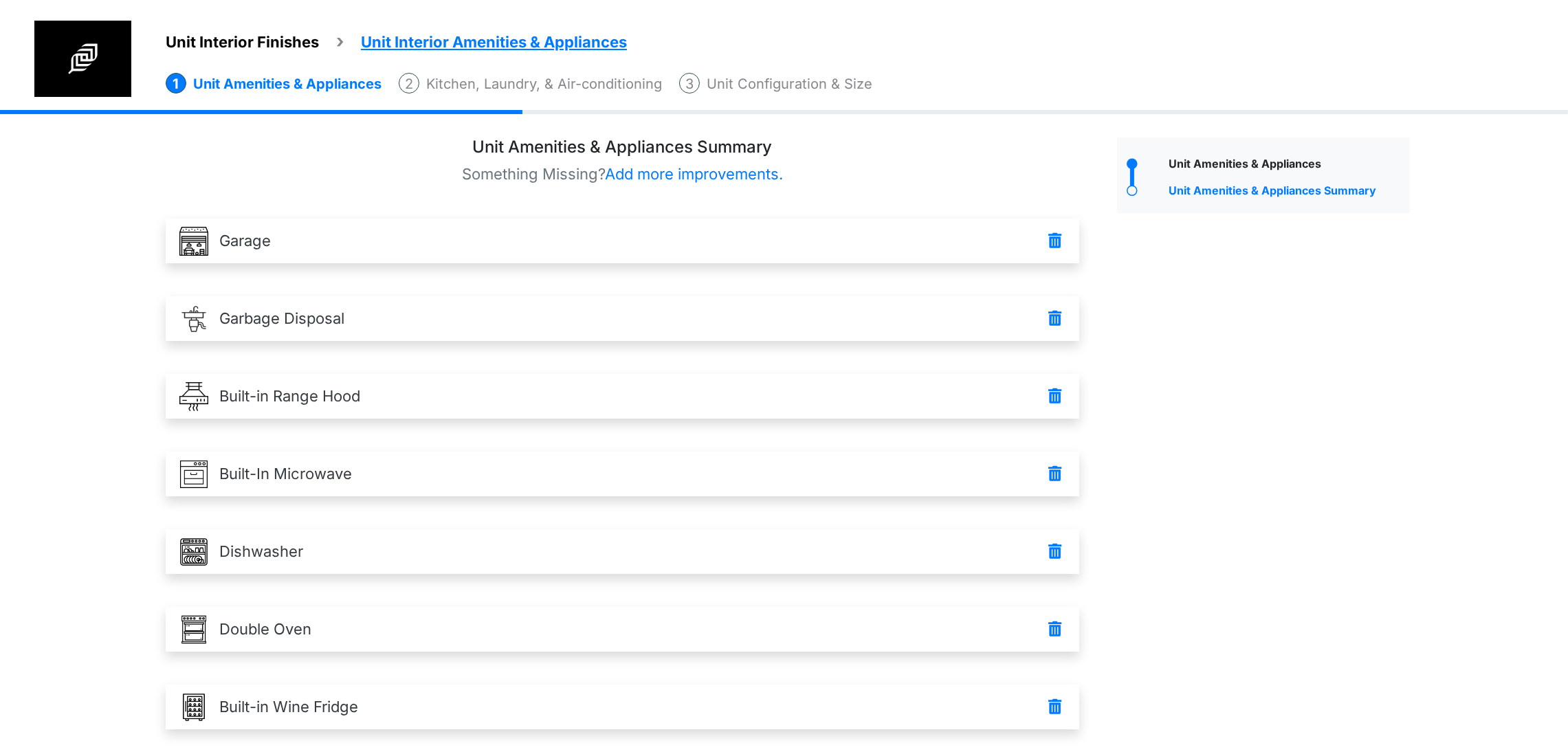
click at [303, 36] on span "Unit Interior Finishes" at bounding box center [242, 42] width 153 height 18
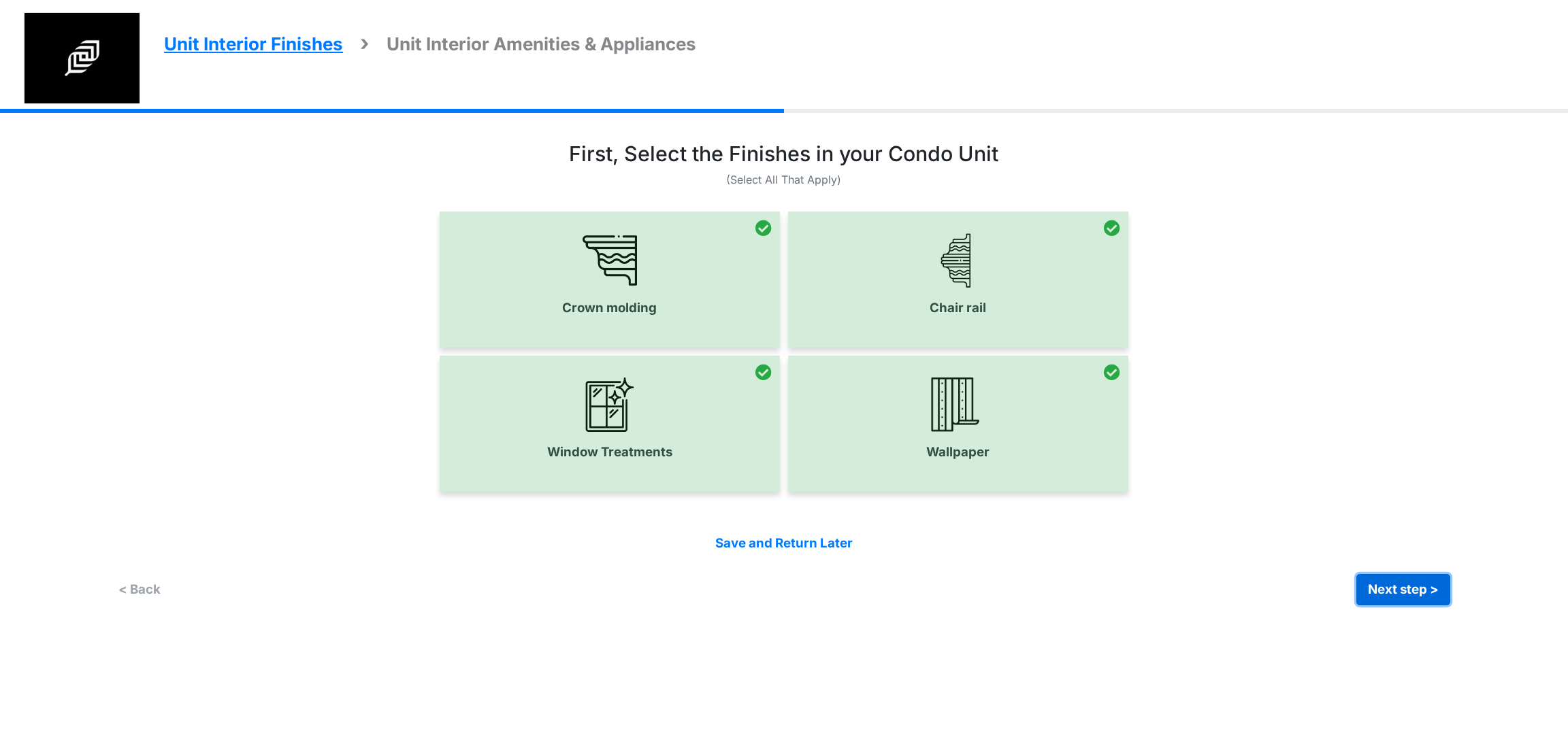
click at [1422, 604] on button "Next step >" at bounding box center [1403, 590] width 94 height 32
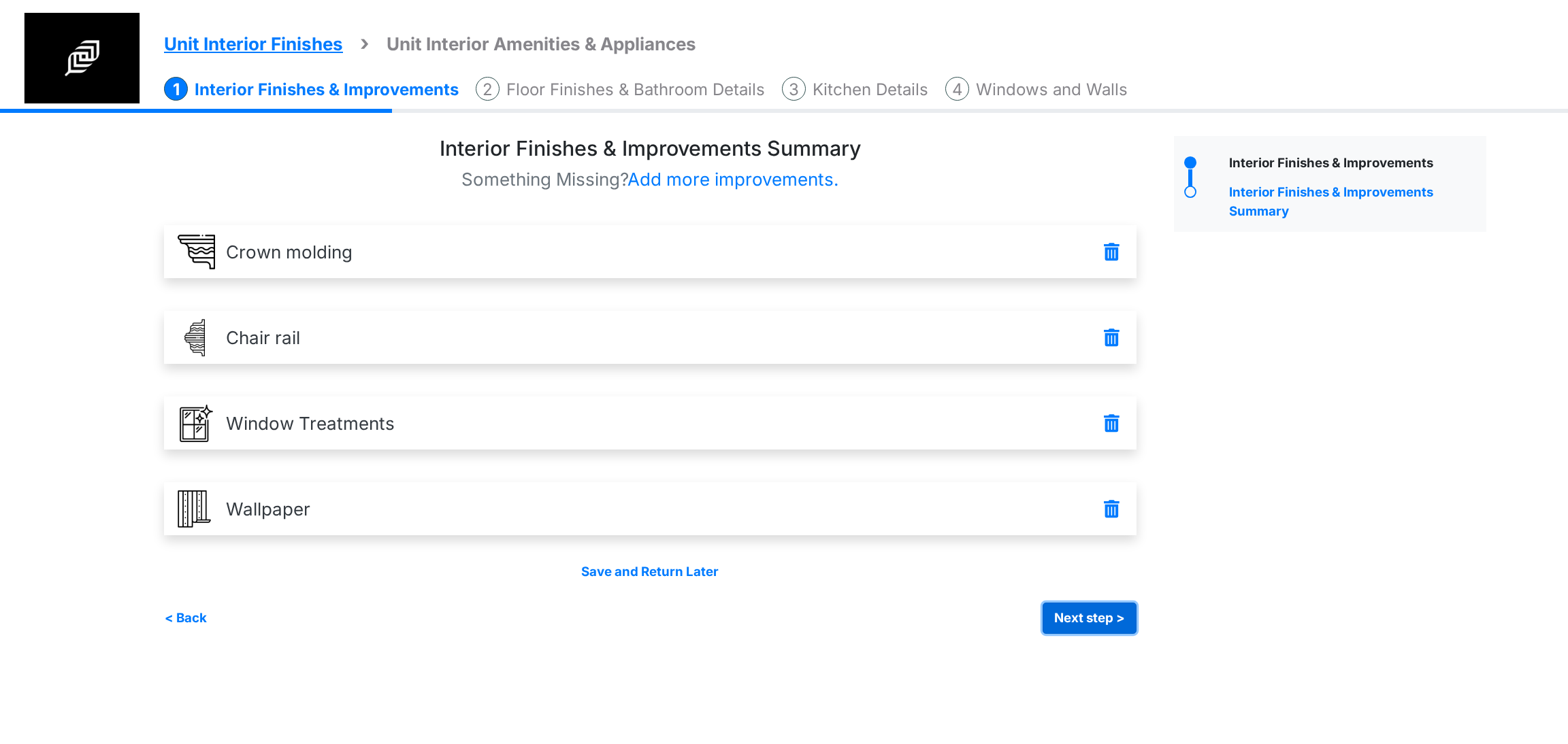
click at [1106, 617] on button "Next step >" at bounding box center [1090, 618] width 94 height 32
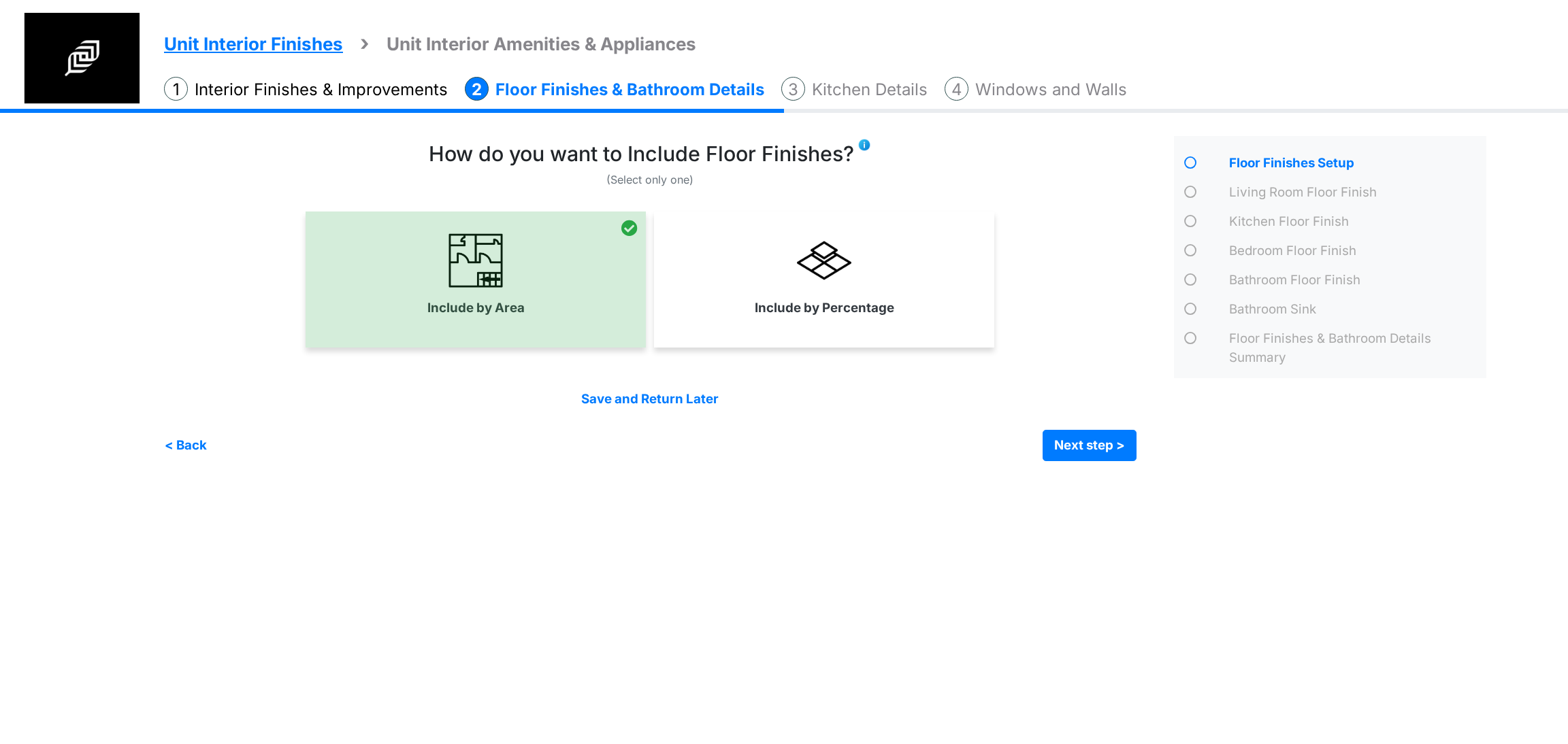
click at [321, 81] on li "Interior Finishes & Improvements" at bounding box center [306, 89] width 284 height 25
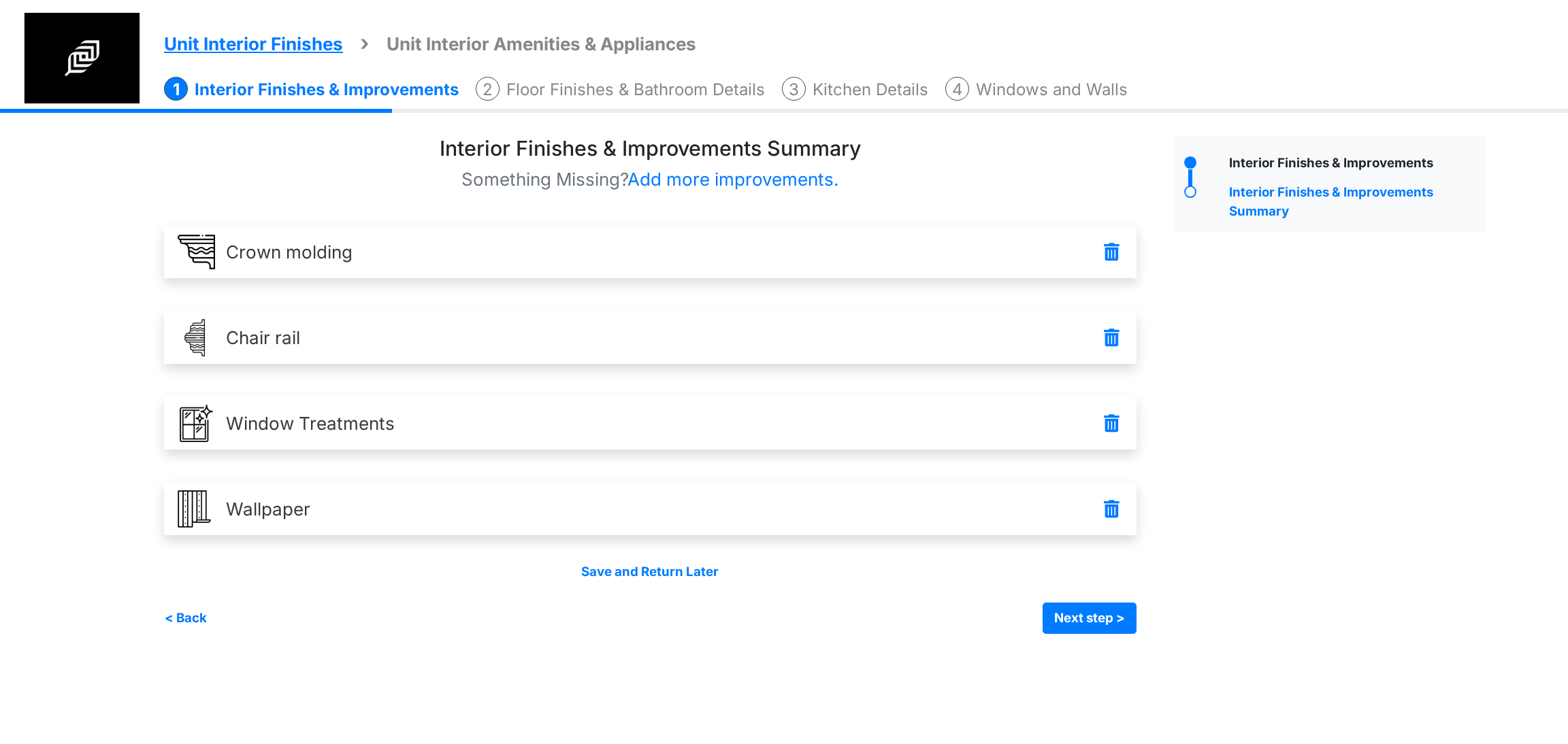
click at [1280, 162] on div "Interior Finishes & Improvements" at bounding box center [1355, 166] width 261 height 23
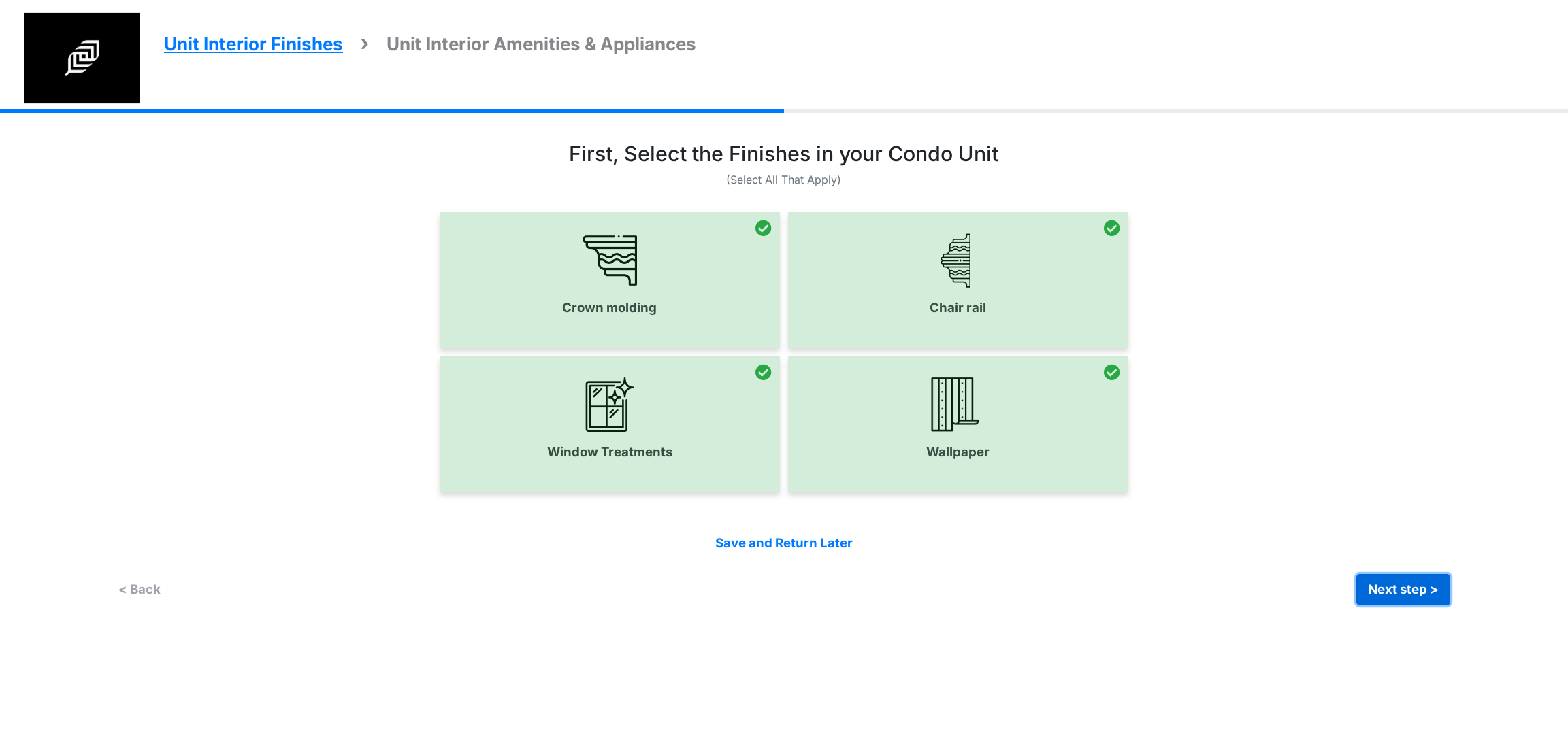
click at [1379, 586] on button "Next step >" at bounding box center [1403, 590] width 94 height 32
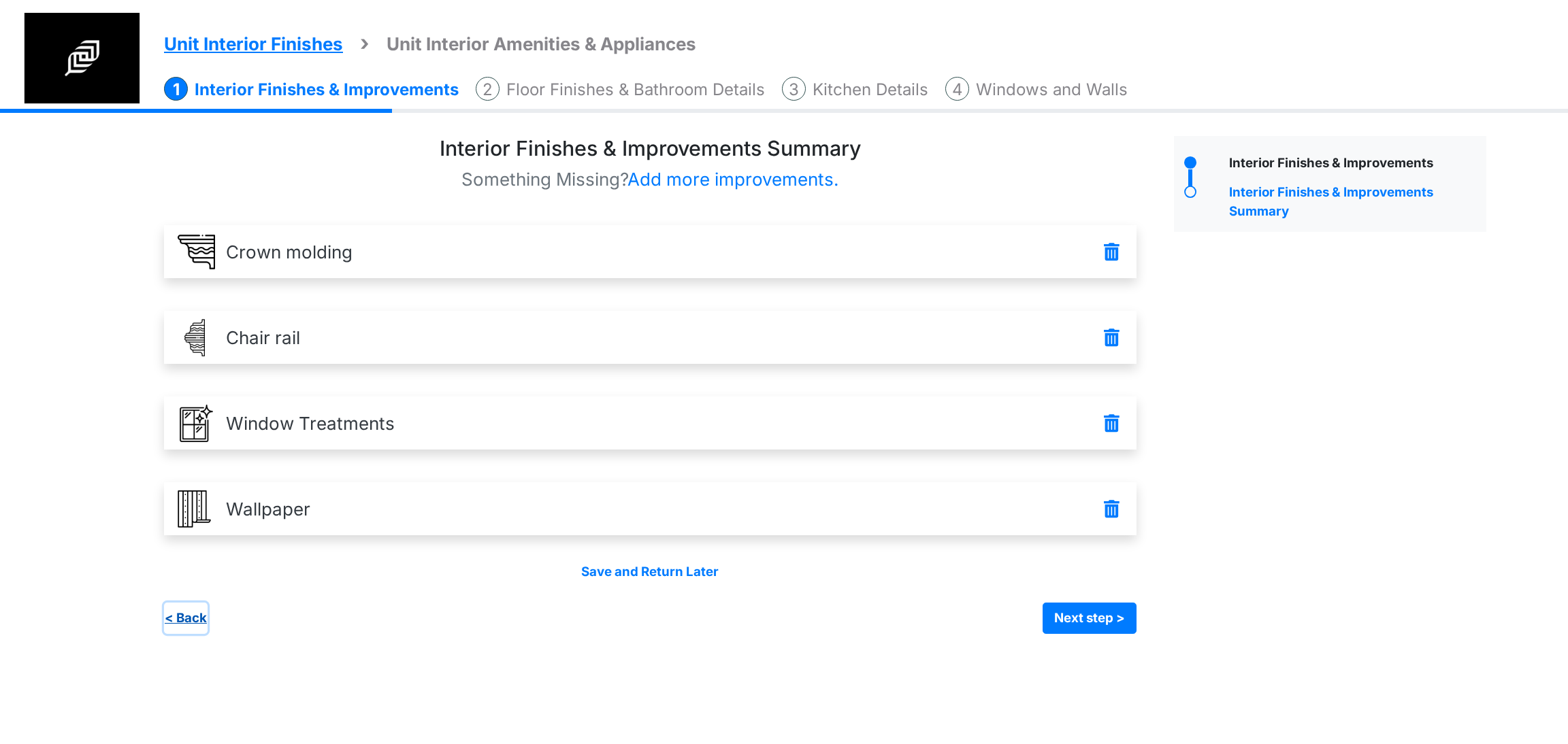
click at [164, 613] on button "< Back" at bounding box center [186, 618] width 44 height 32
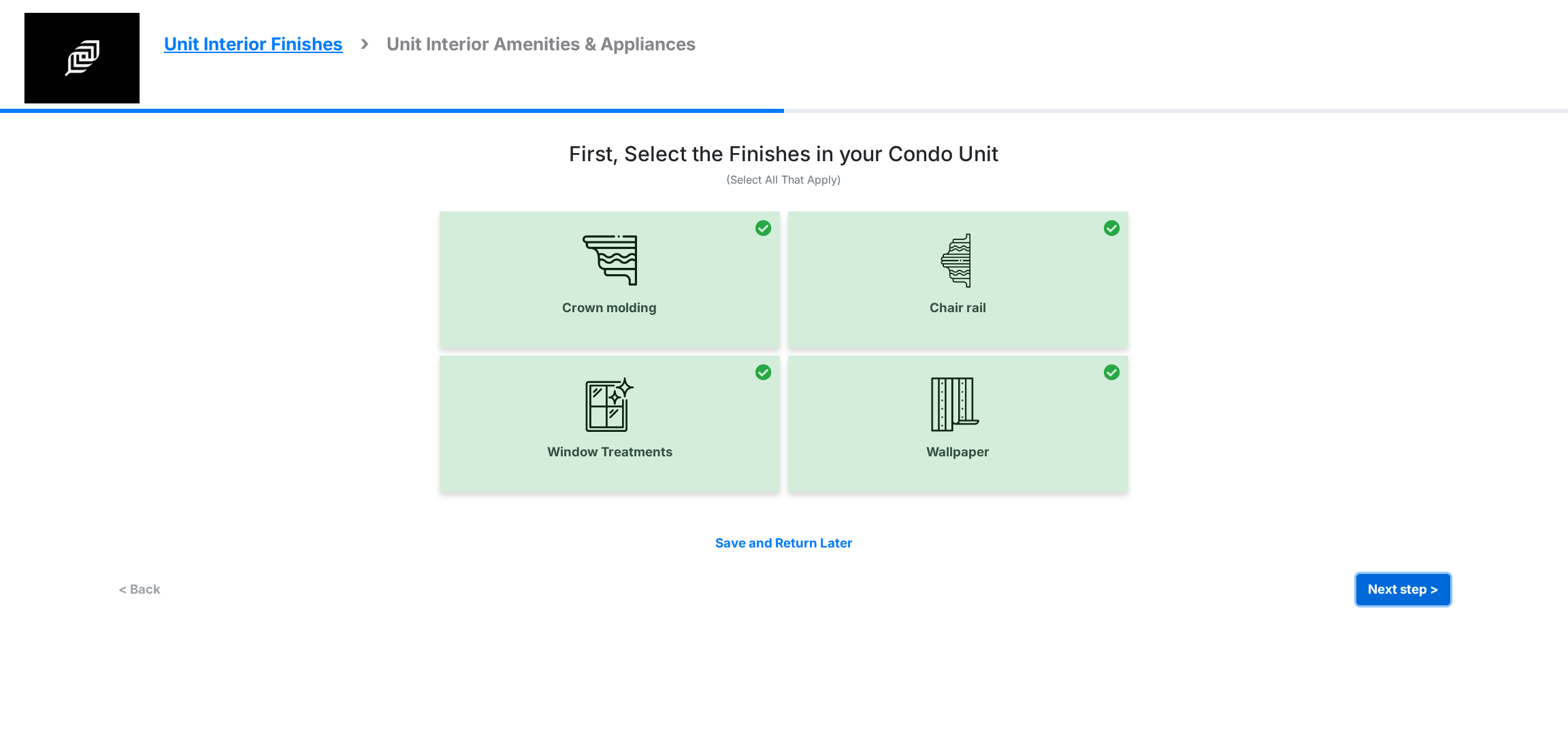
click at [1398, 586] on button "Next step >" at bounding box center [1403, 590] width 94 height 32
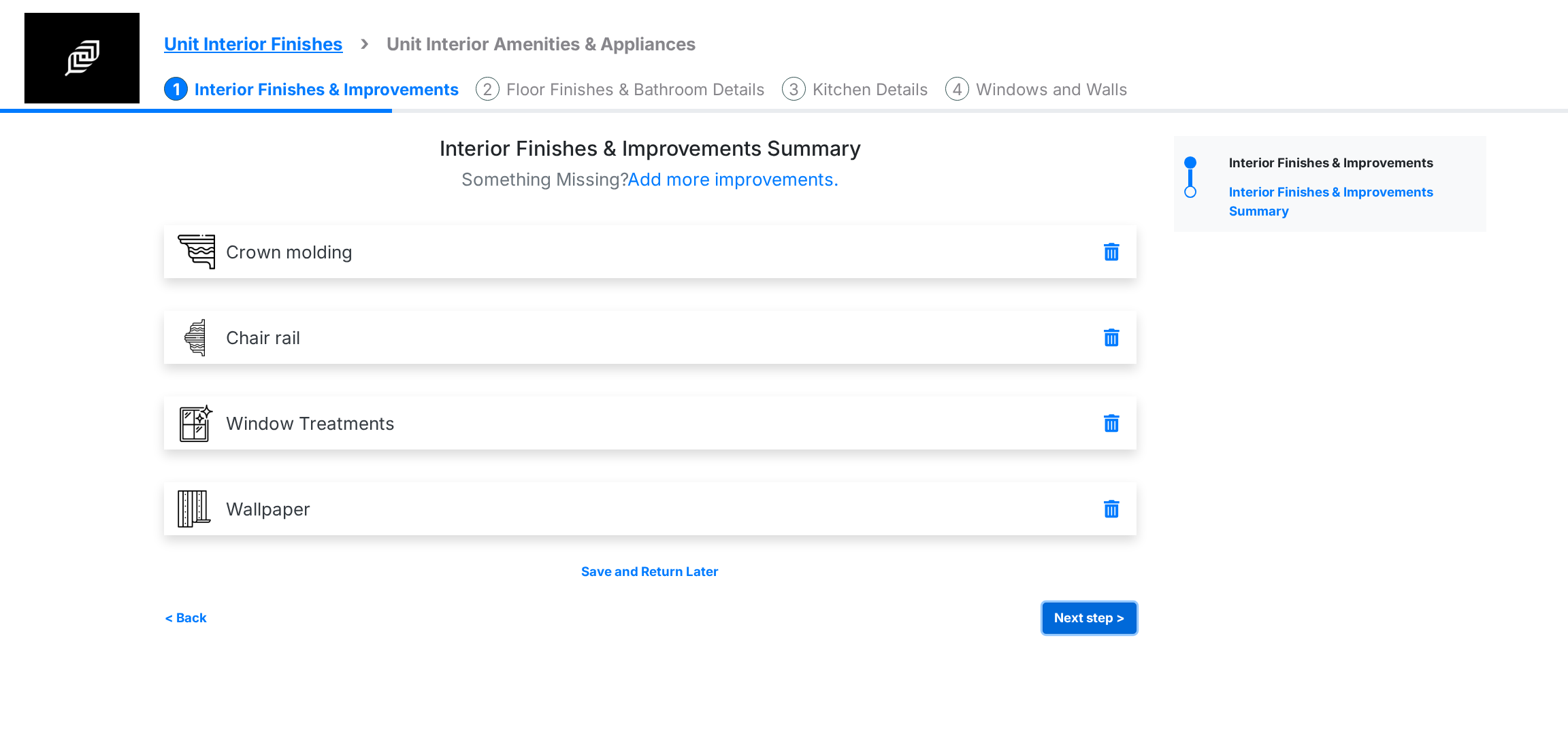
click at [1077, 613] on button "Next step >" at bounding box center [1090, 618] width 94 height 32
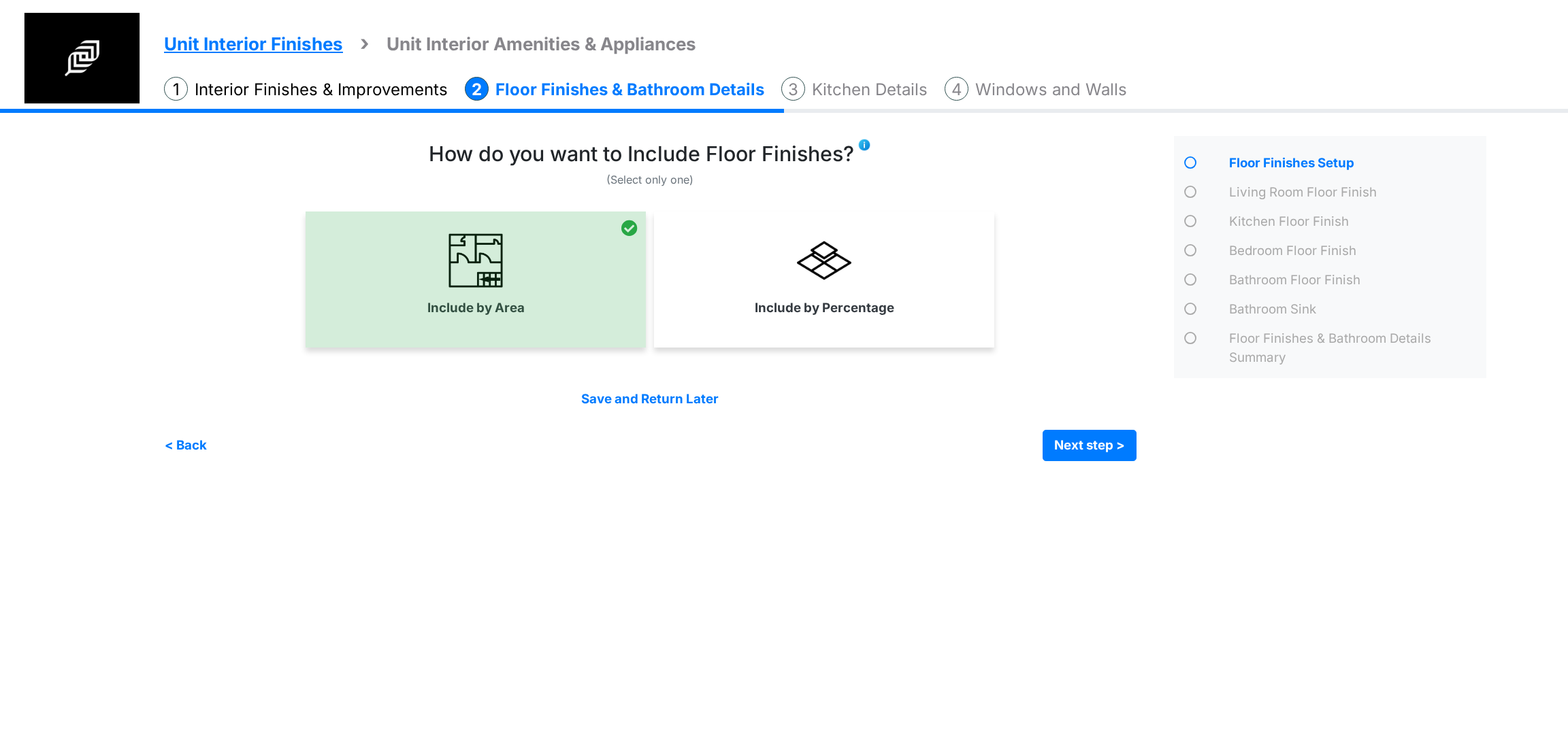
click at [93, 54] on img at bounding box center [82, 58] width 115 height 91
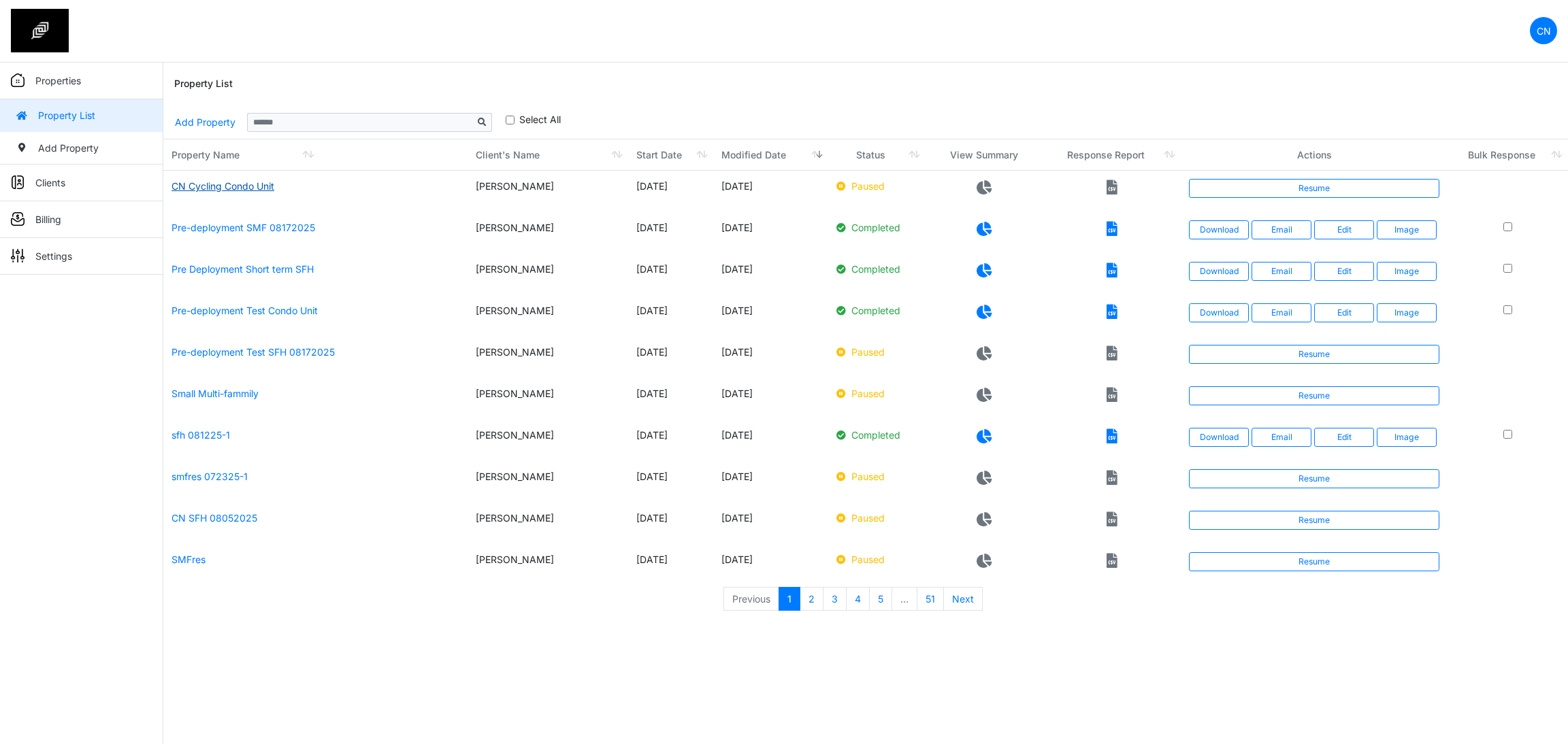
click at [252, 184] on link "CN Cycling Condo Unit" at bounding box center [222, 186] width 103 height 11
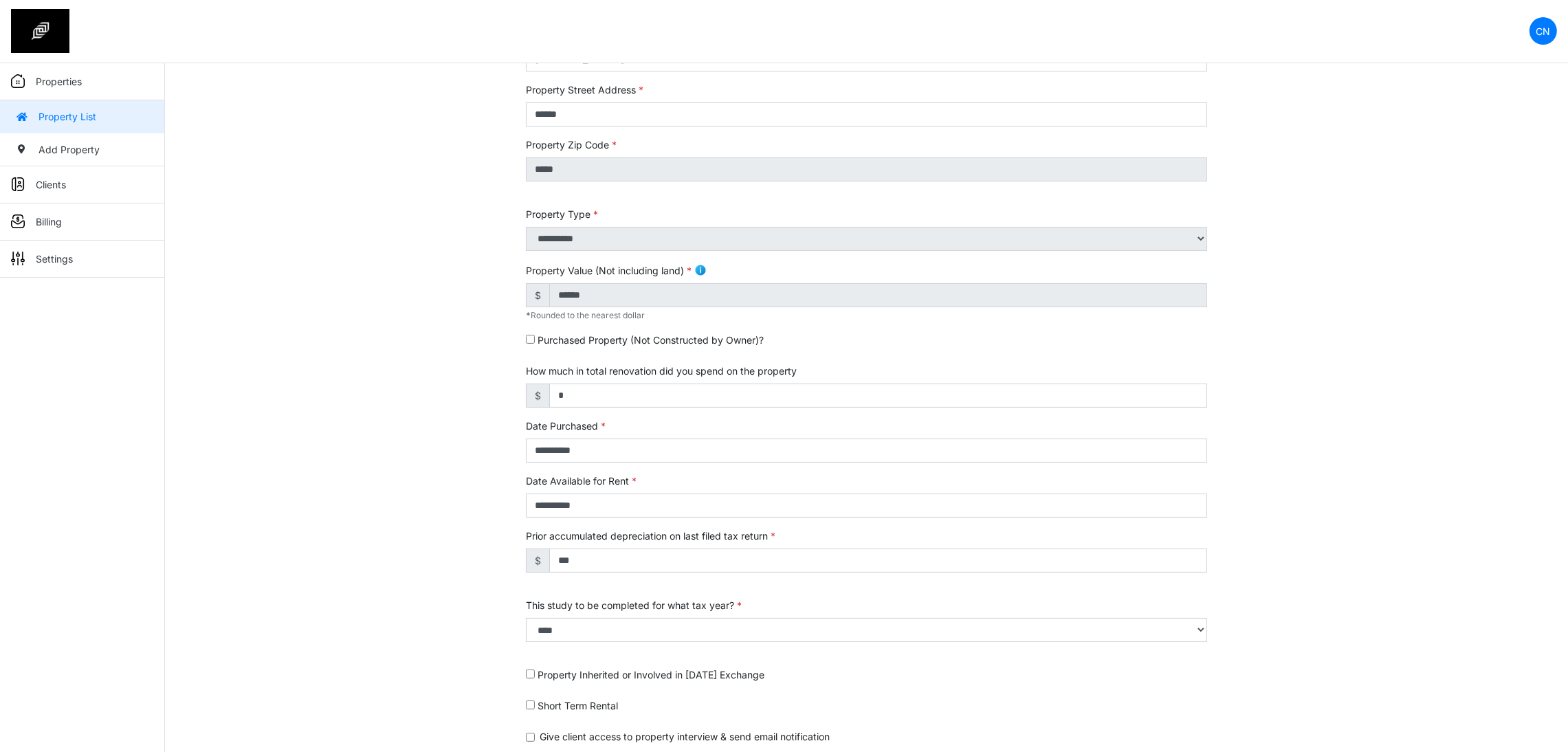
scroll to position [207, 0]
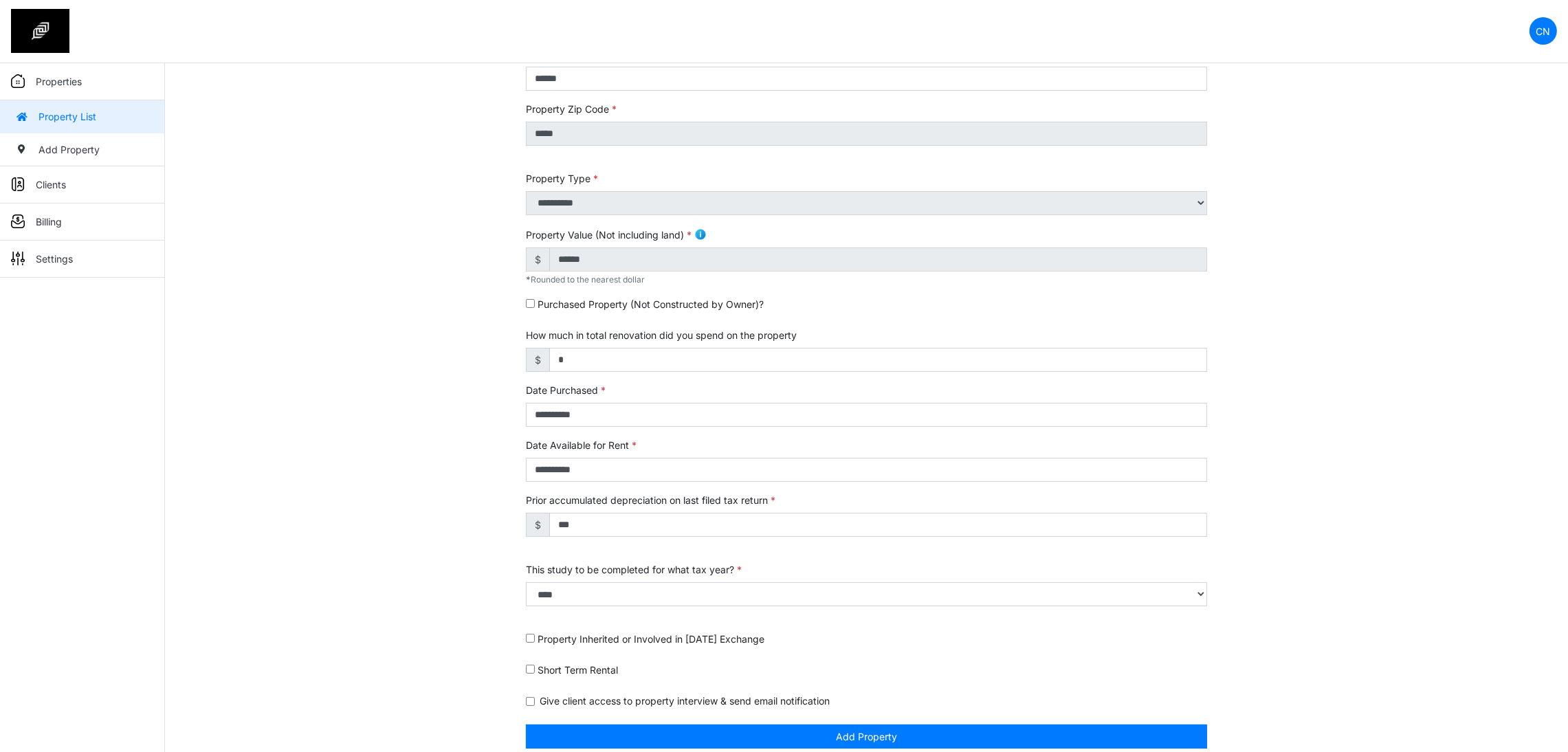
click at [407, 340] on div "**********" at bounding box center [866, 349] width 1402 height 831
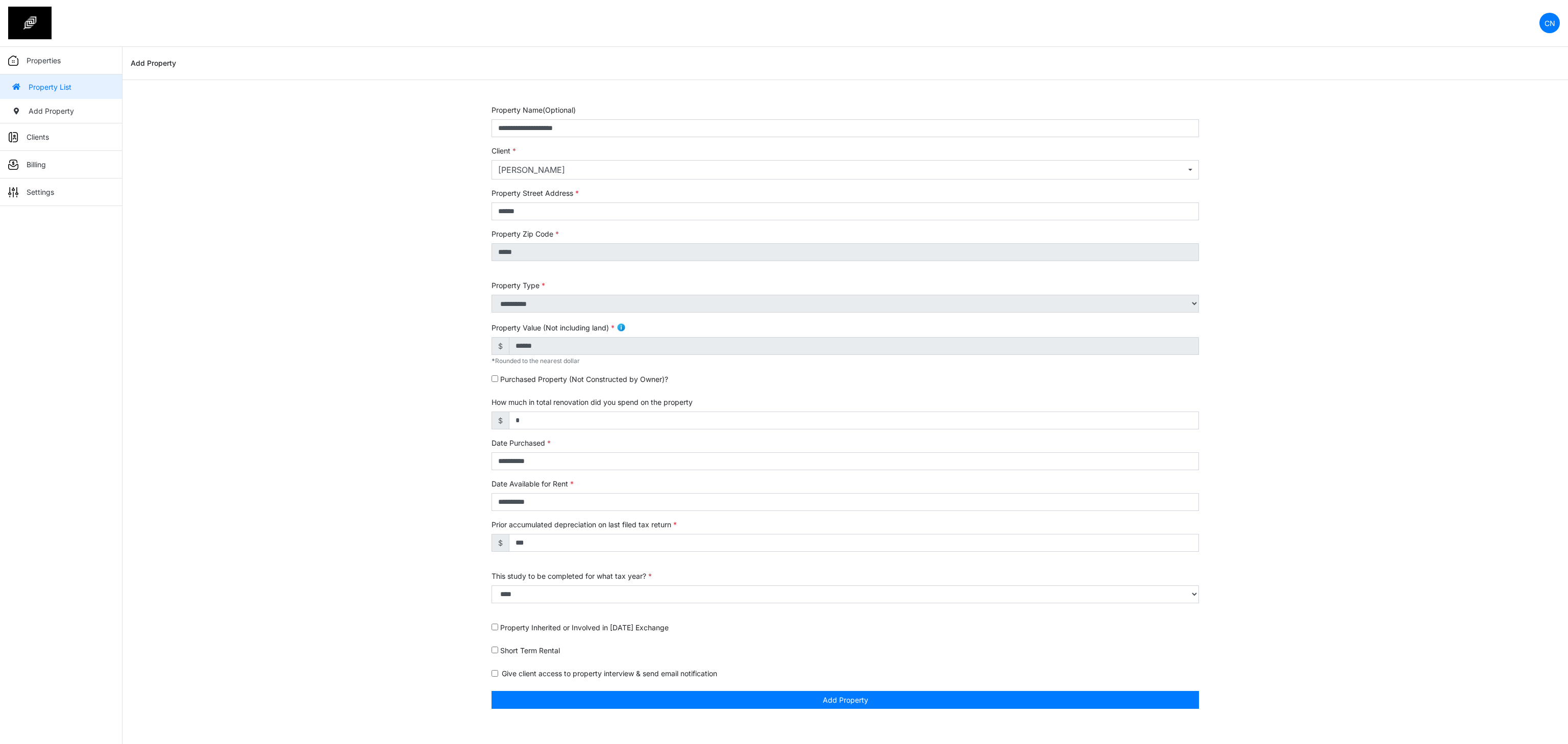
drag, startPoint x: 303, startPoint y: 252, endPoint x: 404, endPoint y: 336, distance: 131.4
click at [404, 336] on div "**********" at bounding box center [845, 412] width 1446 height 616
click at [345, 558] on div "**********" at bounding box center [845, 412] width 1446 height 616
click at [33, 21] on img at bounding box center [29, 23] width 43 height 33
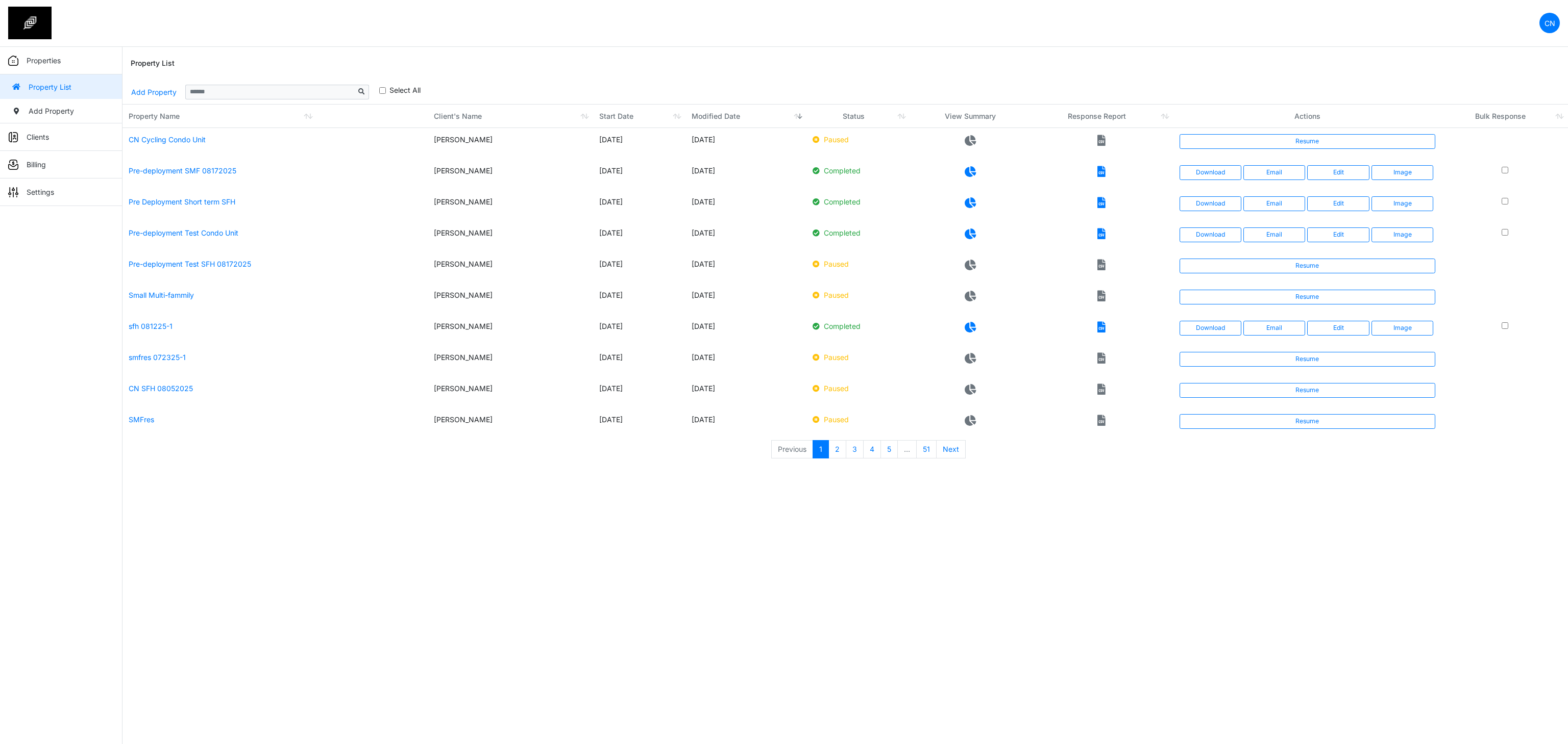
click at [570, 470] on html "CN Change Password Logout Clyton [EMAIL_ADDRESS][DOMAIN_NAME] Properties Proper…" at bounding box center [784, 235] width 1568 height 470
click at [629, 470] on html "CN Change Password Logout Clyton [EMAIL_ADDRESS][DOMAIN_NAME] Properties Proper…" at bounding box center [784, 235] width 1568 height 470
click at [1295, 77] on div "Property List" at bounding box center [845, 63] width 1429 height 33
drag, startPoint x: 1287, startPoint y: 52, endPoint x: 1326, endPoint y: 1, distance: 64.2
click at [1287, 56] on div "Property List" at bounding box center [845, 63] width 1429 height 33
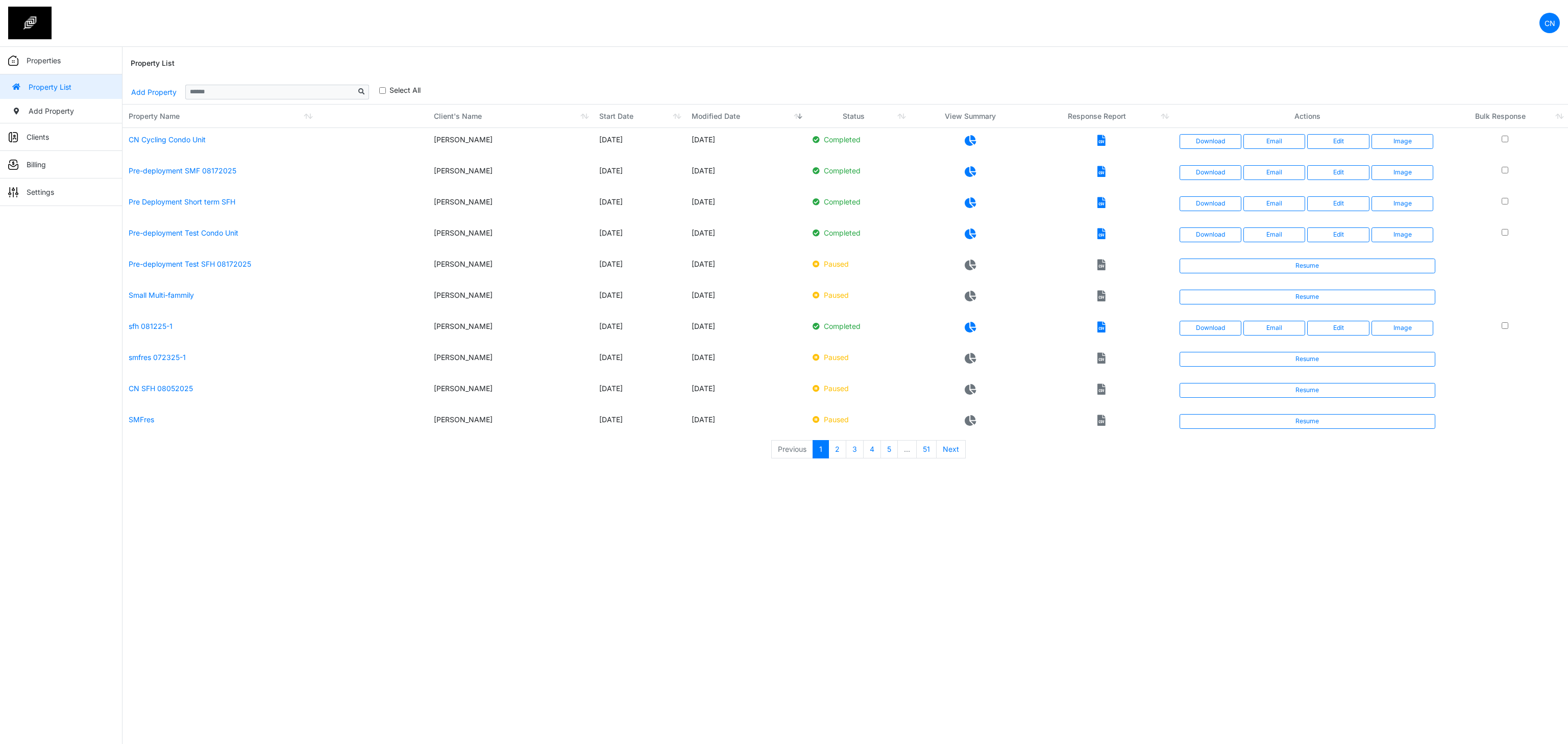
click at [1005, 470] on html "CN Change Password Logout Clyton [EMAIL_ADDRESS][DOMAIN_NAME] Properties Proper…" at bounding box center [784, 235] width 1568 height 470
